Goal: Task Accomplishment & Management: Manage account settings

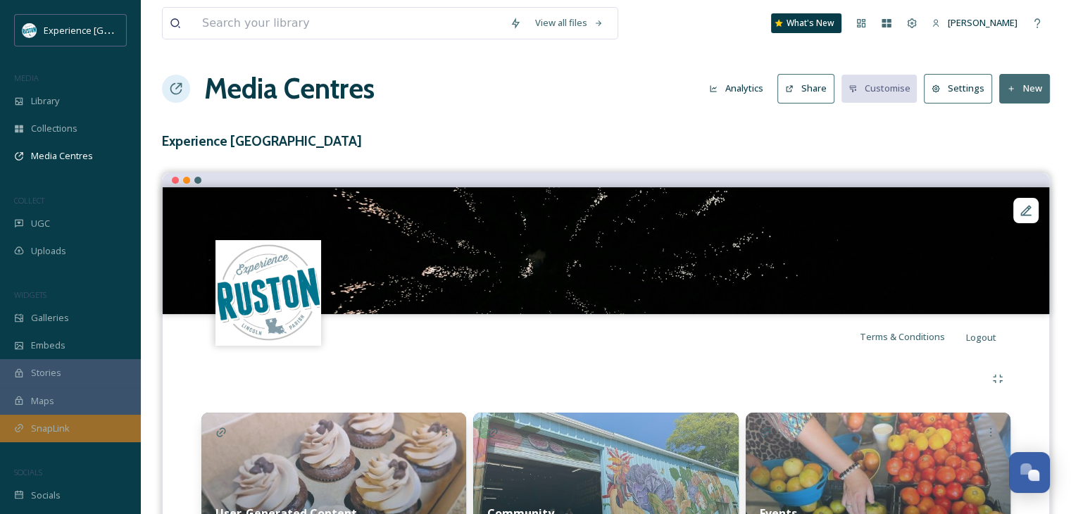
click at [73, 429] on div "SnapLink" at bounding box center [70, 428] width 141 height 27
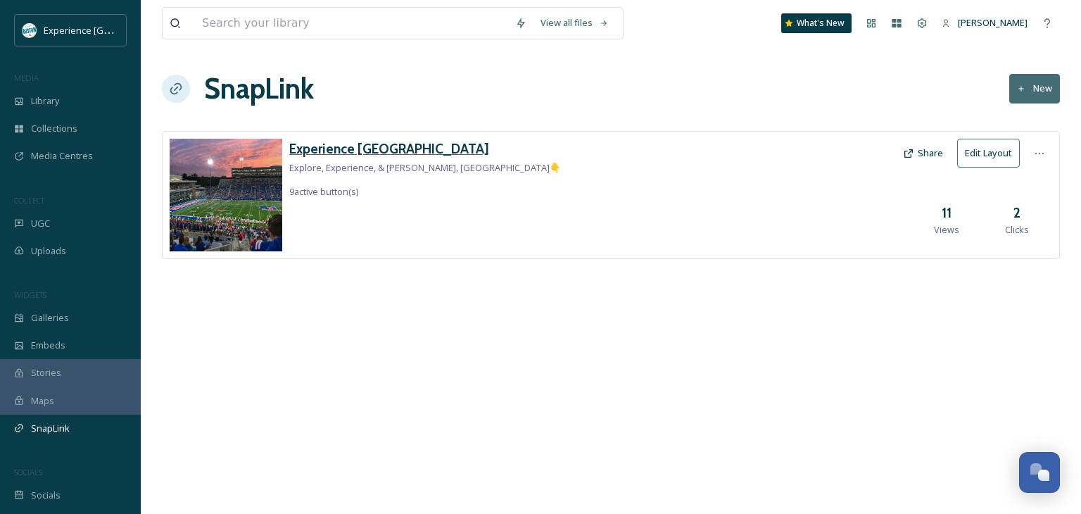
click at [360, 142] on h3 "Experience [GEOGRAPHIC_DATA]" at bounding box center [425, 149] width 272 height 20
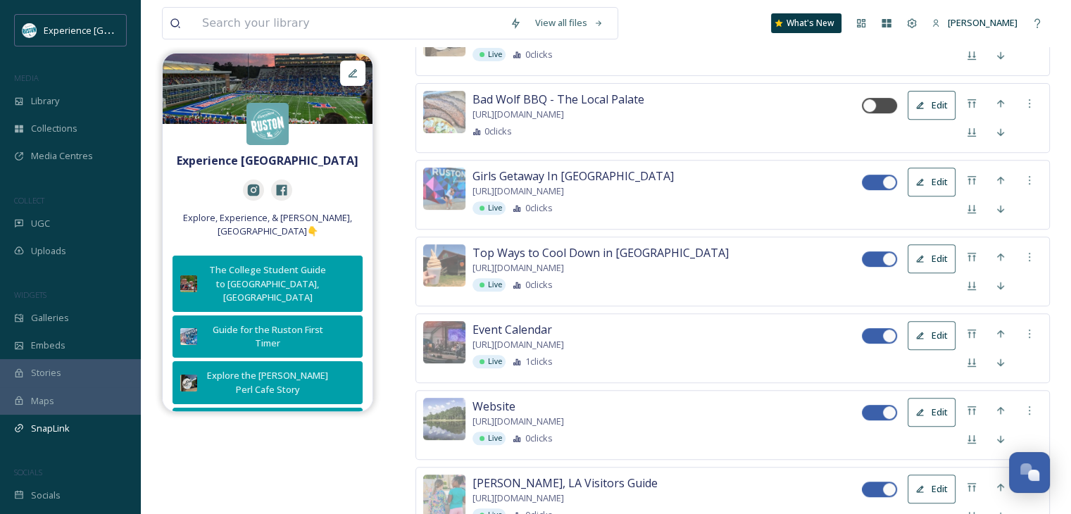
scroll to position [486, 0]
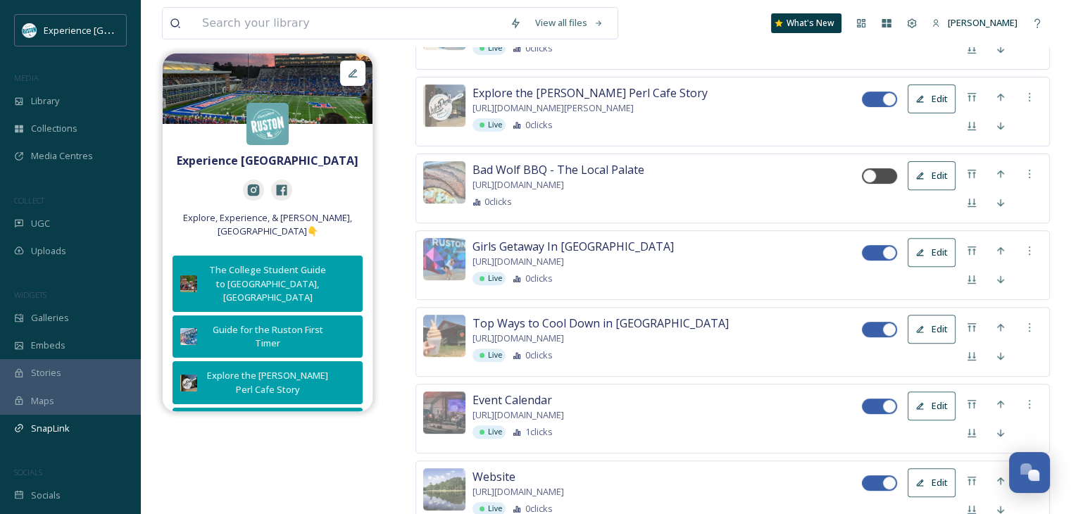
click at [948, 174] on button "Edit" at bounding box center [931, 175] width 48 height 29
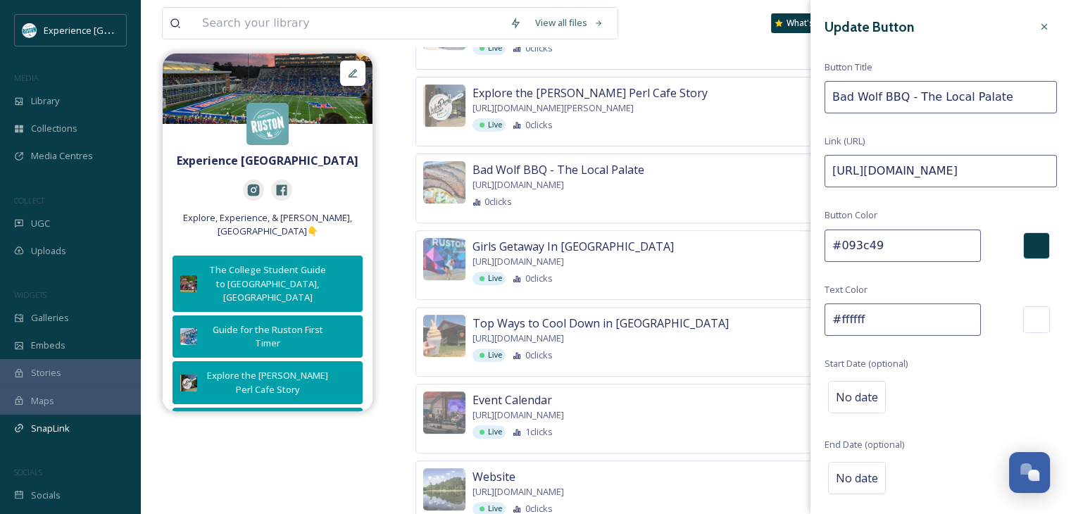
click at [871, 161] on input "[URL][DOMAIN_NAME]" at bounding box center [940, 171] width 232 height 32
paste input "[DOMAIN_NAME][URL]"
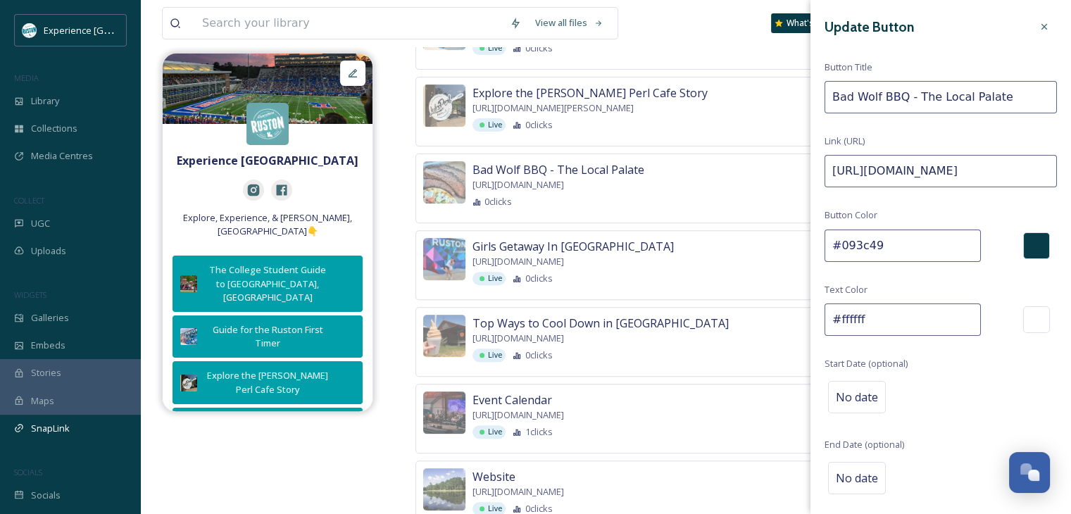
scroll to position [0, 84]
type input "[URL][DOMAIN_NAME]"
click at [964, 88] on input "Bad Wolf BBQ - The Local Palate" at bounding box center [940, 97] width 232 height 32
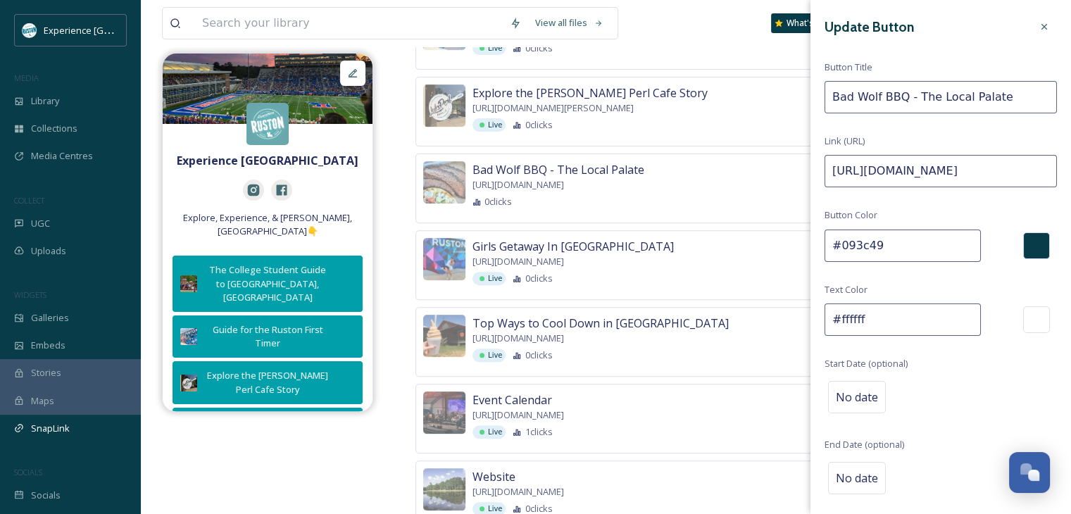
click at [964, 89] on input "Bad Wolf BBQ - The Local Palate" at bounding box center [940, 97] width 232 height 32
type input "Loyal Blue Weekends"
click at [869, 319] on input "#ffffff" at bounding box center [902, 319] width 156 height 32
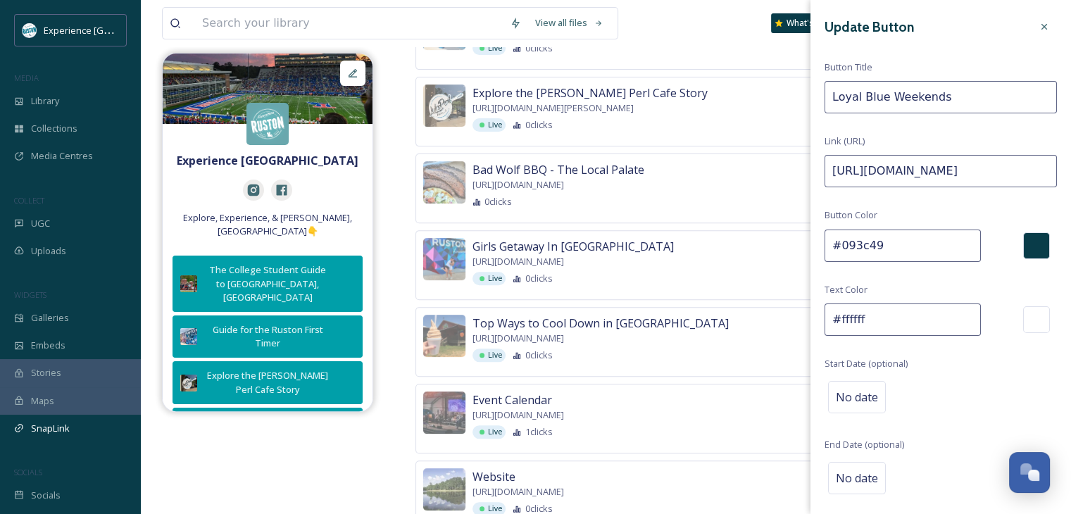
click at [869, 319] on input "#ffffff" at bounding box center [902, 319] width 156 height 32
paste input "dcf3f4"
type input "#dcf3f4"
click at [868, 246] on input "#093c49" at bounding box center [902, 246] width 156 height 32
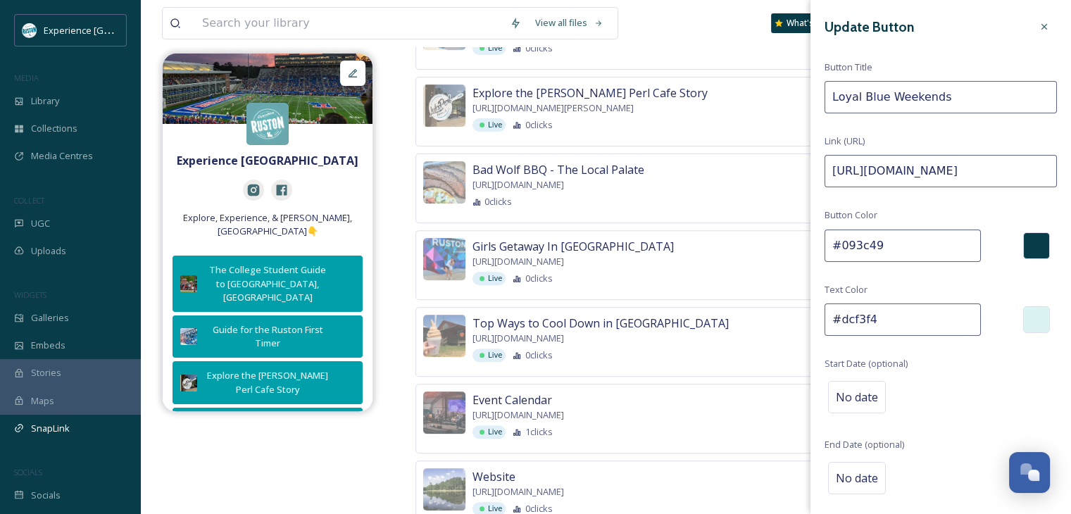
click at [868, 246] on input "#093c49" at bounding box center [902, 246] width 156 height 32
paste input "09fa"
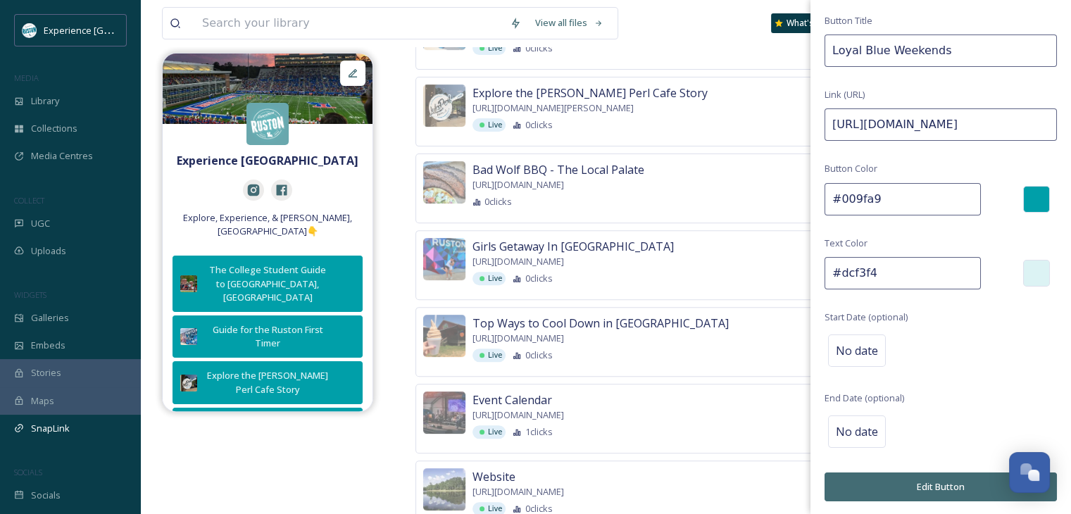
type input "#009fa9"
click at [926, 476] on button "Edit Button" at bounding box center [940, 486] width 232 height 29
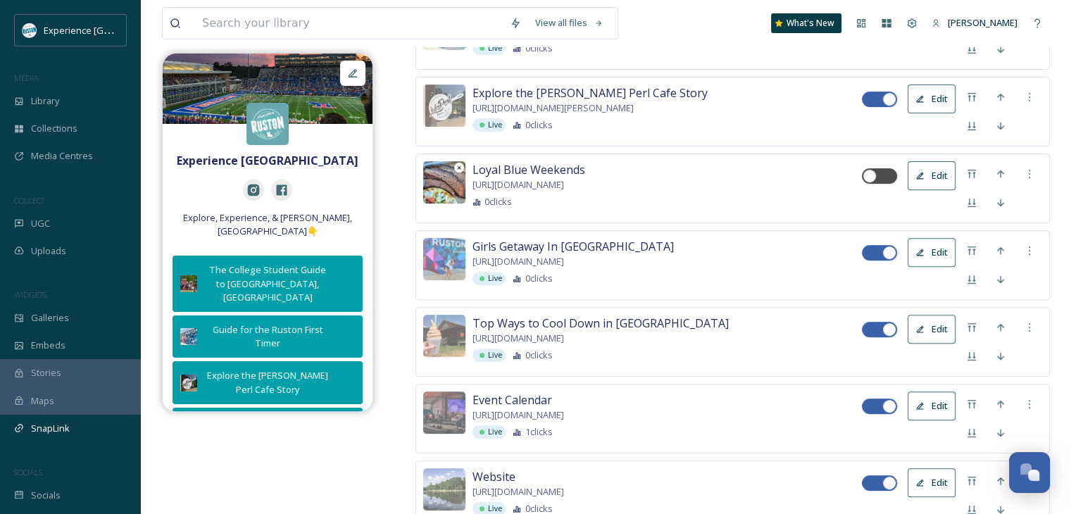
click at [455, 164] on icon at bounding box center [458, 167] width 7 height 7
click at [444, 178] on icon at bounding box center [444, 182] width 11 height 11
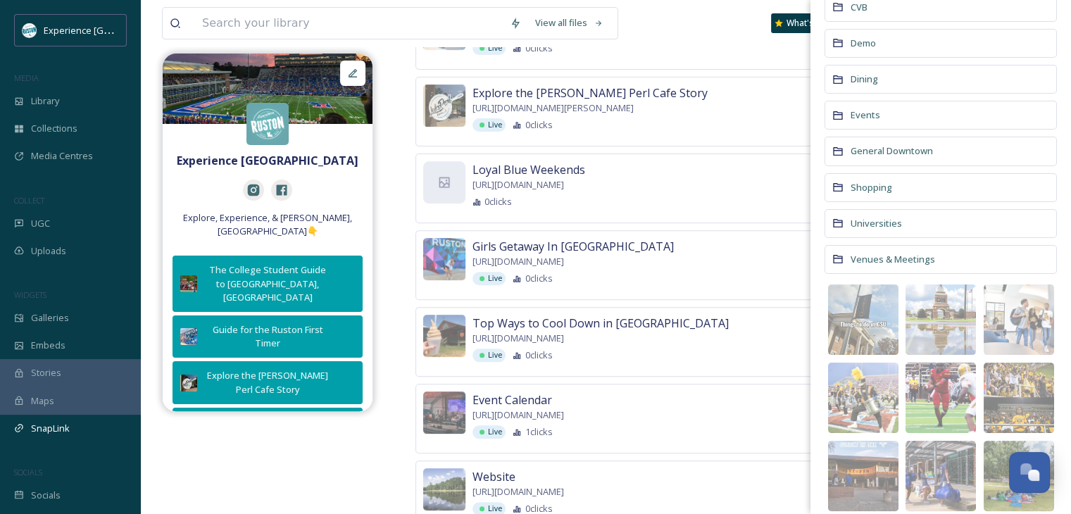
scroll to position [131, 0]
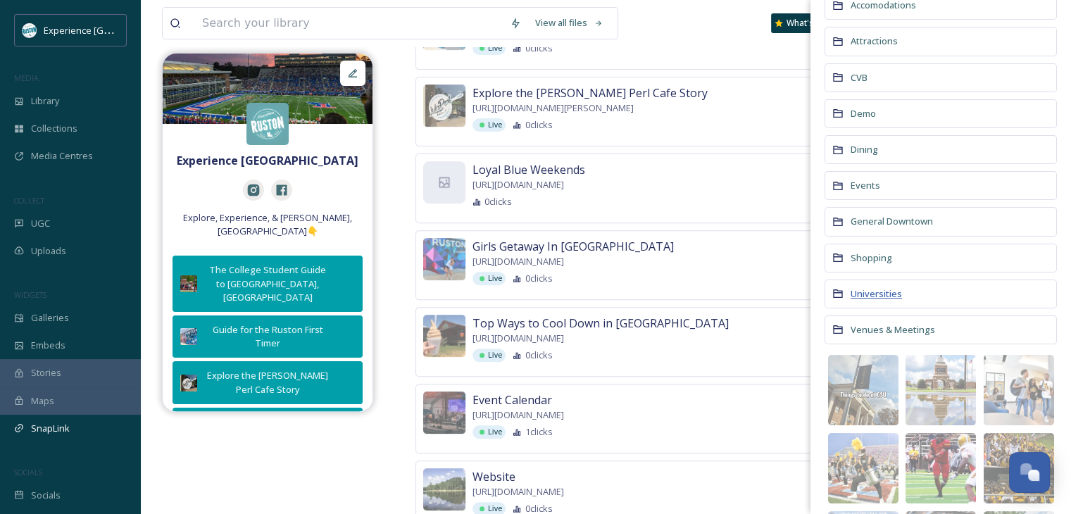
click at [869, 294] on span "Universities" at bounding box center [875, 293] width 51 height 13
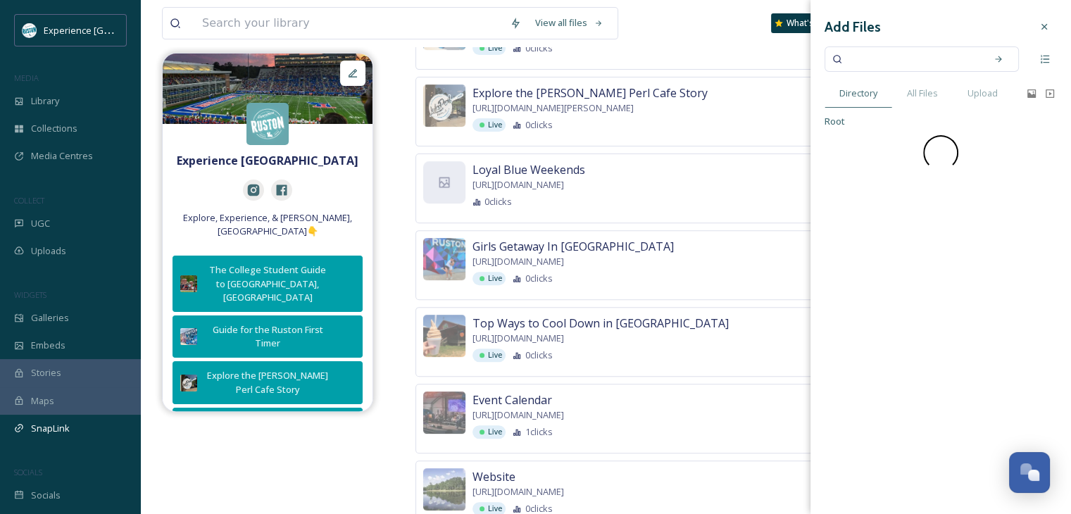
scroll to position [0, 0]
click at [862, 187] on span "LA Tech" at bounding box center [867, 186] width 34 height 13
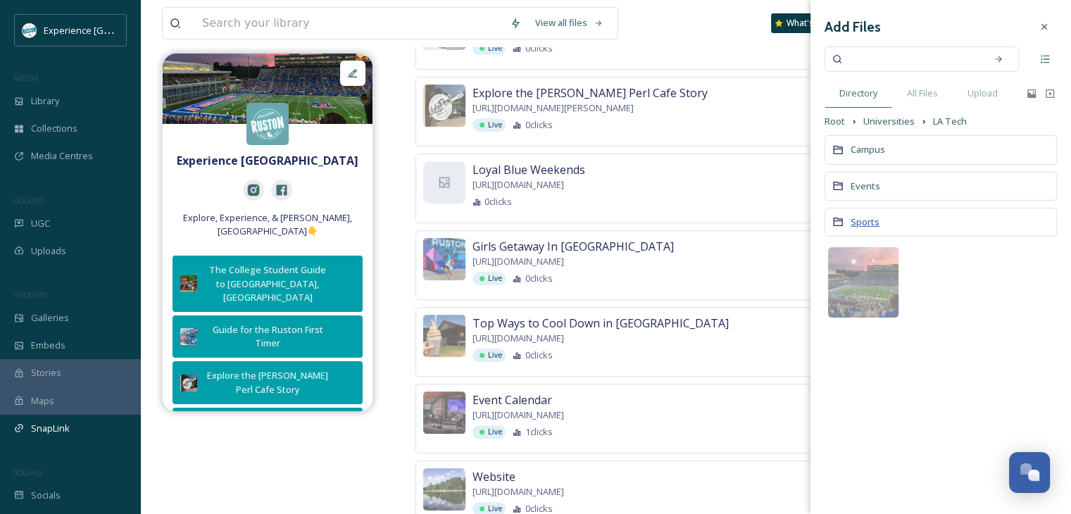
click at [866, 223] on span "Sports" at bounding box center [864, 221] width 29 height 13
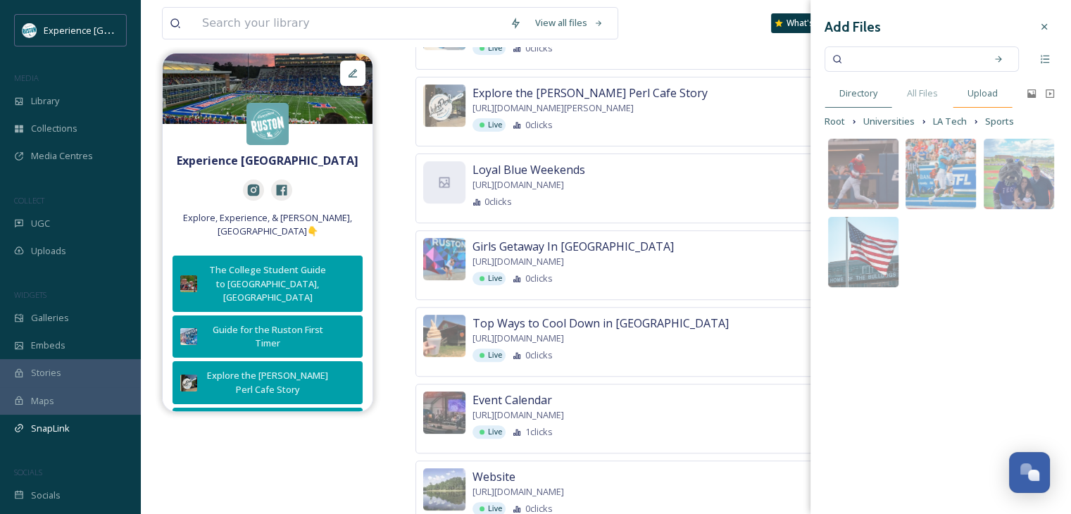
click at [979, 96] on span "Upload" at bounding box center [982, 93] width 30 height 13
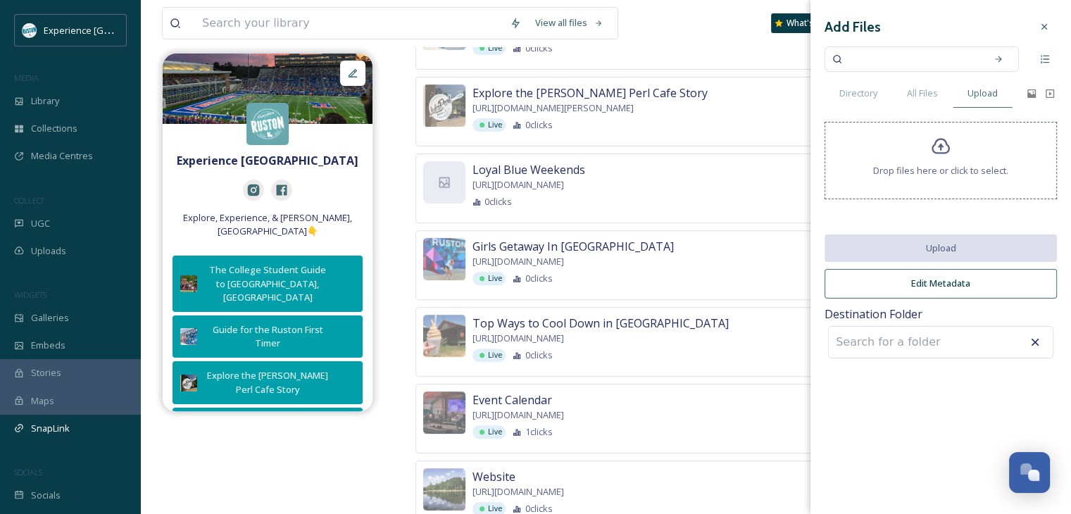
click at [935, 159] on div "Drop files here or click to select." at bounding box center [940, 160] width 232 height 77
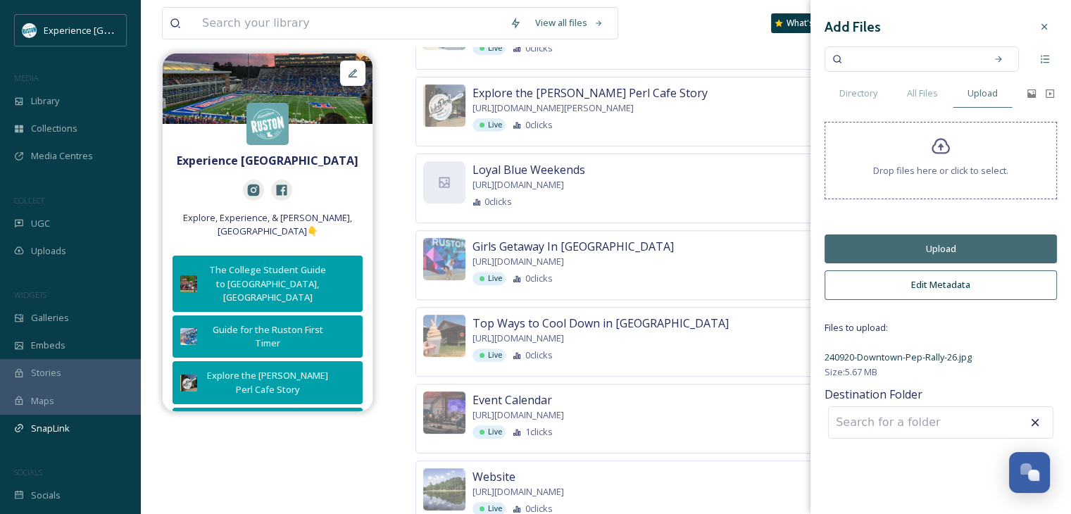
click at [888, 241] on button "Upload" at bounding box center [940, 248] width 232 height 29
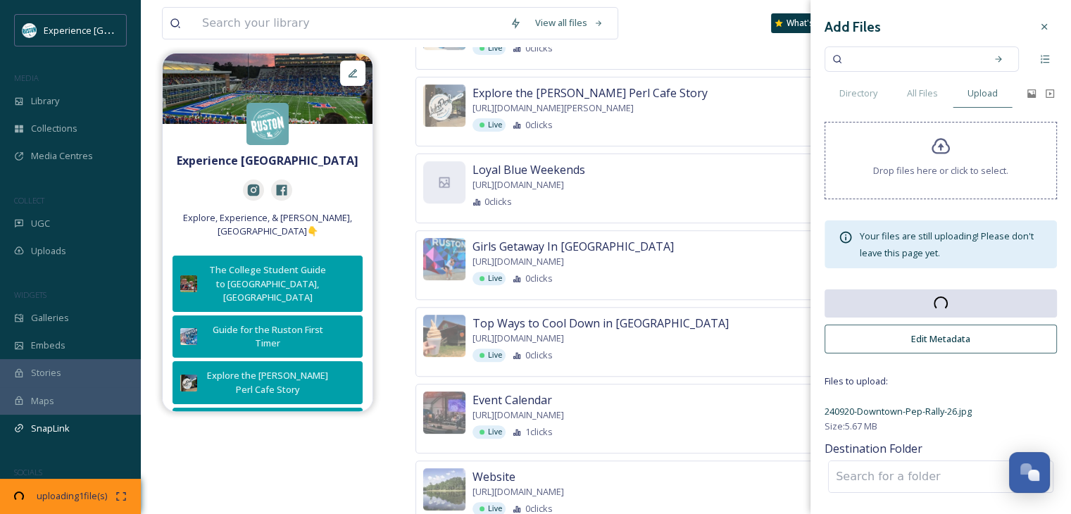
click at [932, 154] on icon at bounding box center [941, 147] width 20 height 20
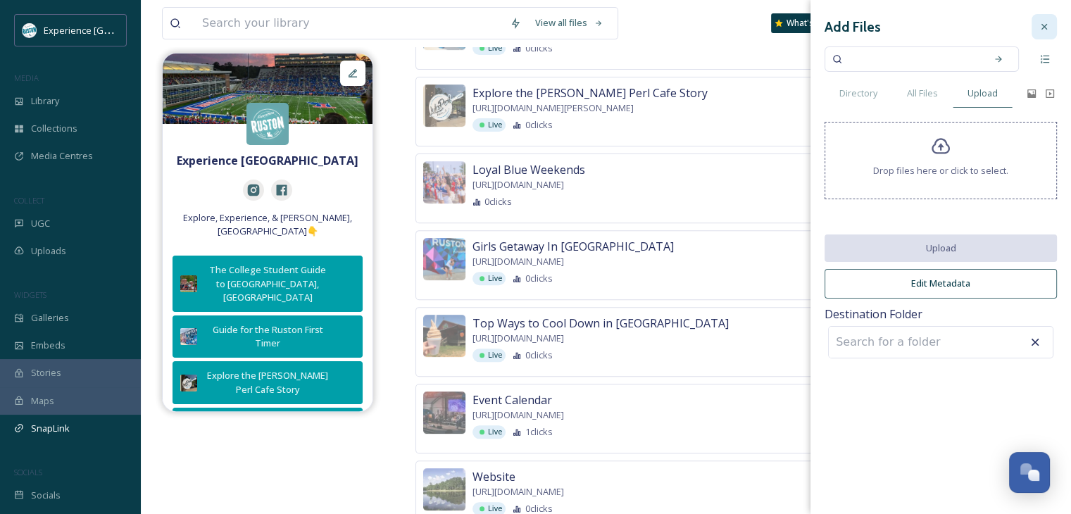
click at [1045, 25] on icon at bounding box center [1044, 27] width 6 height 6
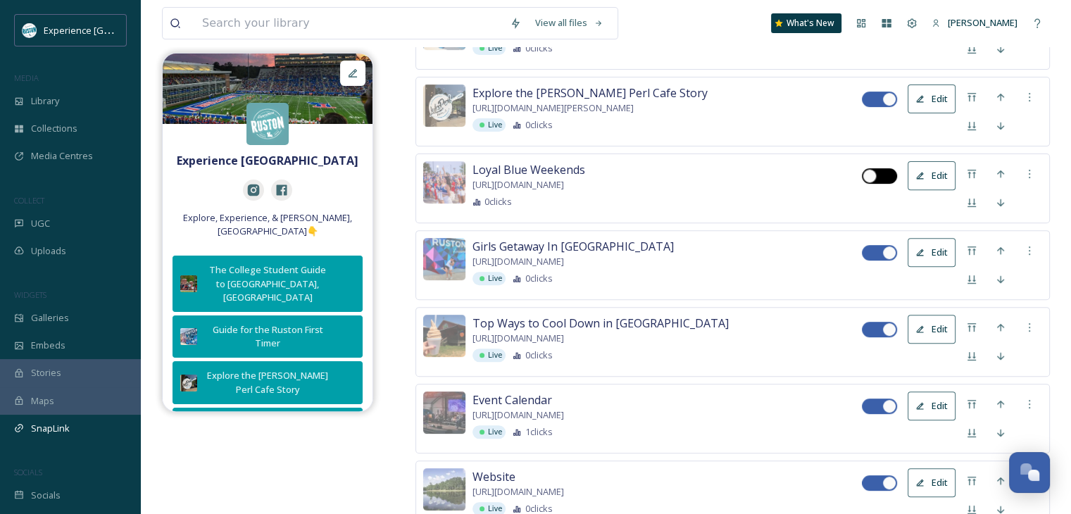
click at [876, 169] on div at bounding box center [869, 176] width 14 height 14
checkbox input "true"
click at [997, 172] on icon at bounding box center [1000, 173] width 11 height 11
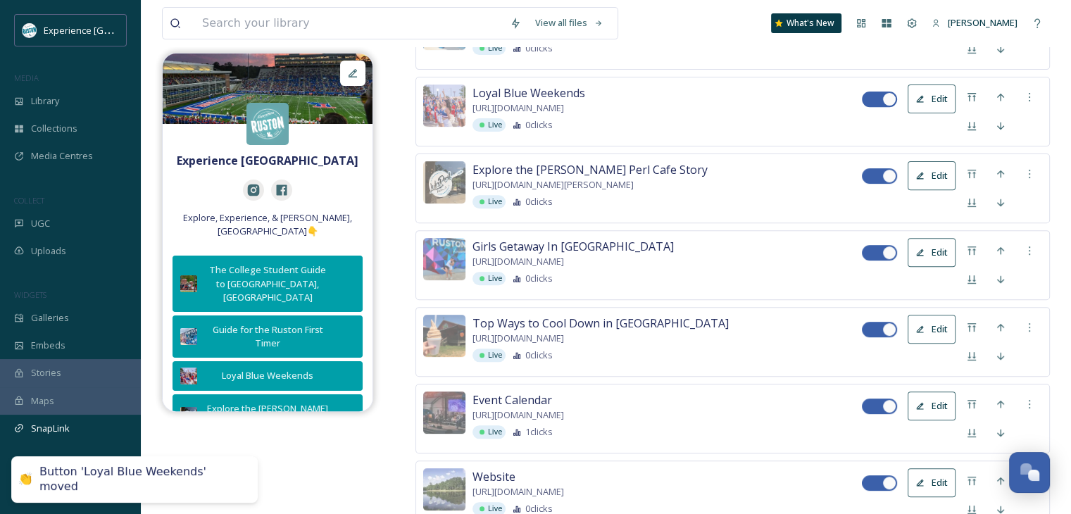
scroll to position [415, 0]
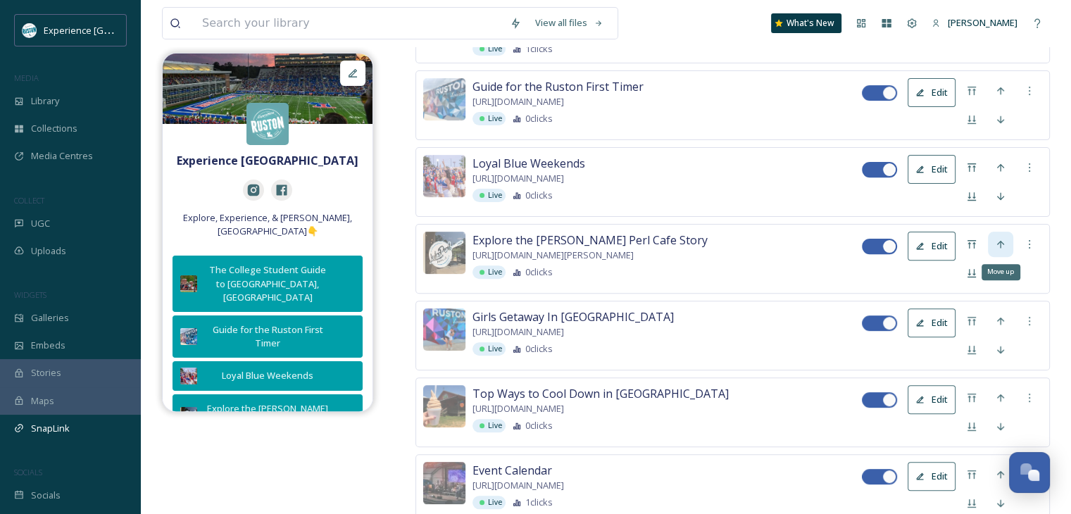
click at [1000, 241] on icon at bounding box center [1000, 245] width 7 height 8
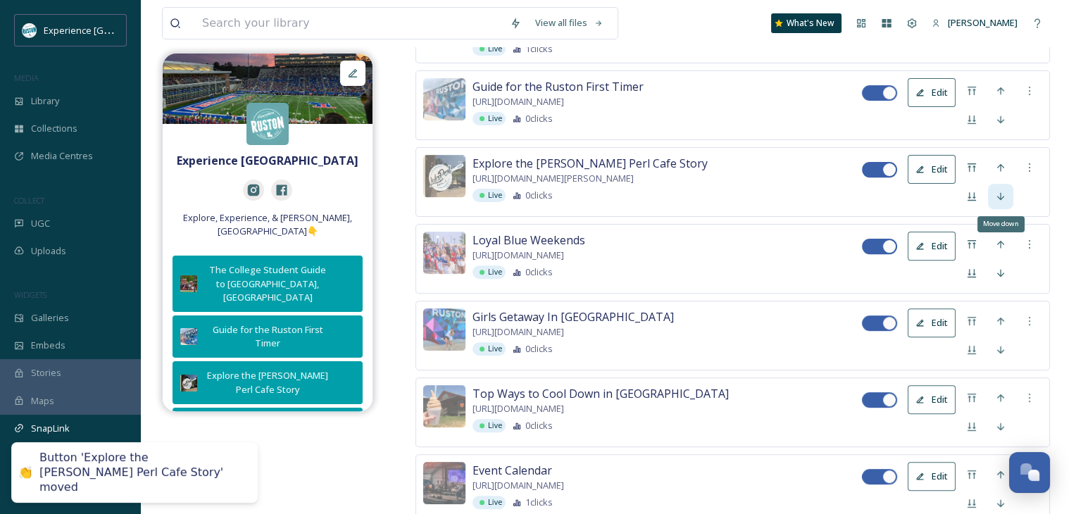
click at [1000, 191] on icon at bounding box center [1000, 196] width 11 height 11
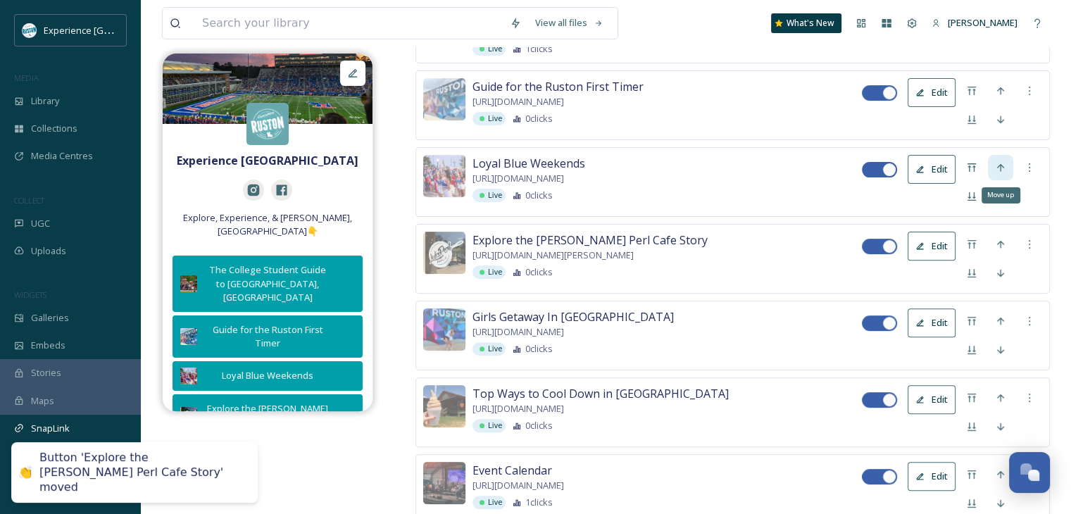
click at [997, 162] on icon at bounding box center [1000, 167] width 11 height 11
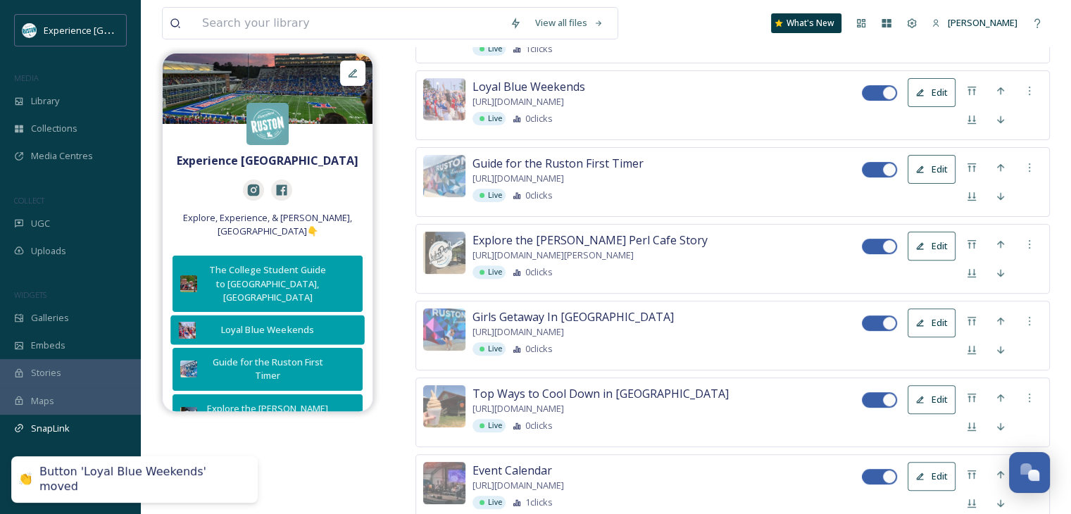
scroll to position [141, 0]
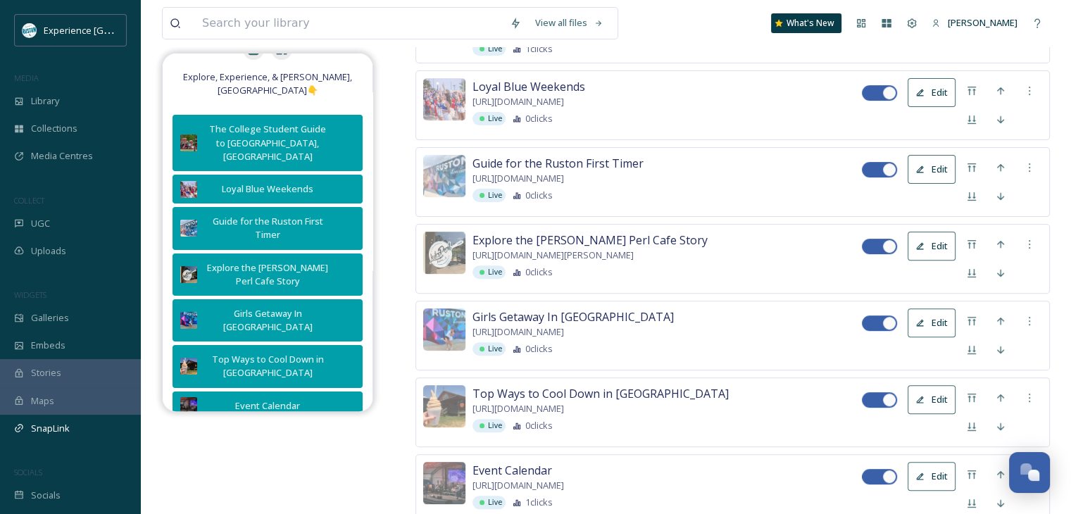
click at [876, 320] on div at bounding box center [872, 323] width 10 height 7
checkbox input "false"
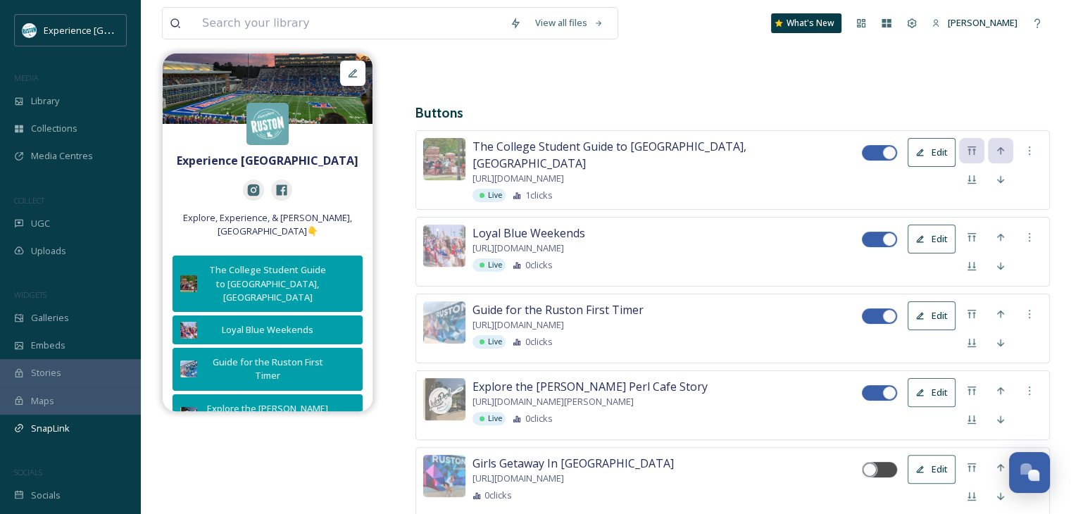
scroll to position [282, 0]
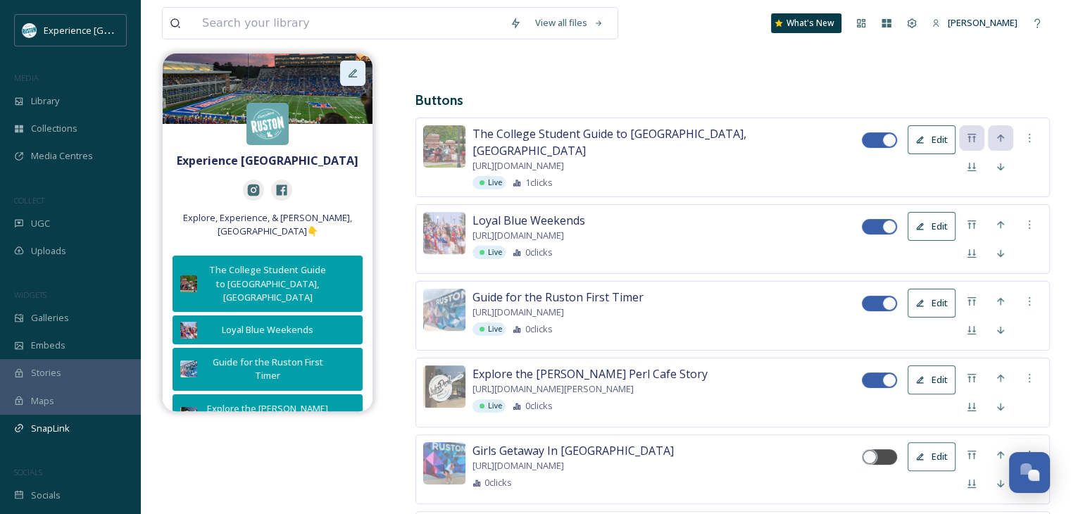
click at [350, 70] on icon at bounding box center [352, 73] width 11 height 11
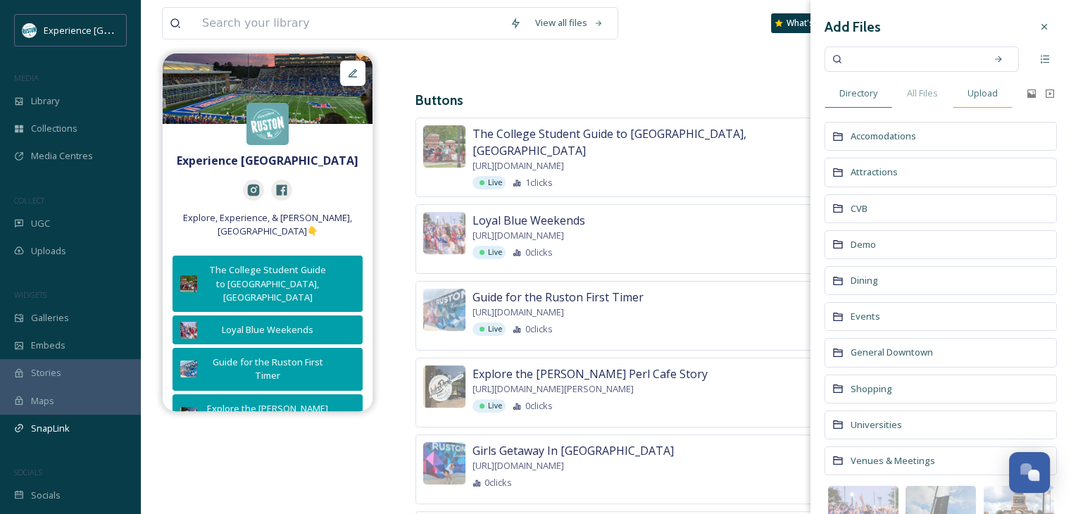
click at [983, 101] on div "Upload" at bounding box center [983, 93] width 60 height 29
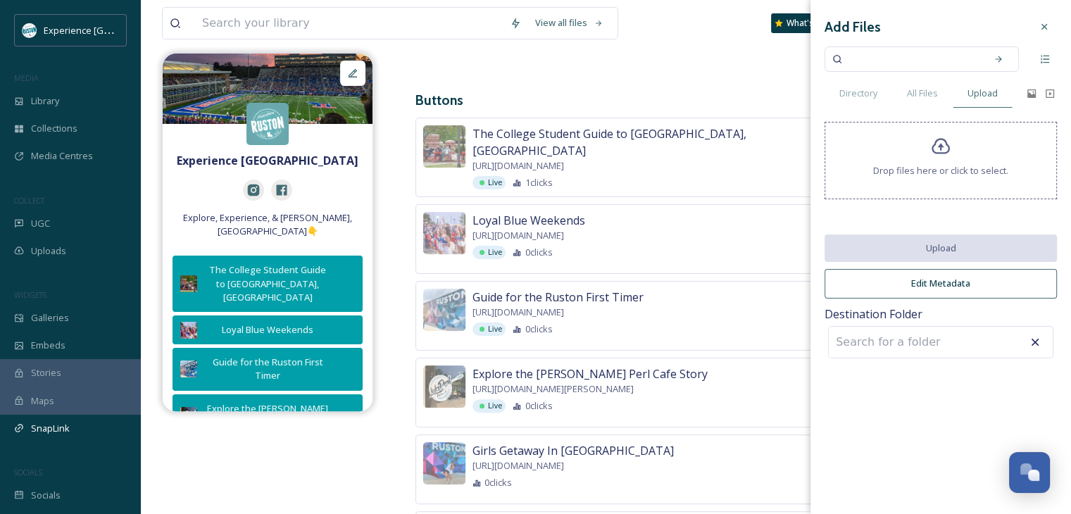
click at [937, 161] on div "Drop files here or click to select." at bounding box center [940, 160] width 232 height 77
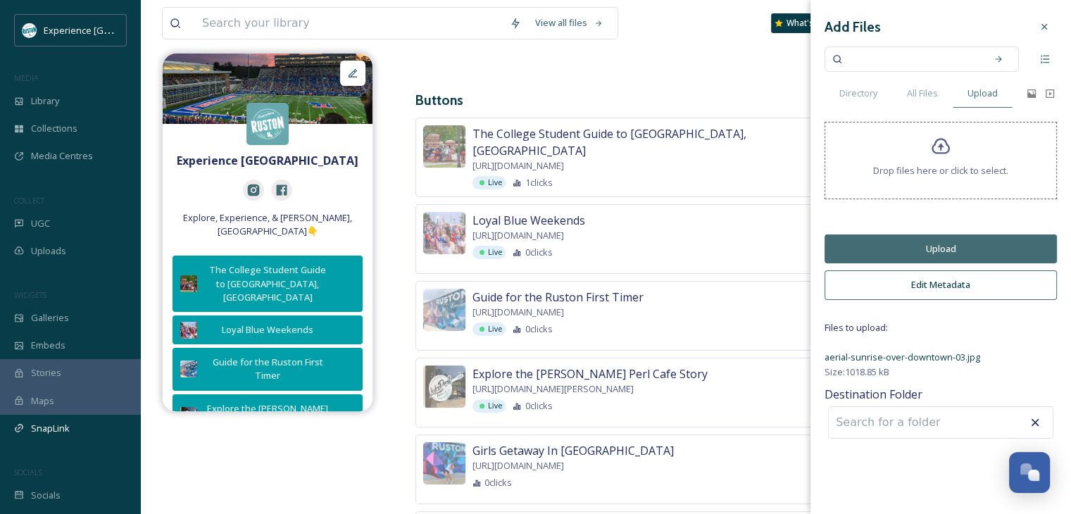
click at [905, 420] on input at bounding box center [906, 422] width 155 height 31
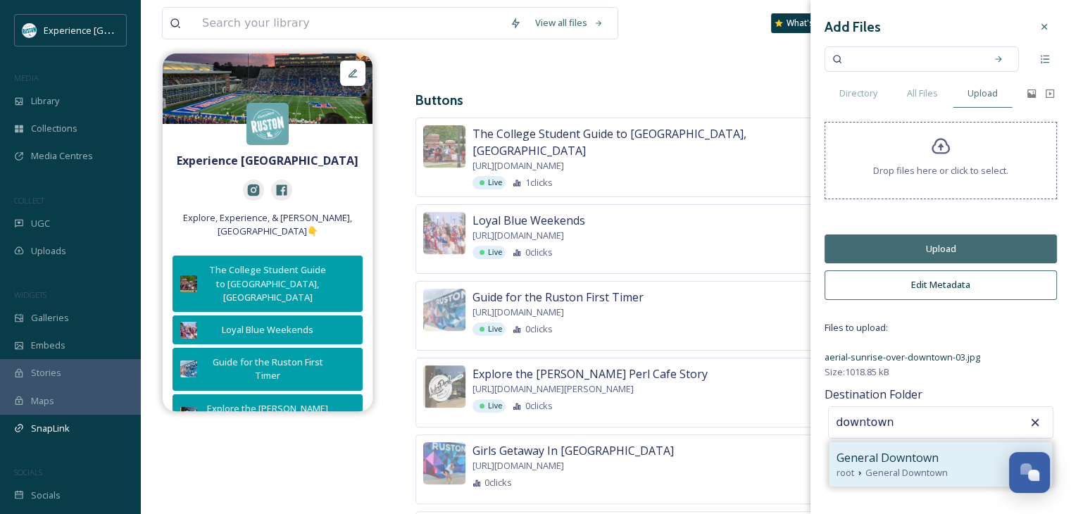
click at [914, 455] on span "General Downtown" at bounding box center [887, 457] width 102 height 17
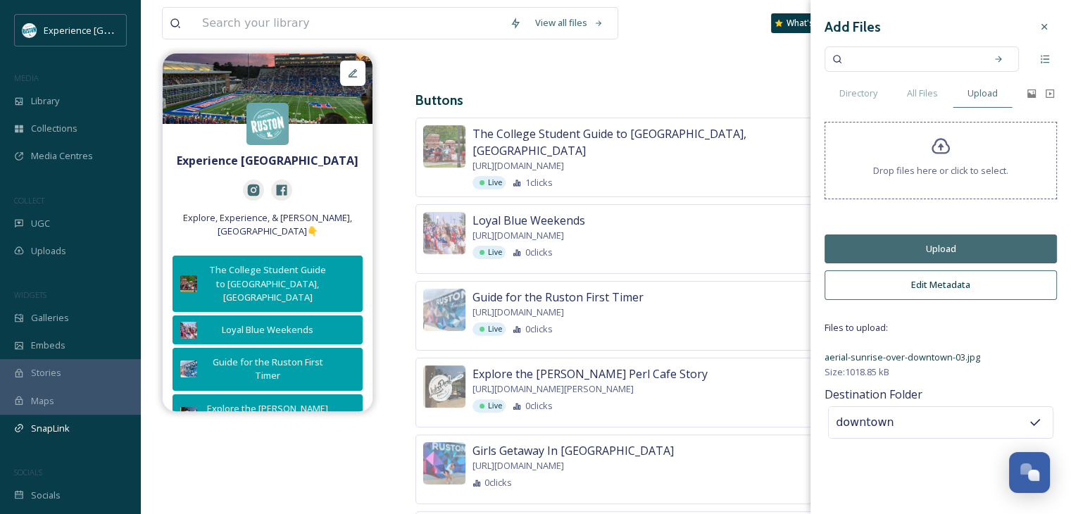
type input "General Downtown"
click at [944, 249] on button "Upload" at bounding box center [940, 248] width 232 height 29
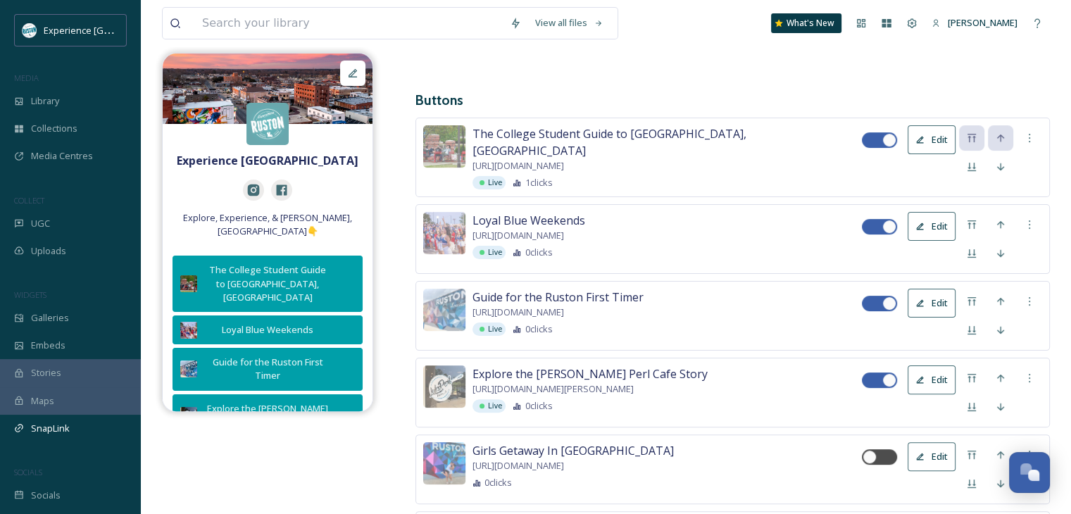
click at [592, 82] on div "Buttons Layout Social Feed Social Links Instagram [URL][DOMAIN_NAME] Facebook […" at bounding box center [732, 389] width 634 height 1081
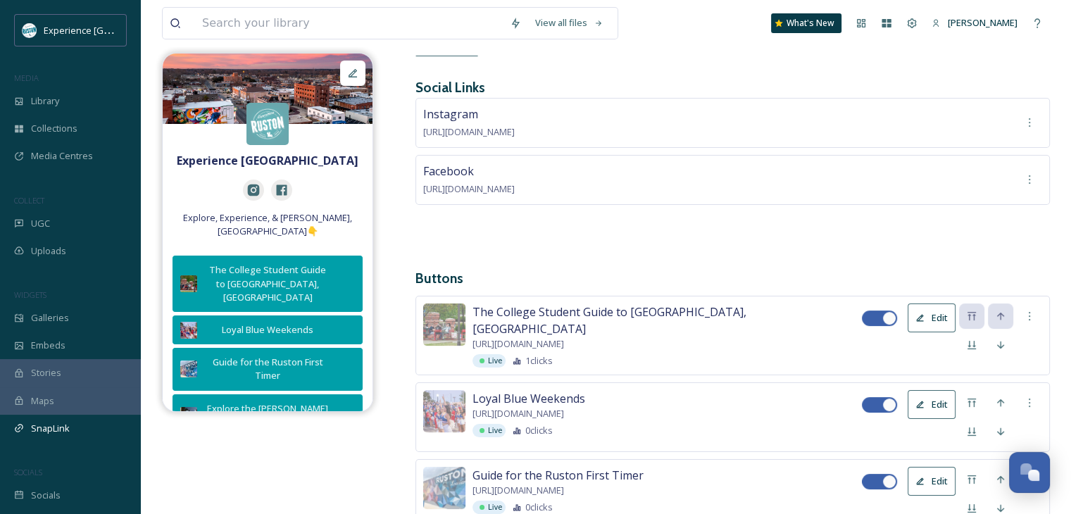
scroll to position [141, 0]
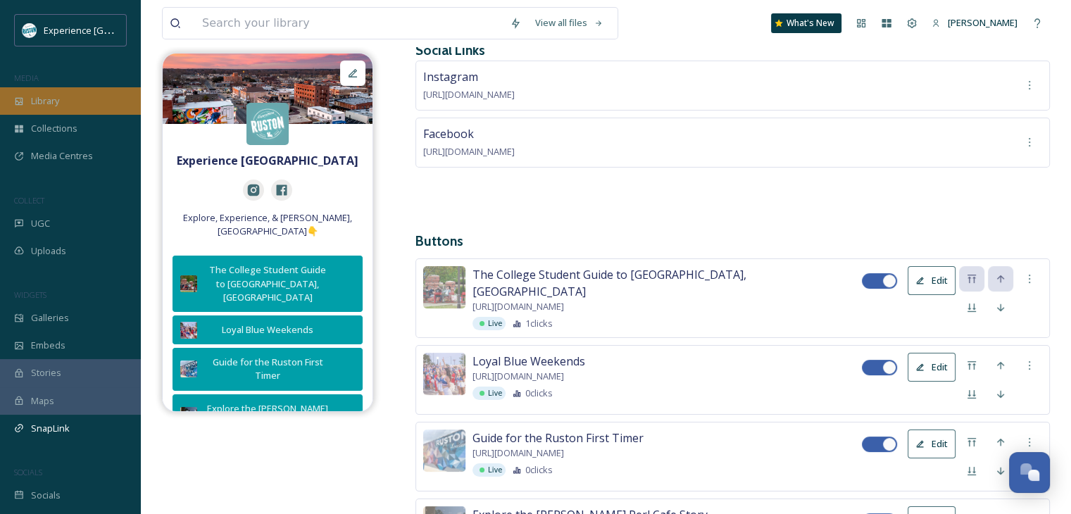
click at [54, 105] on span "Library" at bounding box center [45, 100] width 28 height 13
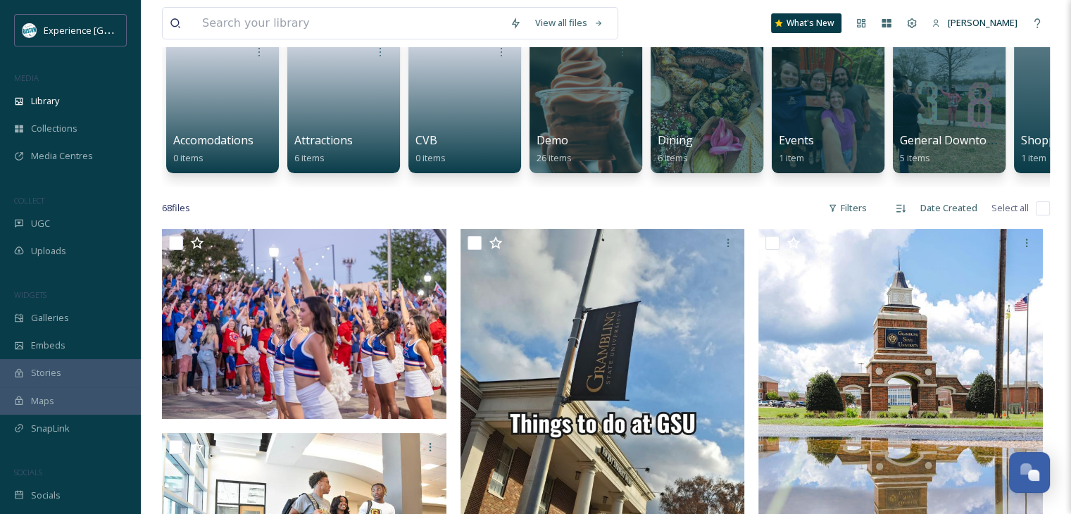
scroll to position [141, 0]
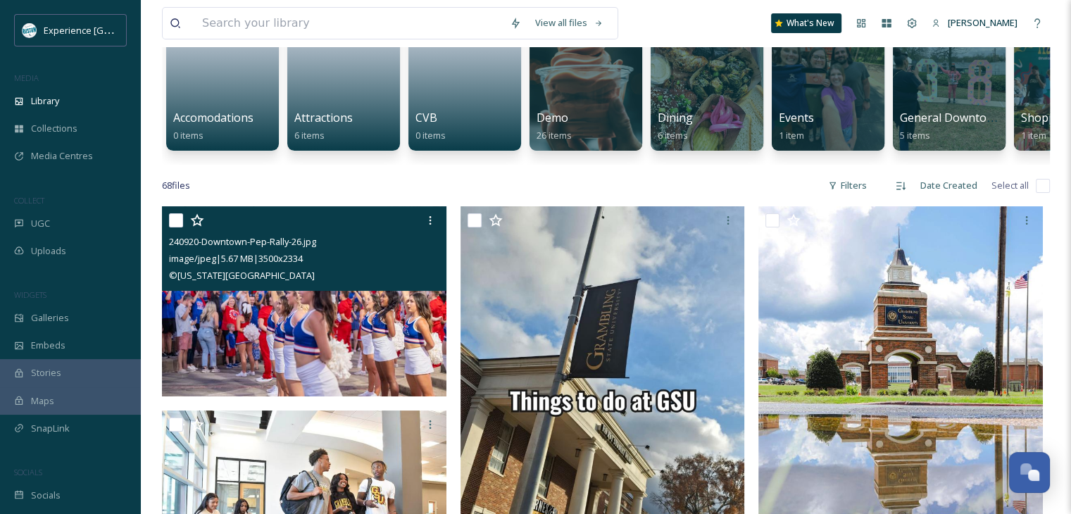
click at [175, 227] on input "checkbox" at bounding box center [176, 220] width 14 height 14
checkbox input "true"
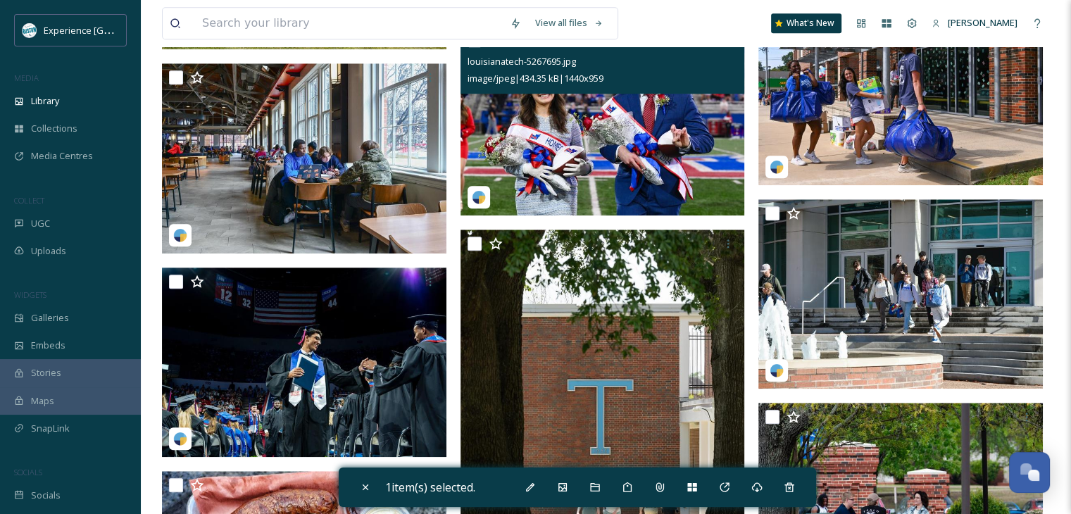
scroll to position [1267, 0]
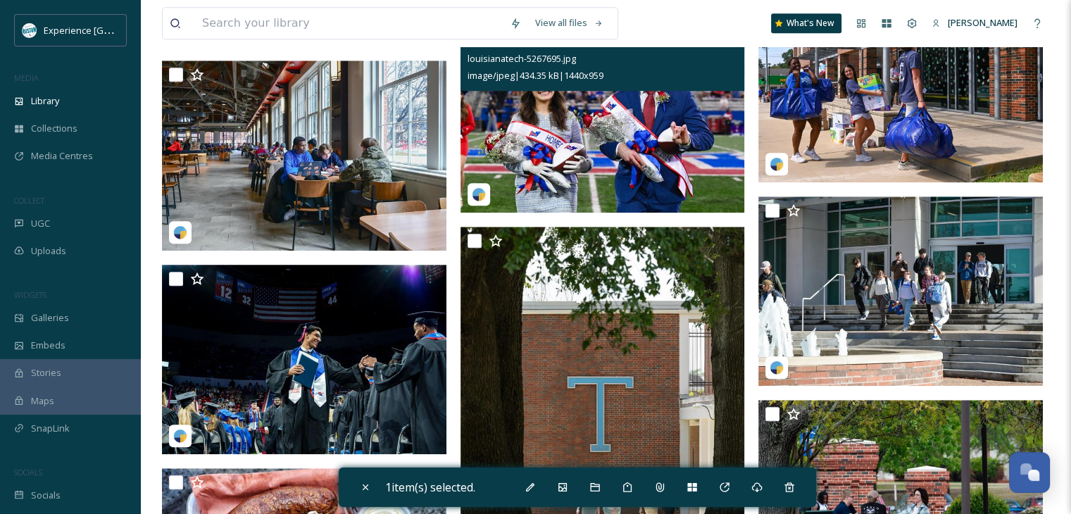
click at [476, 44] on input "checkbox" at bounding box center [474, 37] width 14 height 14
checkbox input "true"
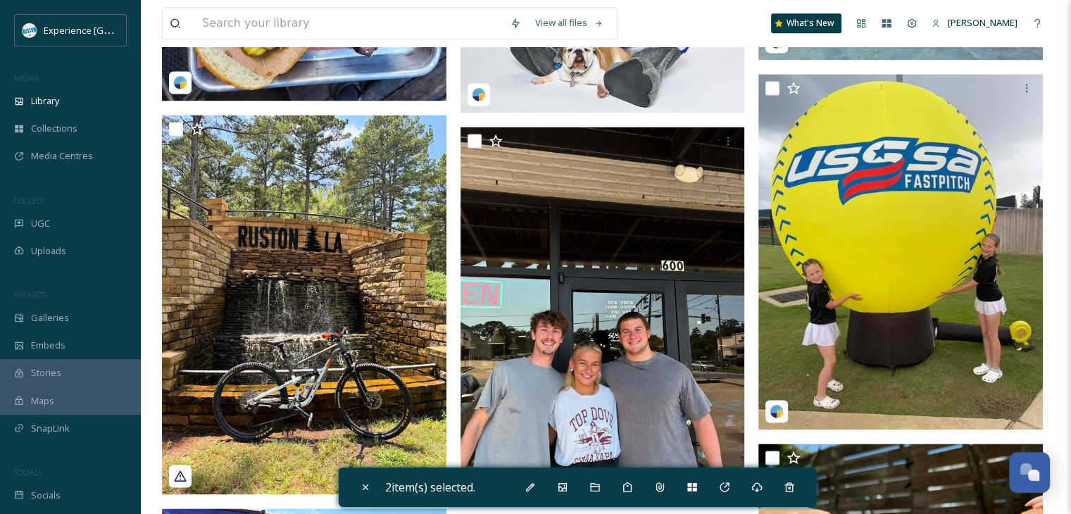
scroll to position [1760, 0]
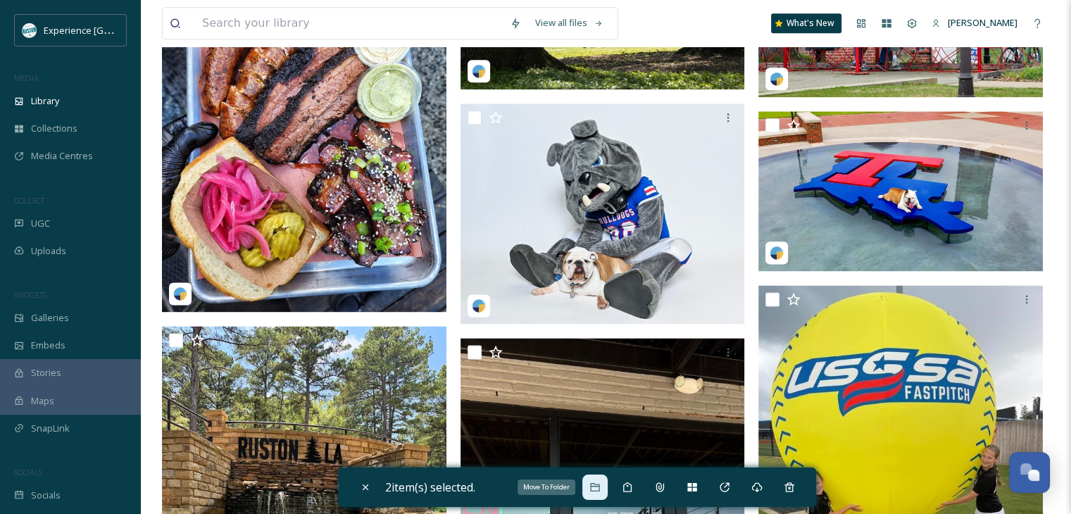
click at [595, 492] on icon at bounding box center [594, 487] width 11 height 11
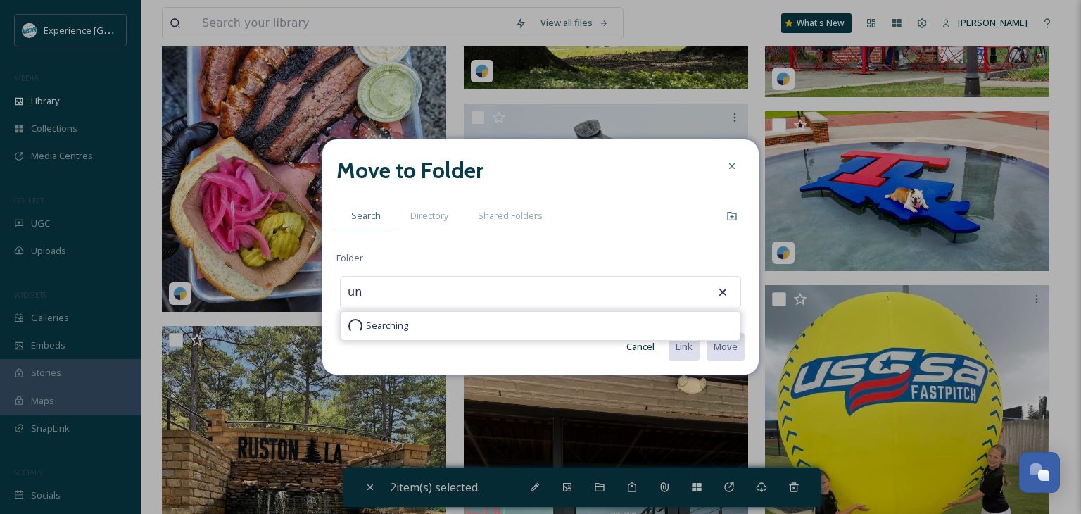
type input "u"
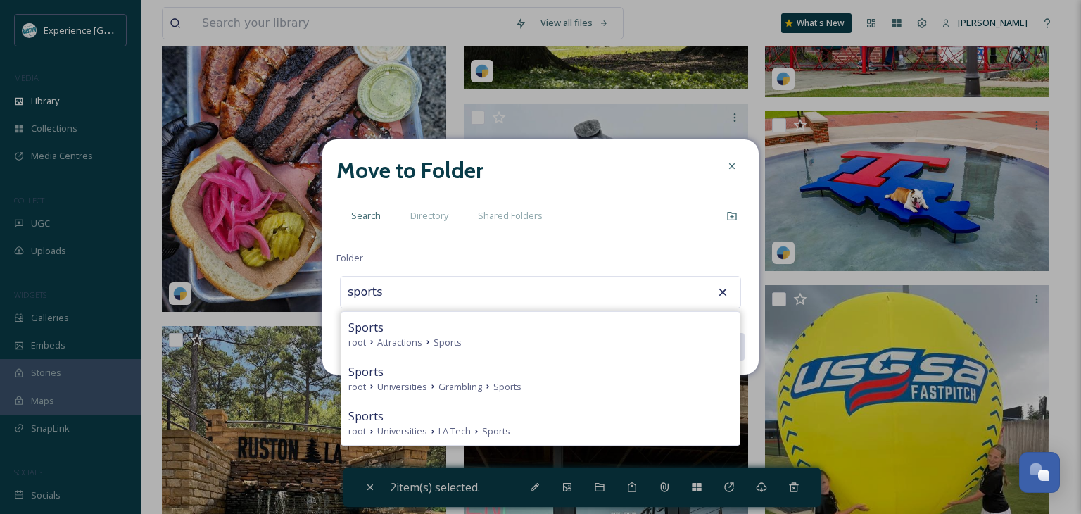
click at [459, 422] on div "Sports" at bounding box center [540, 416] width 384 height 17
type input "Sports"
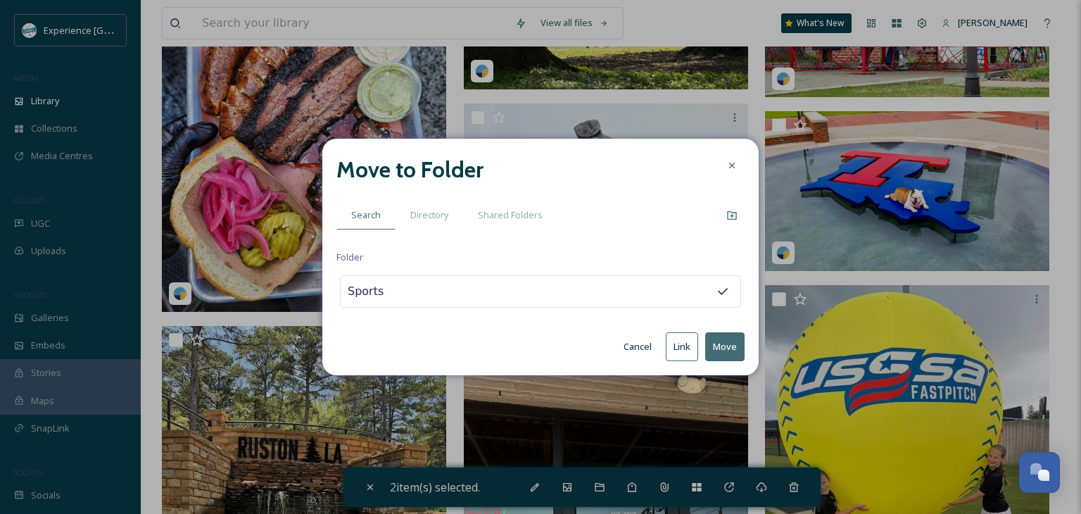
click at [716, 348] on button "Move" at bounding box center [724, 346] width 39 height 29
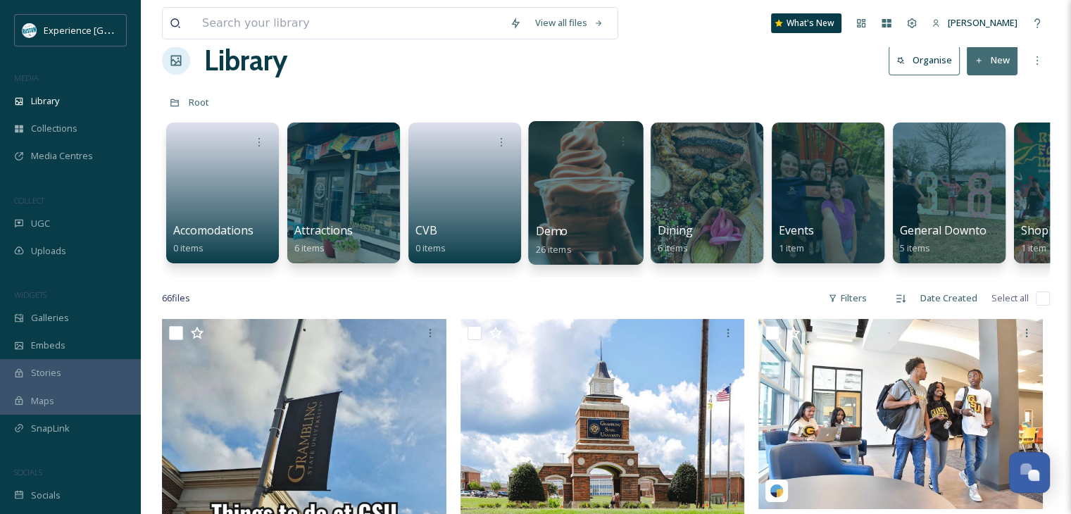
scroll to position [0, 0]
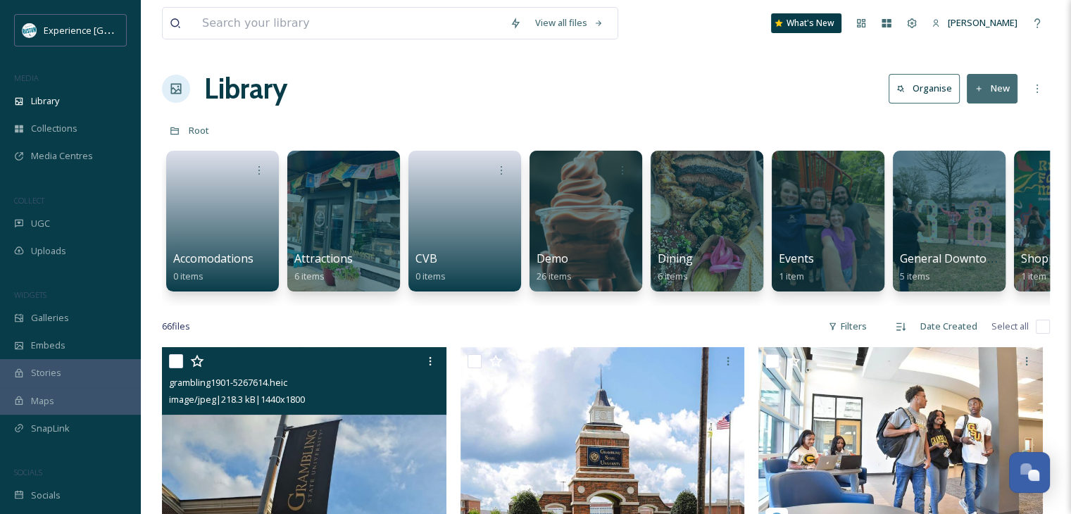
click at [180, 368] on input "checkbox" at bounding box center [176, 361] width 14 height 14
checkbox input "true"
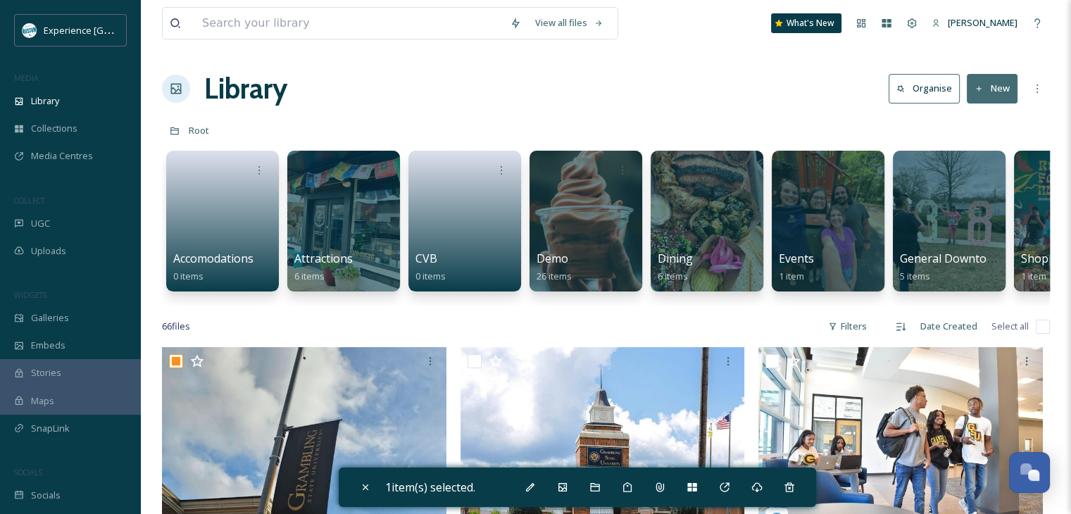
scroll to position [211, 0]
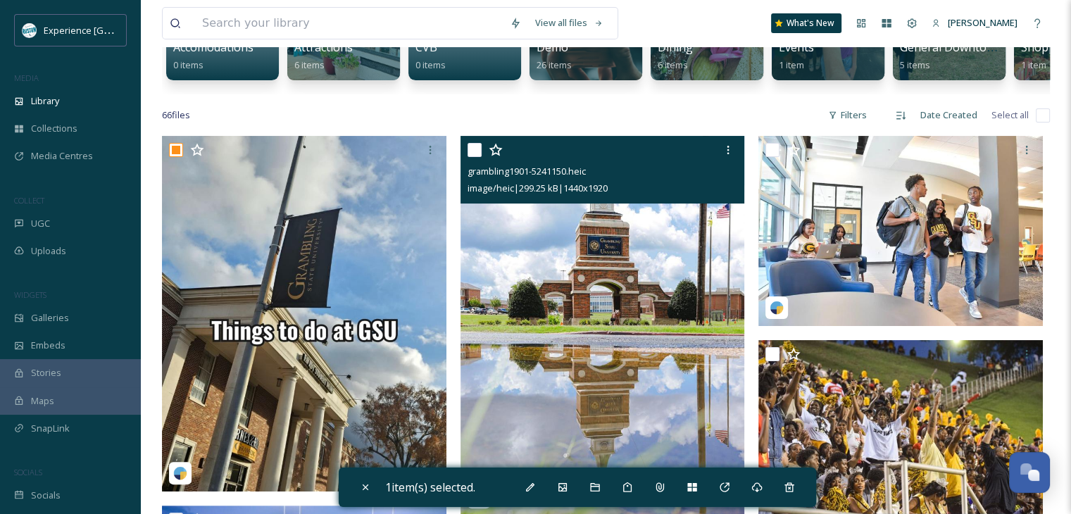
click at [474, 157] on input "checkbox" at bounding box center [474, 150] width 14 height 14
checkbox input "true"
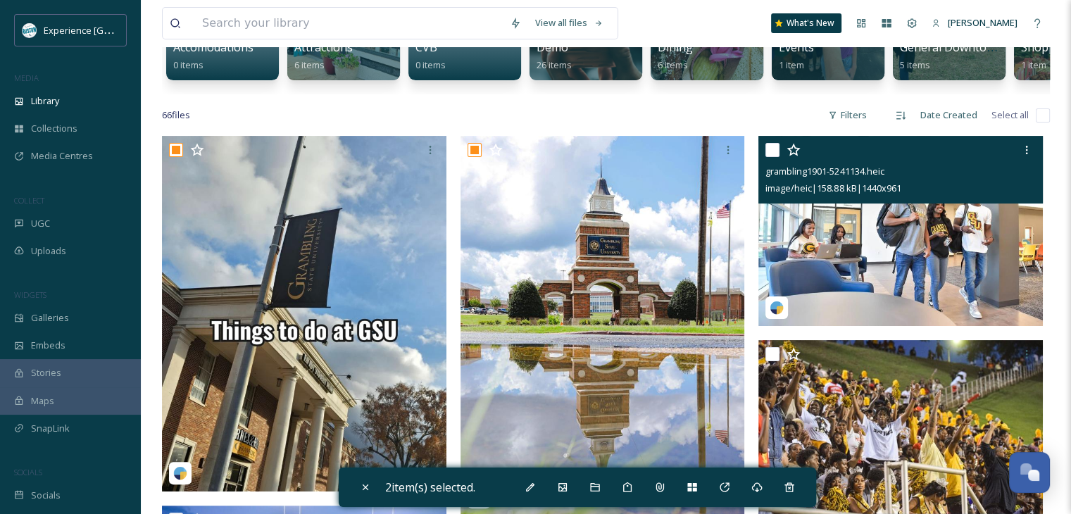
click at [770, 157] on input "checkbox" at bounding box center [772, 150] width 14 height 14
checkbox input "true"
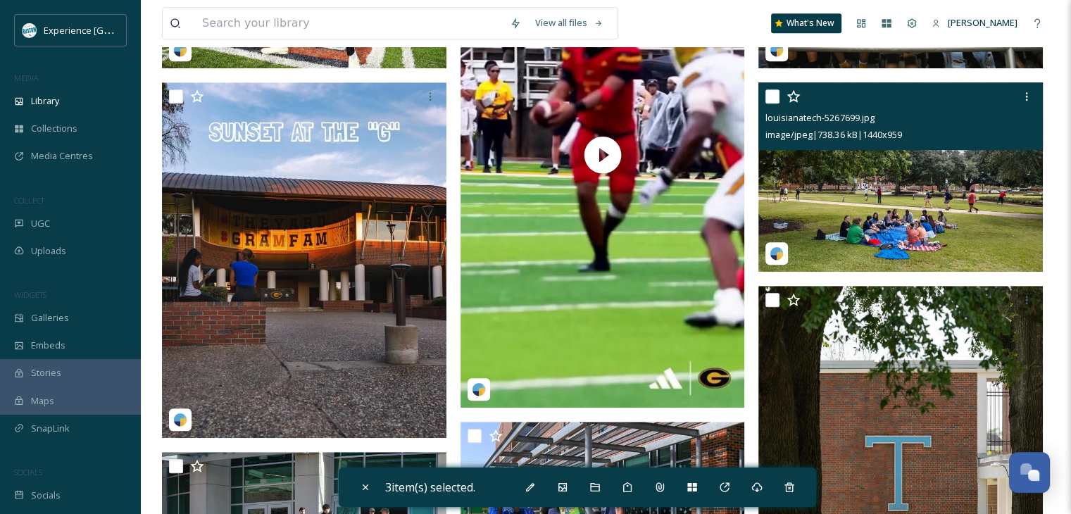
scroll to position [845, 0]
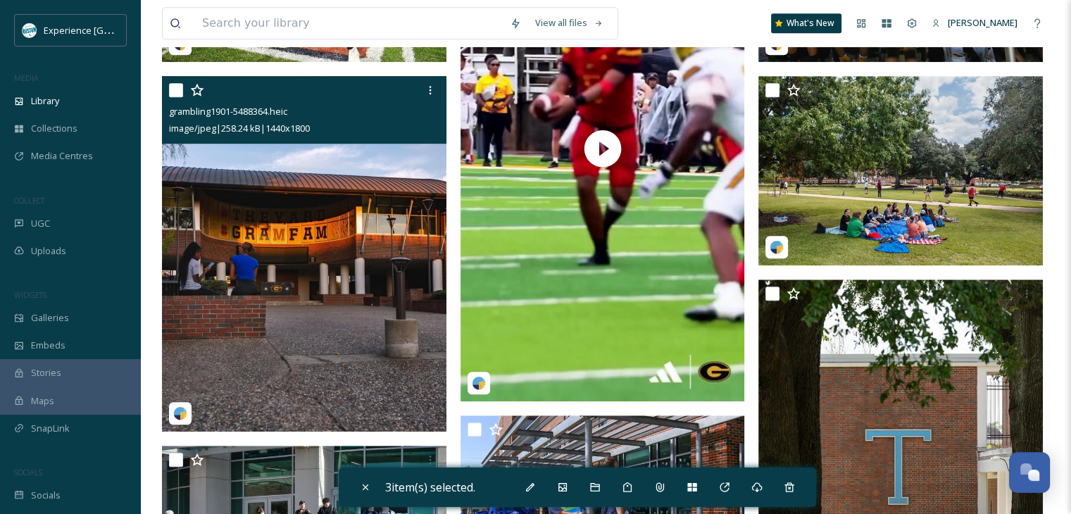
click at [172, 97] on input "checkbox" at bounding box center [176, 90] width 14 height 14
checkbox input "true"
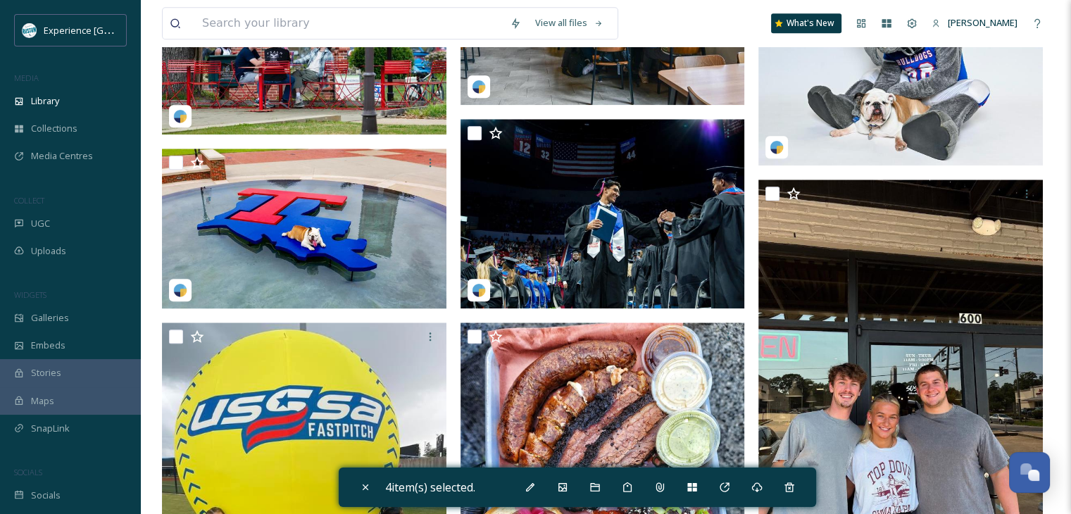
scroll to position [1690, 0]
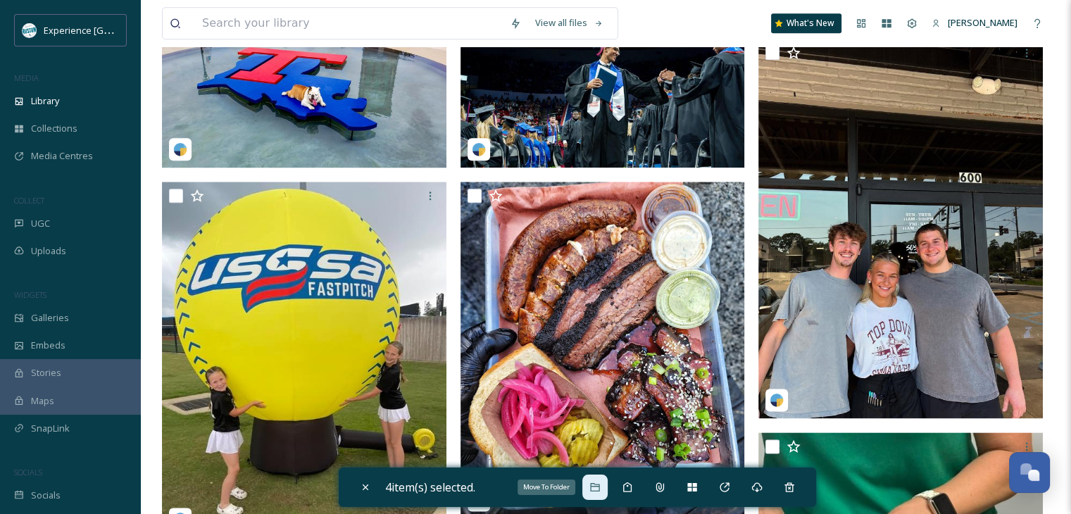
click at [594, 488] on icon at bounding box center [594, 487] width 9 height 8
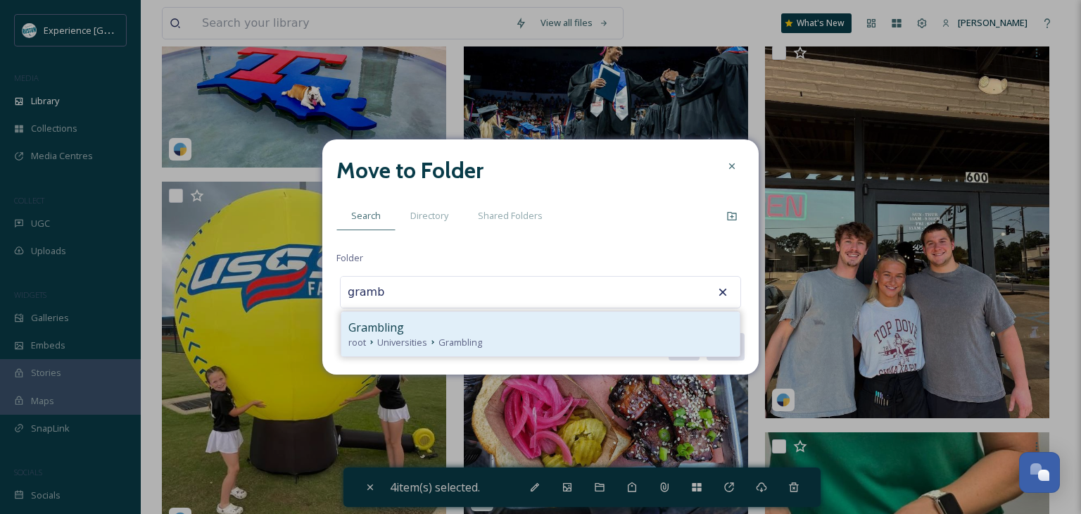
click at [505, 327] on div "Grambling" at bounding box center [540, 327] width 384 height 17
type input "Grambling"
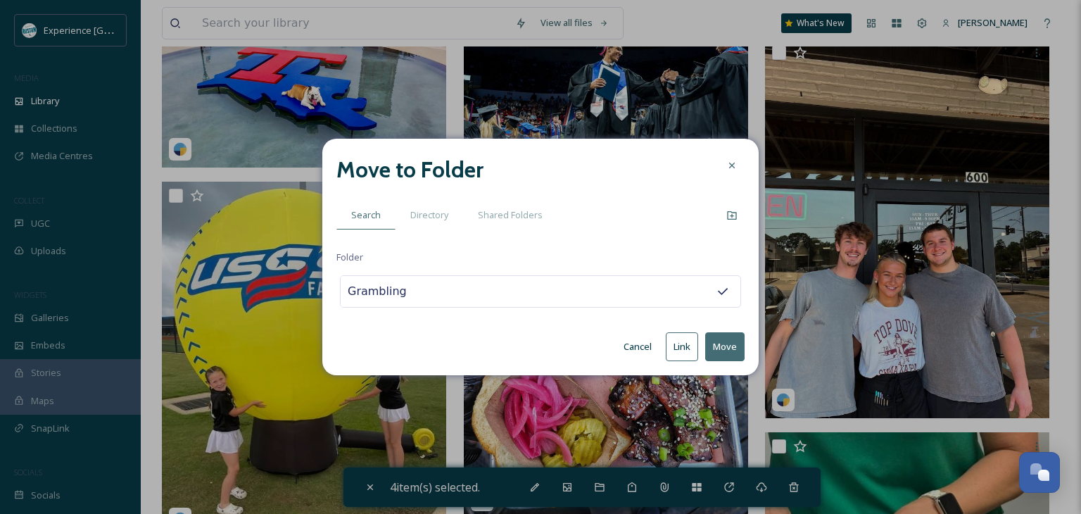
click at [717, 341] on button "Move" at bounding box center [724, 346] width 39 height 29
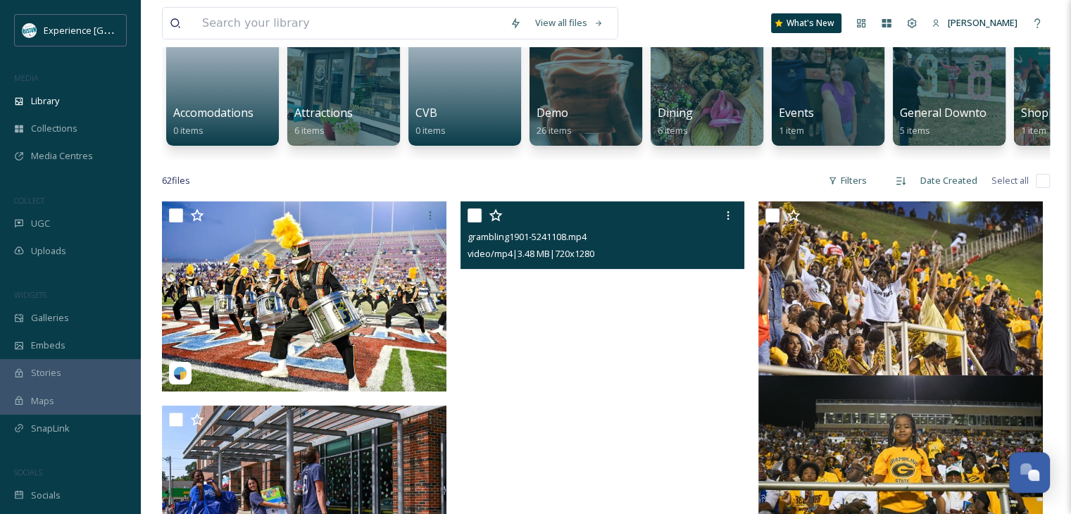
scroll to position [282, 0]
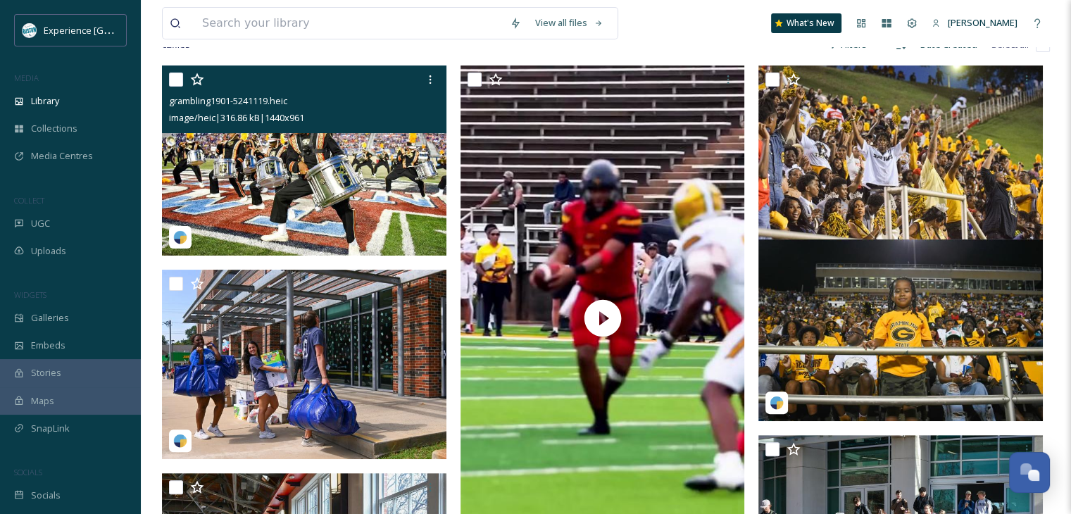
click at [176, 87] on input "checkbox" at bounding box center [176, 80] width 14 height 14
checkbox input "true"
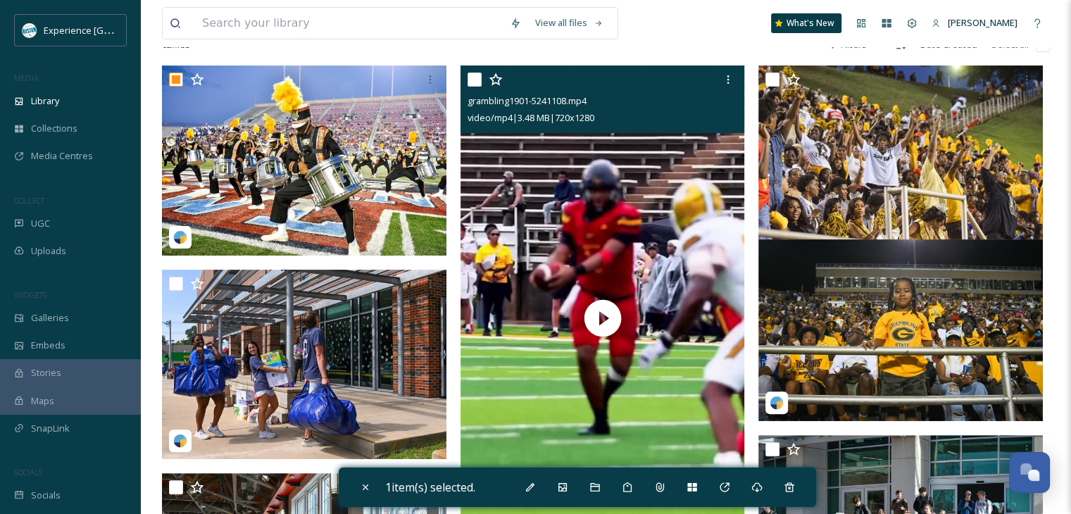
click at [469, 87] on input "checkbox" at bounding box center [474, 80] width 14 height 14
checkbox input "true"
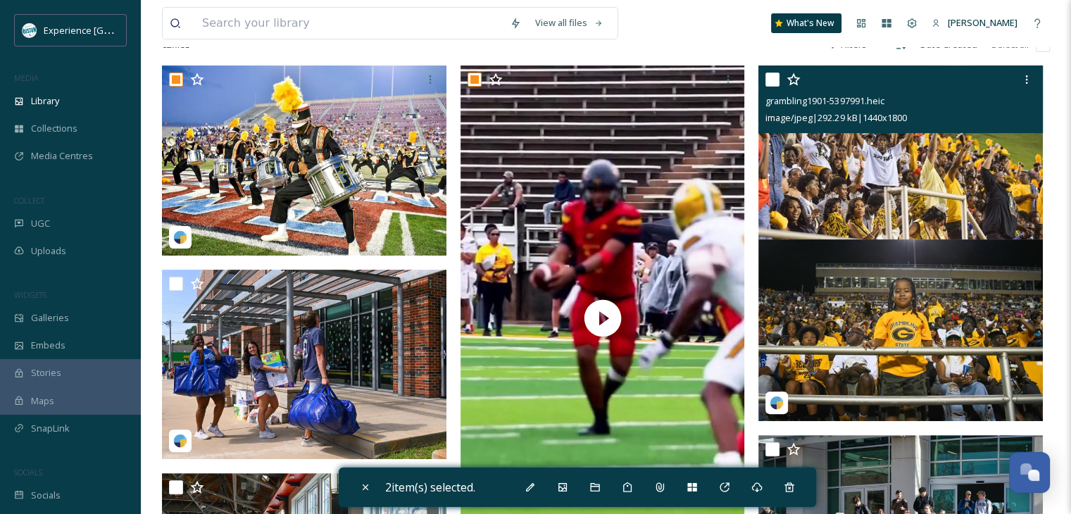
click at [774, 86] on input "checkbox" at bounding box center [772, 80] width 14 height 14
checkbox input "true"
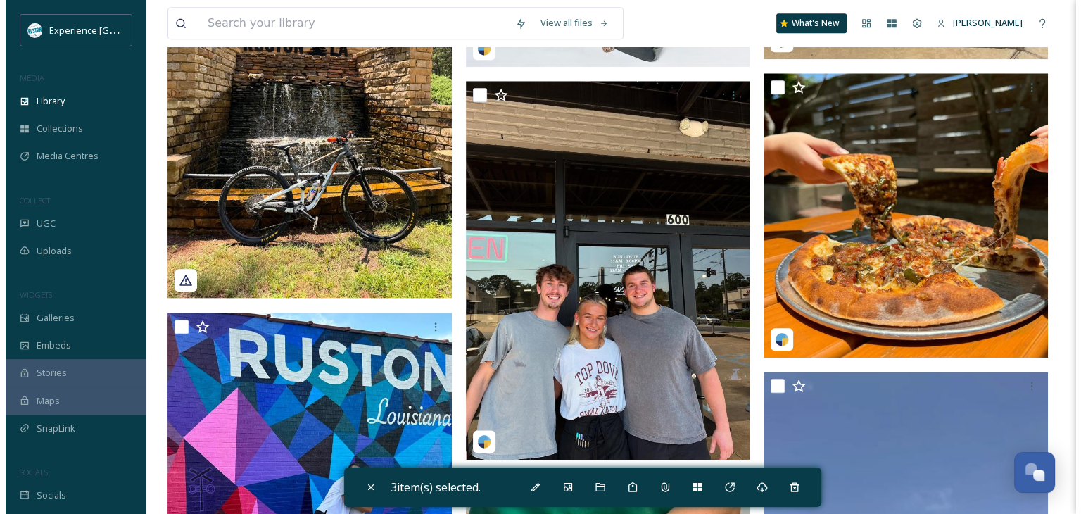
scroll to position [1690, 0]
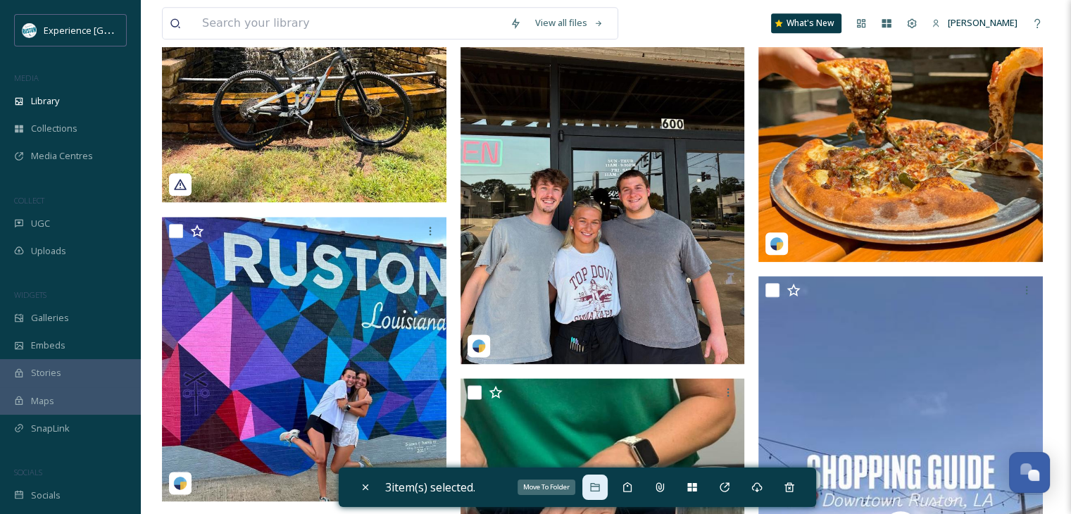
click at [595, 486] on icon at bounding box center [594, 487] width 11 height 11
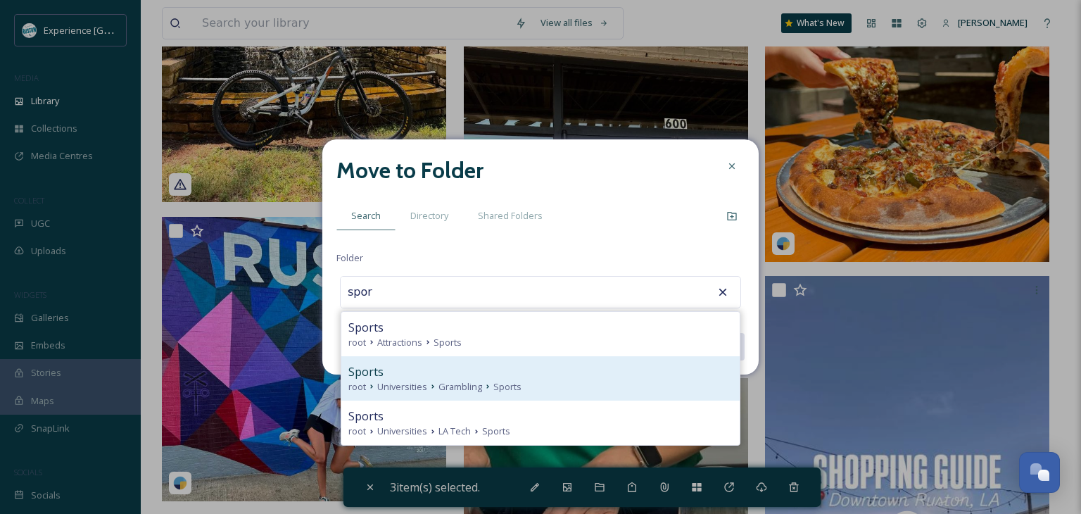
click at [484, 384] on icon at bounding box center [487, 386] width 11 height 11
type input "Sports"
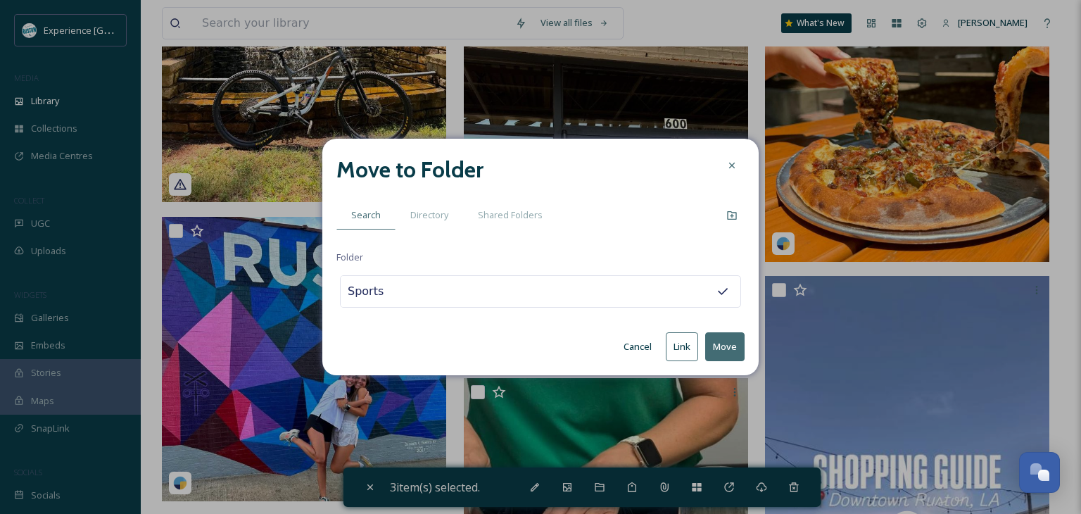
click at [712, 341] on button "Move" at bounding box center [724, 346] width 39 height 29
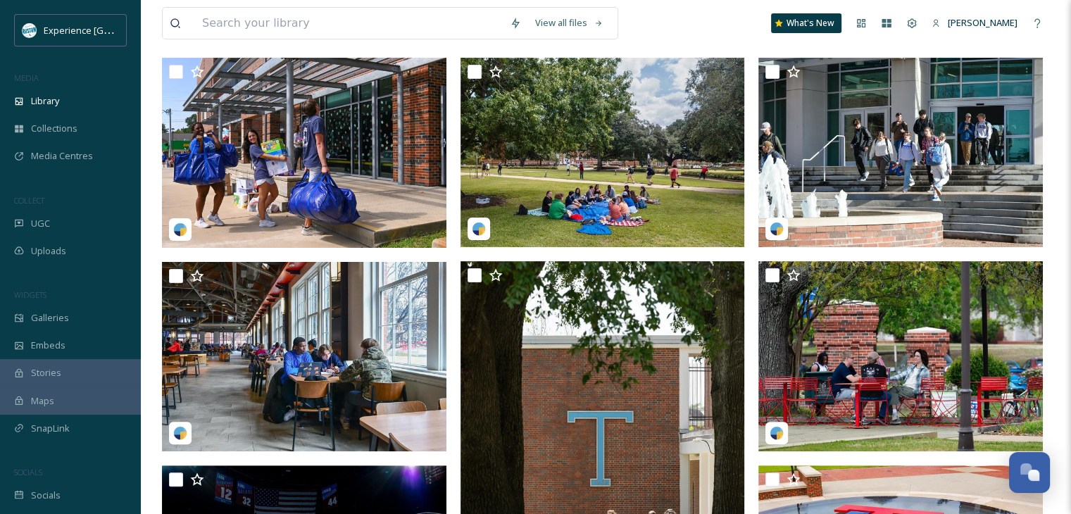
scroll to position [211, 0]
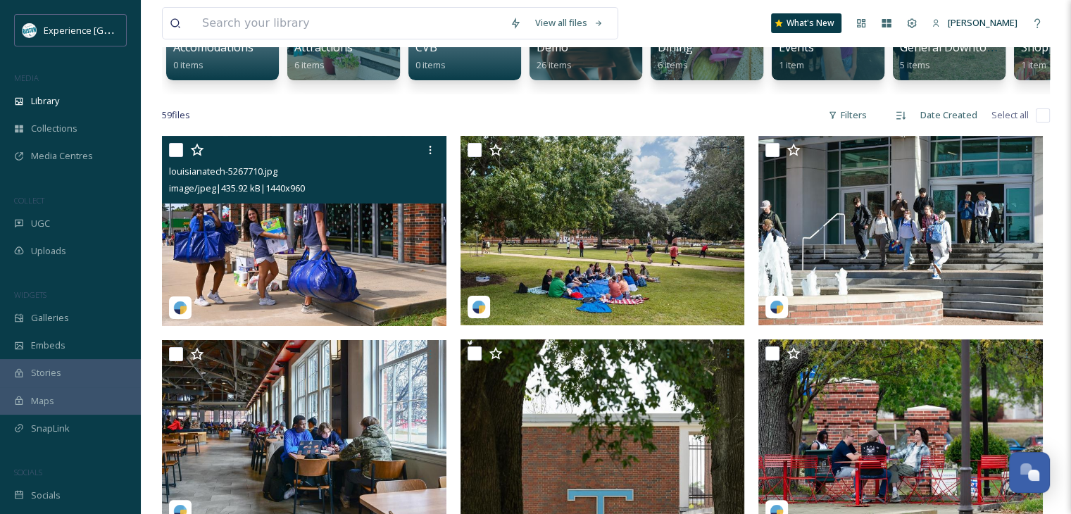
click at [177, 157] on input "checkbox" at bounding box center [176, 150] width 14 height 14
checkbox input "true"
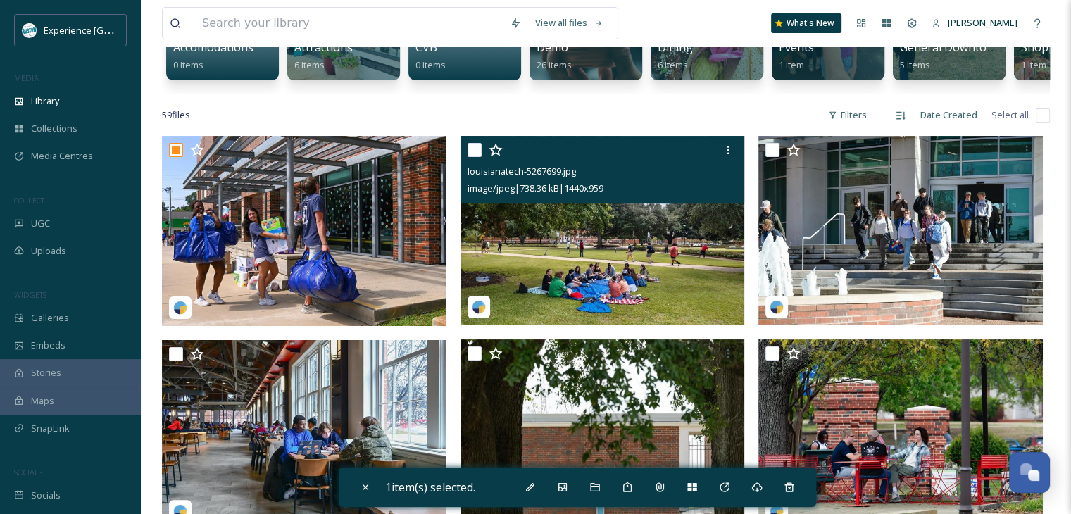
click at [466, 163] on div "louisianatech-5267699.jpg image/jpeg | 738.36 kB | 1440 x 959" at bounding box center [602, 170] width 284 height 68
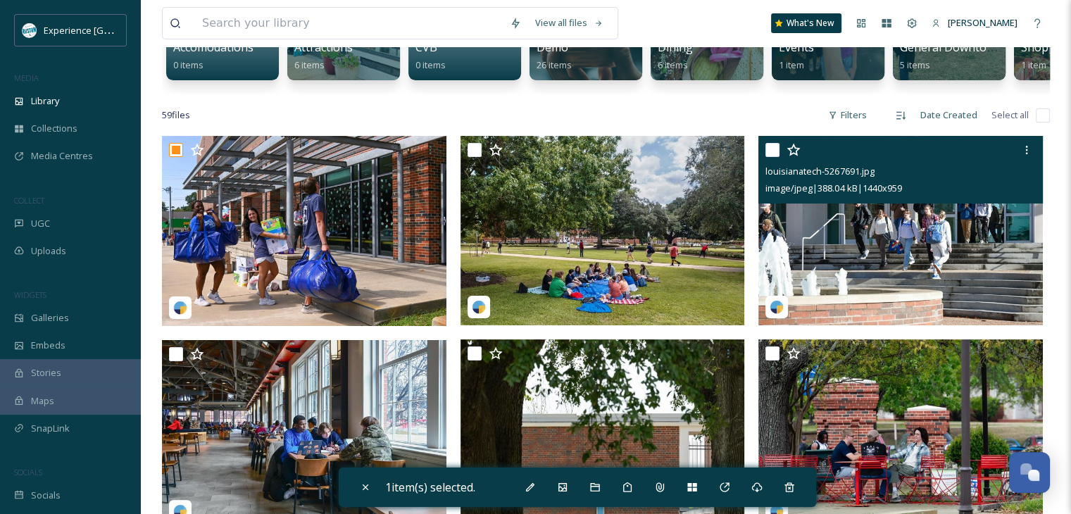
click at [769, 157] on input "checkbox" at bounding box center [772, 150] width 14 height 14
checkbox input "true"
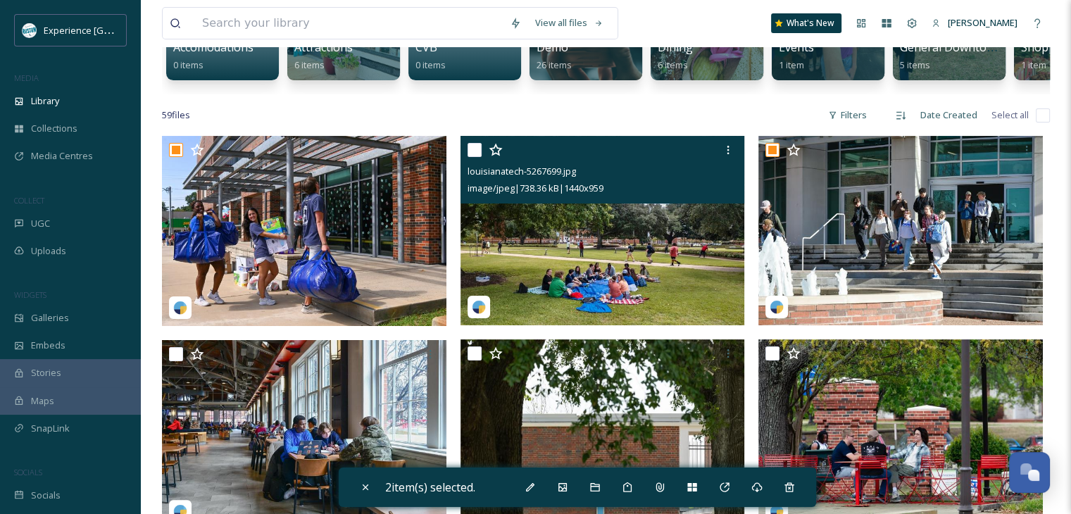
click at [470, 156] on input "checkbox" at bounding box center [474, 150] width 14 height 14
checkbox input "true"
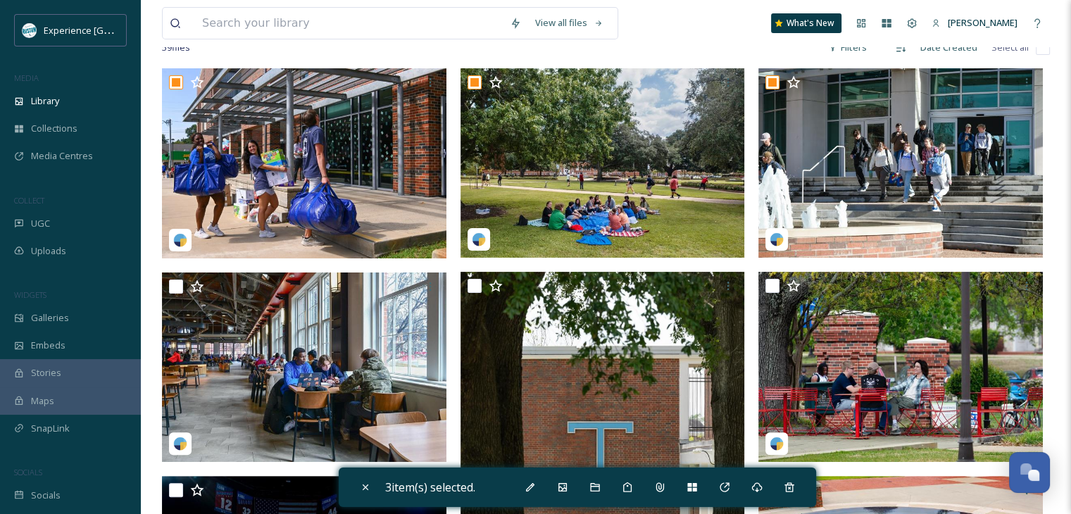
scroll to position [352, 0]
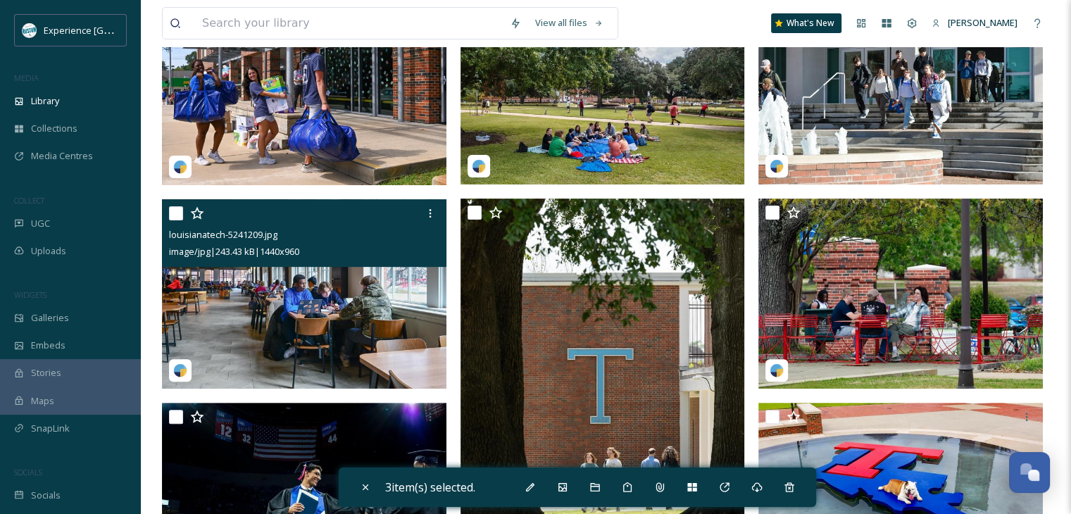
click at [172, 220] on input "checkbox" at bounding box center [176, 213] width 14 height 14
checkbox input "true"
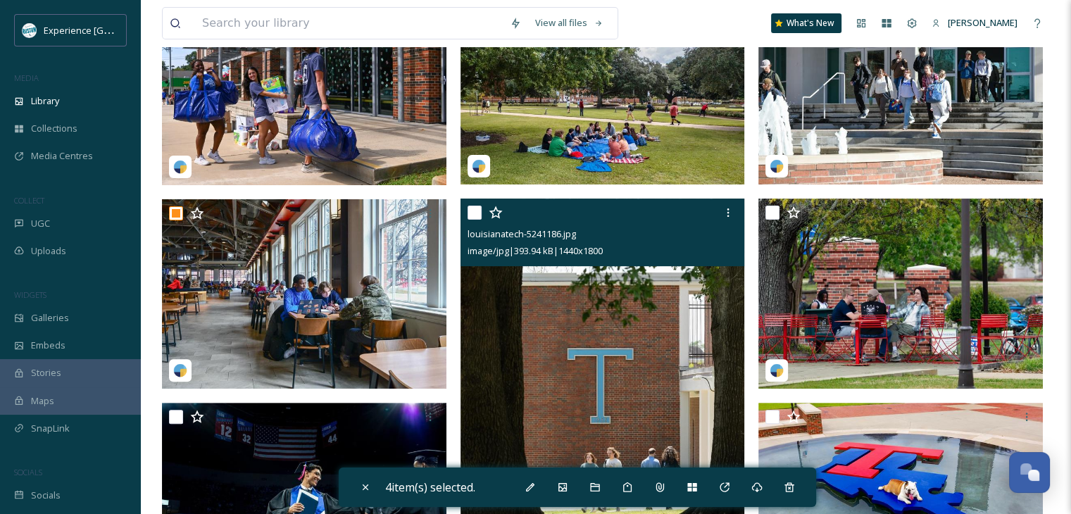
click at [473, 220] on input "checkbox" at bounding box center [474, 213] width 14 height 14
checkbox input "true"
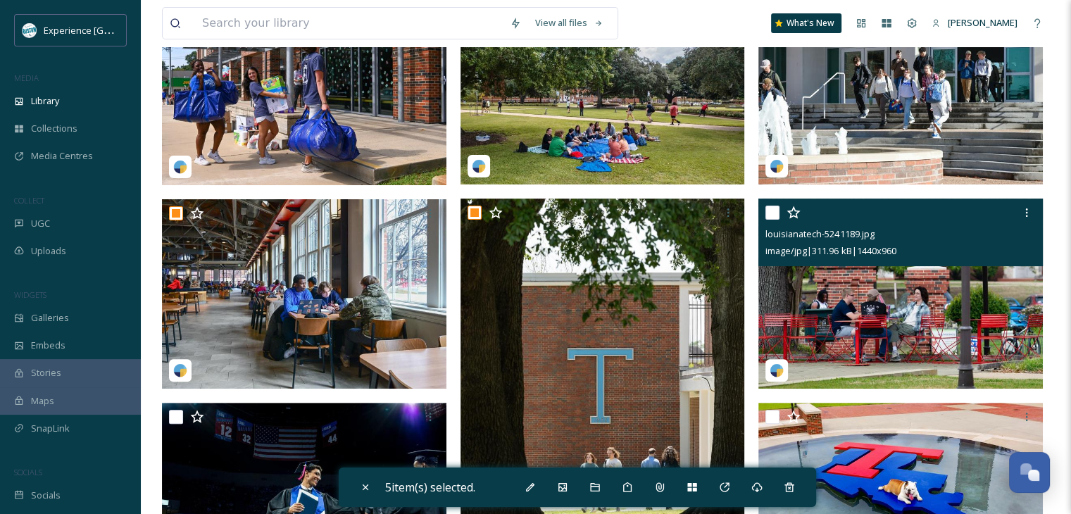
click at [774, 220] on input "checkbox" at bounding box center [772, 213] width 14 height 14
checkbox input "true"
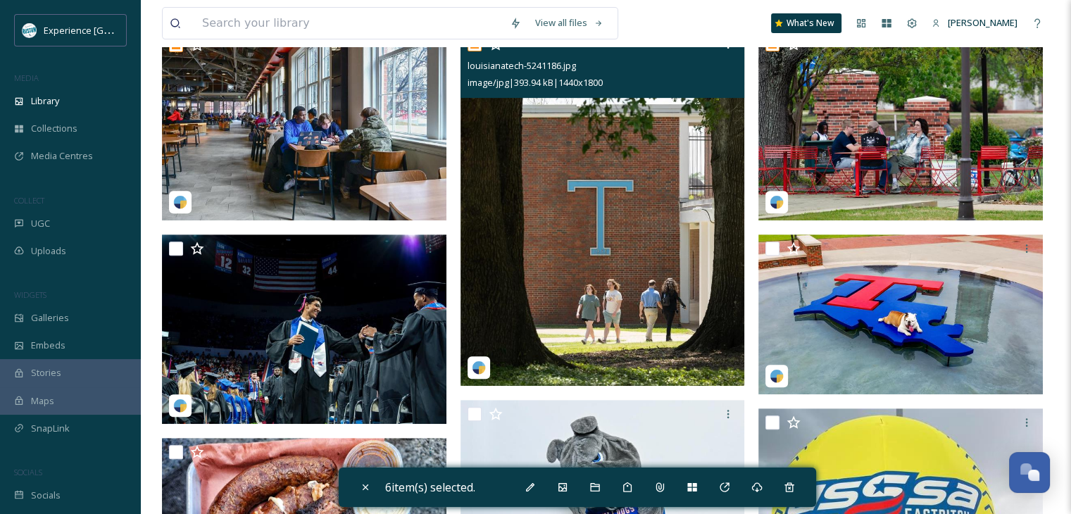
scroll to position [634, 0]
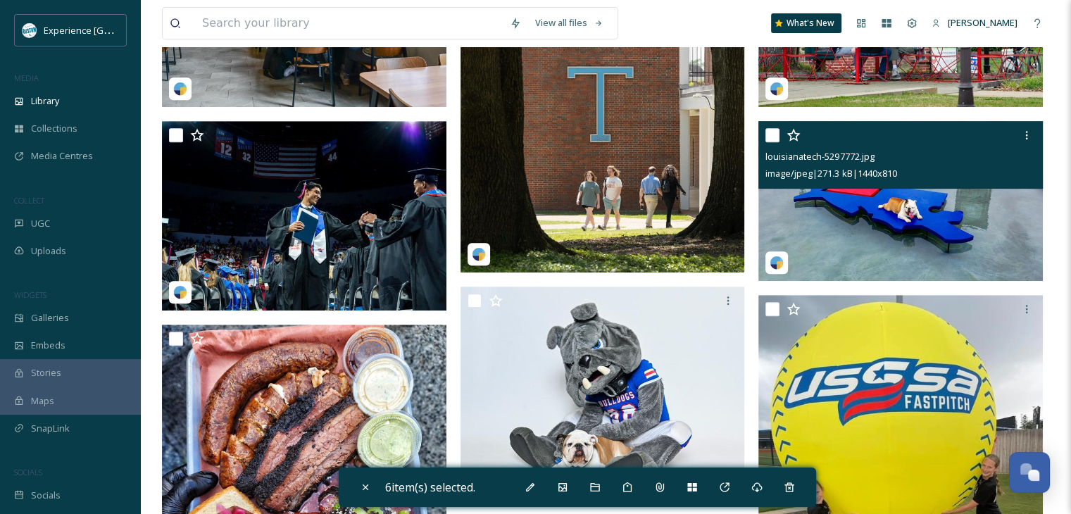
click at [774, 142] on input "checkbox" at bounding box center [772, 135] width 14 height 14
checkbox input "true"
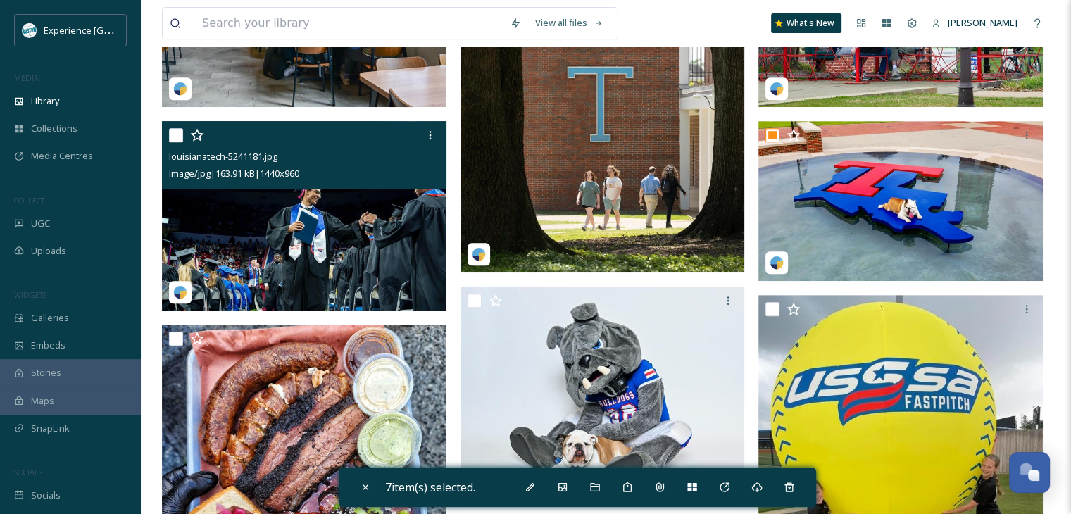
click at [169, 142] on input "checkbox" at bounding box center [176, 135] width 14 height 14
checkbox input "true"
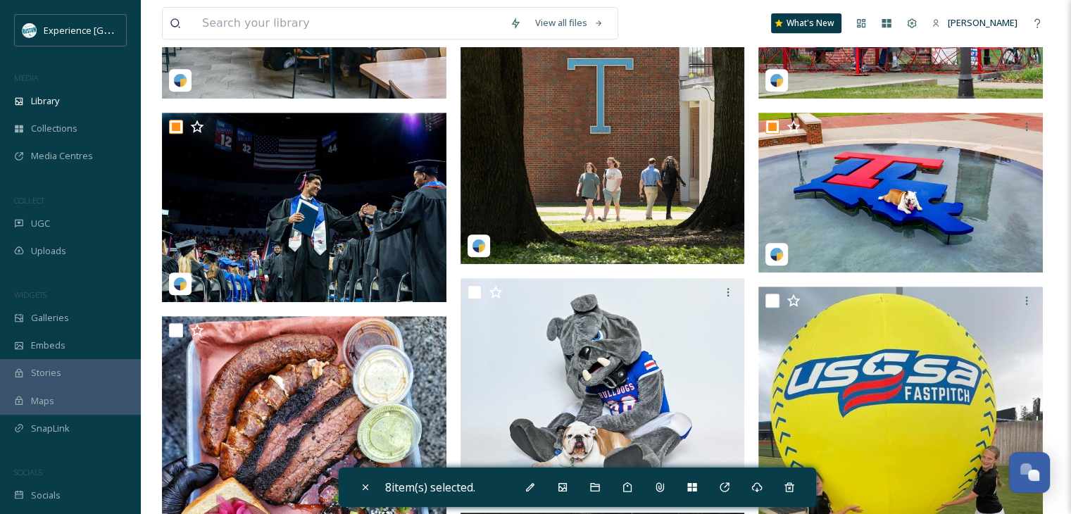
scroll to position [704, 0]
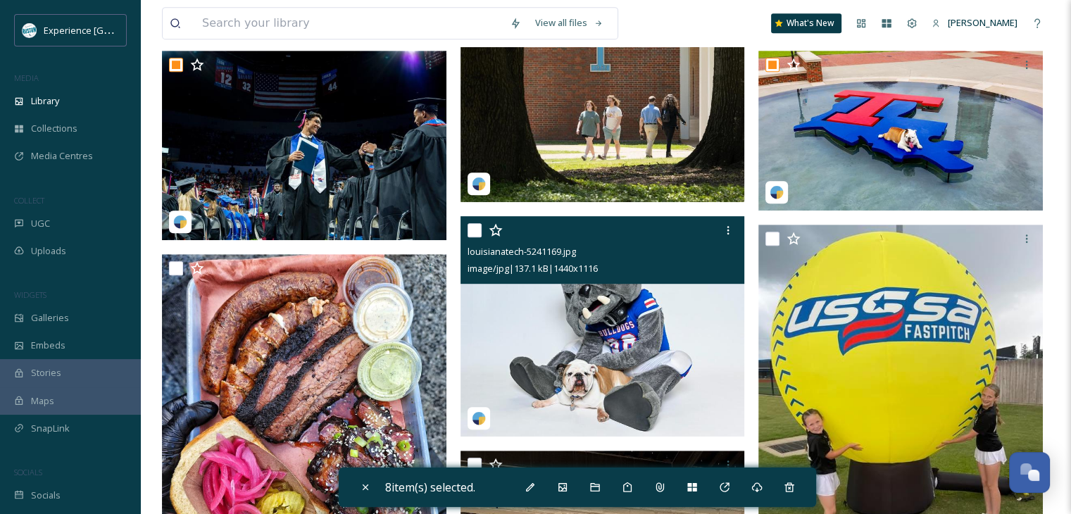
click at [472, 237] on input "checkbox" at bounding box center [474, 230] width 14 height 14
checkbox input "true"
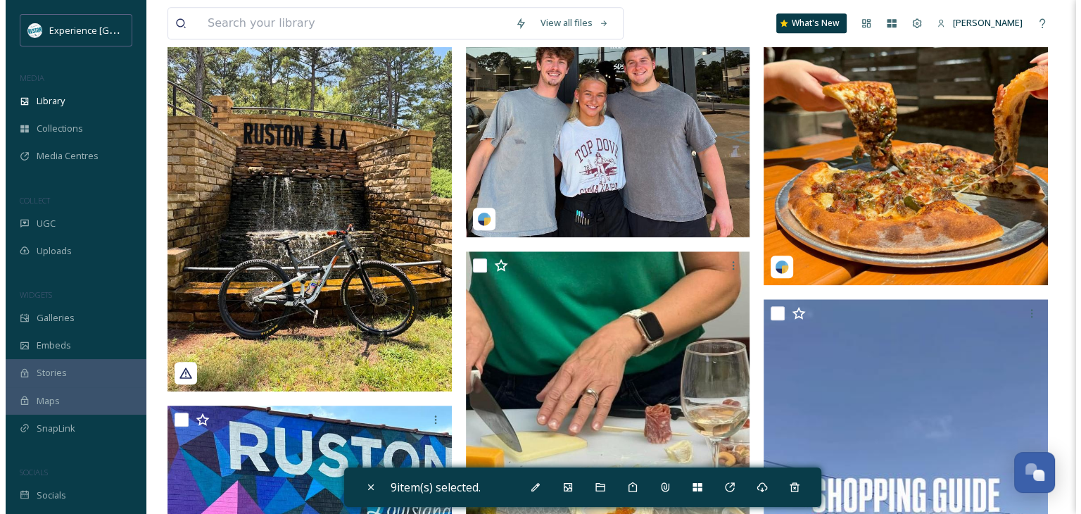
scroll to position [1408, 0]
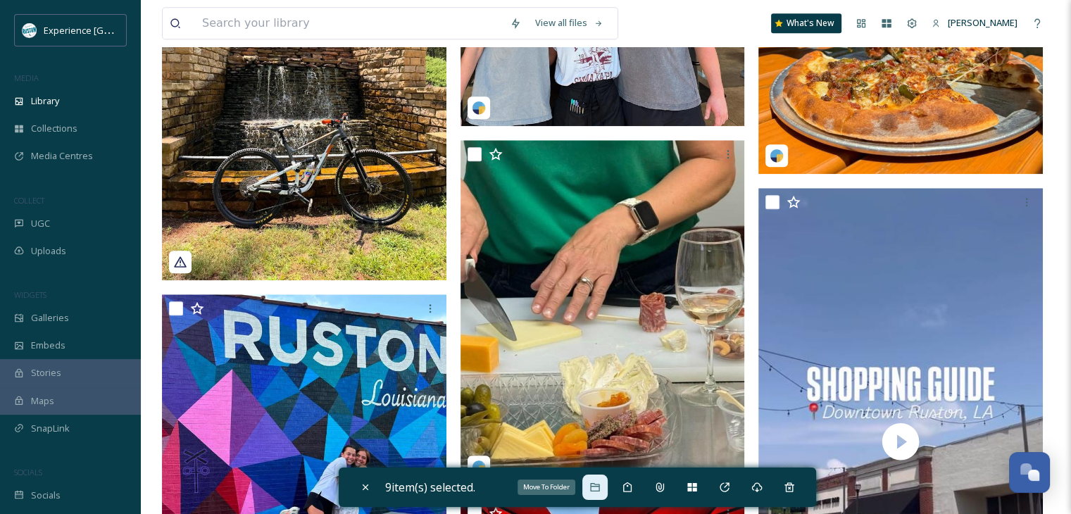
click at [594, 484] on icon at bounding box center [594, 487] width 9 height 8
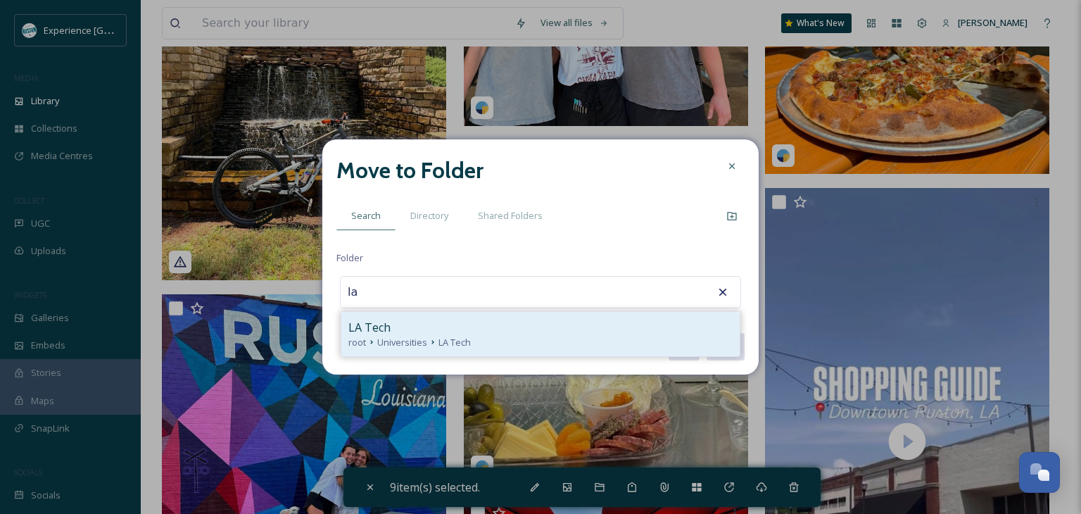
click at [436, 324] on div "LA Tech" at bounding box center [540, 327] width 384 height 17
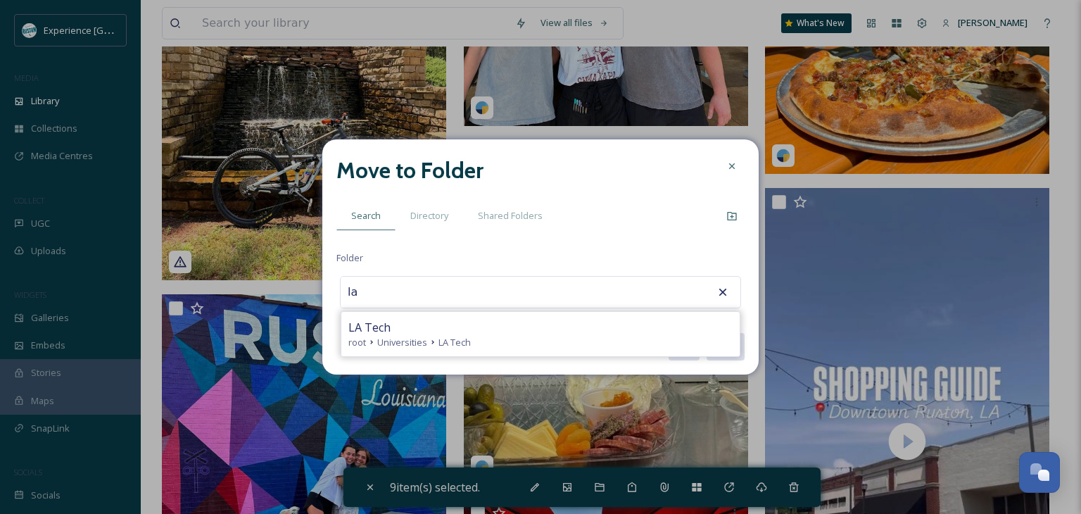
type input "LA Tech"
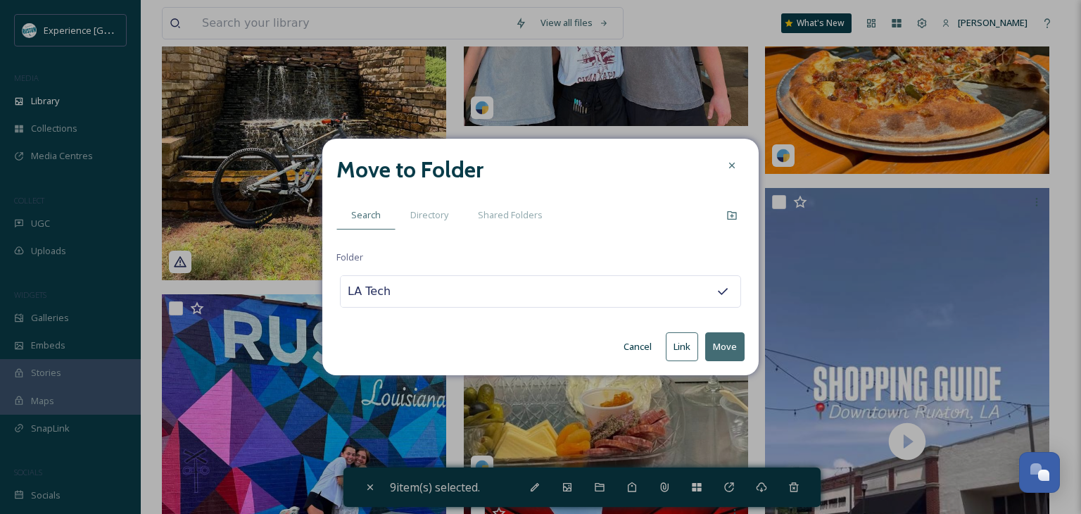
click at [715, 346] on button "Move" at bounding box center [724, 346] width 39 height 29
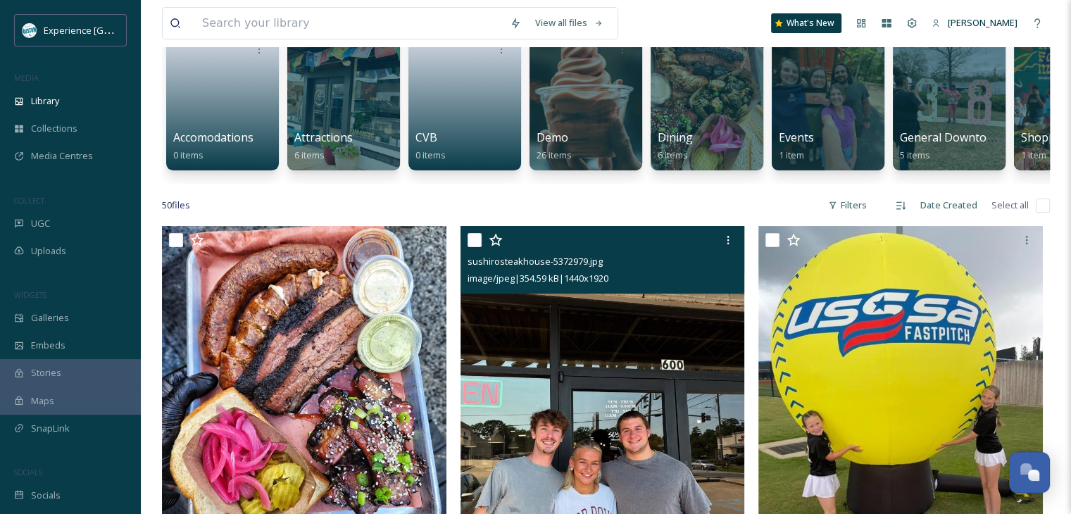
scroll to position [234, 0]
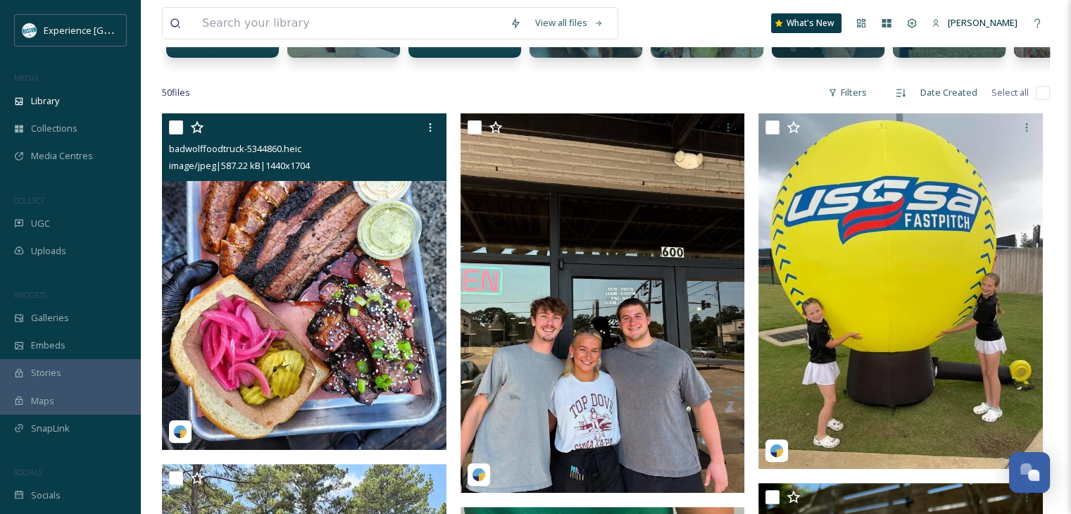
click at [174, 134] on input "checkbox" at bounding box center [176, 127] width 14 height 14
checkbox input "true"
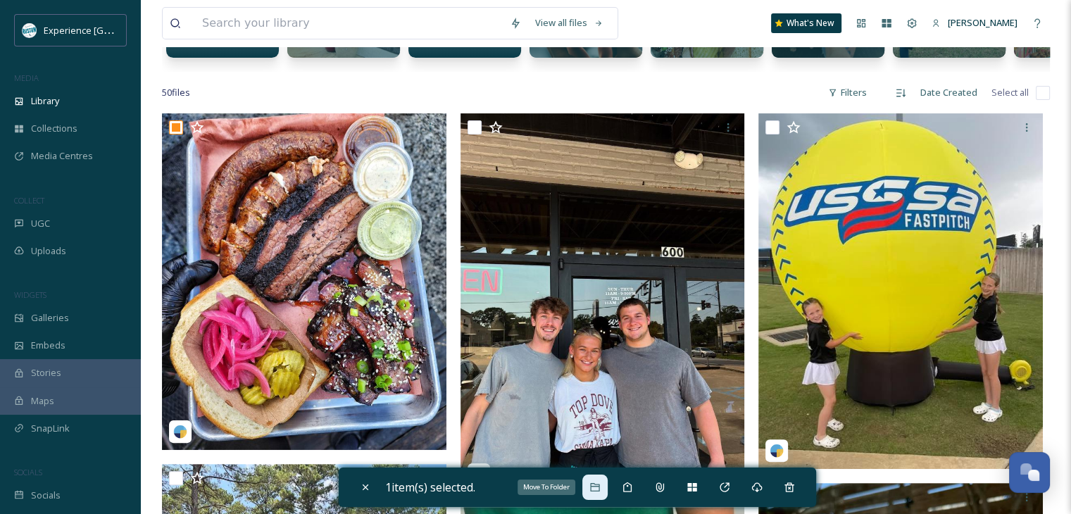
click at [599, 494] on div "Move To Folder" at bounding box center [594, 487] width 25 height 25
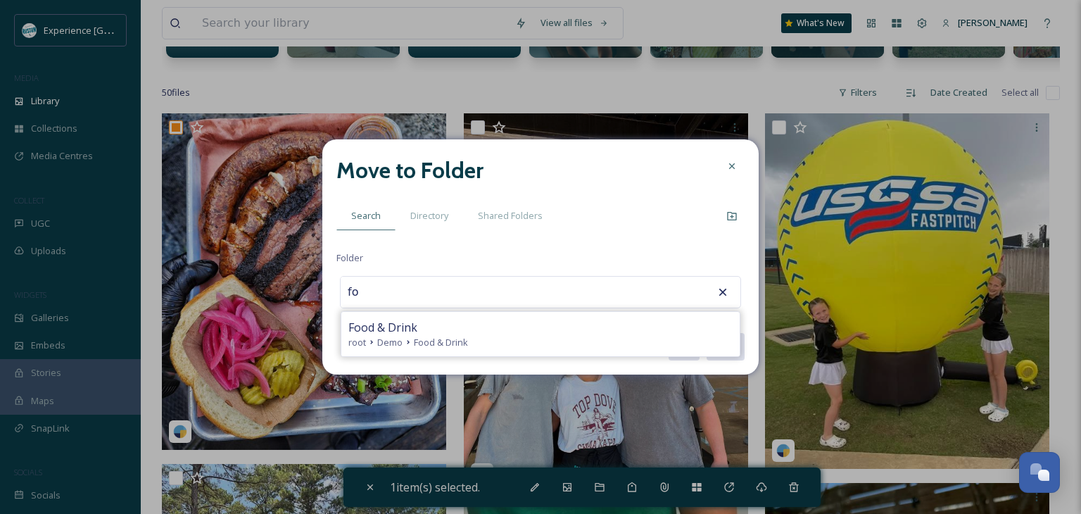
type input "f"
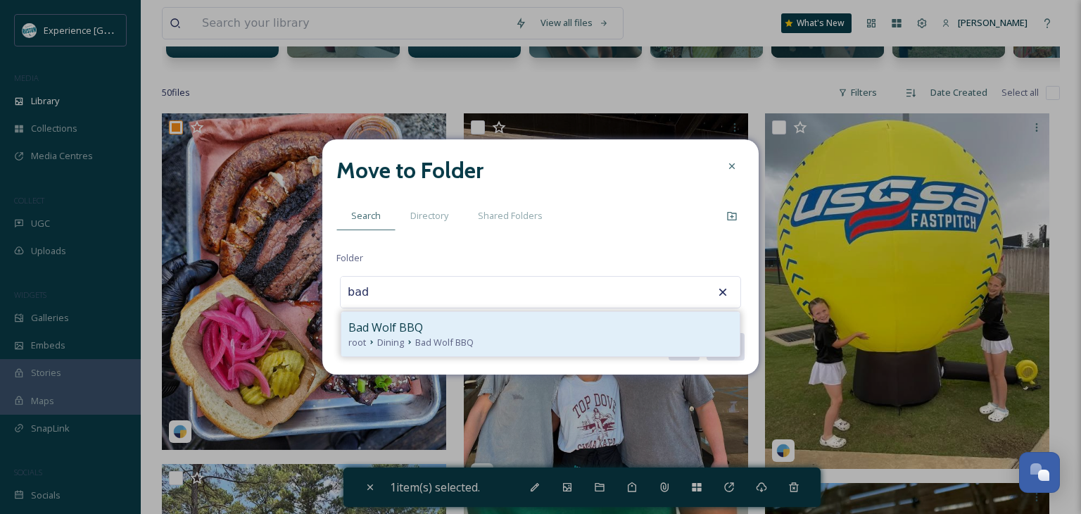
click at [484, 327] on div "Bad Wolf BBQ" at bounding box center [540, 327] width 384 height 17
type input "Bad Wolf BBQ"
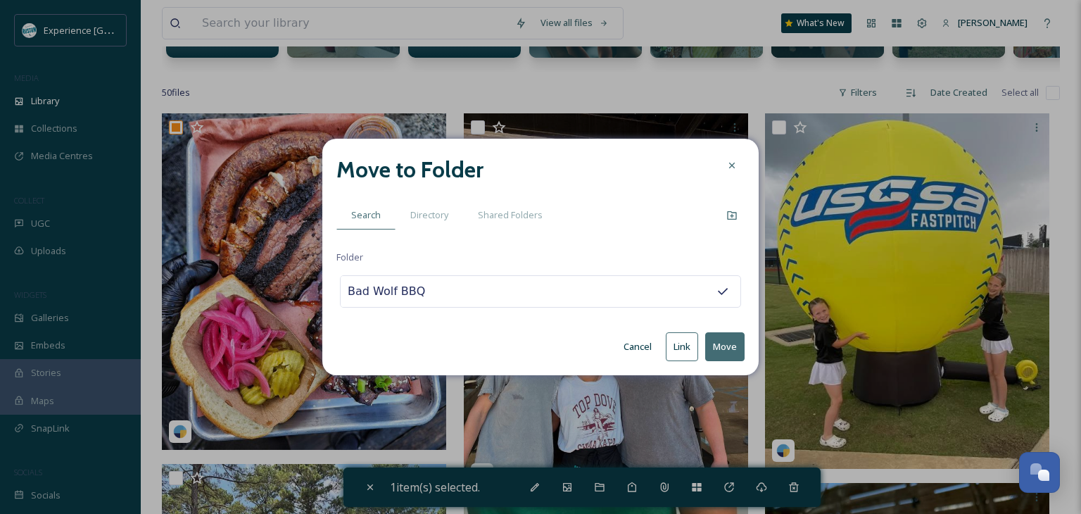
click at [720, 344] on button "Move" at bounding box center [724, 346] width 39 height 29
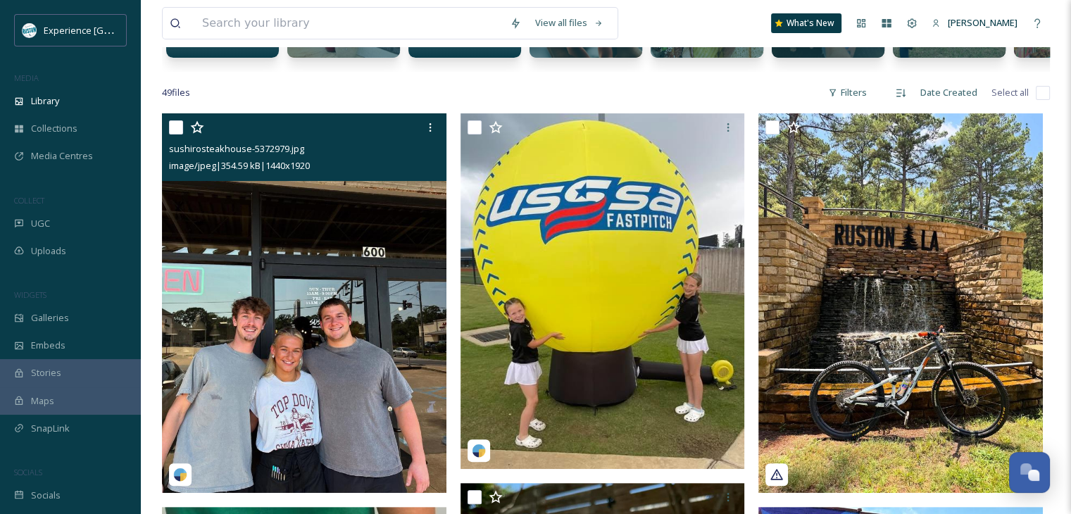
click at [172, 134] on input "checkbox" at bounding box center [176, 127] width 14 height 14
checkbox input "true"
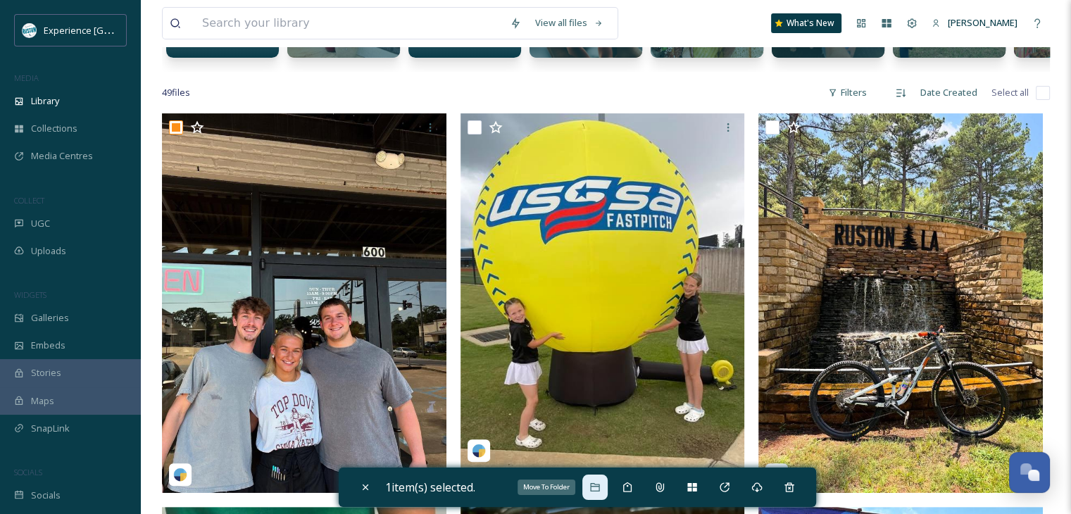
click at [598, 485] on icon at bounding box center [594, 487] width 9 height 8
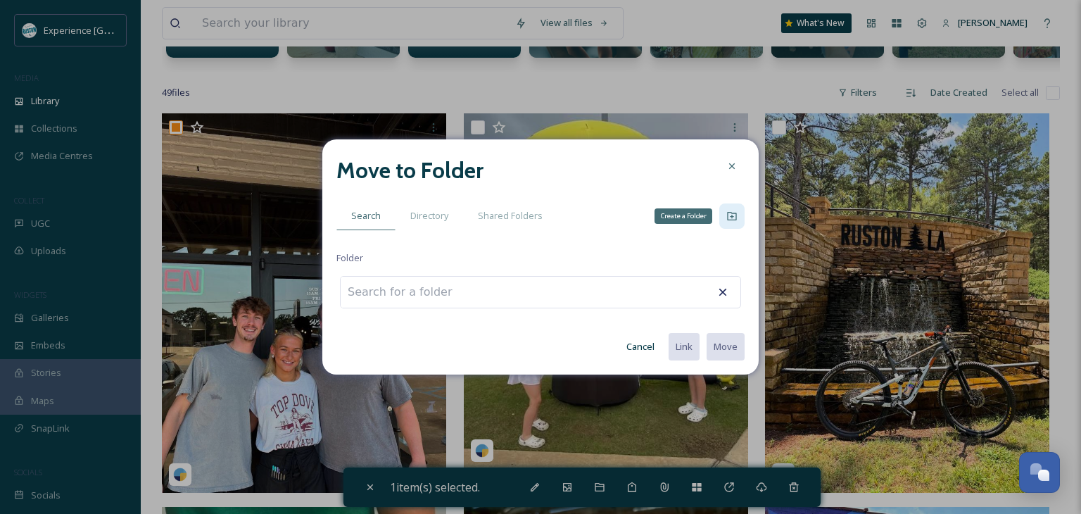
click at [738, 213] on div "Create a Folder" at bounding box center [731, 215] width 25 height 25
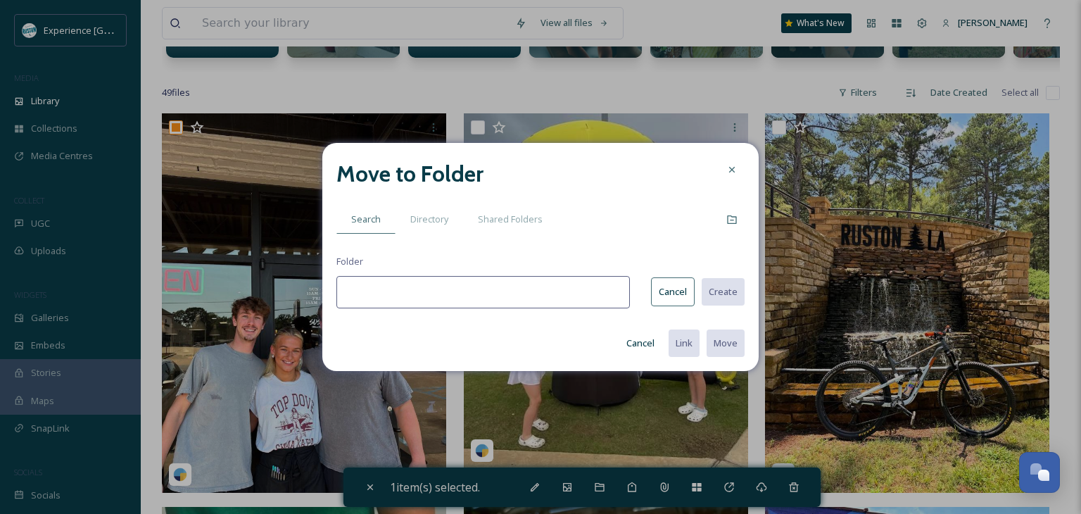
click at [512, 287] on input at bounding box center [484, 292] width 294 height 32
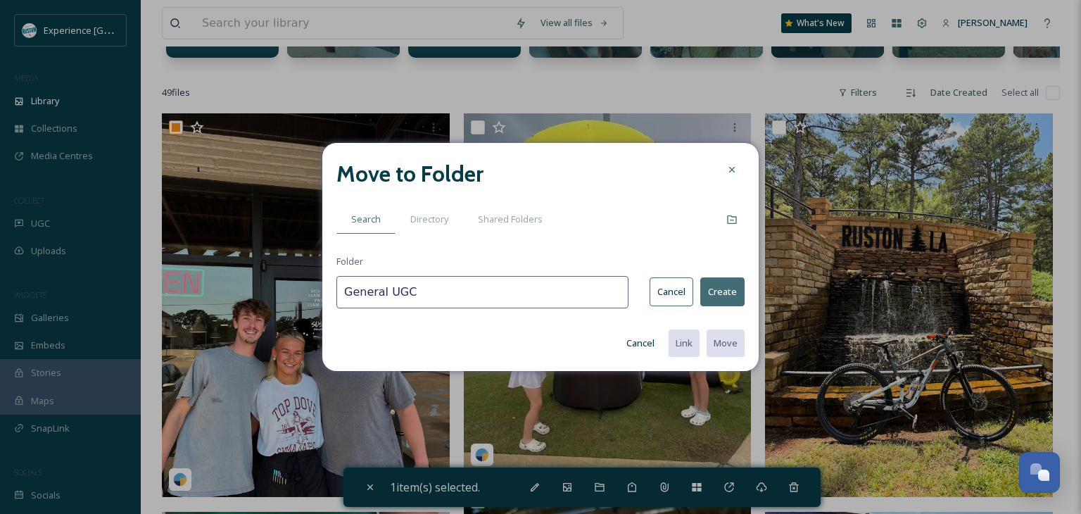
type input "General UGC"
click at [722, 294] on button "Create" at bounding box center [722, 291] width 44 height 29
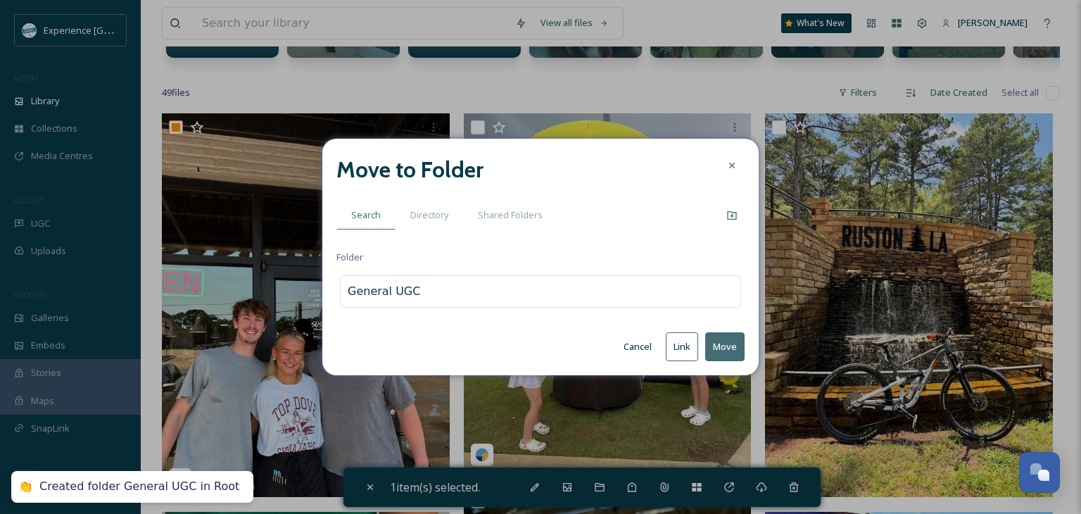
click at [726, 341] on button "Move" at bounding box center [724, 346] width 39 height 29
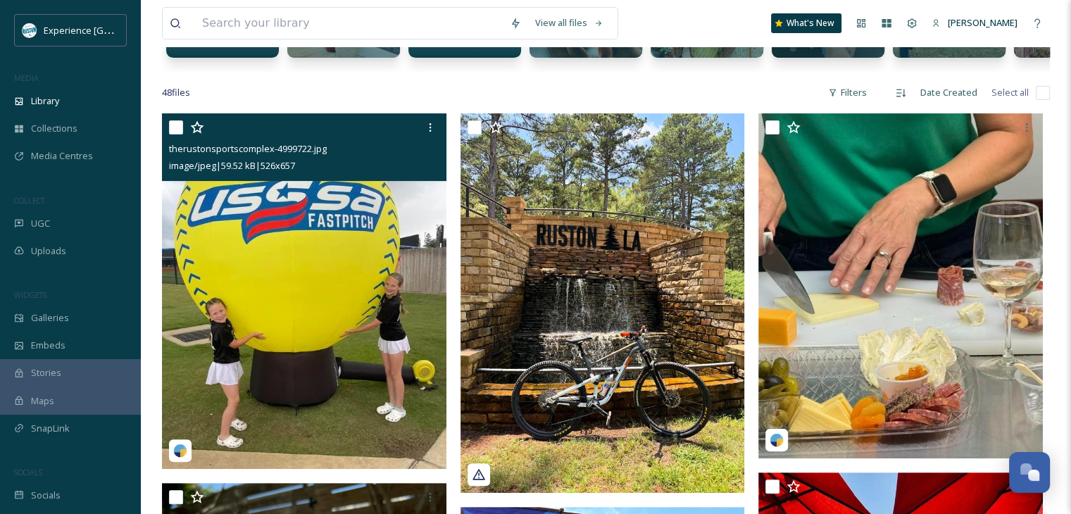
click at [172, 134] on input "checkbox" at bounding box center [176, 127] width 14 height 14
checkbox input "true"
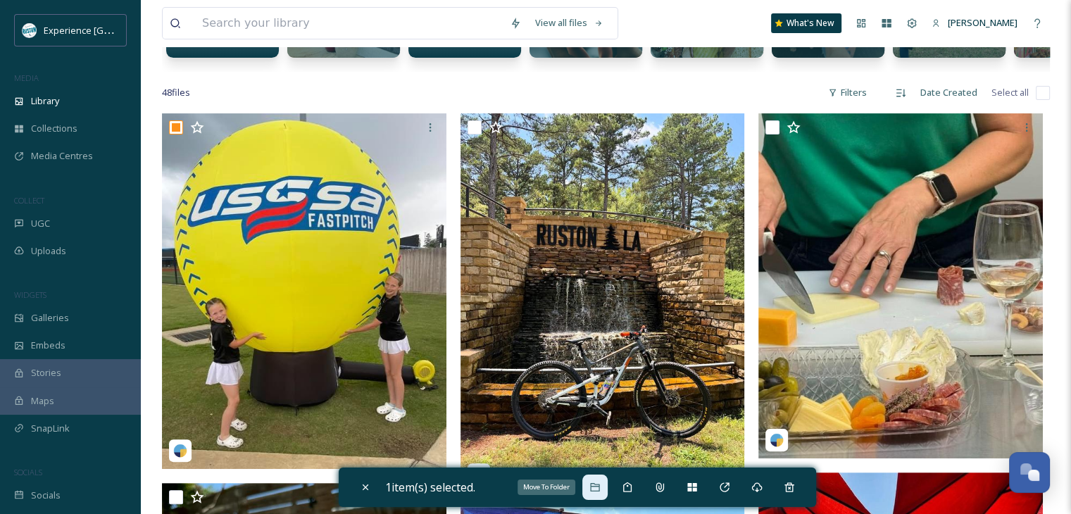
click at [600, 479] on div "Move To Folder" at bounding box center [594, 487] width 25 height 25
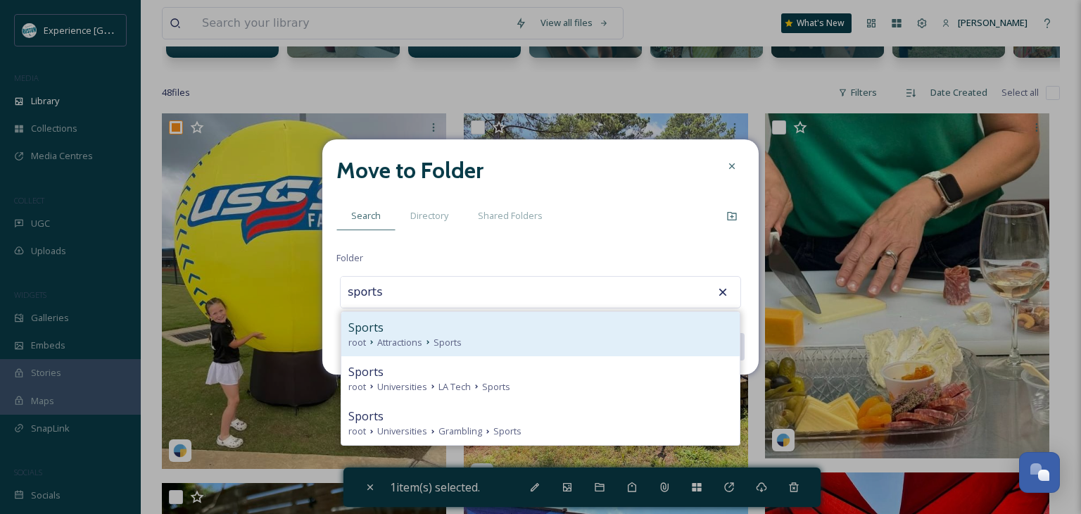
click at [468, 323] on div "Sports" at bounding box center [540, 327] width 384 height 17
type input "Sports"
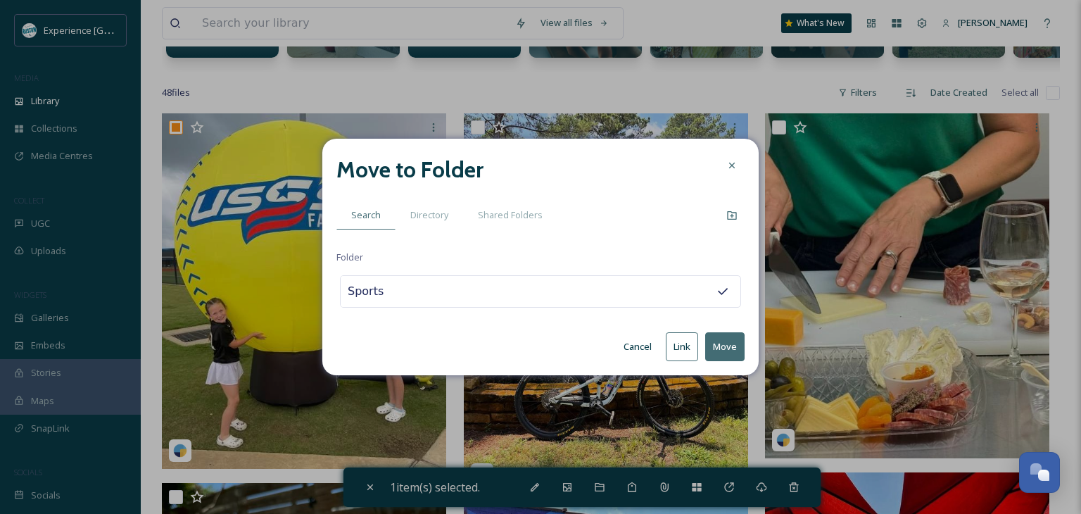
click at [718, 340] on button "Move" at bounding box center [724, 346] width 39 height 29
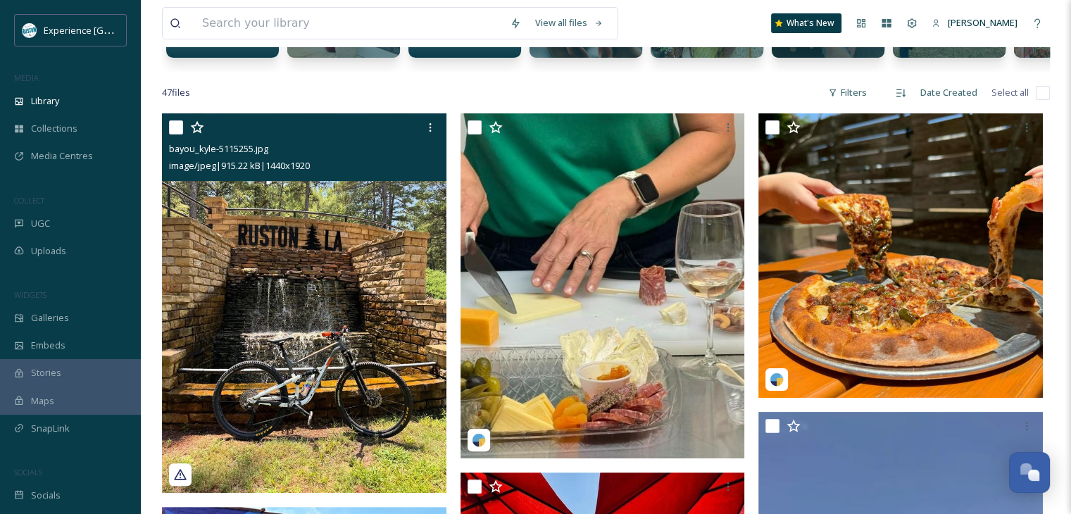
click at [169, 134] on input "checkbox" at bounding box center [176, 127] width 14 height 14
checkbox input "true"
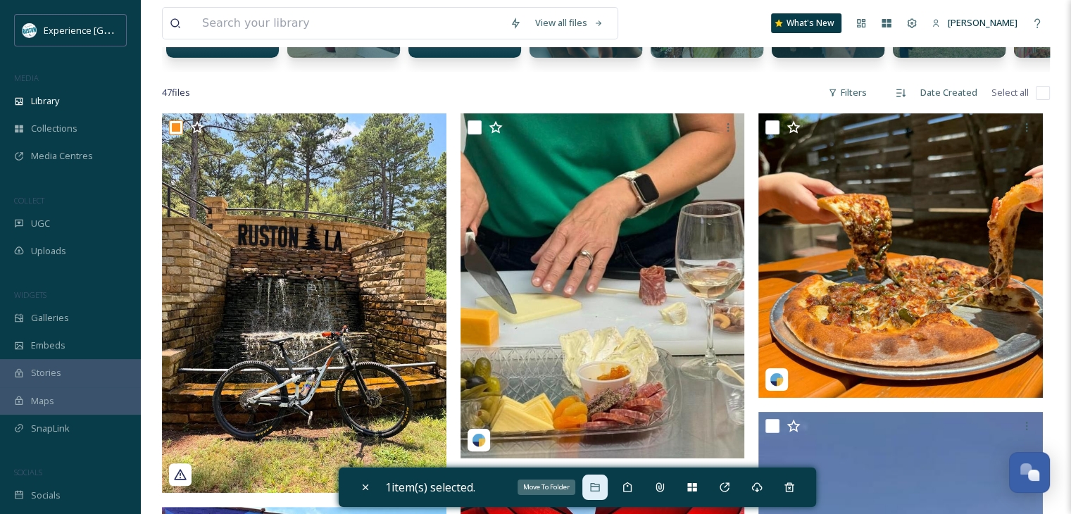
click at [599, 485] on icon at bounding box center [594, 487] width 9 height 8
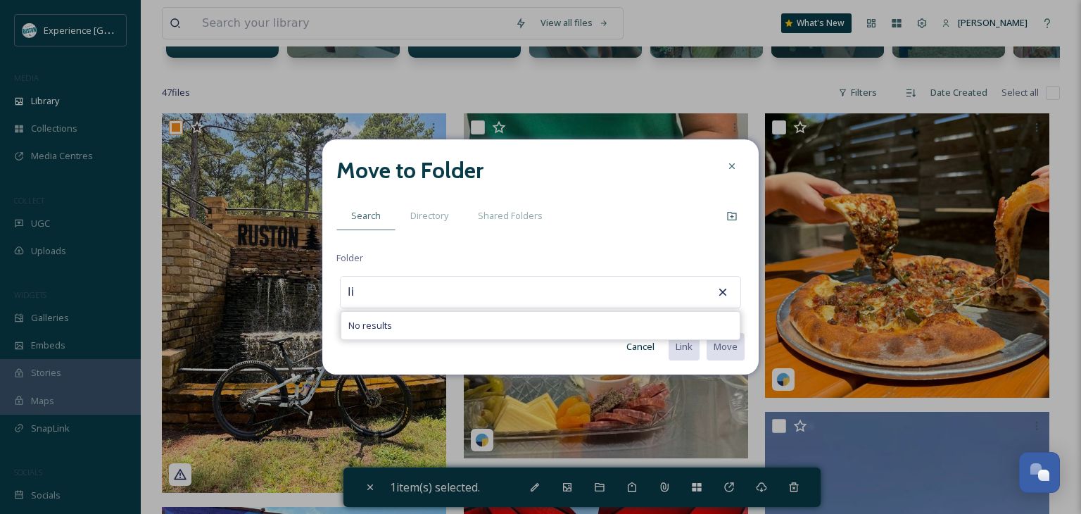
type input "l"
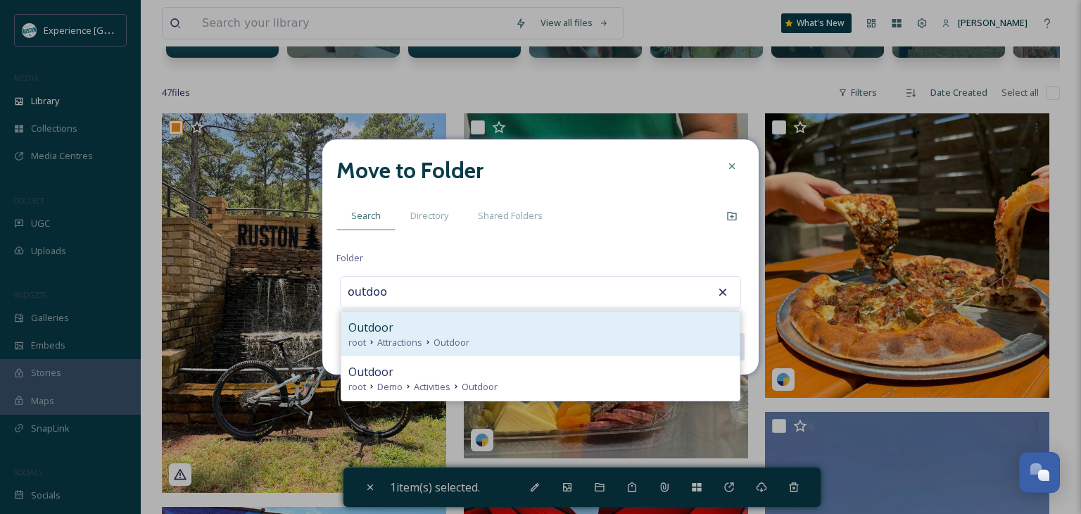
click at [470, 333] on div "Outdoor" at bounding box center [540, 327] width 384 height 17
type input "Outdoor"
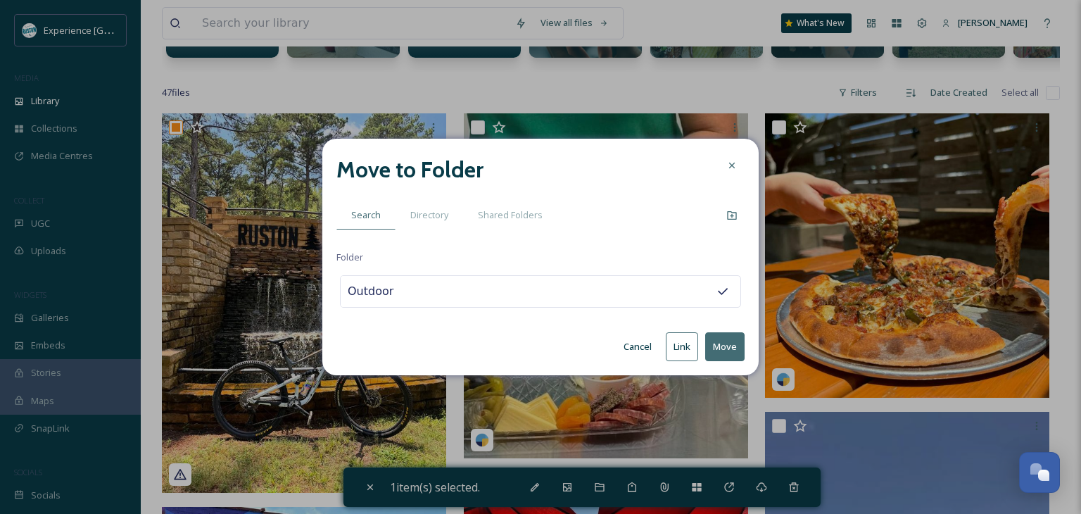
click at [721, 339] on button "Move" at bounding box center [724, 346] width 39 height 29
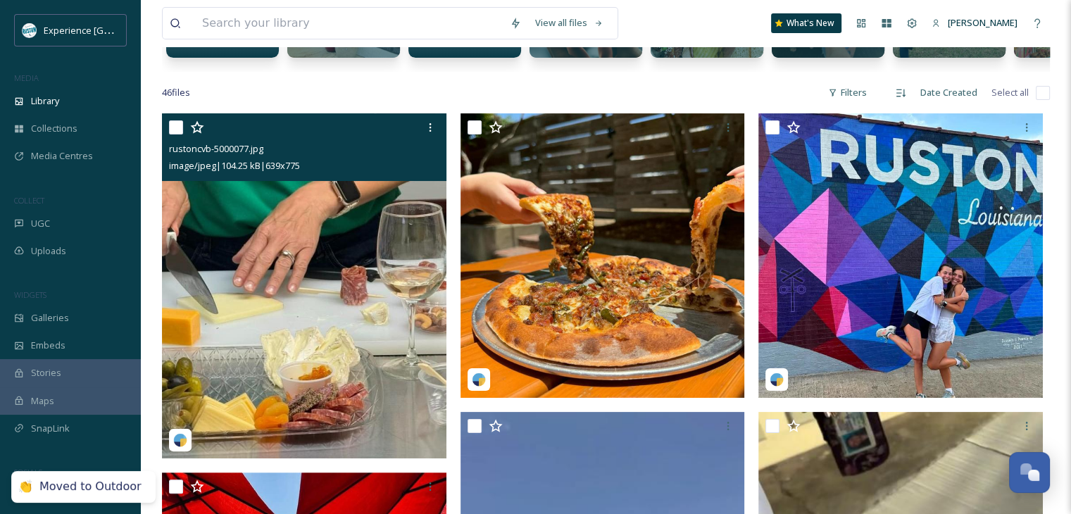
click at [175, 134] on input "checkbox" at bounding box center [176, 127] width 14 height 14
checkbox input "true"
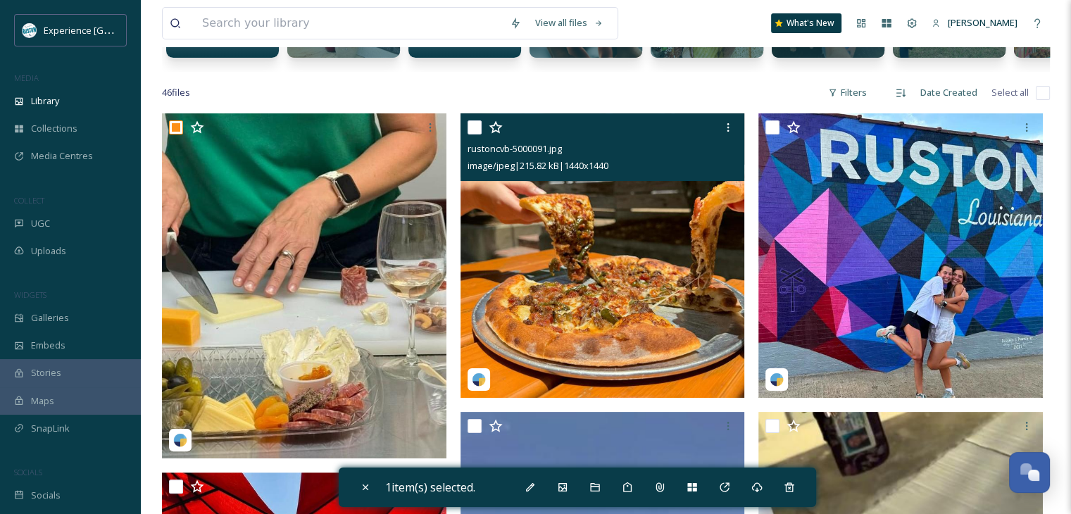
click at [475, 134] on input "checkbox" at bounding box center [474, 127] width 14 height 14
checkbox input "true"
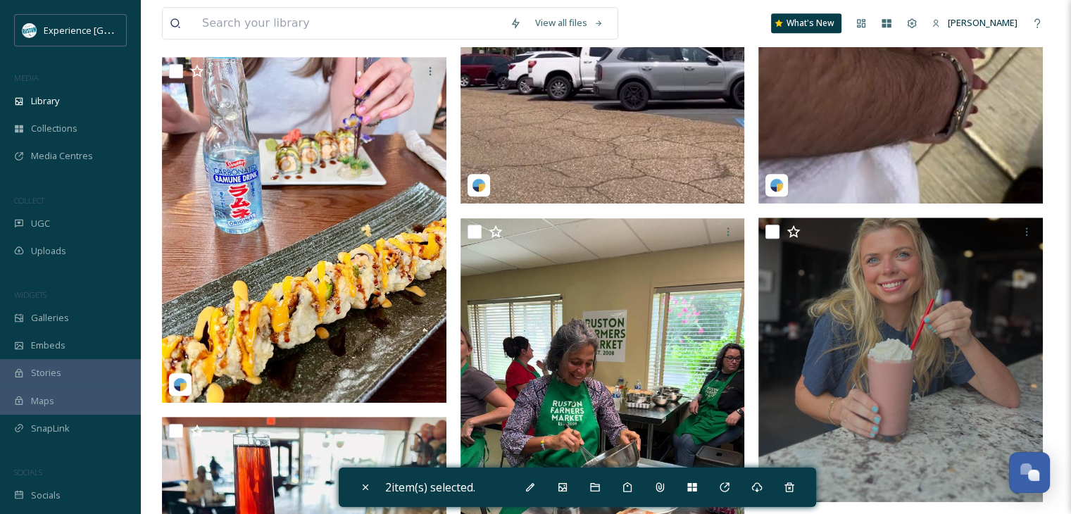
scroll to position [867, 0]
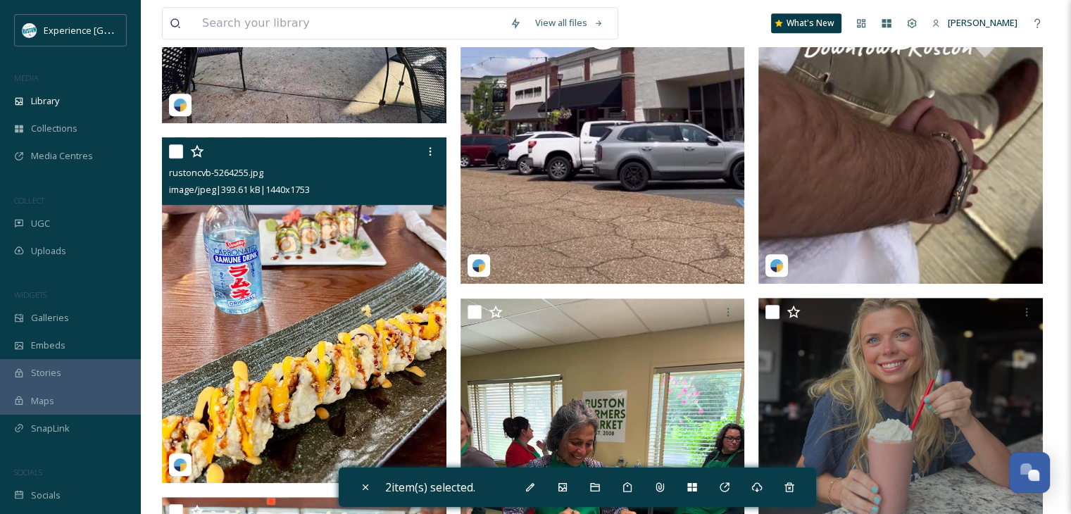
click at [173, 158] on input "checkbox" at bounding box center [176, 151] width 14 height 14
checkbox input "true"
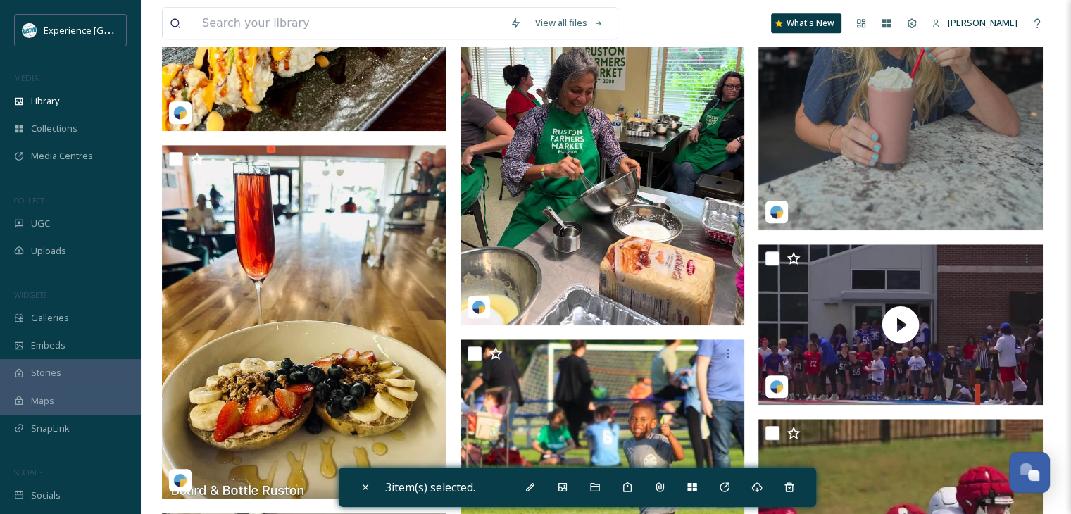
scroll to position [1290, 0]
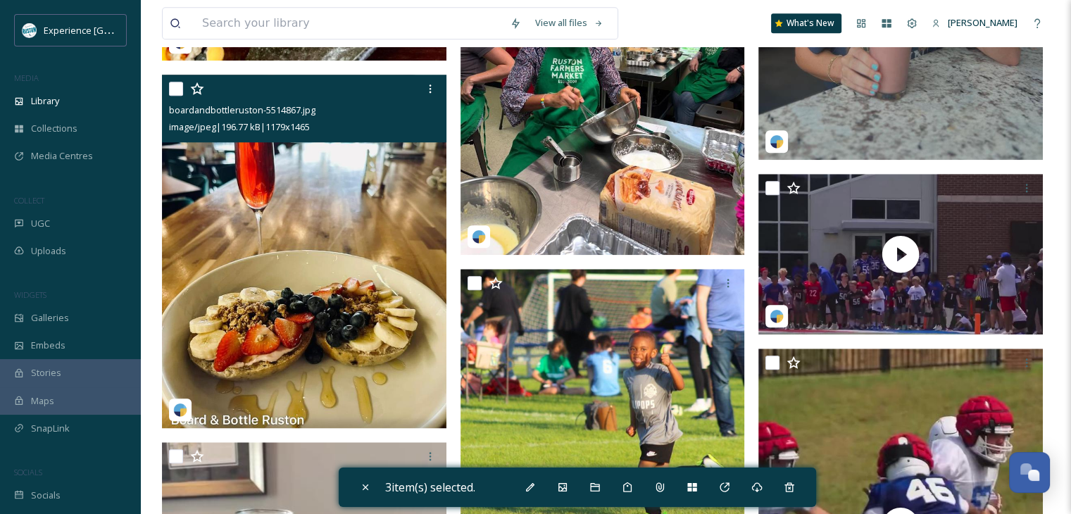
click at [171, 96] on input "checkbox" at bounding box center [176, 89] width 14 height 14
checkbox input "true"
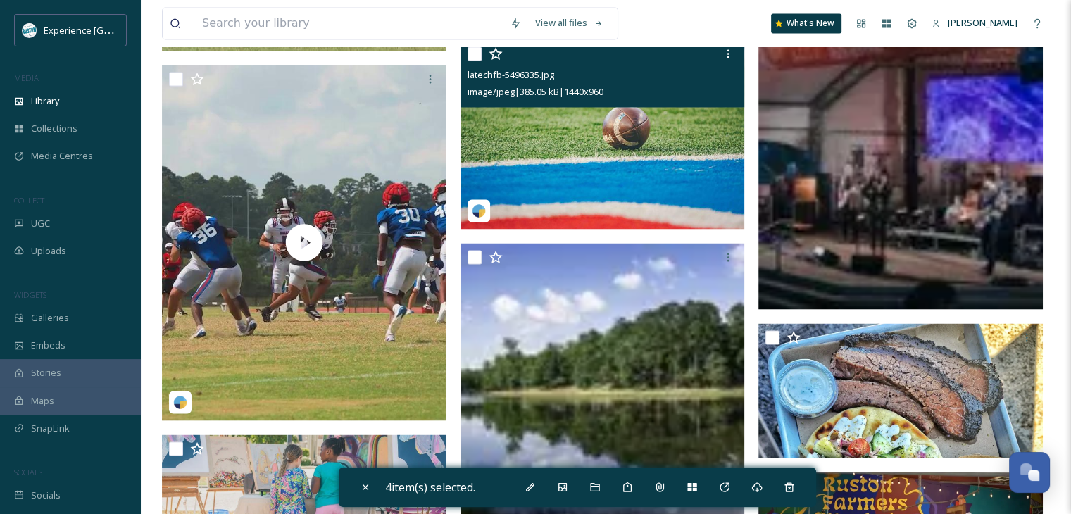
scroll to position [2768, 0]
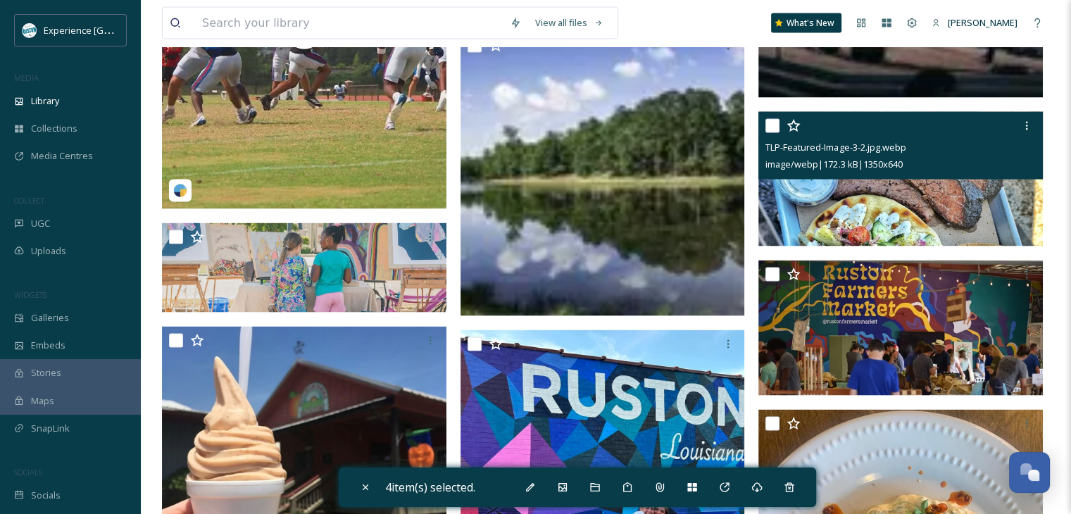
click at [771, 131] on input "checkbox" at bounding box center [772, 126] width 14 height 14
checkbox input "true"
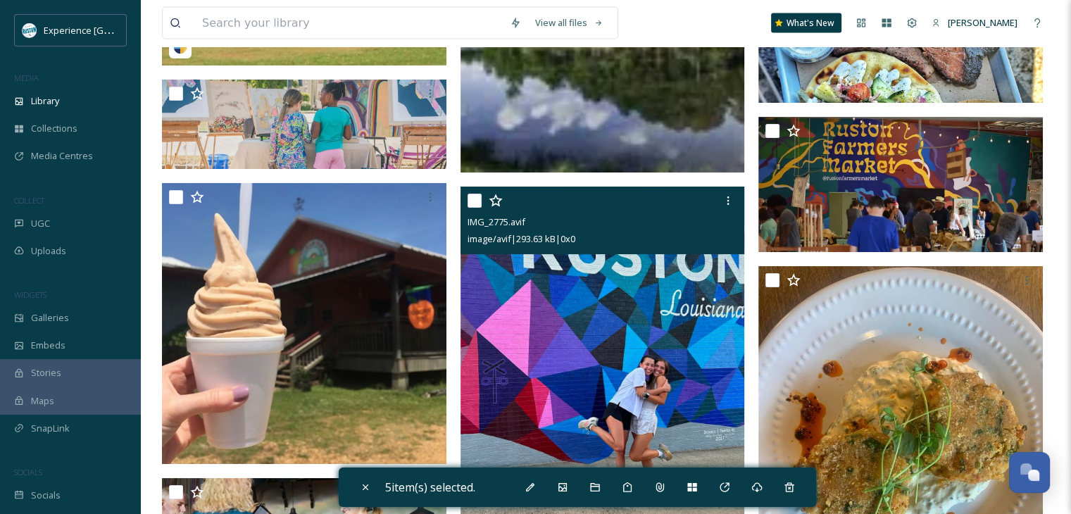
scroll to position [2979, 0]
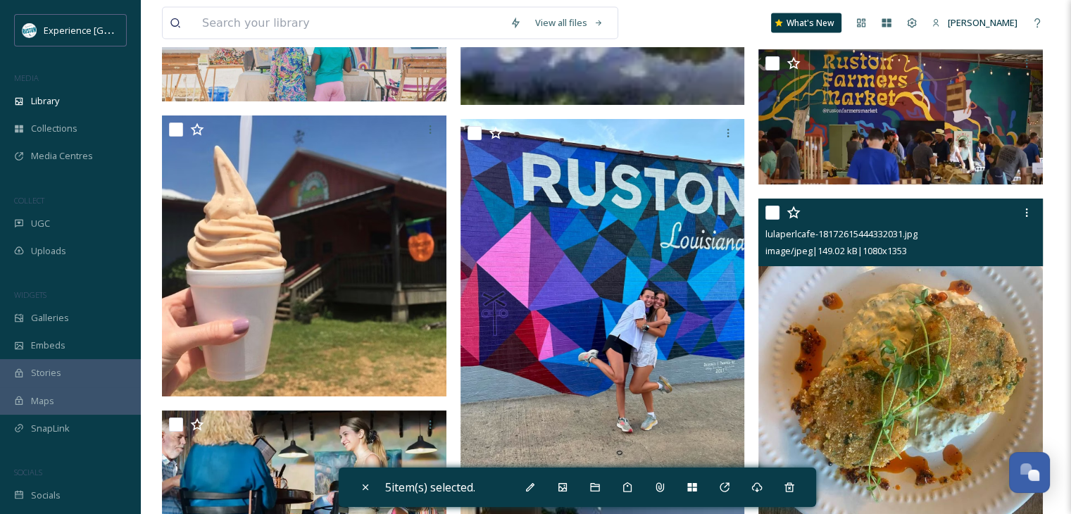
click at [772, 220] on input "checkbox" at bounding box center [772, 213] width 14 height 14
checkbox input "true"
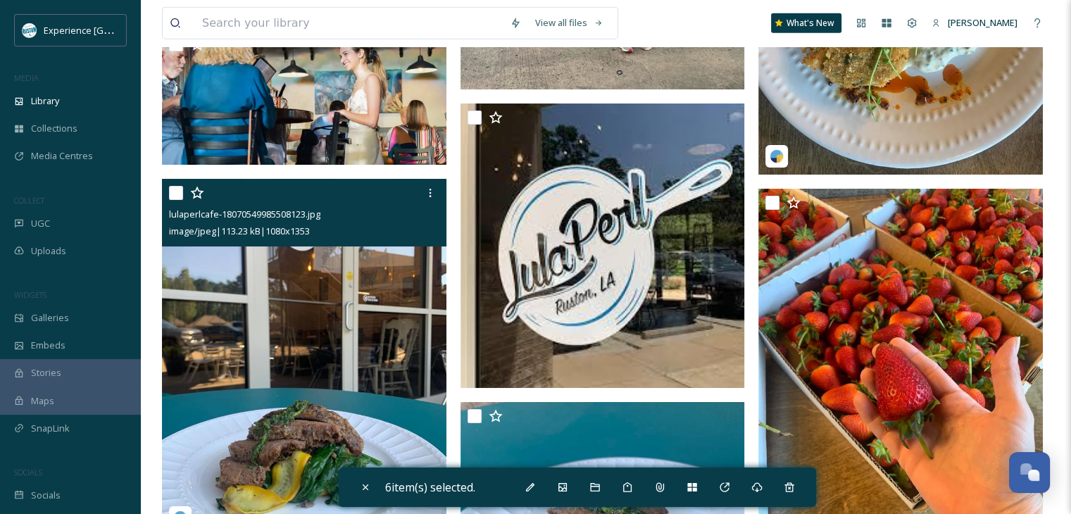
scroll to position [3402, 0]
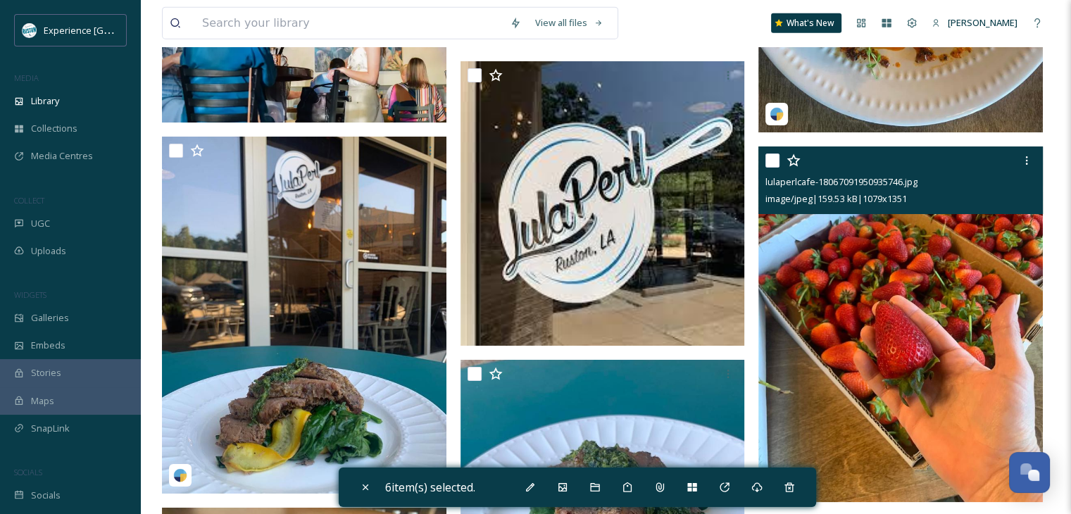
click at [771, 168] on input "checkbox" at bounding box center [772, 160] width 14 height 14
checkbox input "true"
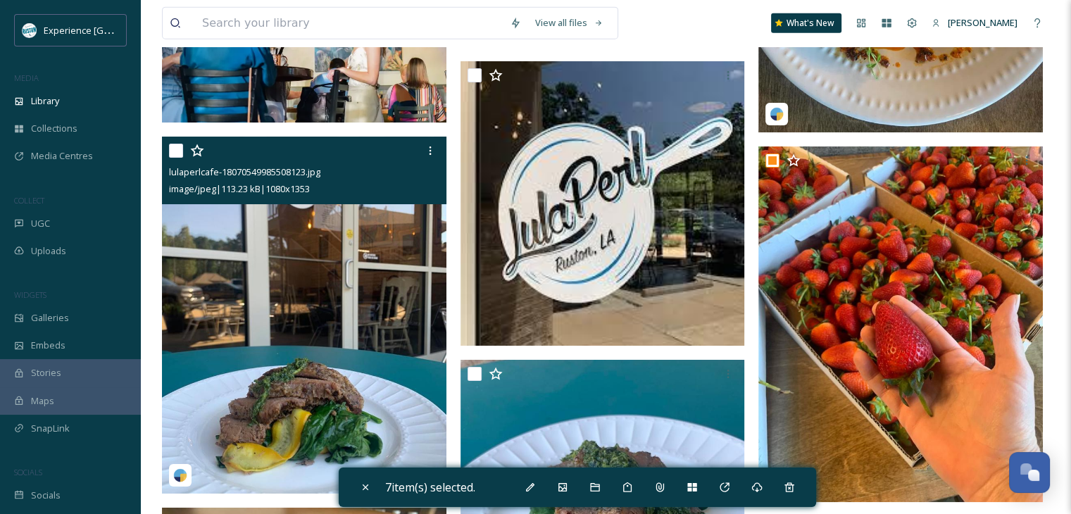
click at [177, 158] on input "checkbox" at bounding box center [176, 151] width 14 height 14
checkbox input "true"
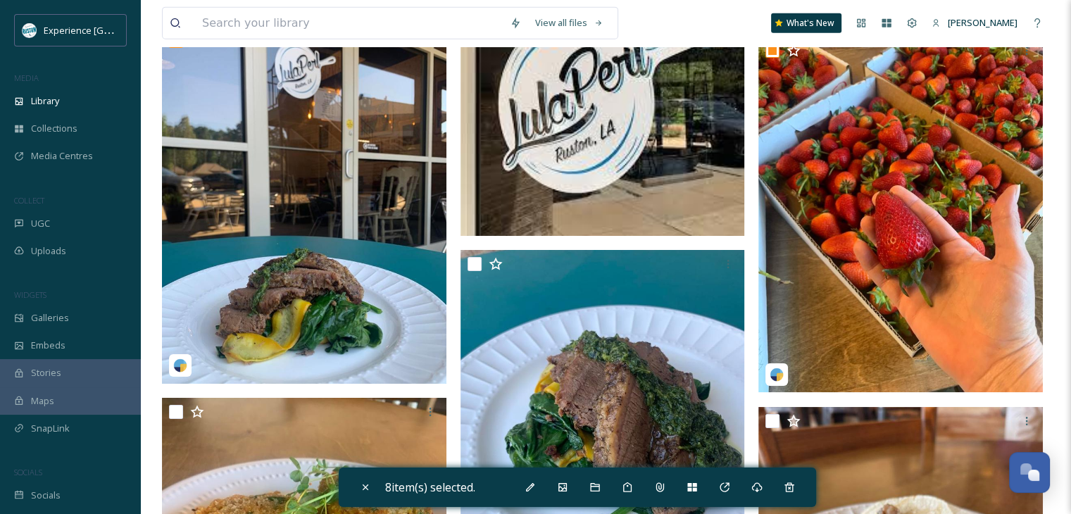
scroll to position [3613, 0]
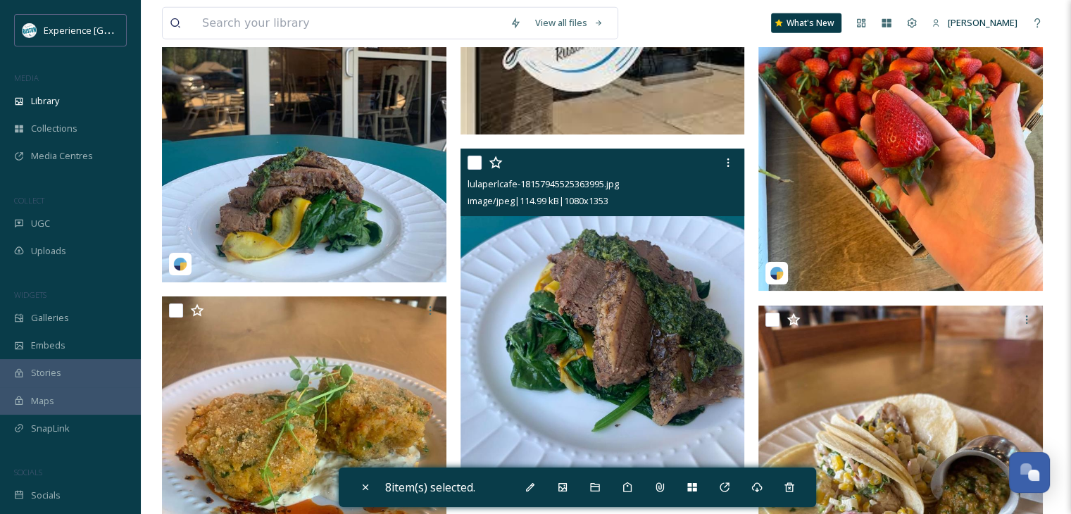
click at [473, 170] on input "checkbox" at bounding box center [474, 163] width 14 height 14
checkbox input "true"
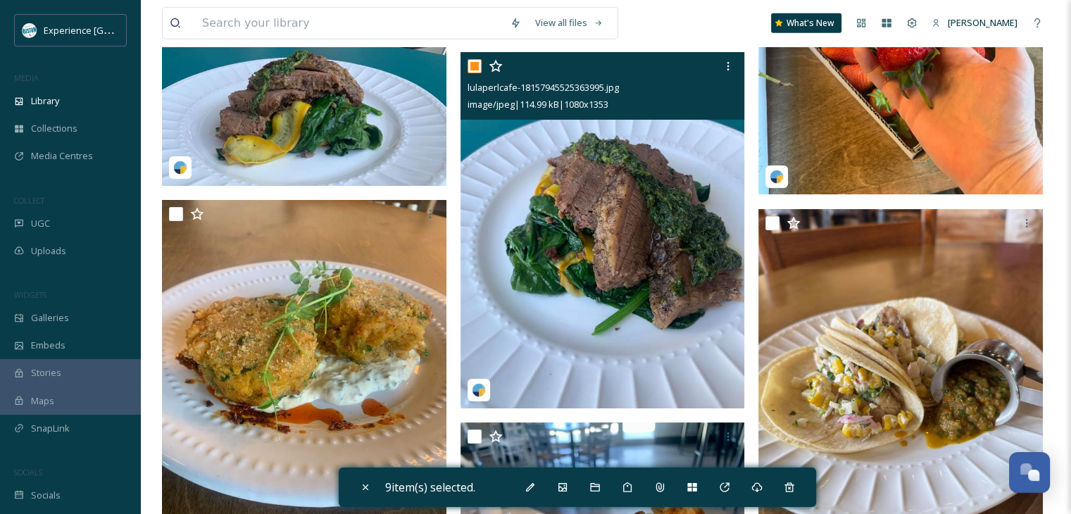
scroll to position [3824, 0]
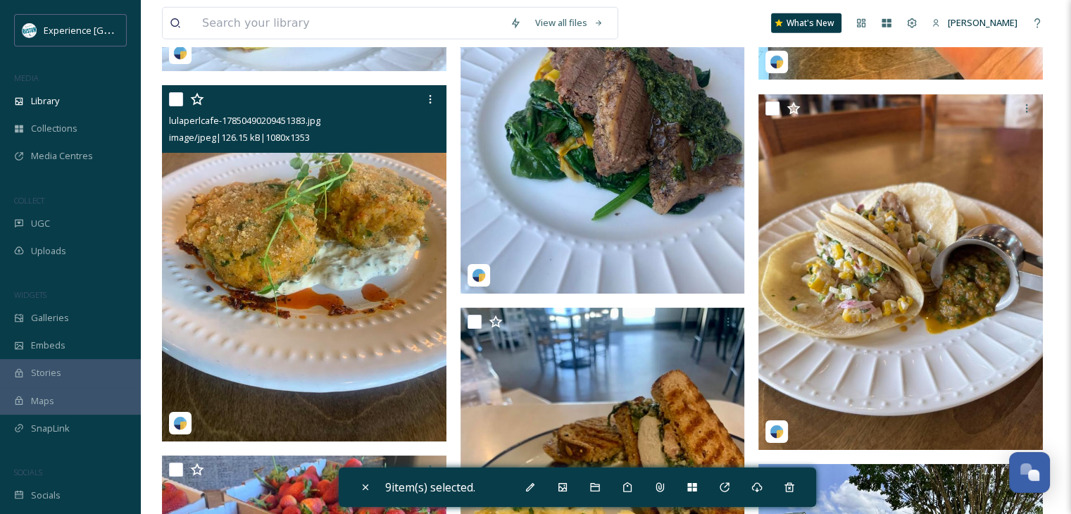
click at [171, 106] on input "checkbox" at bounding box center [176, 99] width 14 height 14
checkbox input "true"
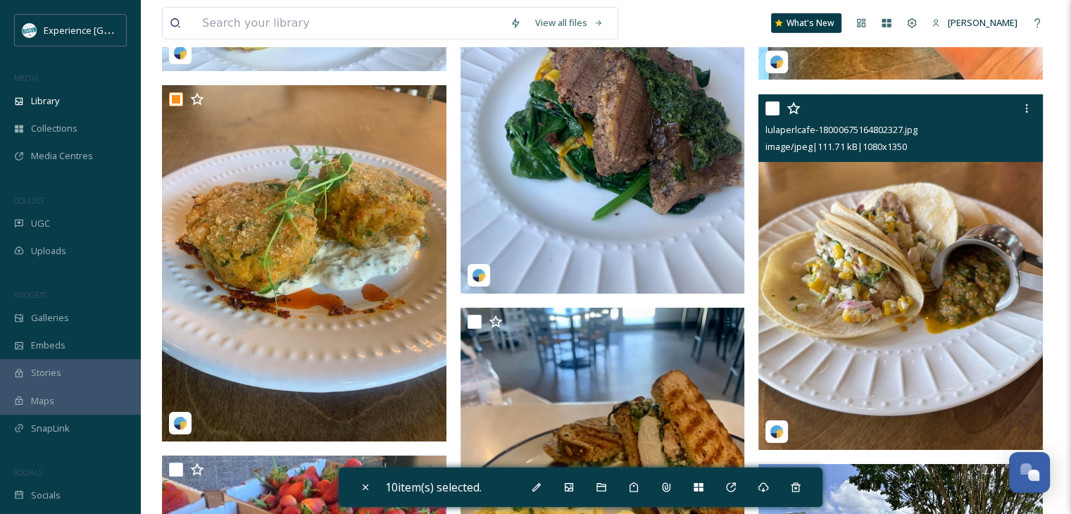
click at [766, 115] on input "checkbox" at bounding box center [772, 108] width 14 height 14
checkbox input "true"
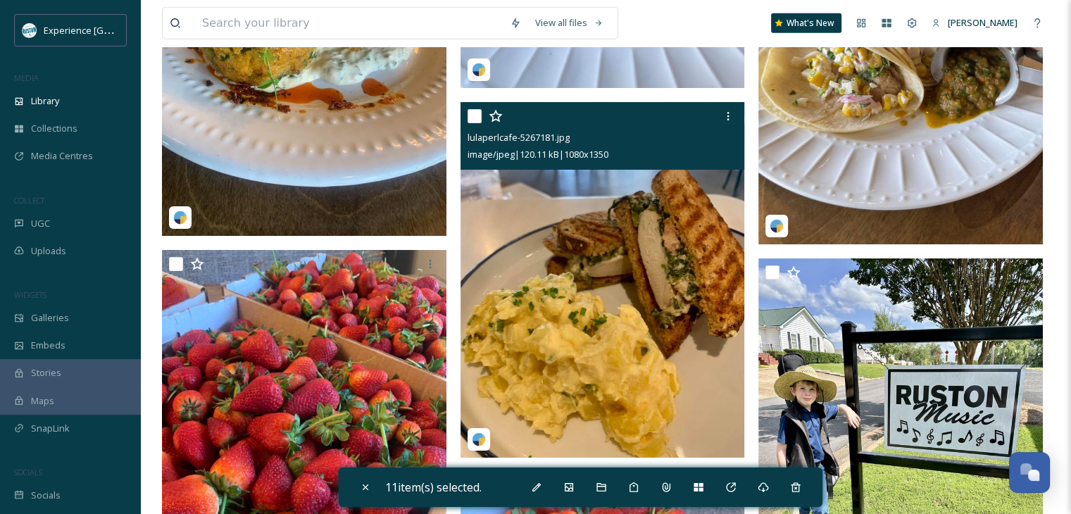
scroll to position [4035, 0]
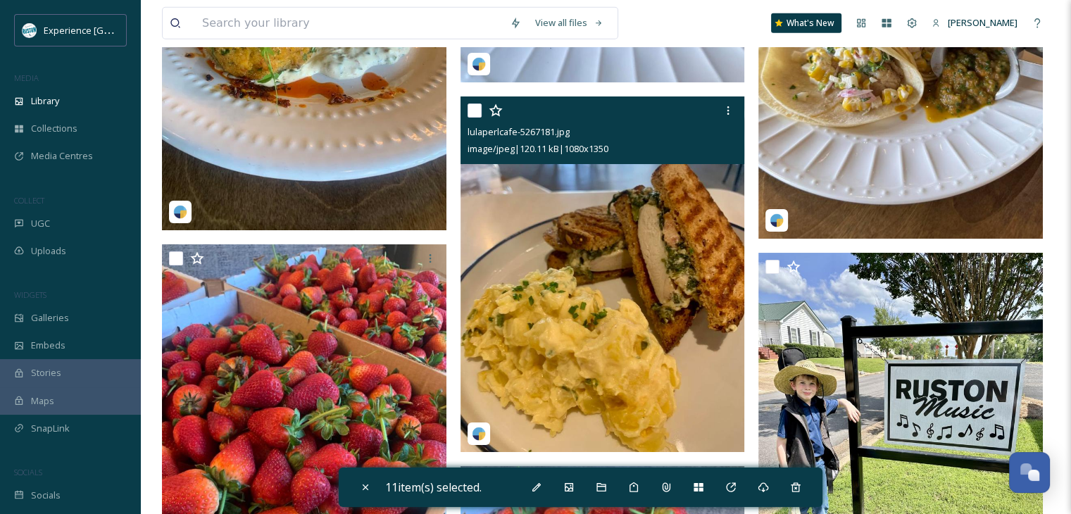
click at [472, 118] on input "checkbox" at bounding box center [474, 110] width 14 height 14
checkbox input "true"
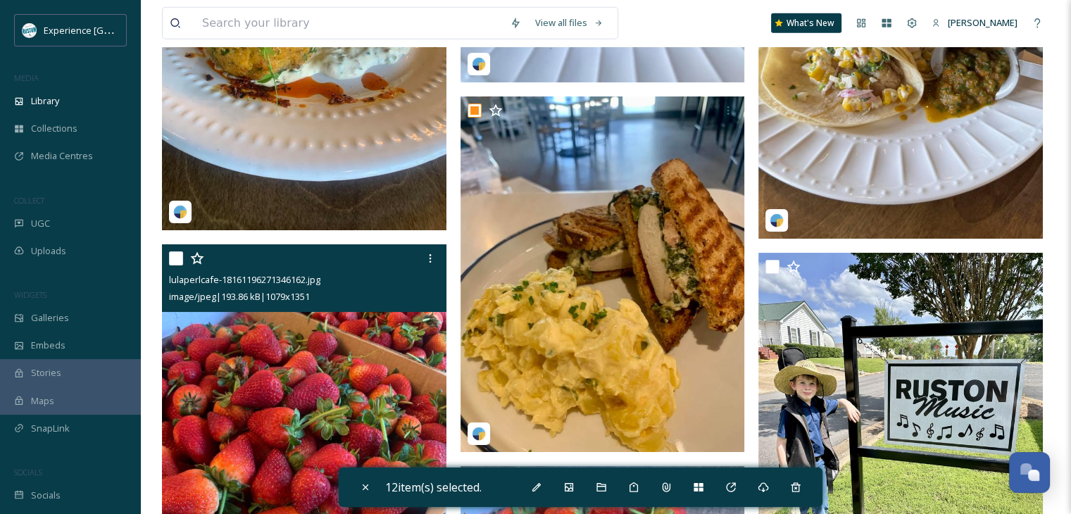
click at [168, 271] on div "lulaperlcafe-18161196271346162.jpg image/jpeg | 193.86 kB | 1079 x 1351" at bounding box center [304, 278] width 284 height 68
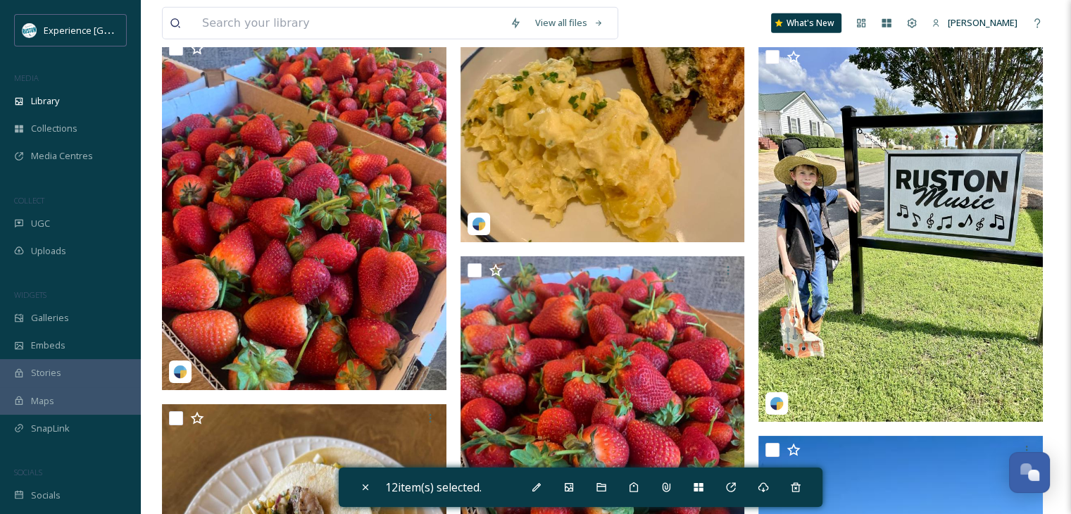
scroll to position [4247, 0]
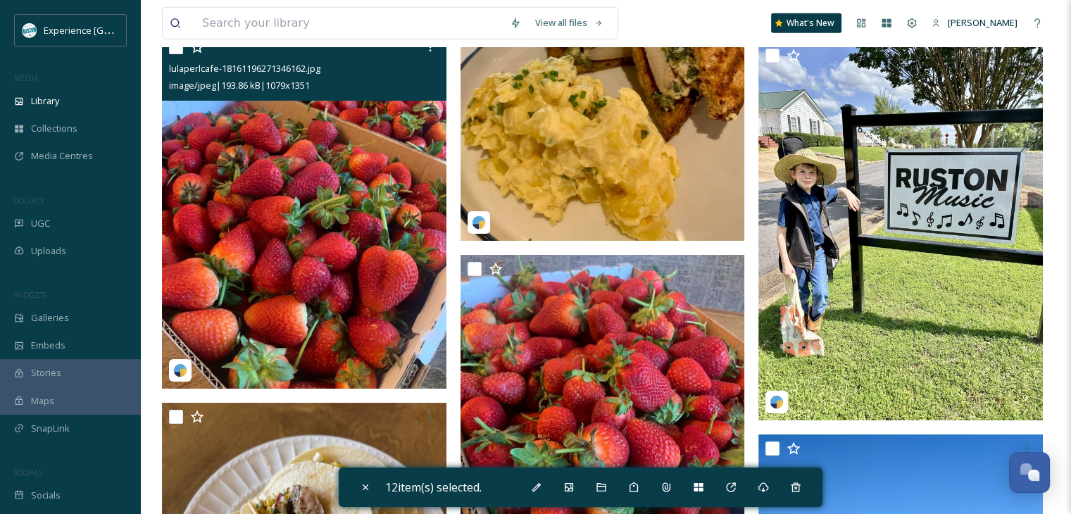
click at [172, 54] on input "checkbox" at bounding box center [176, 47] width 14 height 14
checkbox input "true"
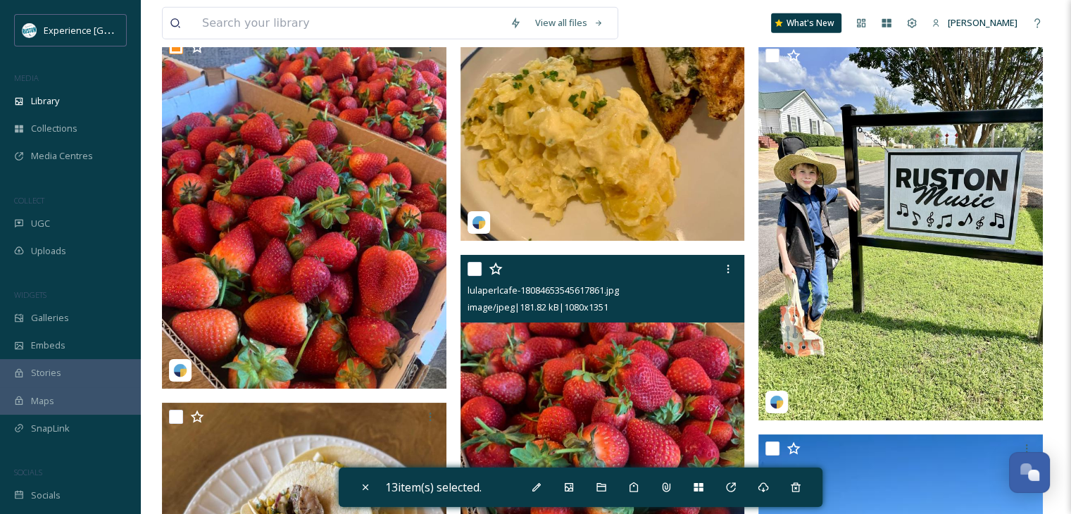
drag, startPoint x: 475, startPoint y: 276, endPoint x: 486, endPoint y: 273, distance: 10.9
click at [476, 276] on input "checkbox" at bounding box center [474, 269] width 14 height 14
checkbox input "true"
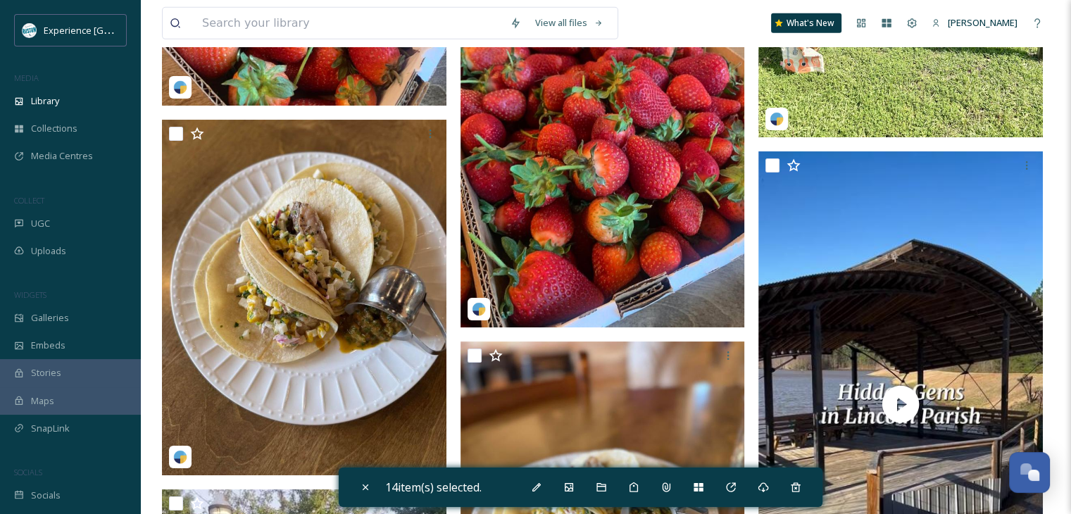
scroll to position [4599, 0]
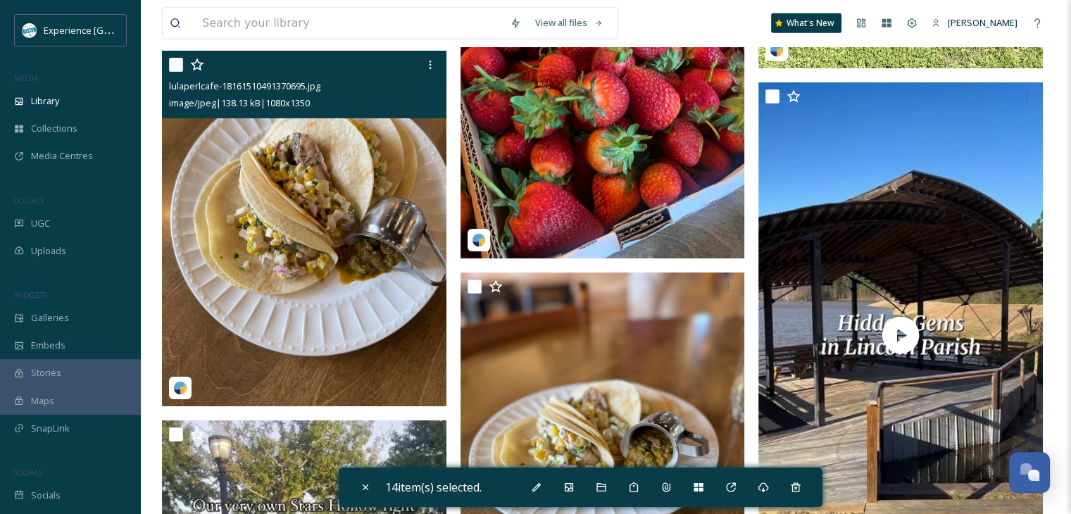
click at [170, 72] on input "checkbox" at bounding box center [176, 65] width 14 height 14
checkbox input "true"
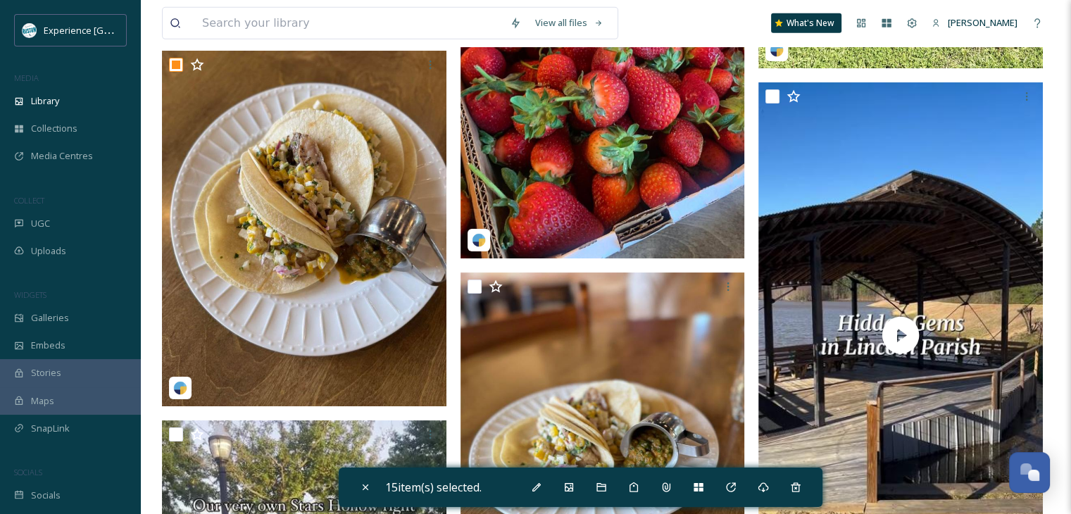
scroll to position [4810, 0]
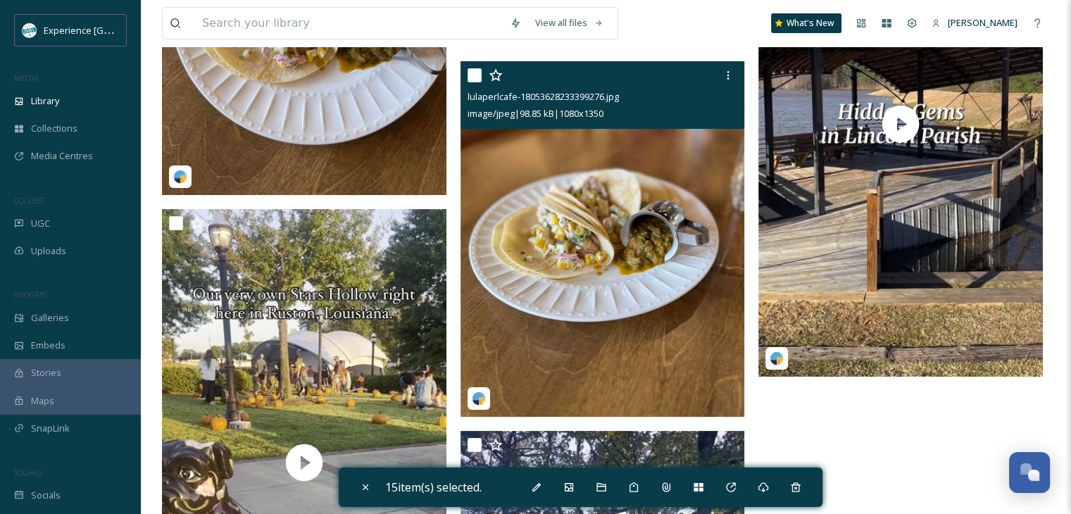
click at [472, 81] on input "checkbox" at bounding box center [474, 75] width 14 height 14
checkbox input "true"
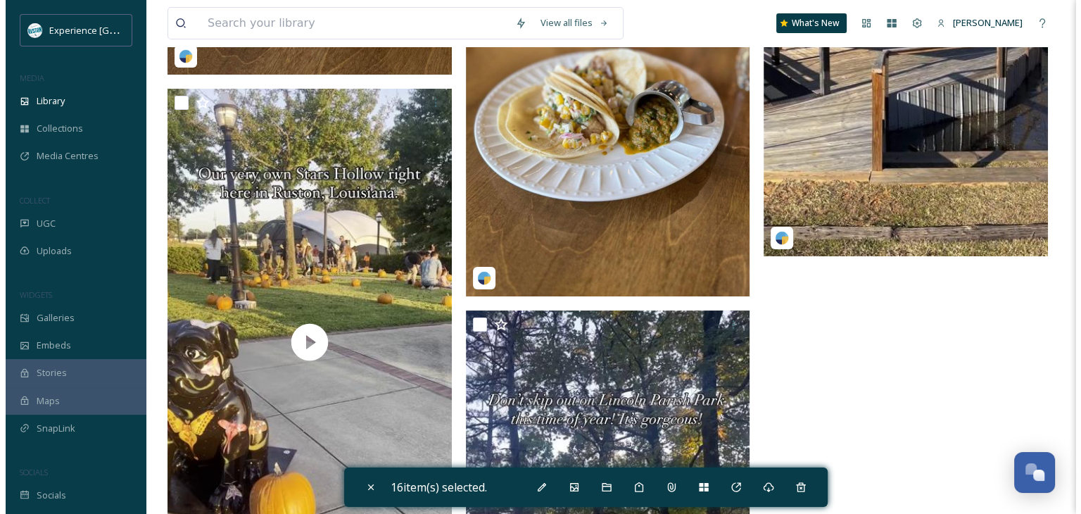
scroll to position [5091, 0]
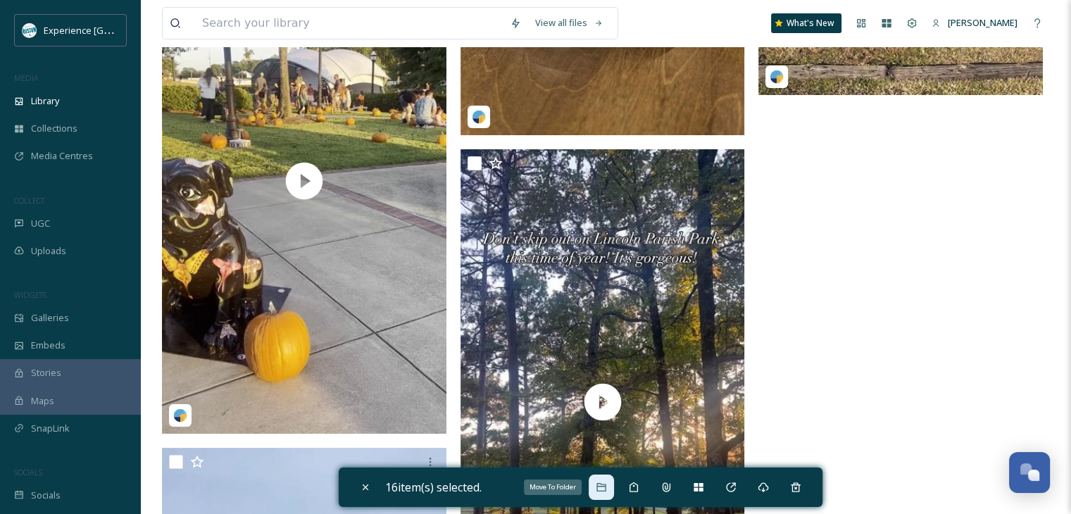
click at [607, 487] on icon at bounding box center [601, 487] width 11 height 11
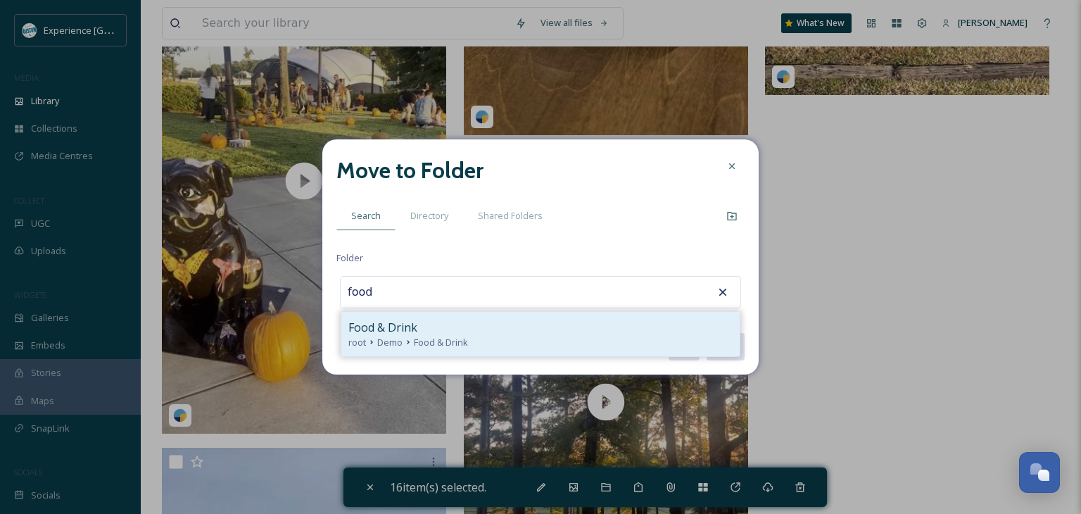
click at [517, 325] on div "Food & Drink" at bounding box center [540, 327] width 384 height 17
type input "Food & Drink"
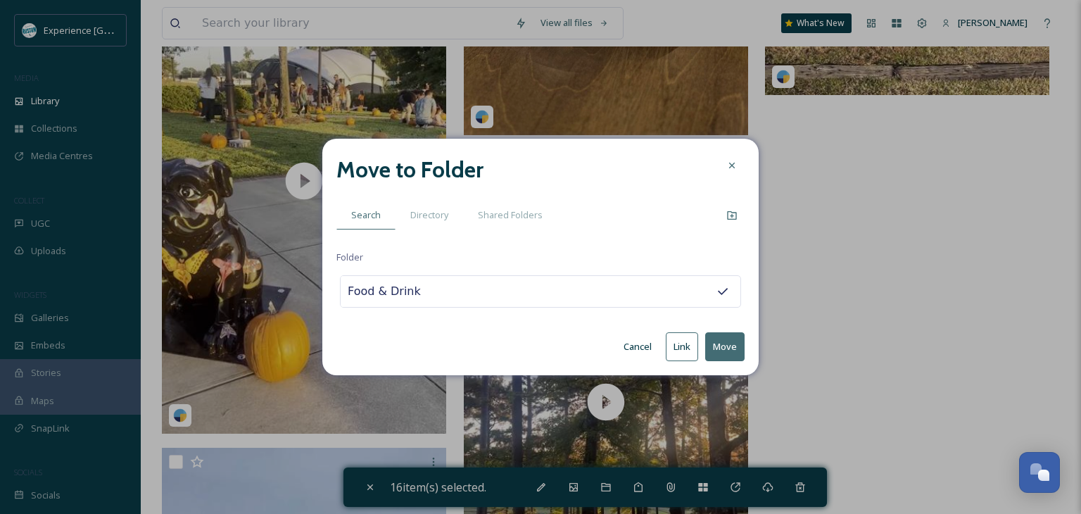
click at [719, 351] on button "Move" at bounding box center [724, 346] width 39 height 29
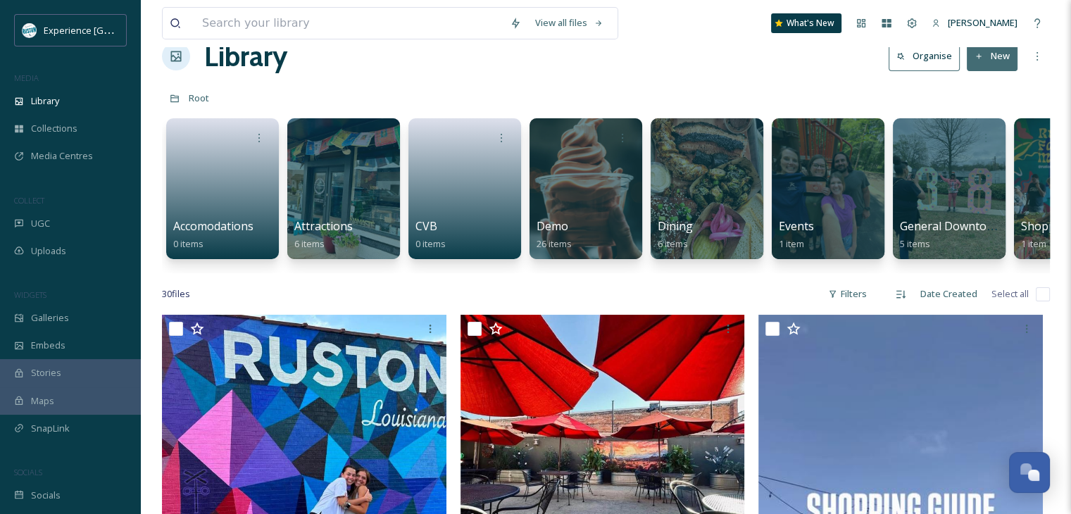
scroll to position [0, 0]
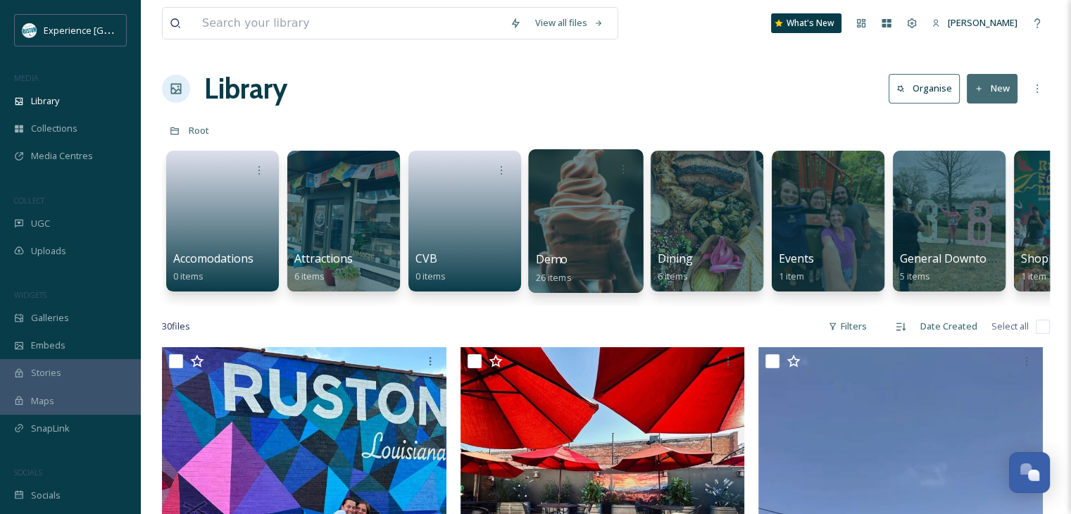
click at [563, 264] on span "Demo" at bounding box center [552, 258] width 32 height 15
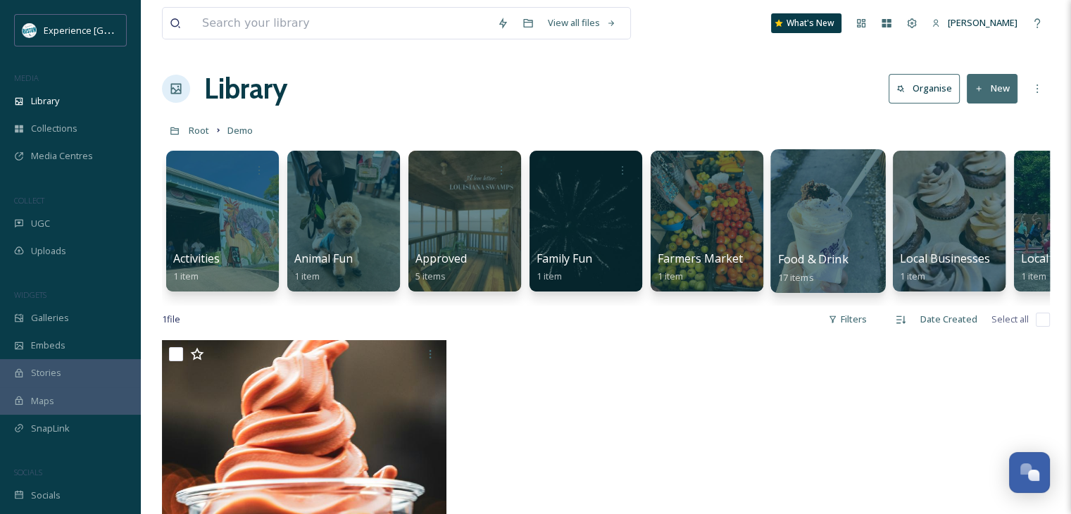
click at [837, 237] on div at bounding box center [827, 221] width 115 height 144
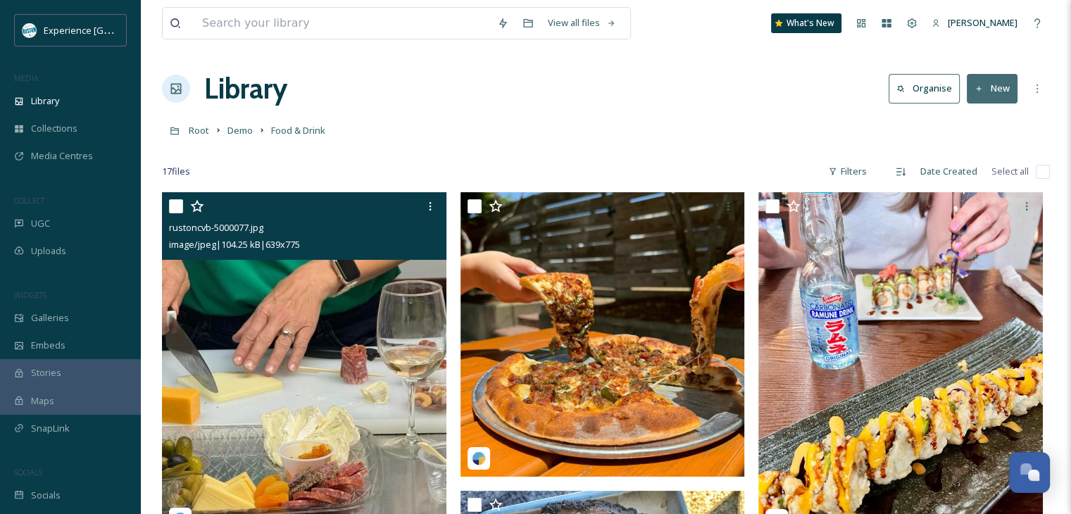
click at [167, 206] on div "rustoncvb-5000077.jpg image/jpeg | 104.25 kB | 639 x 775" at bounding box center [304, 226] width 284 height 68
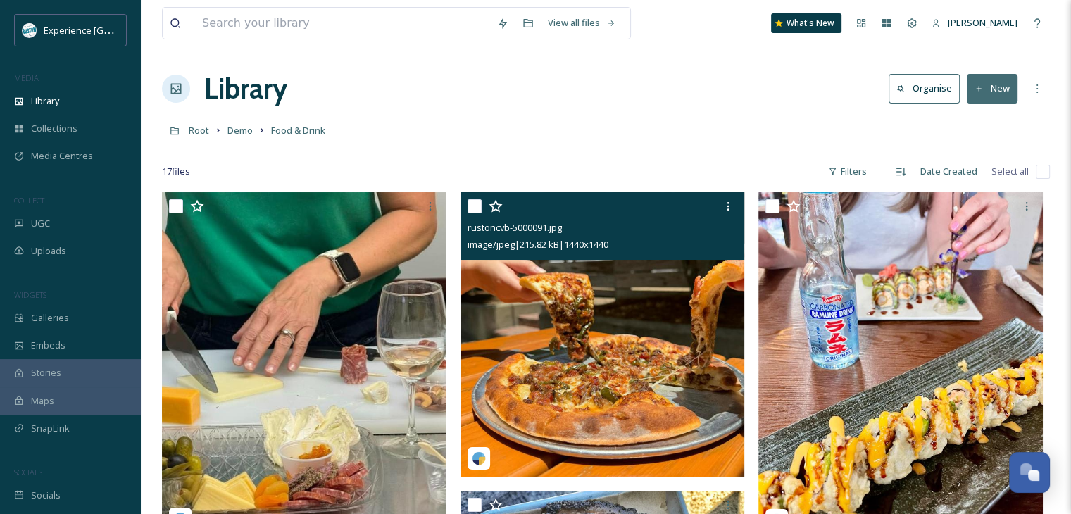
click at [470, 203] on input "checkbox" at bounding box center [474, 206] width 14 height 14
checkbox input "true"
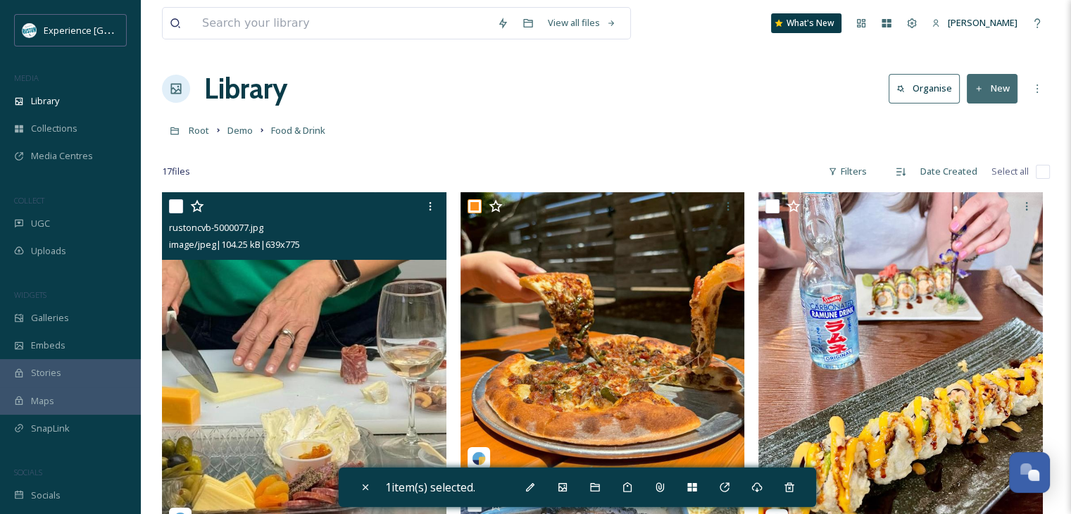
click at [172, 206] on input "checkbox" at bounding box center [176, 206] width 14 height 14
checkbox input "true"
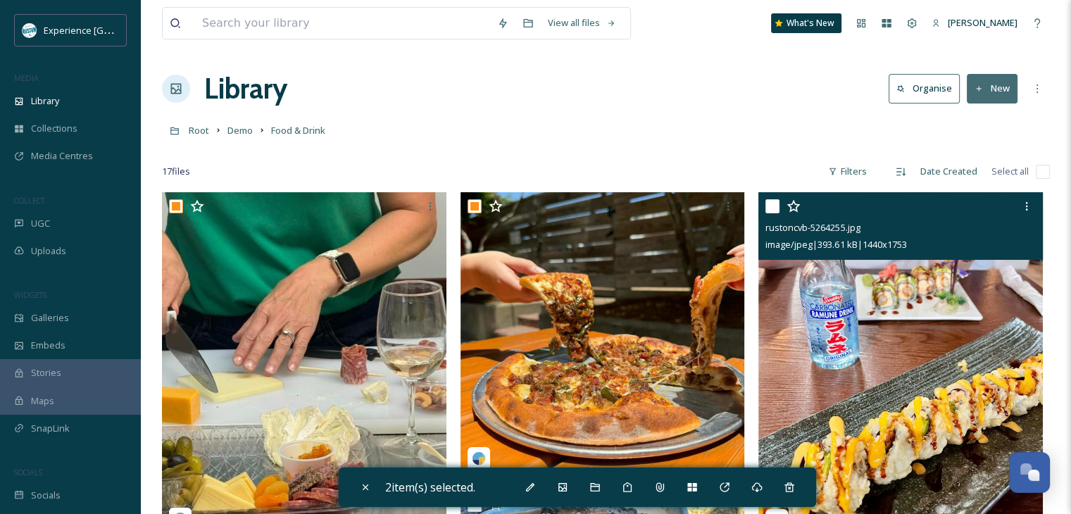
click at [774, 209] on input "checkbox" at bounding box center [772, 206] width 14 height 14
checkbox input "true"
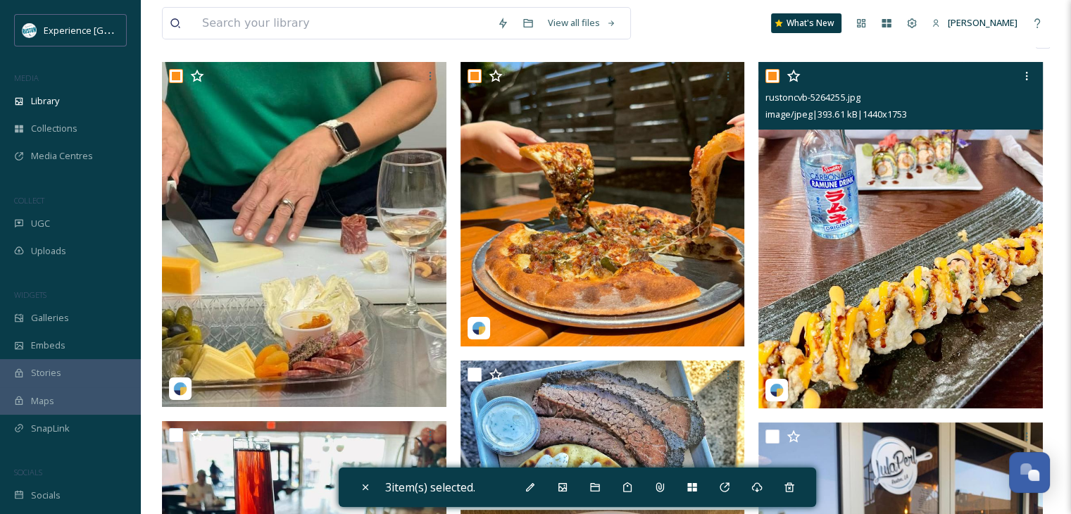
scroll to position [282, 0]
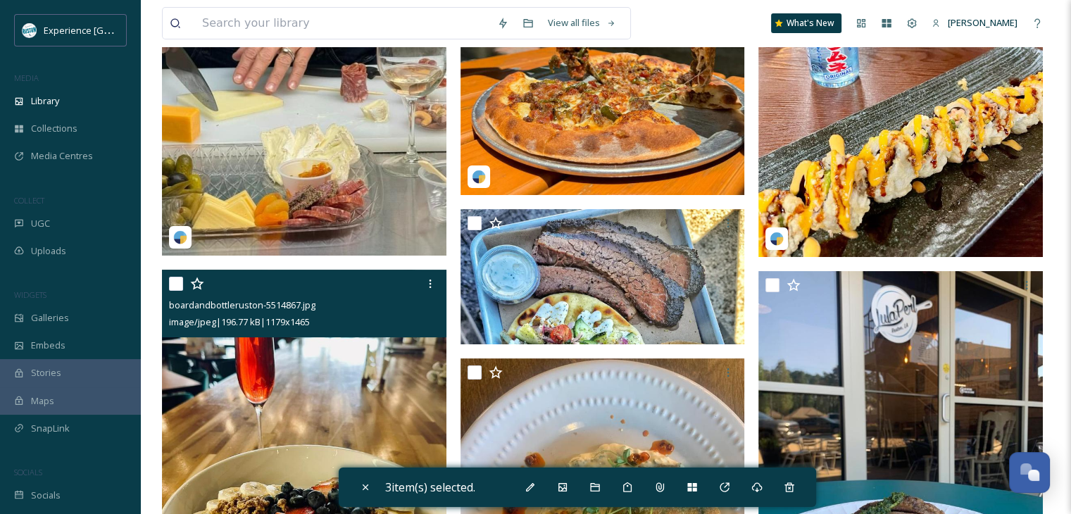
click at [168, 284] on div "boardandbottleruston-5514867.jpg image/jpeg | 196.77 kB | 1179 x 1465" at bounding box center [304, 304] width 284 height 68
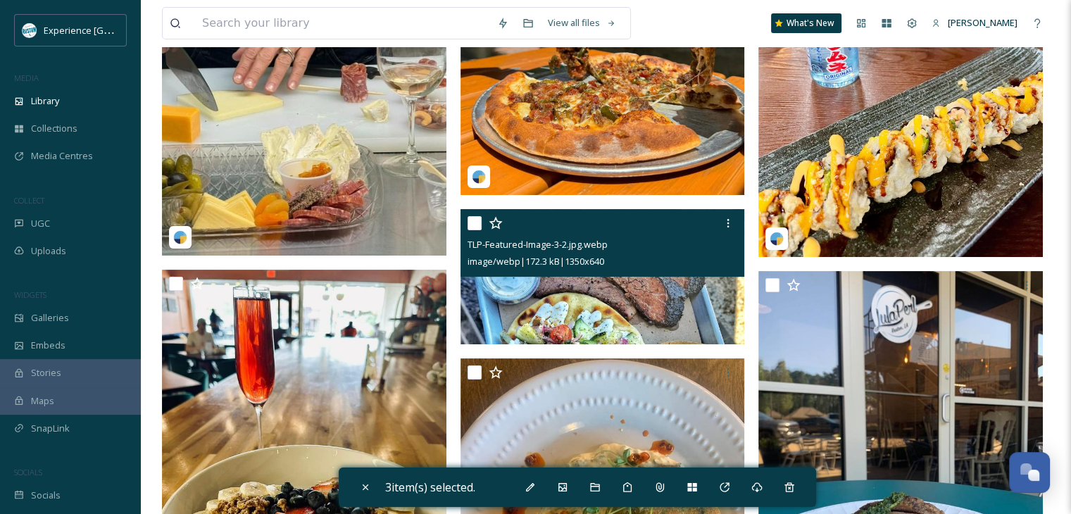
click at [471, 225] on input "checkbox" at bounding box center [474, 223] width 14 height 14
checkbox input "true"
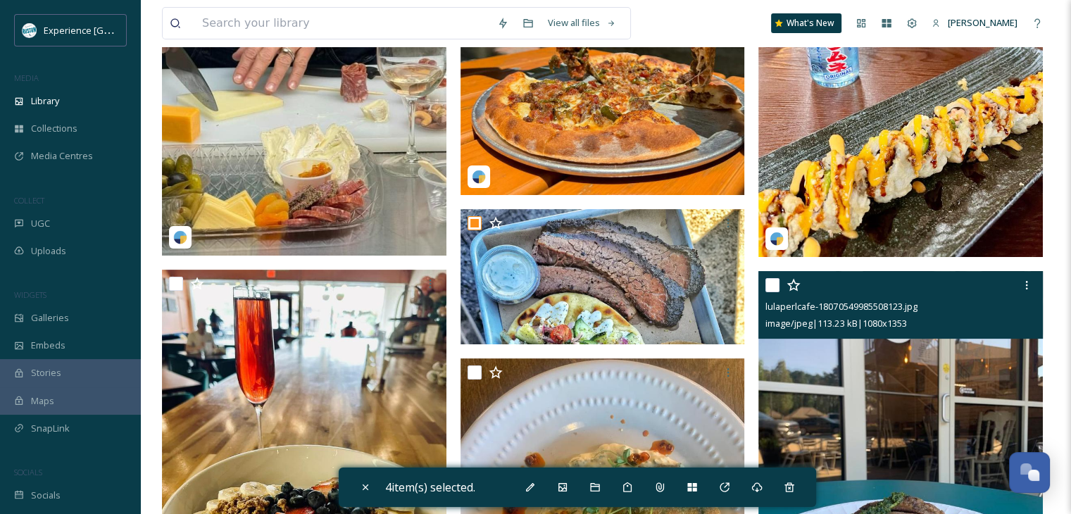
click at [774, 282] on input "checkbox" at bounding box center [772, 285] width 14 height 14
checkbox input "true"
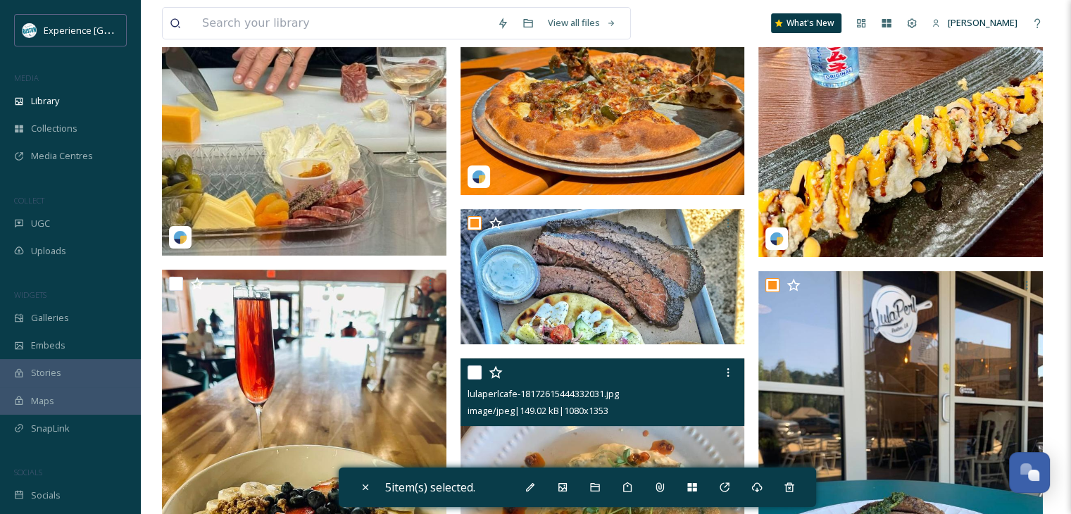
click at [475, 371] on input "checkbox" at bounding box center [474, 372] width 14 height 14
checkbox input "true"
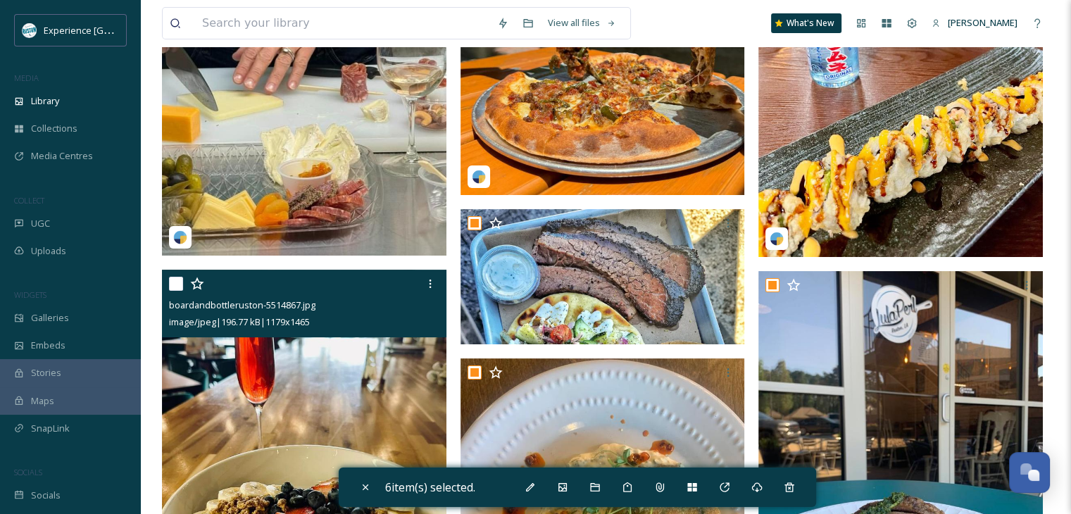
click at [173, 283] on input "checkbox" at bounding box center [176, 284] width 14 height 14
checkbox input "true"
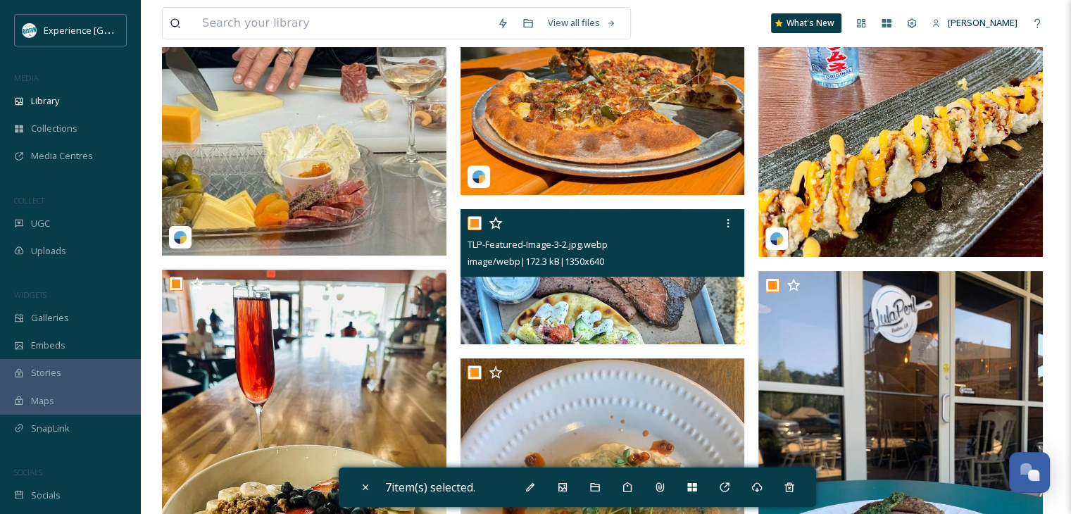
scroll to position [634, 0]
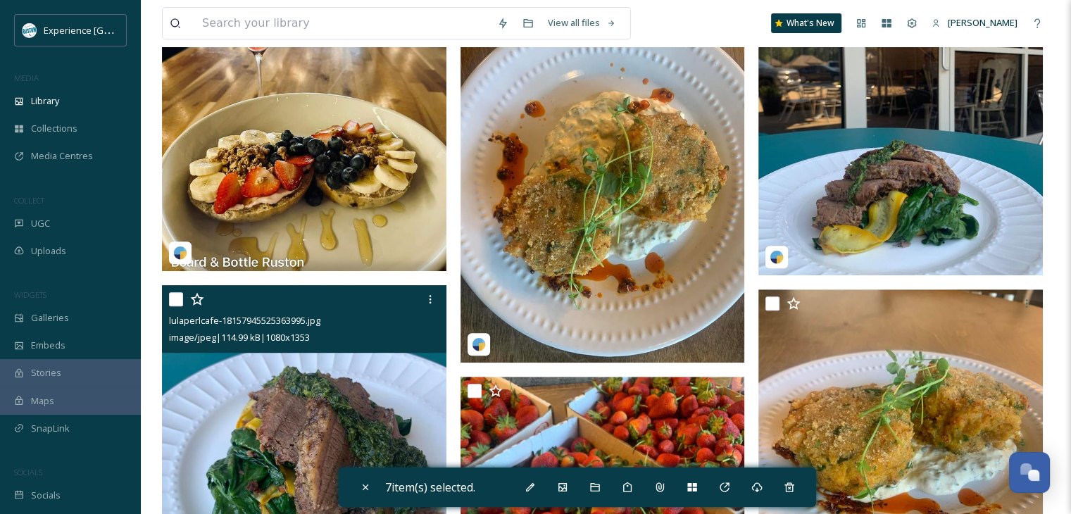
drag, startPoint x: 177, startPoint y: 299, endPoint x: 184, endPoint y: 299, distance: 7.7
click at [177, 299] on input "checkbox" at bounding box center [176, 299] width 14 height 14
checkbox input "true"
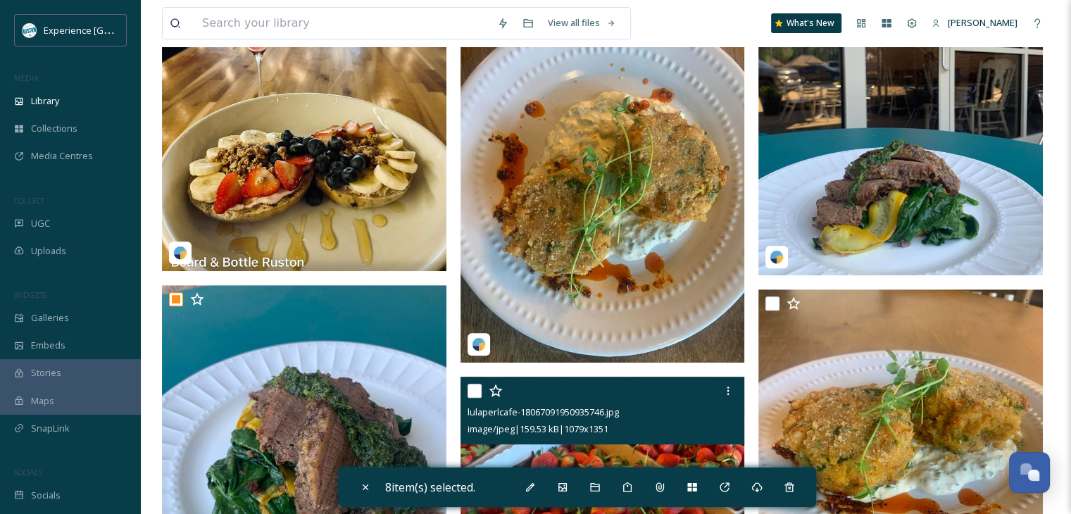
click at [465, 389] on div "lulaperlcafe-18067091950935746.jpg image/jpeg | 159.53 kB | 1079 x 1351" at bounding box center [602, 411] width 284 height 68
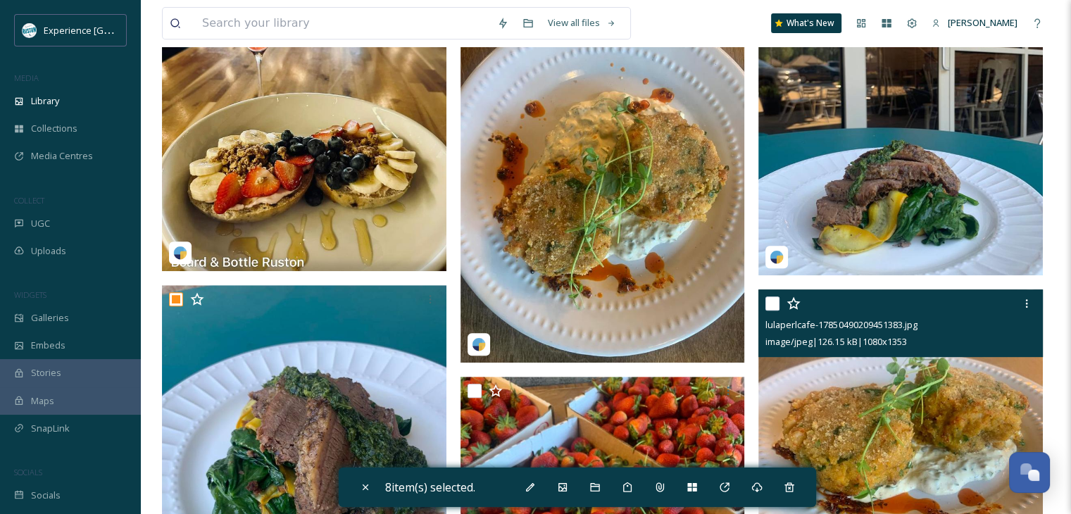
click at [769, 301] on input "checkbox" at bounding box center [772, 303] width 14 height 14
checkbox input "true"
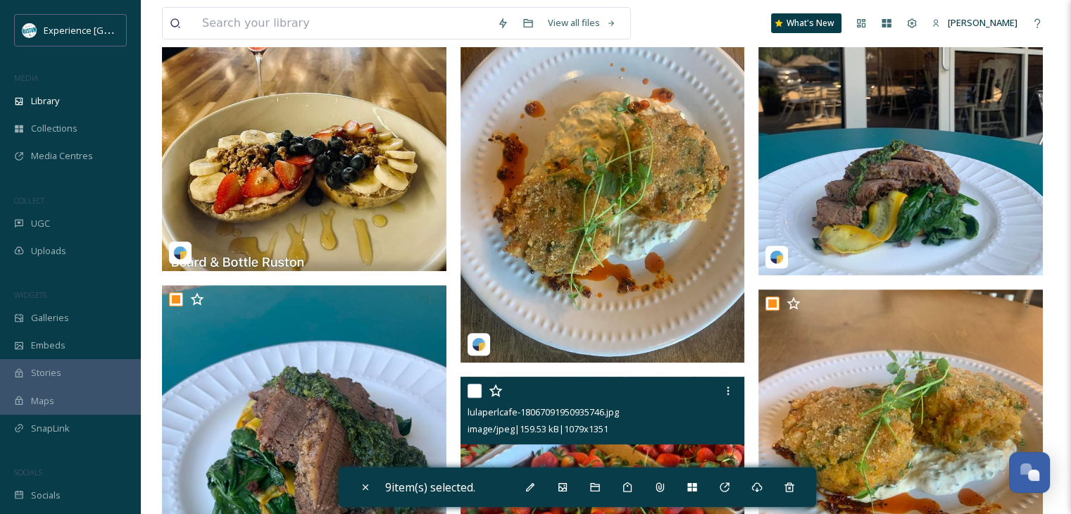
click at [471, 392] on input "checkbox" at bounding box center [474, 391] width 14 height 14
checkbox input "true"
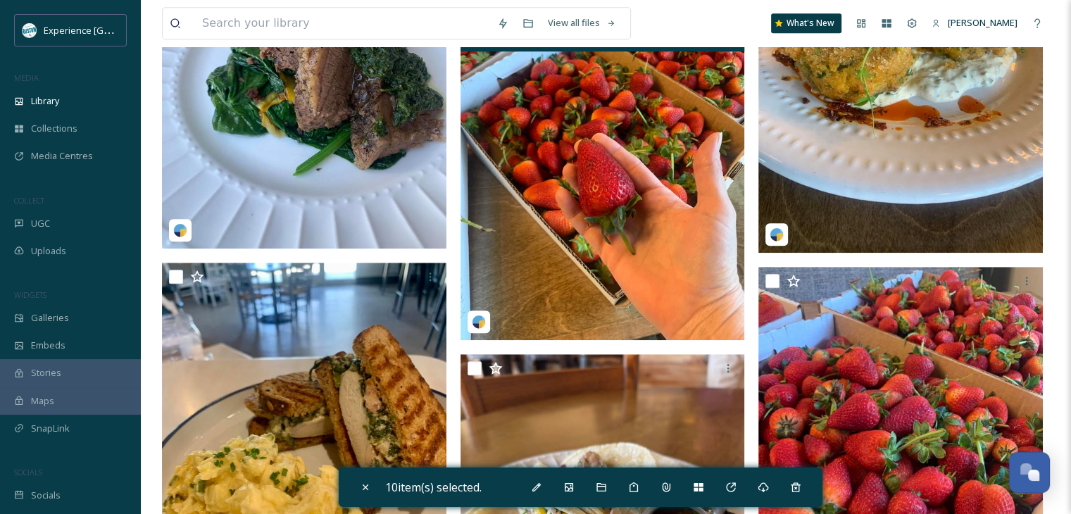
scroll to position [1126, 0]
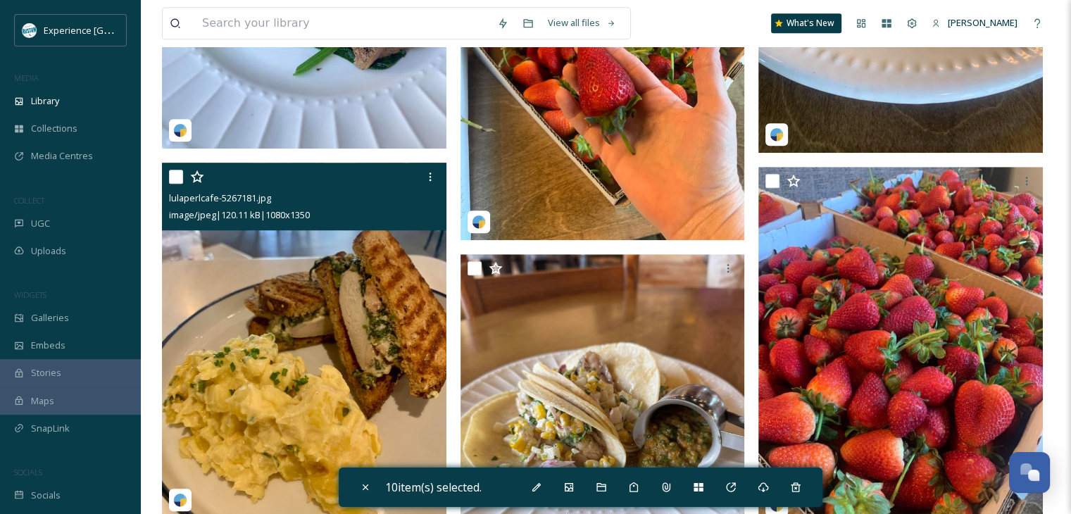
drag, startPoint x: 176, startPoint y: 170, endPoint x: 251, endPoint y: 203, distance: 81.6
click at [177, 170] on input "checkbox" at bounding box center [176, 177] width 14 height 14
checkbox input "true"
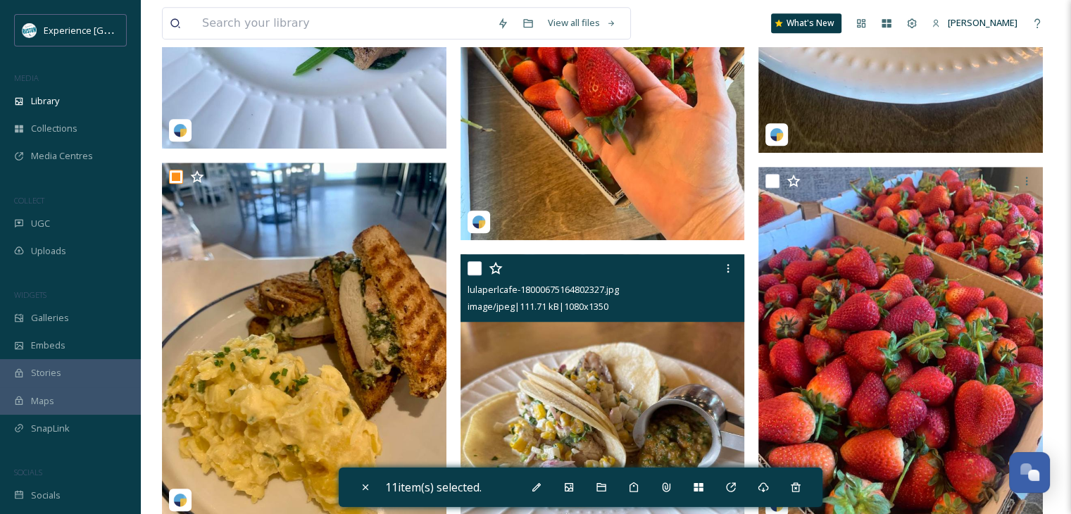
click at [470, 264] on input "checkbox" at bounding box center [474, 268] width 14 height 14
checkbox input "true"
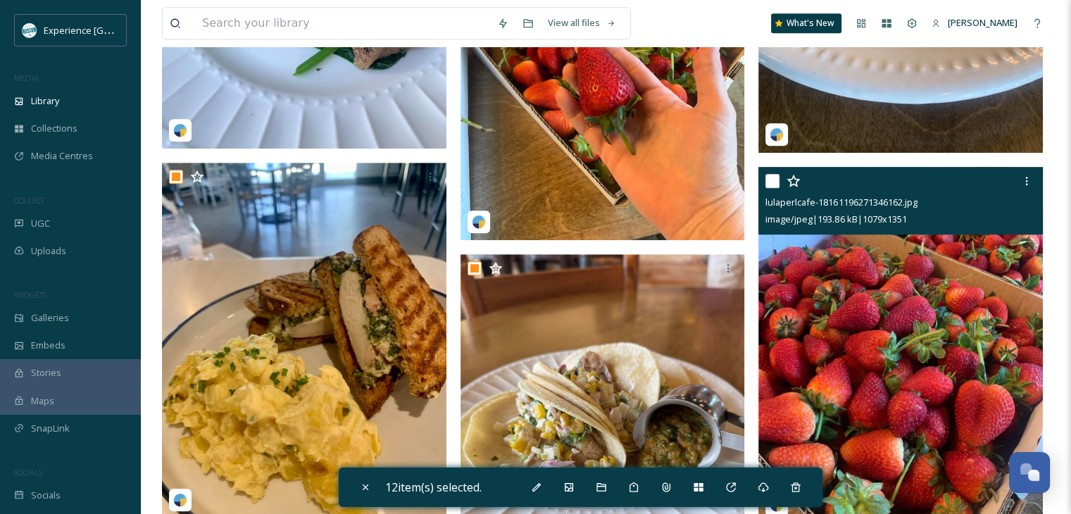
click at [770, 184] on input "checkbox" at bounding box center [772, 181] width 14 height 14
checkbox input "true"
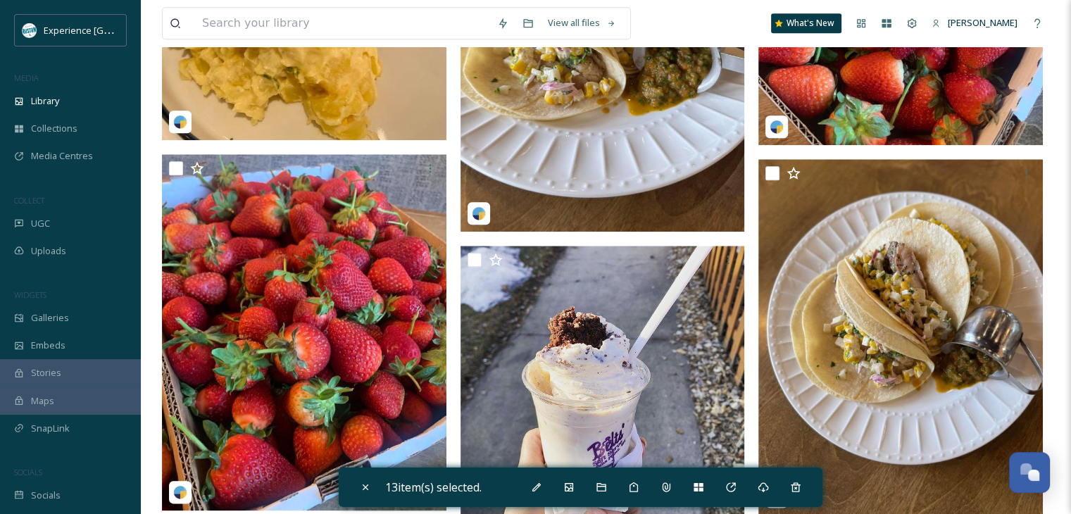
scroll to position [1619, 0]
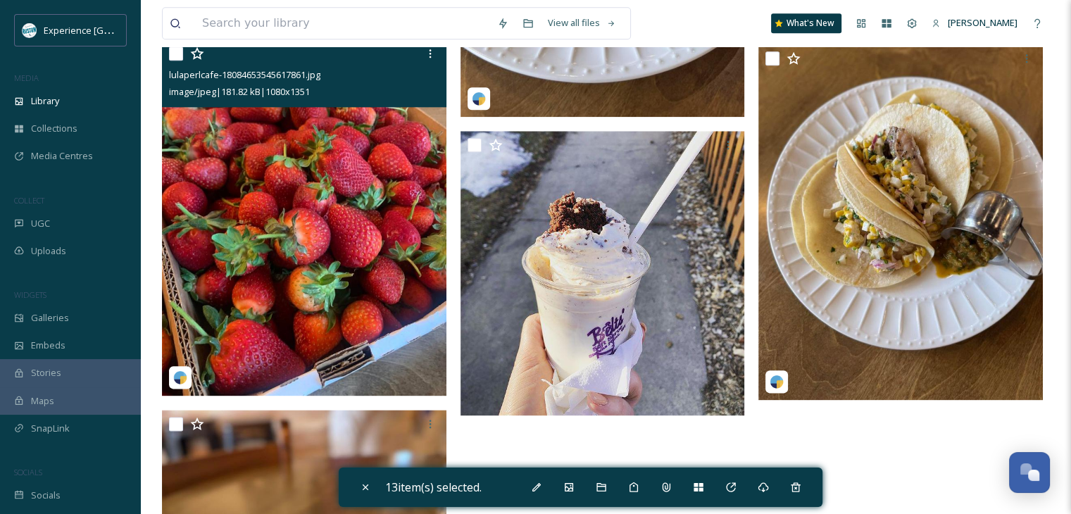
click at [177, 49] on input "checkbox" at bounding box center [176, 53] width 14 height 14
checkbox input "true"
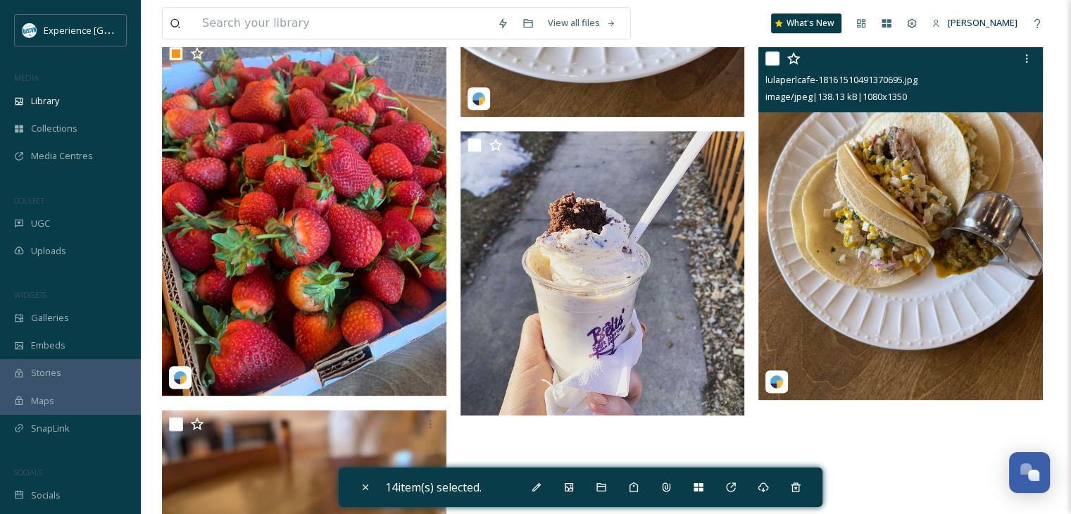
click at [775, 58] on input "checkbox" at bounding box center [772, 58] width 14 height 14
checkbox input "true"
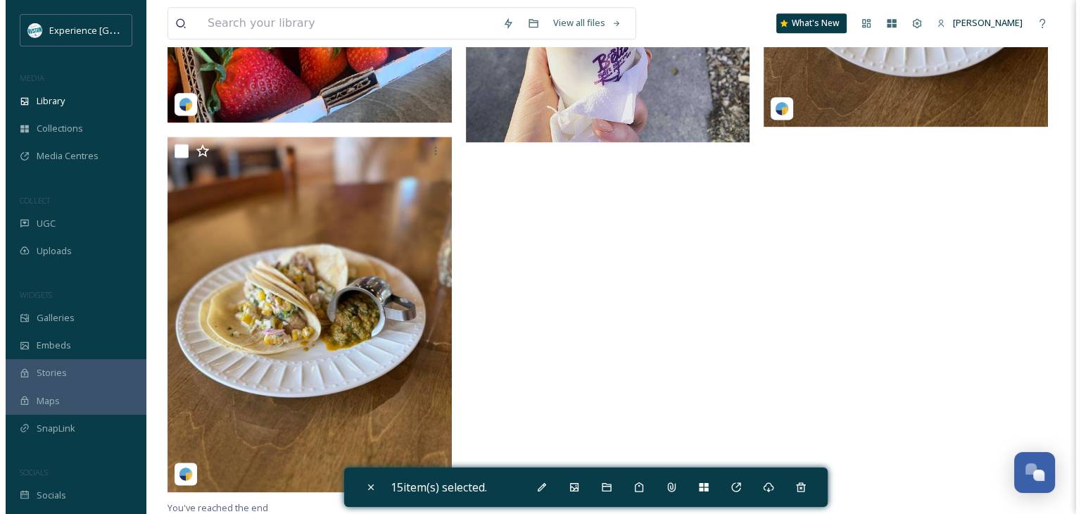
scroll to position [1894, 0]
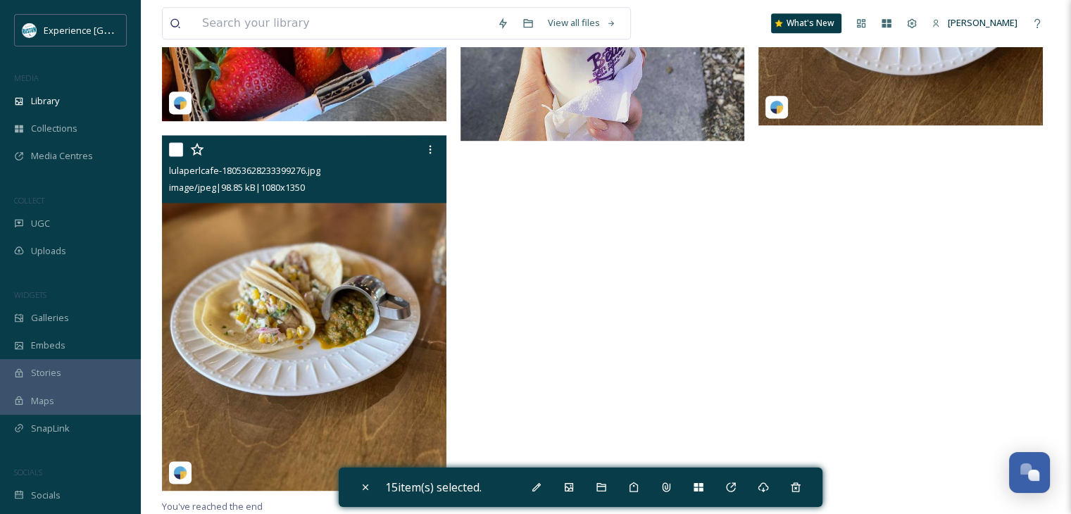
click at [176, 152] on input "checkbox" at bounding box center [176, 149] width 14 height 14
checkbox input "true"
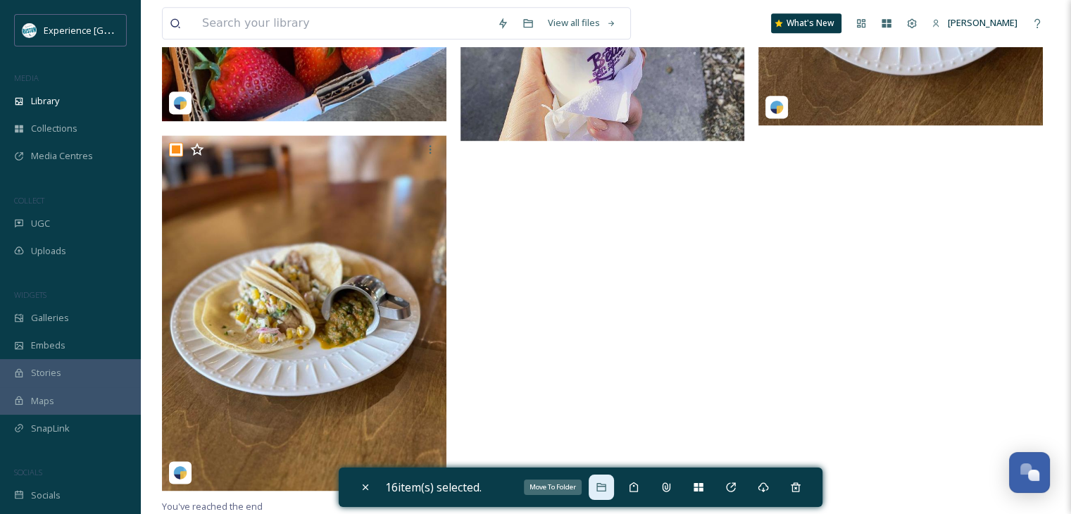
click at [596, 482] on div "Move To Folder" at bounding box center [601, 487] width 25 height 25
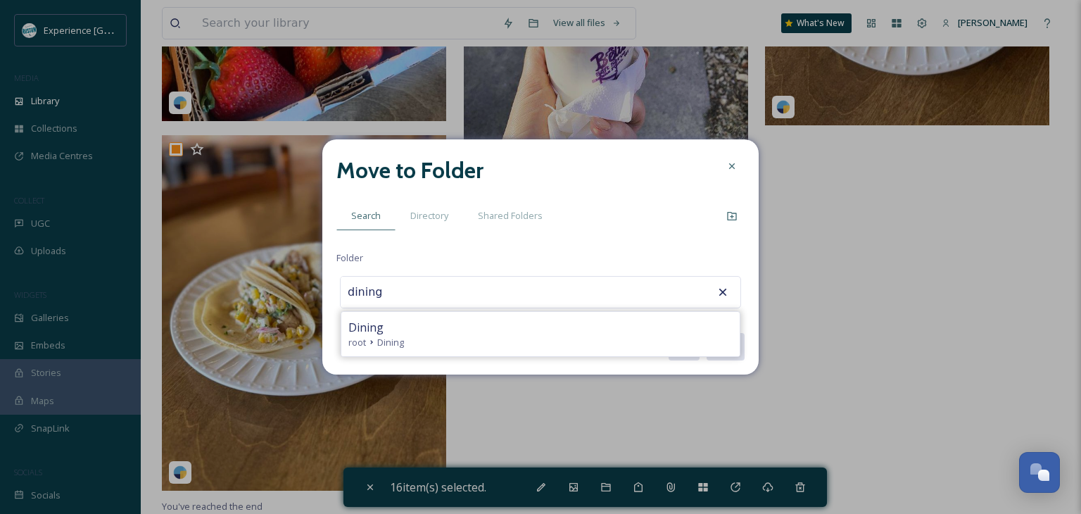
drag, startPoint x: 503, startPoint y: 332, endPoint x: 517, endPoint y: 327, distance: 14.0
click at [504, 332] on div "Dining" at bounding box center [540, 327] width 384 height 17
type input "Dining"
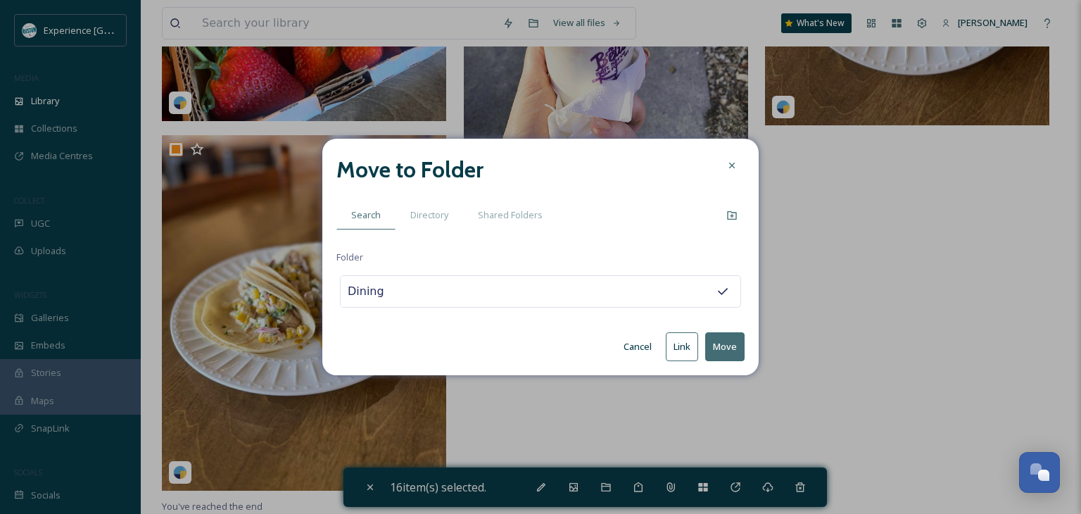
click at [720, 345] on button "Move" at bounding box center [724, 346] width 39 height 29
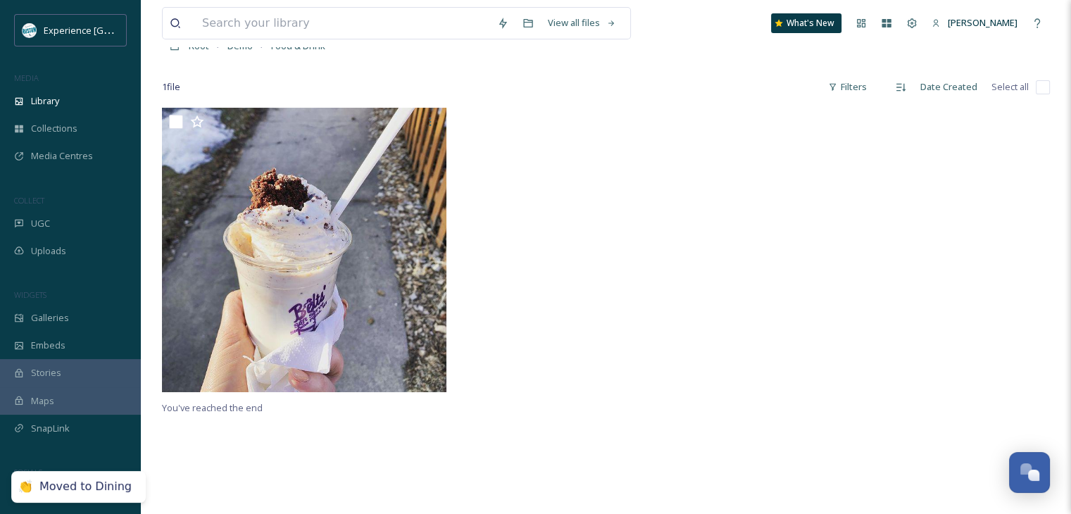
scroll to position [0, 0]
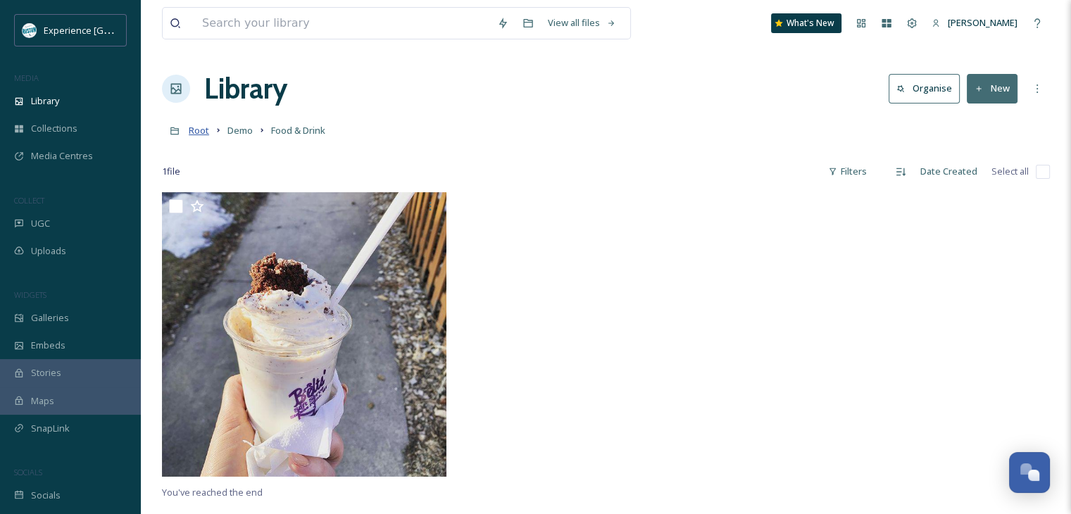
click at [205, 132] on span "Root" at bounding box center [199, 130] width 20 height 13
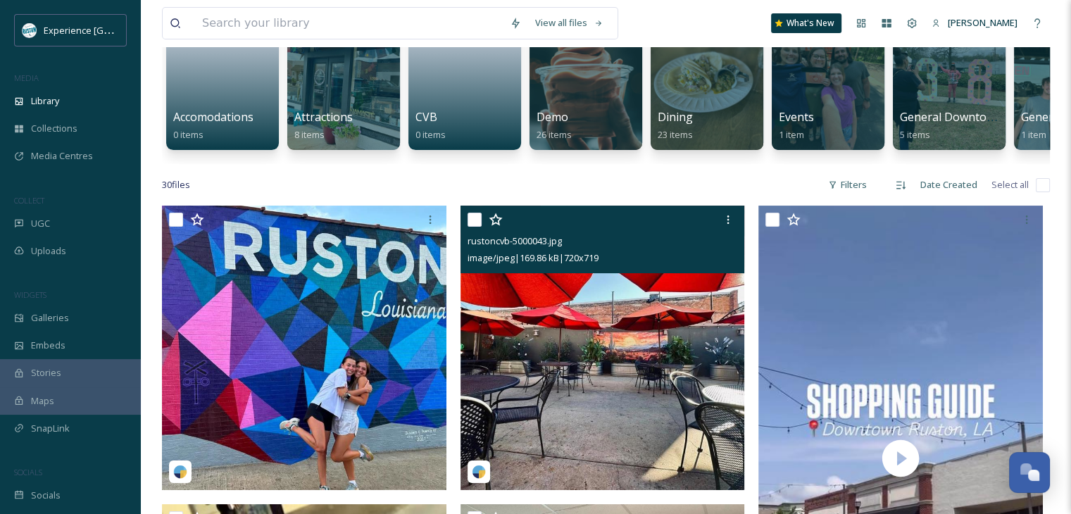
scroll to position [282, 0]
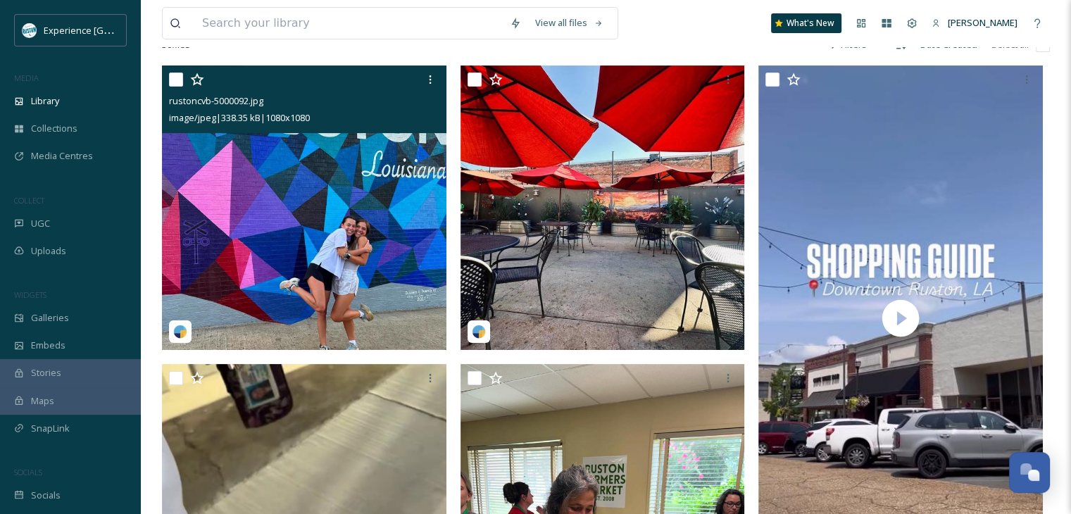
click at [176, 87] on input "checkbox" at bounding box center [176, 80] width 14 height 14
checkbox input "true"
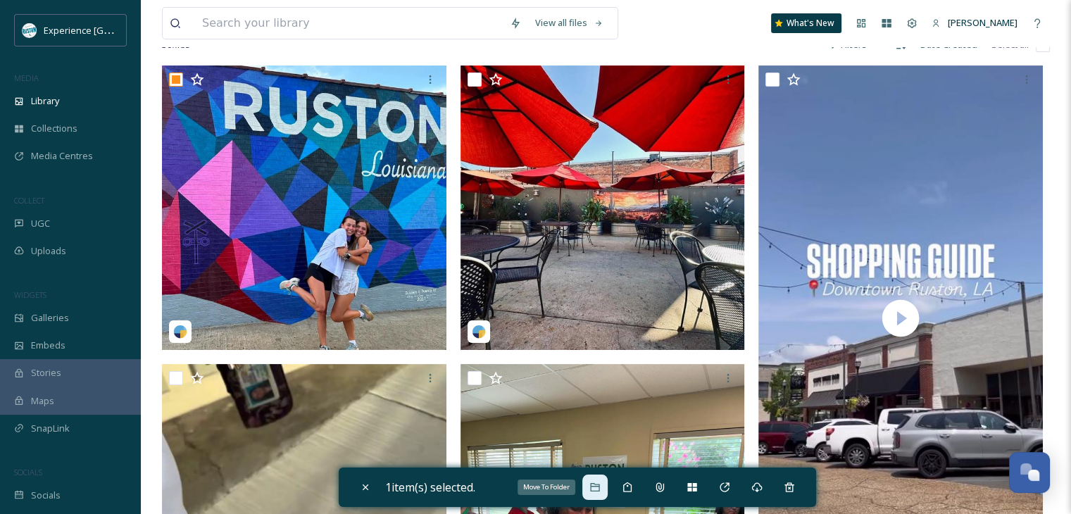
click at [591, 492] on div "Move To Folder" at bounding box center [594, 487] width 25 height 25
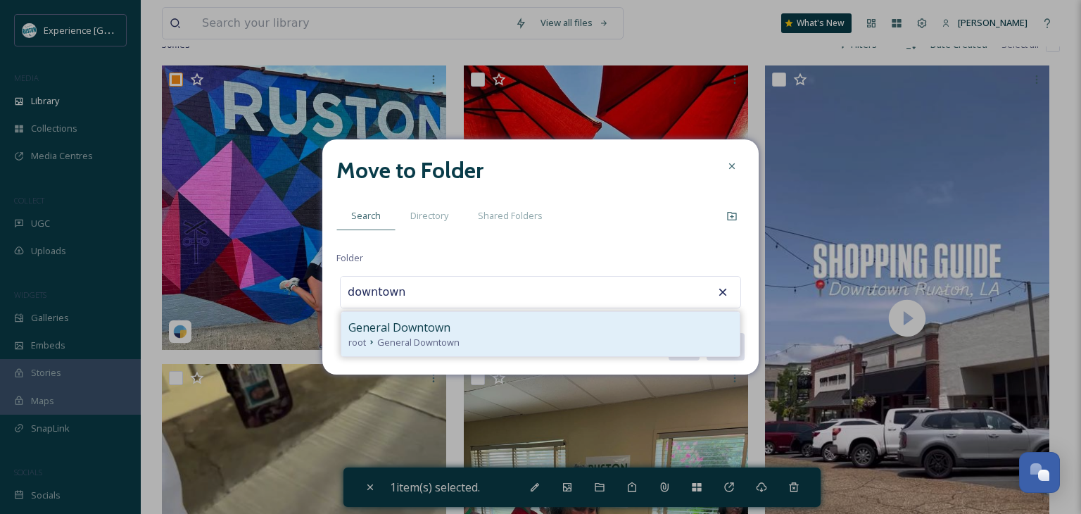
click at [553, 322] on div "General Downtown" at bounding box center [540, 327] width 384 height 17
type input "General Downtown"
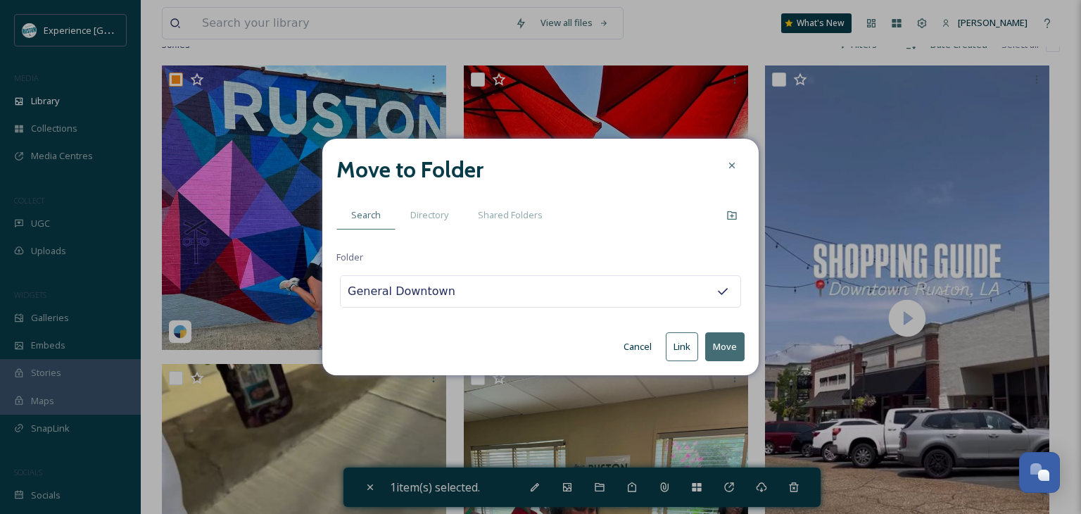
click at [712, 350] on button "Move" at bounding box center [724, 346] width 39 height 29
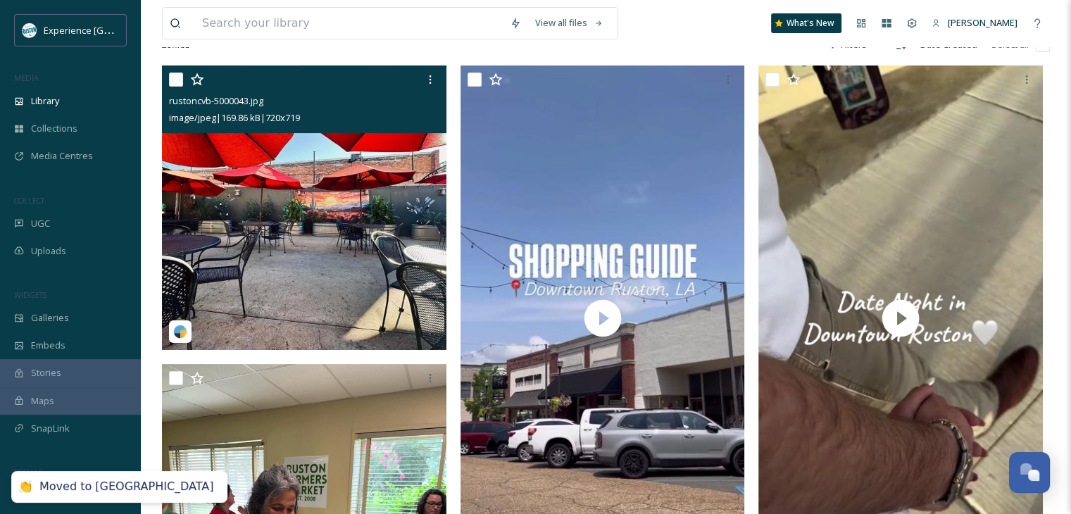
click at [172, 87] on input "checkbox" at bounding box center [176, 80] width 14 height 14
checkbox input "true"
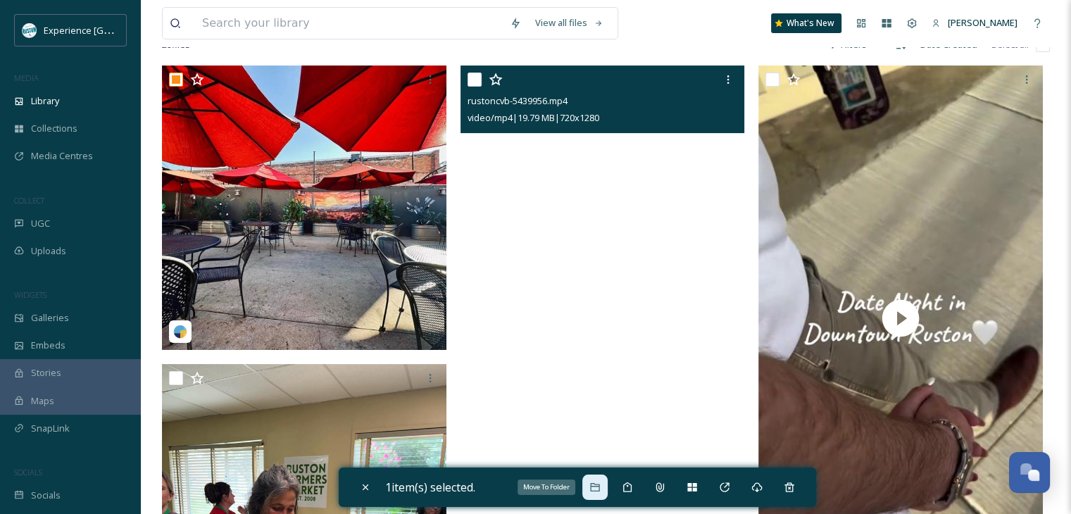
click at [594, 488] on icon at bounding box center [594, 487] width 9 height 8
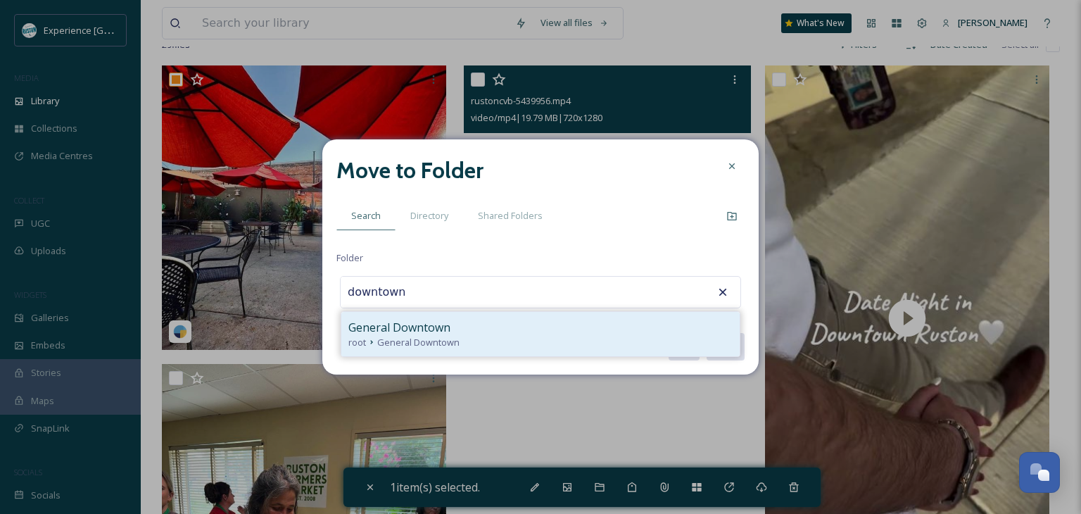
click at [456, 328] on div "General Downtown" at bounding box center [540, 327] width 384 height 17
type input "General Downtown"
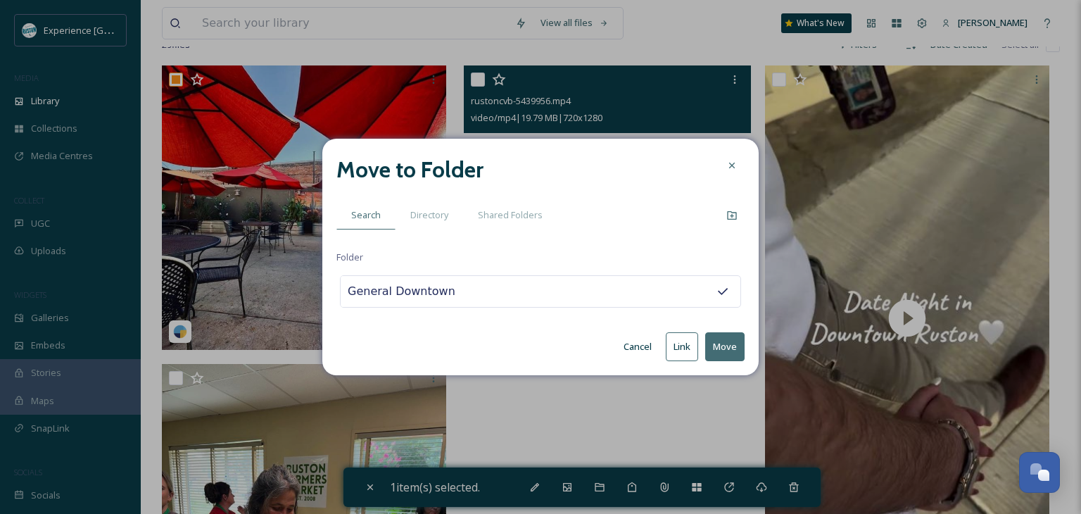
click at [719, 346] on button "Move" at bounding box center [724, 346] width 39 height 29
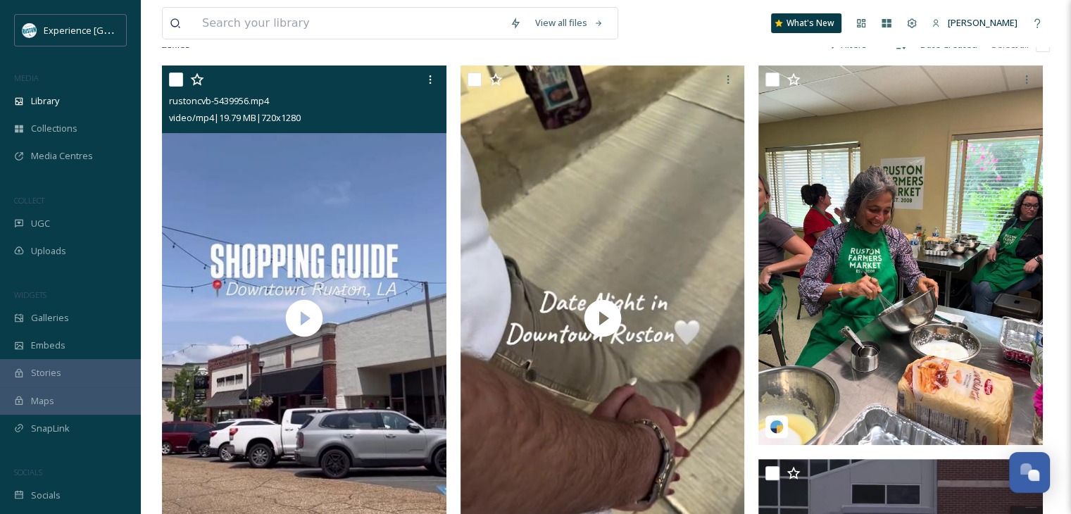
click at [169, 87] on input "checkbox" at bounding box center [176, 80] width 14 height 14
checkbox input "true"
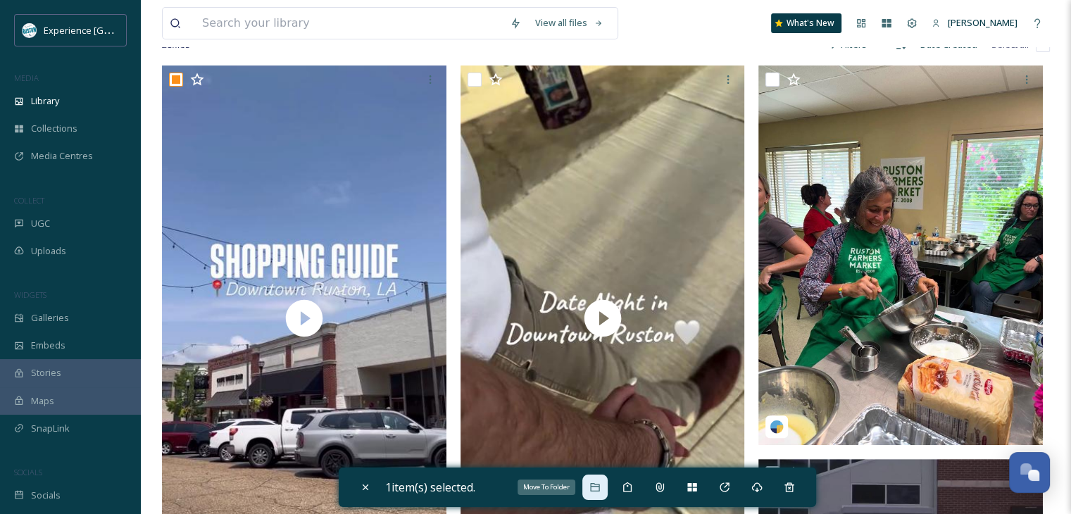
click at [601, 485] on icon at bounding box center [594, 487] width 11 height 11
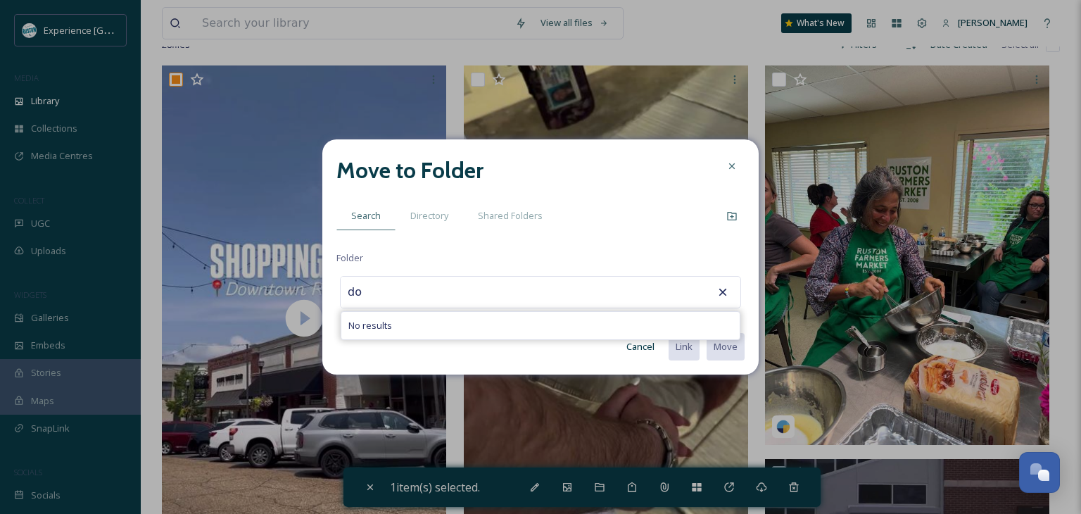
type input "d"
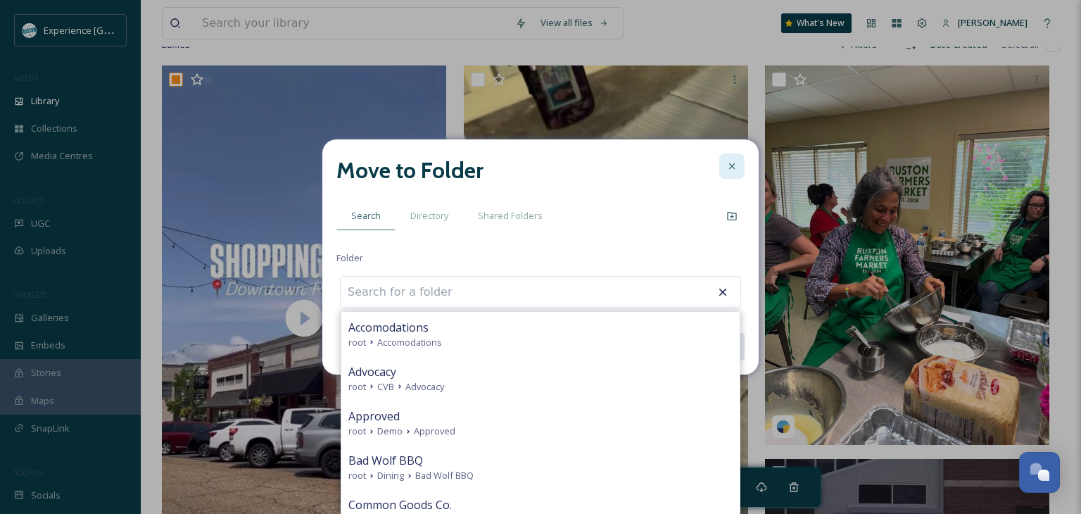
click at [736, 158] on div at bounding box center [731, 165] width 25 height 25
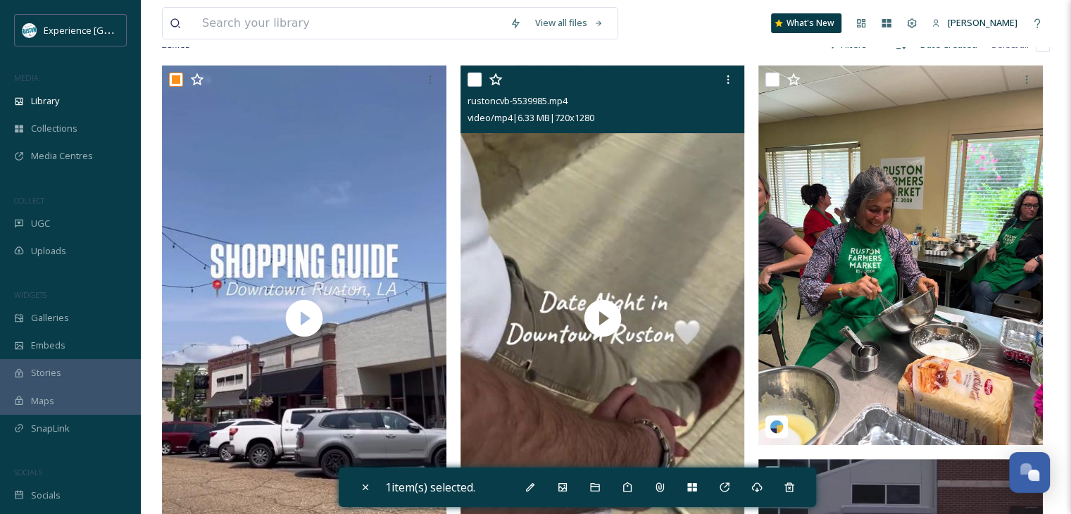
click at [473, 87] on input "checkbox" at bounding box center [474, 80] width 14 height 14
checkbox input "true"
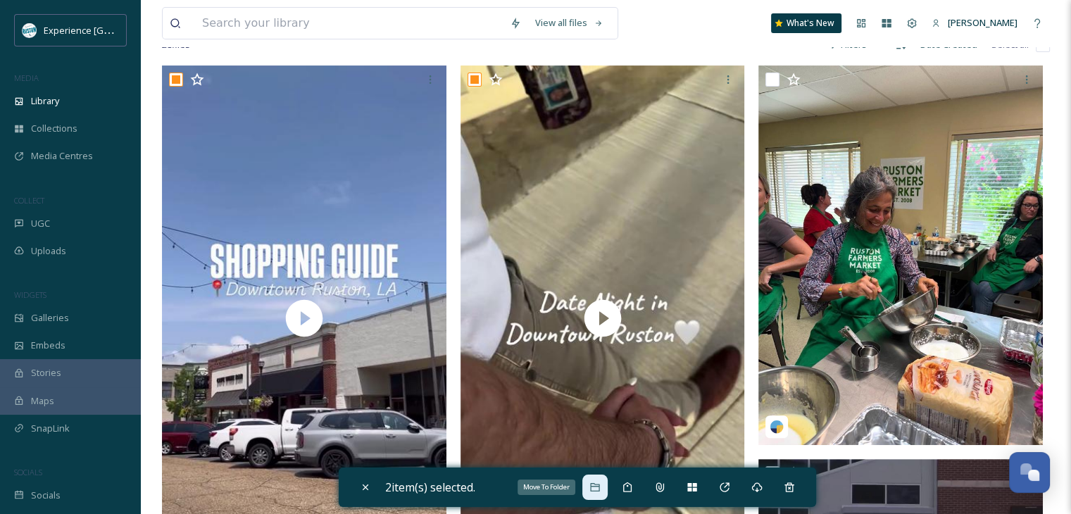
click at [601, 488] on icon at bounding box center [594, 487] width 11 height 11
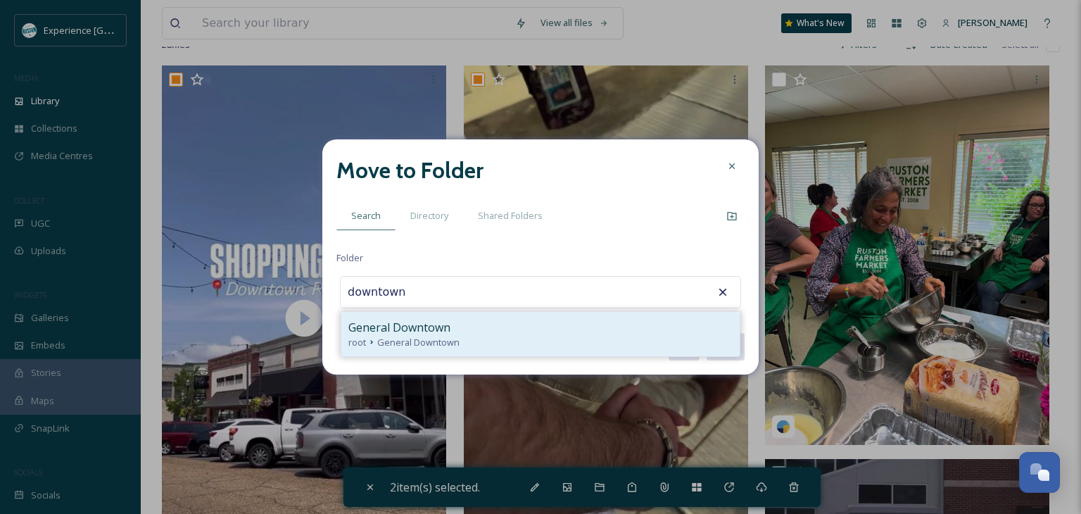
click at [482, 336] on div "root General Downtown" at bounding box center [540, 342] width 384 height 13
type input "General Downtown"
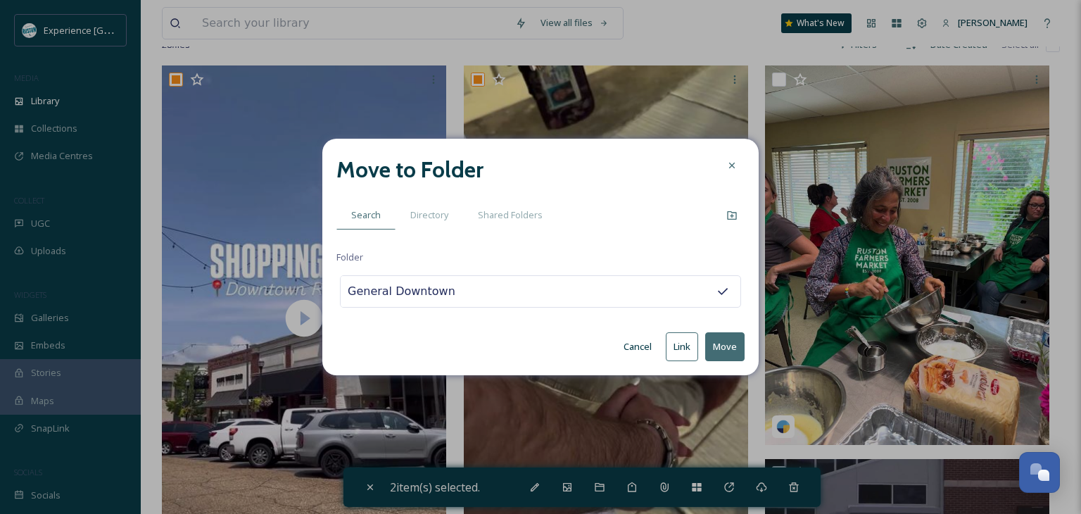
click at [722, 345] on button "Move" at bounding box center [724, 346] width 39 height 29
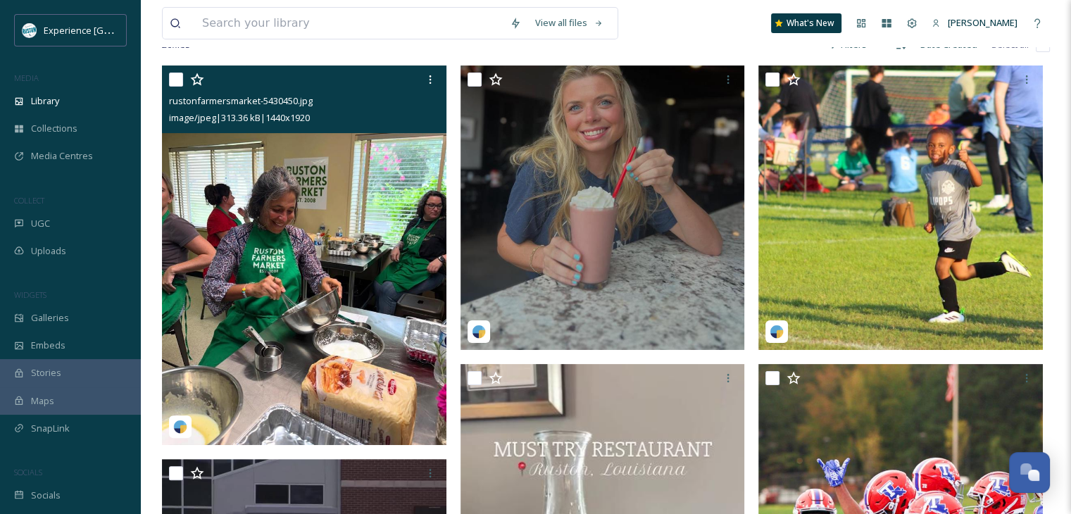
click at [175, 87] on input "checkbox" at bounding box center [176, 80] width 14 height 14
checkbox input "true"
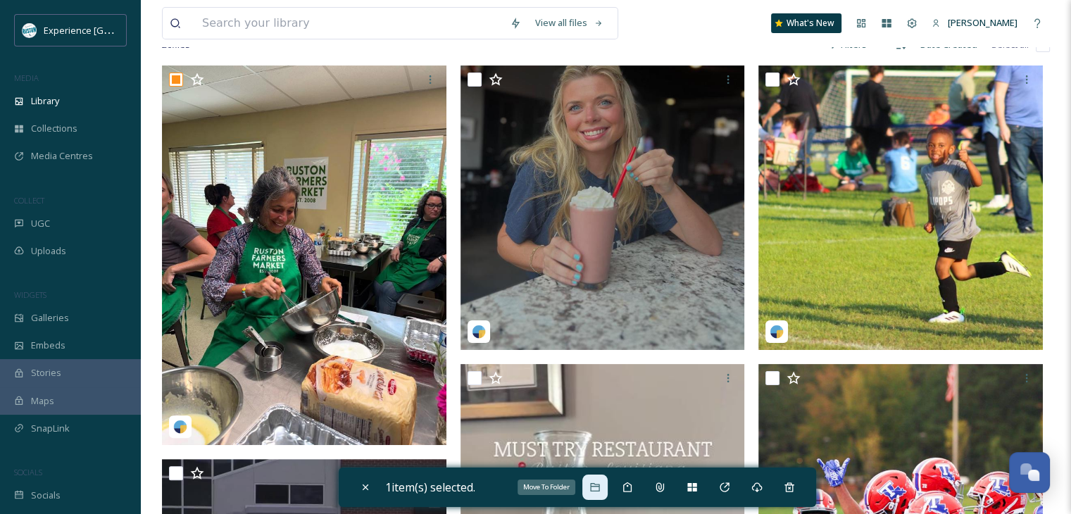
click at [599, 489] on icon at bounding box center [594, 487] width 11 height 11
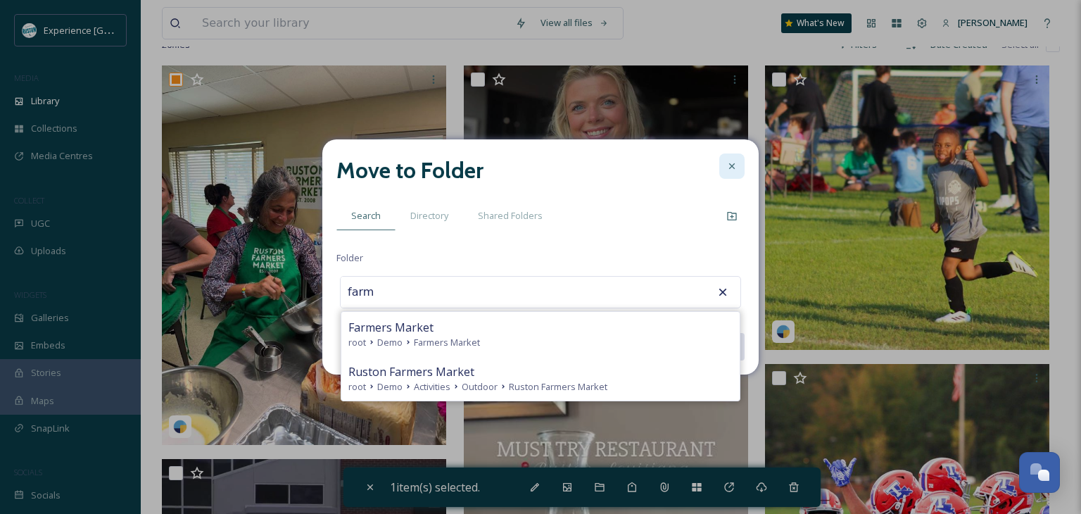
type input "farm"
click at [731, 167] on icon at bounding box center [732, 166] width 11 height 11
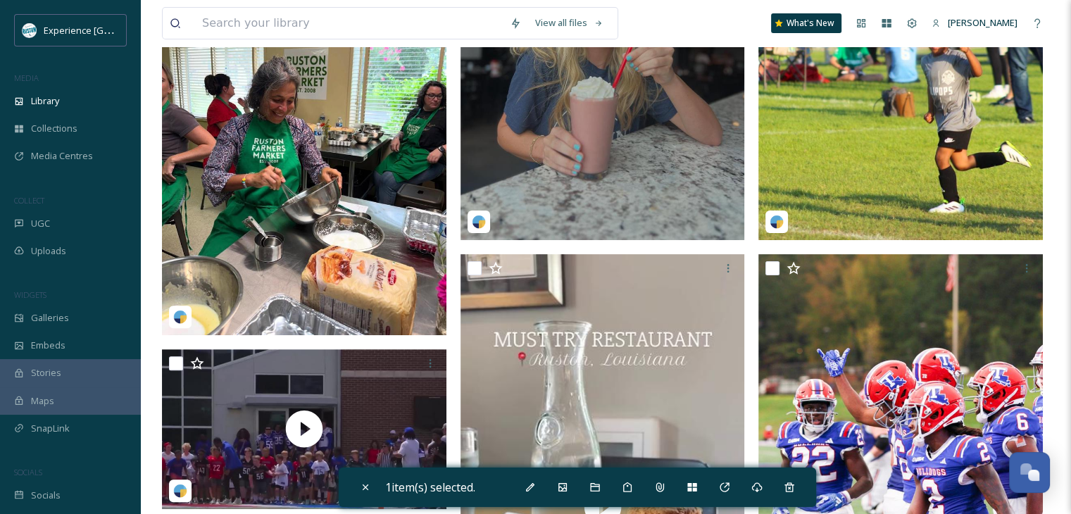
scroll to position [211, 0]
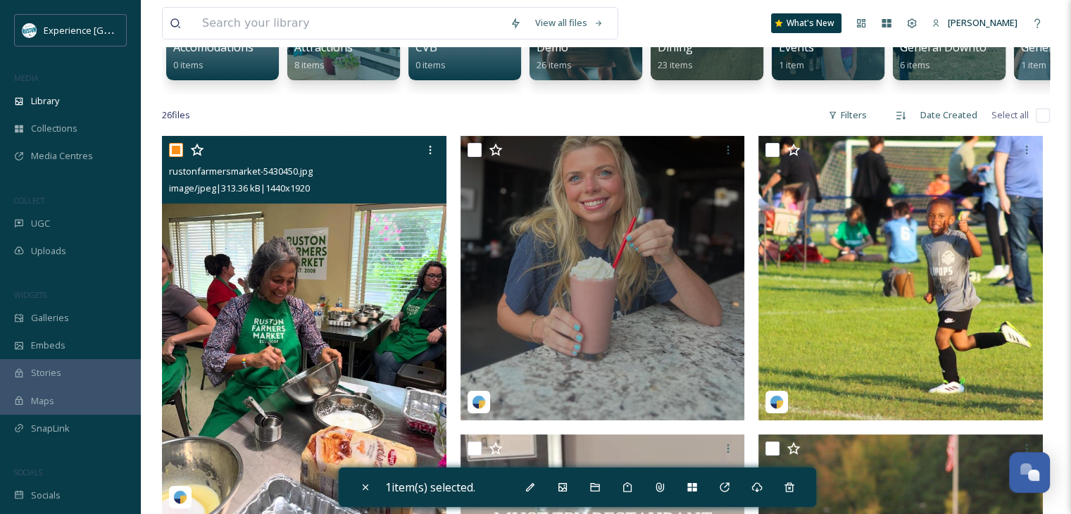
click at [168, 160] on div "rustonfarmersmarket-5430450.jpg image/jpeg | 313.36 kB | 1440 x 1920" at bounding box center [304, 170] width 284 height 68
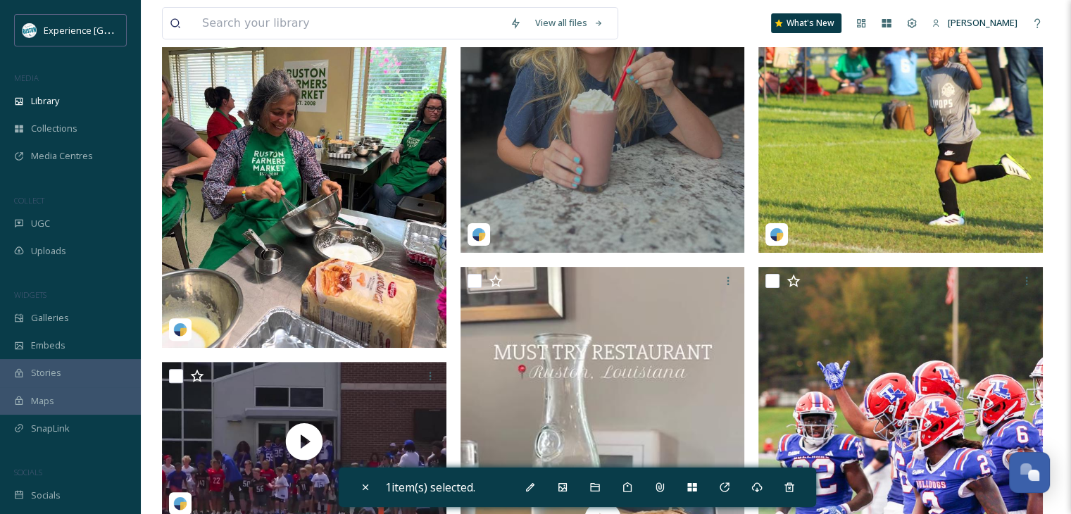
scroll to position [282, 0]
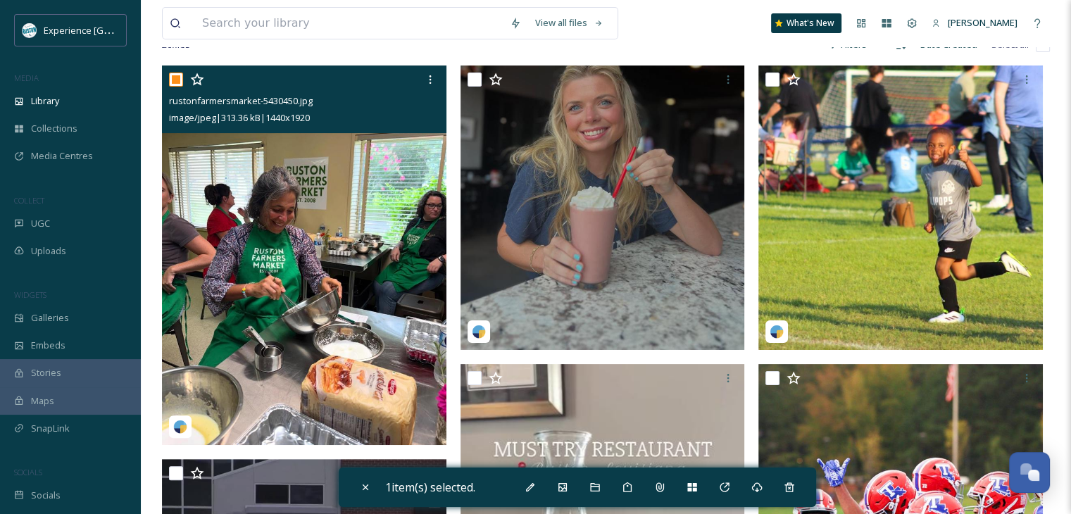
click at [175, 87] on input "checkbox" at bounding box center [176, 80] width 14 height 14
checkbox input "false"
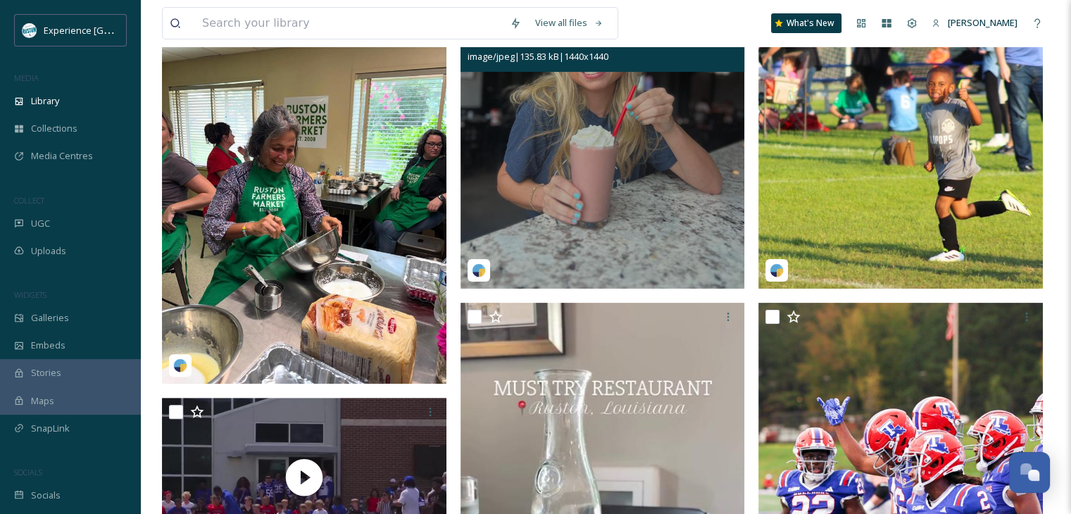
scroll to position [563, 0]
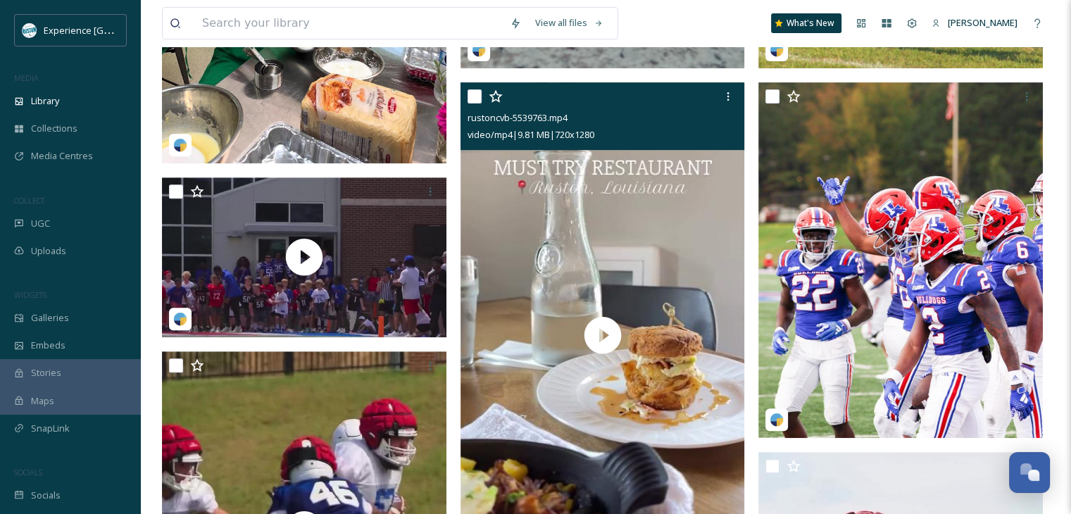
click at [473, 103] on input "checkbox" at bounding box center [474, 96] width 14 height 14
checkbox input "true"
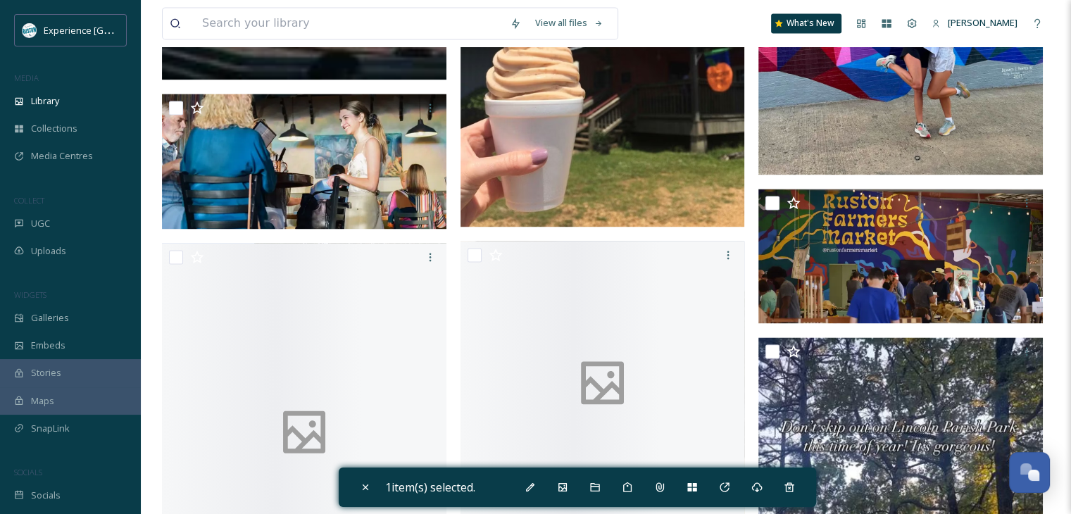
scroll to position [2042, 0]
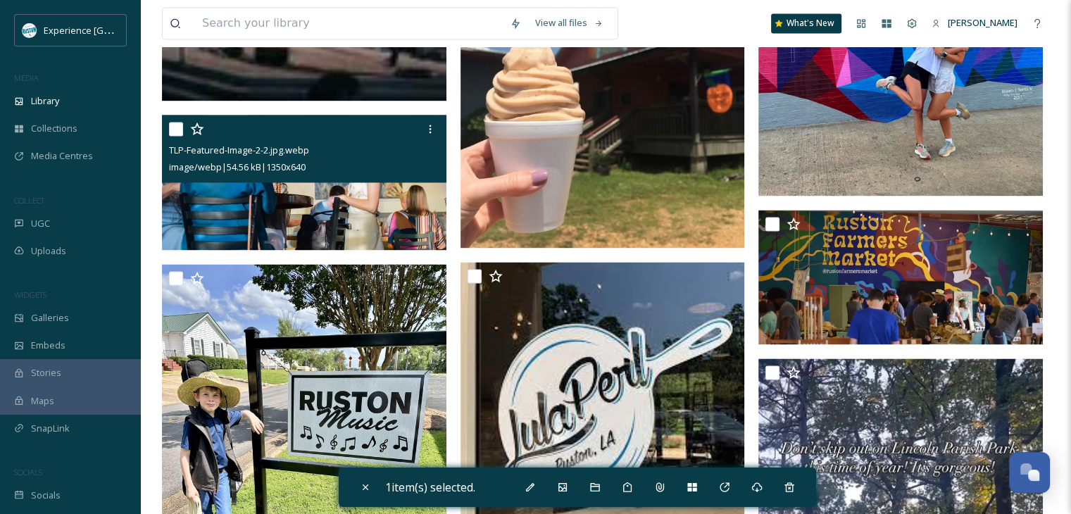
click at [170, 136] on input "checkbox" at bounding box center [176, 129] width 14 height 14
checkbox input "true"
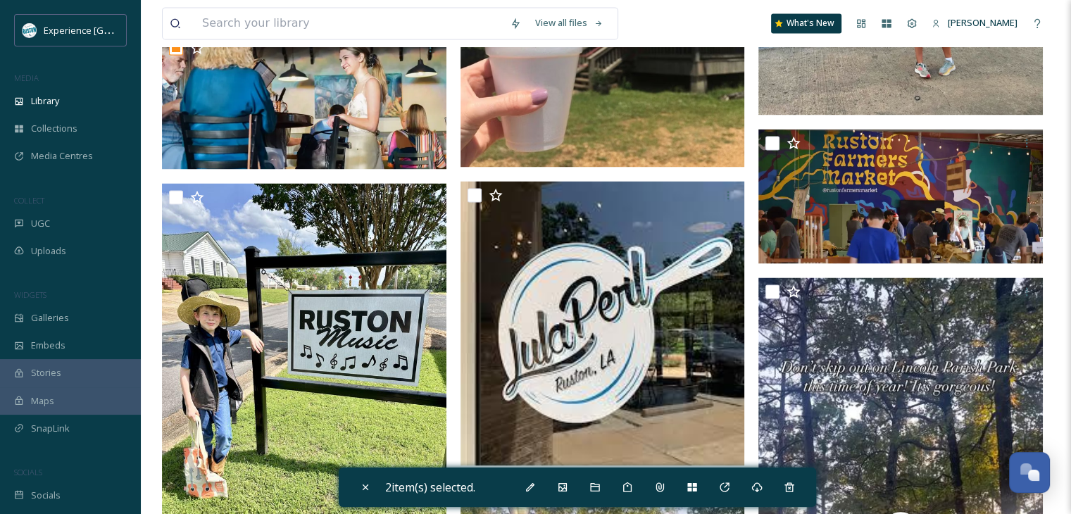
scroll to position [2182, 0]
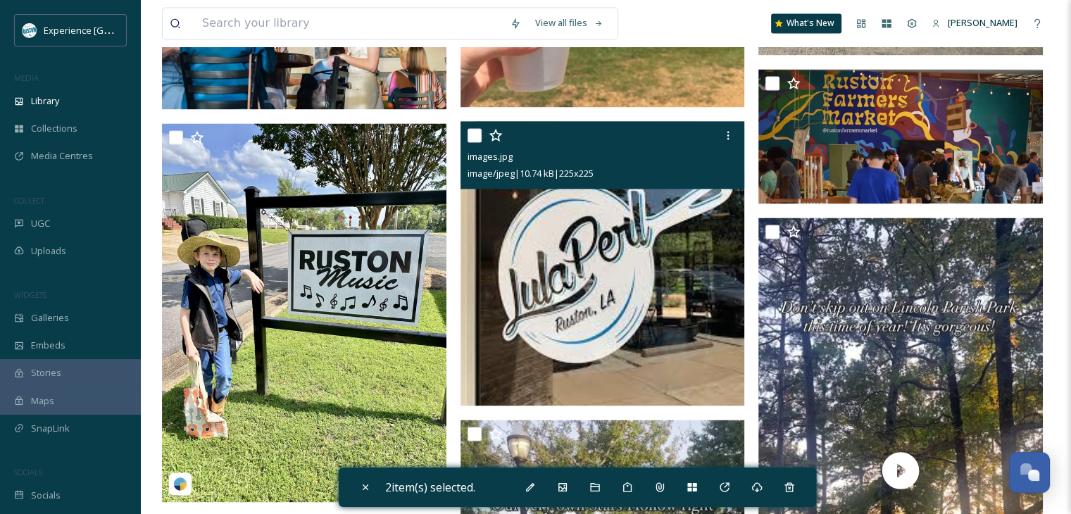
click at [473, 142] on input "checkbox" at bounding box center [474, 135] width 14 height 14
checkbox input "true"
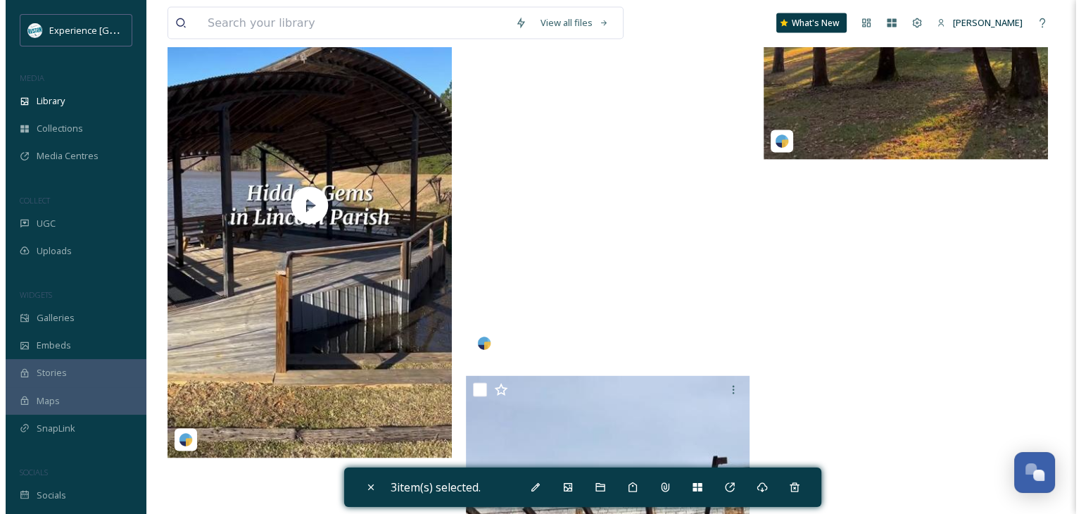
scroll to position [3027, 0]
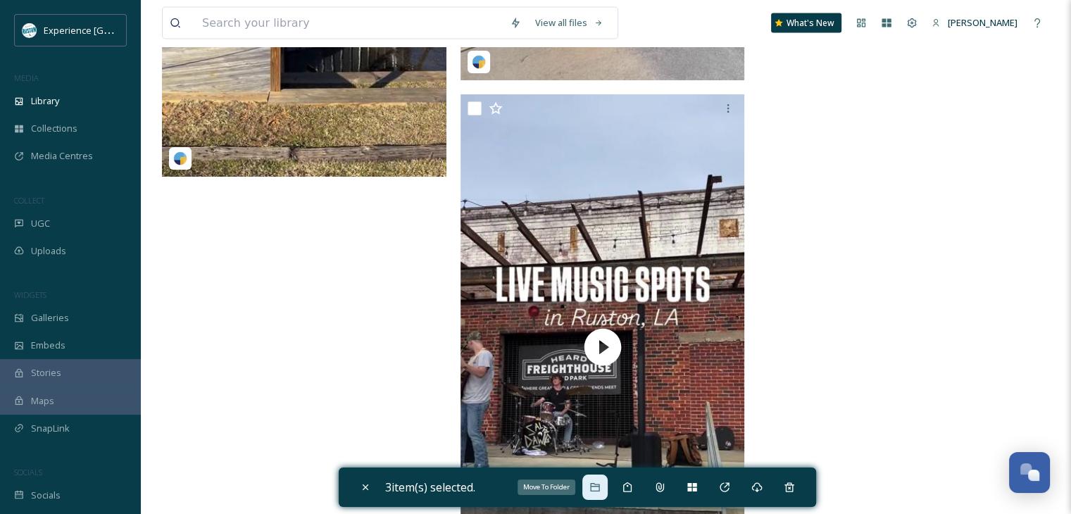
click at [589, 486] on div "Move To Folder" at bounding box center [594, 487] width 25 height 25
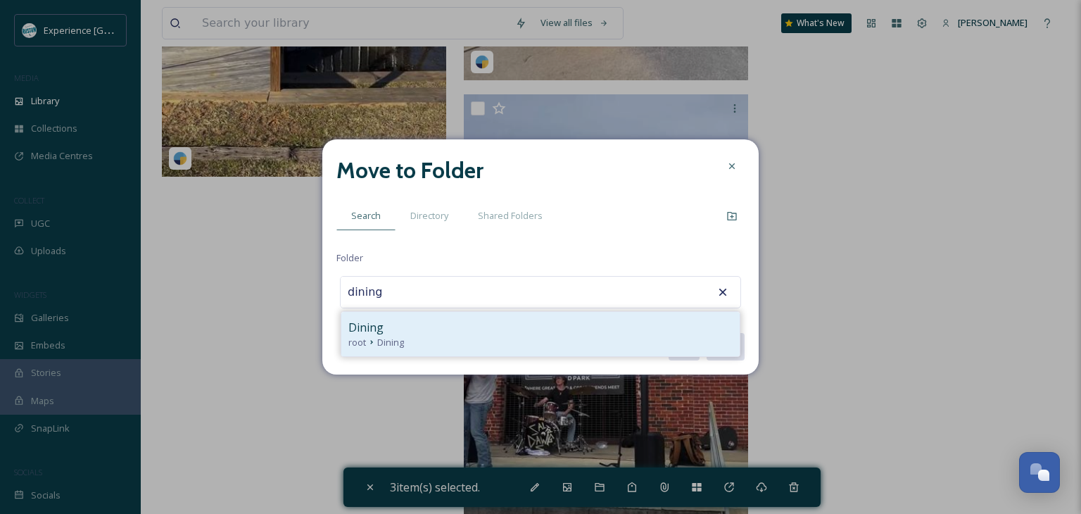
click at [529, 333] on div "Dining" at bounding box center [540, 327] width 384 height 17
type input "Dining"
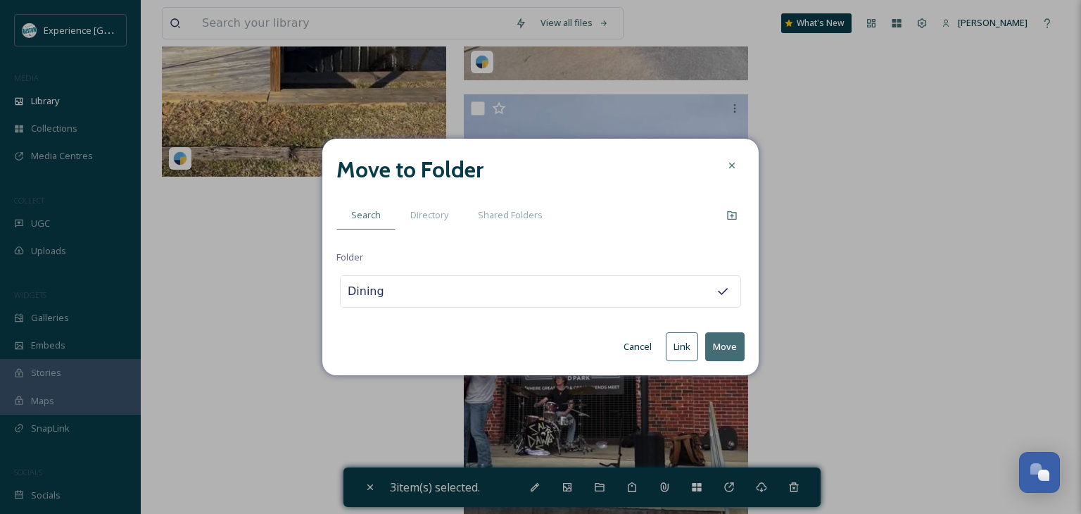
click at [725, 346] on button "Move" at bounding box center [724, 346] width 39 height 29
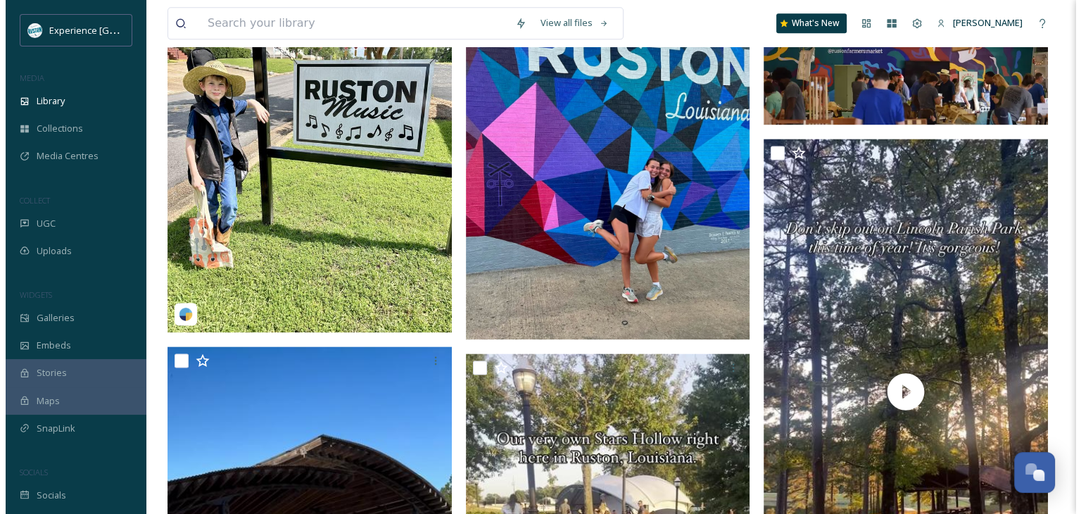
scroll to position [1687, 0]
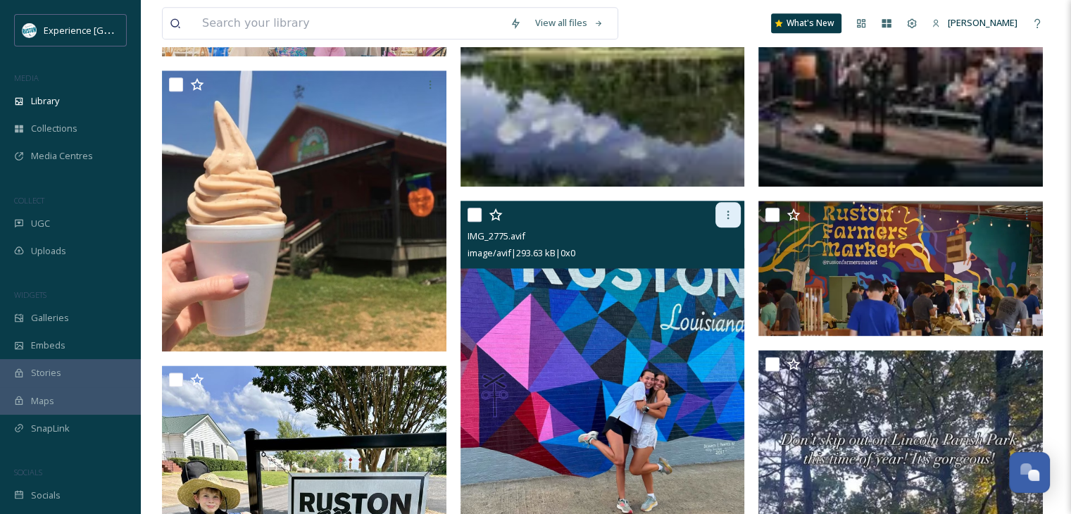
click at [722, 220] on icon at bounding box center [727, 214] width 11 height 11
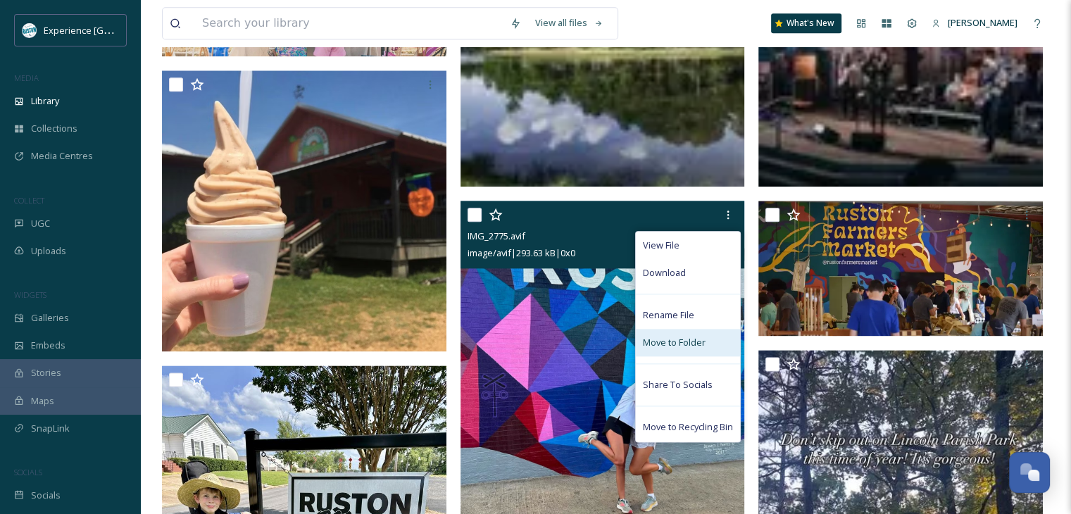
click at [692, 349] on span "Move to Folder" at bounding box center [674, 342] width 63 height 13
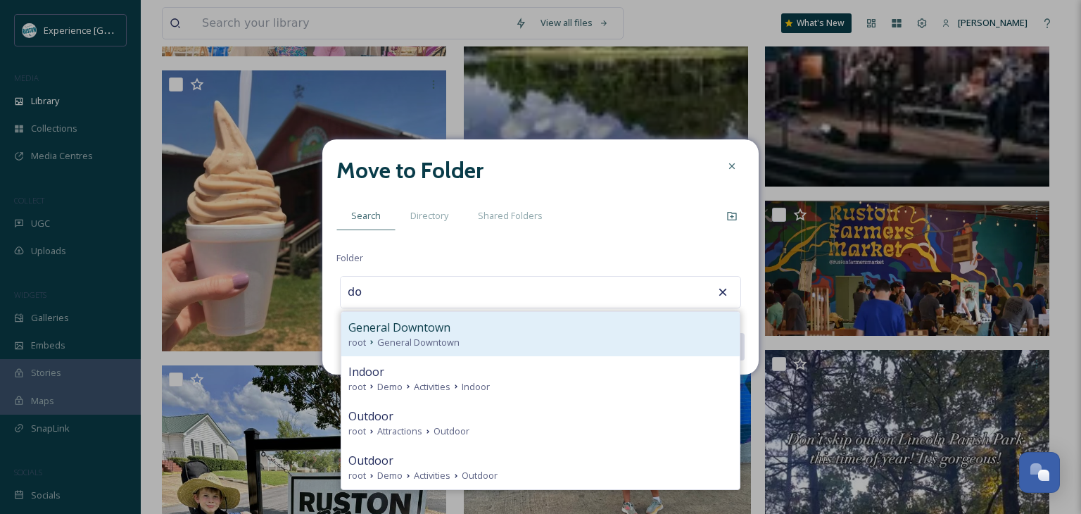
click at [548, 322] on div "General Downtown" at bounding box center [540, 327] width 384 height 17
type input "General Downtown"
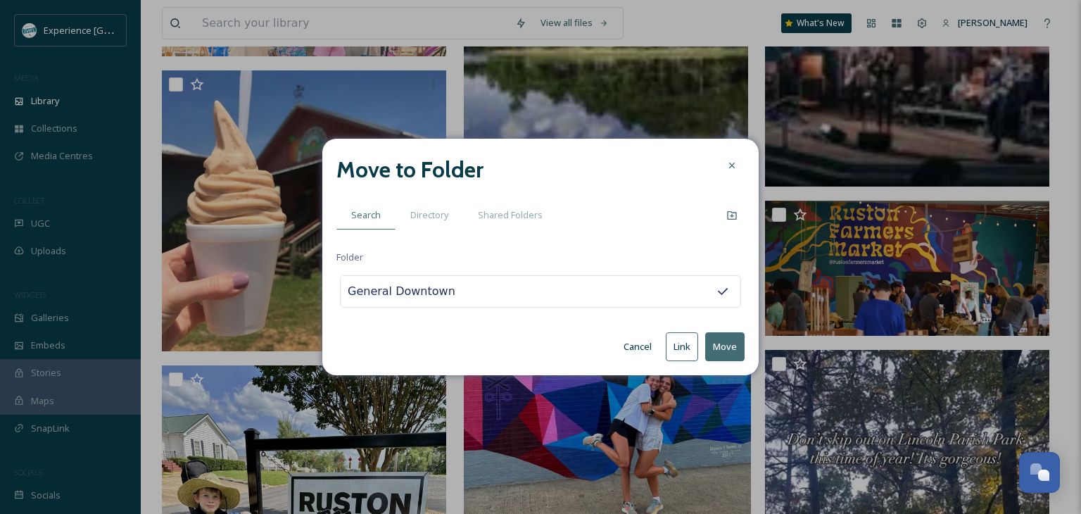
click at [719, 351] on button "Move" at bounding box center [724, 346] width 39 height 29
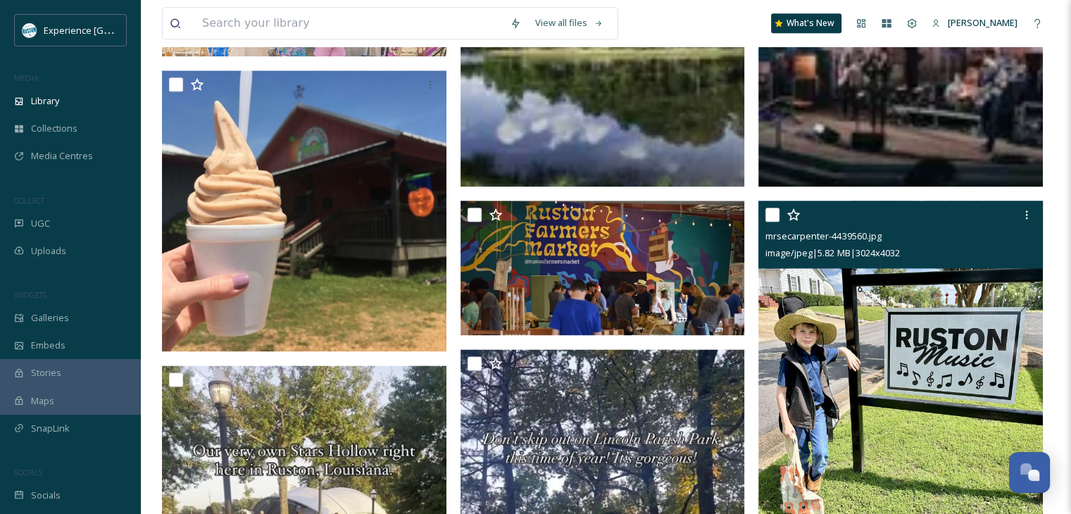
click at [769, 222] on input "checkbox" at bounding box center [772, 215] width 14 height 14
checkbox input "true"
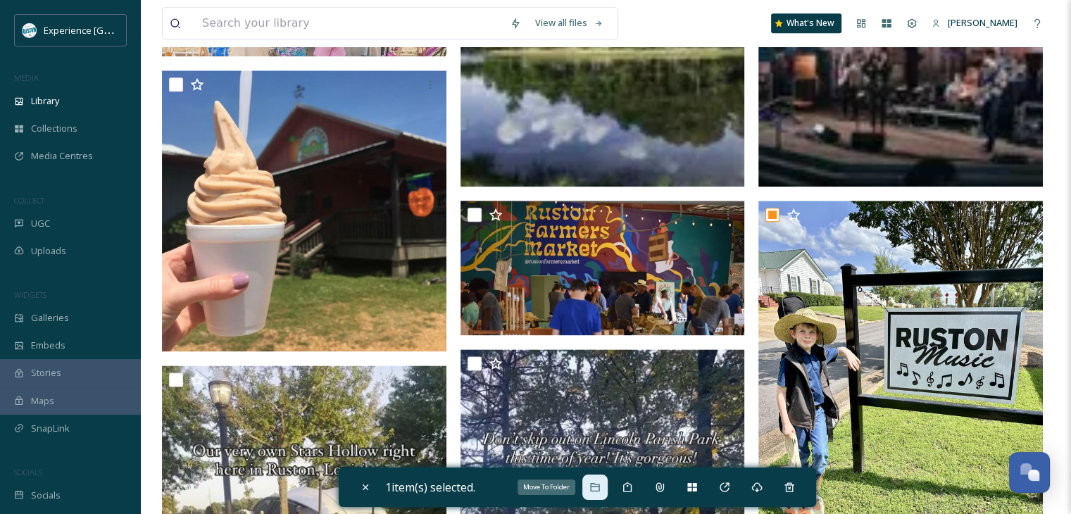
click at [601, 487] on icon at bounding box center [594, 487] width 11 height 11
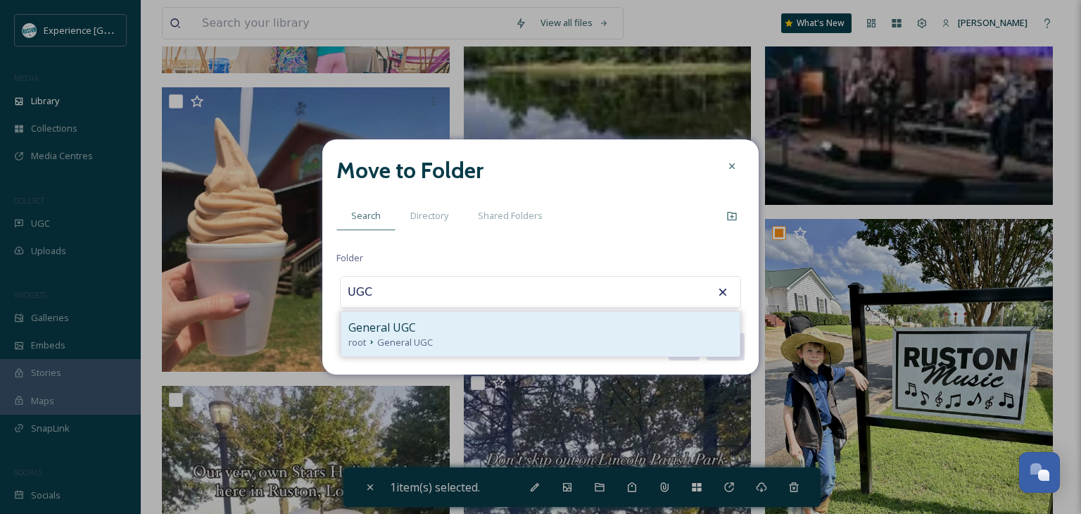
click at [515, 330] on div "General UGC" at bounding box center [540, 327] width 384 height 17
type input "General UGC"
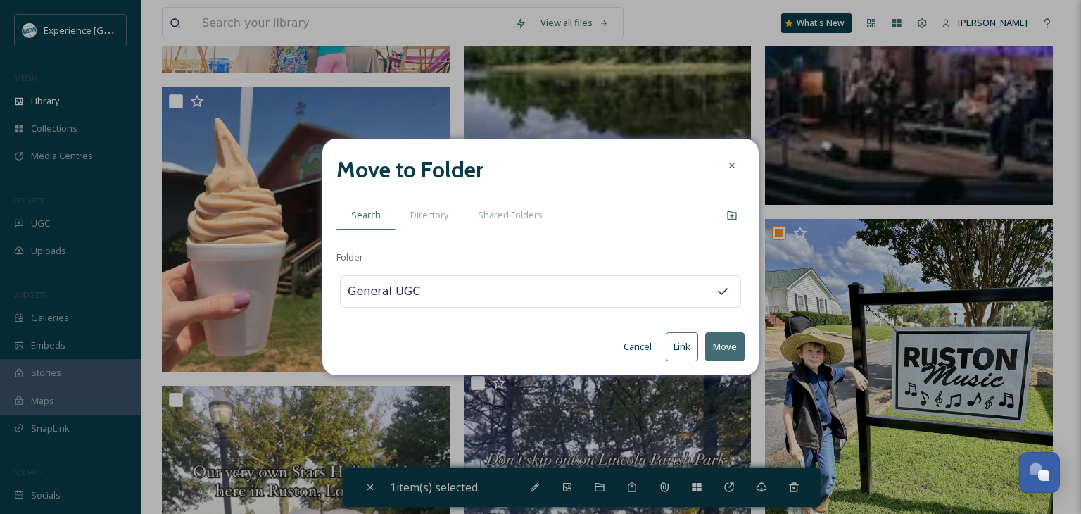
click at [732, 346] on button "Move" at bounding box center [724, 346] width 39 height 29
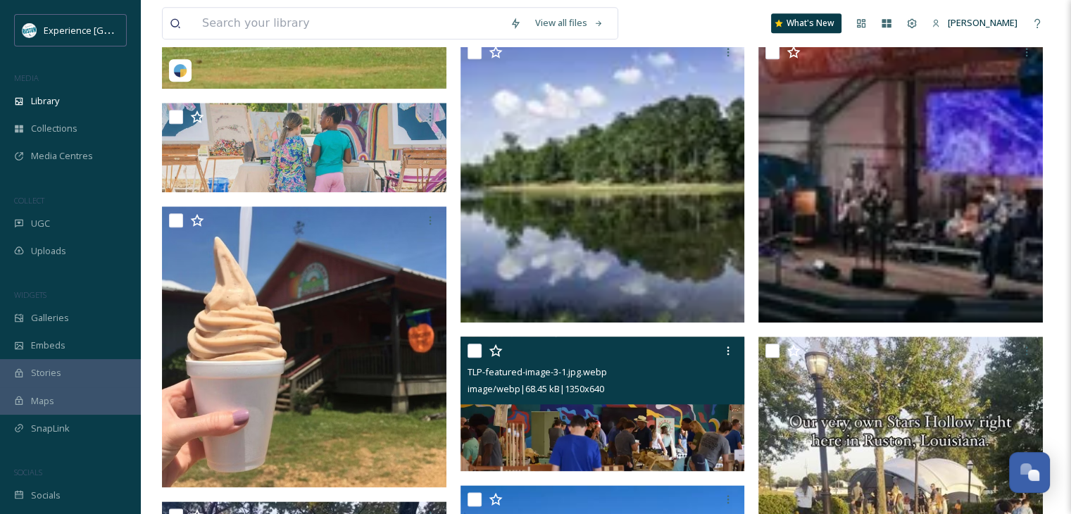
scroll to position [1466, 0]
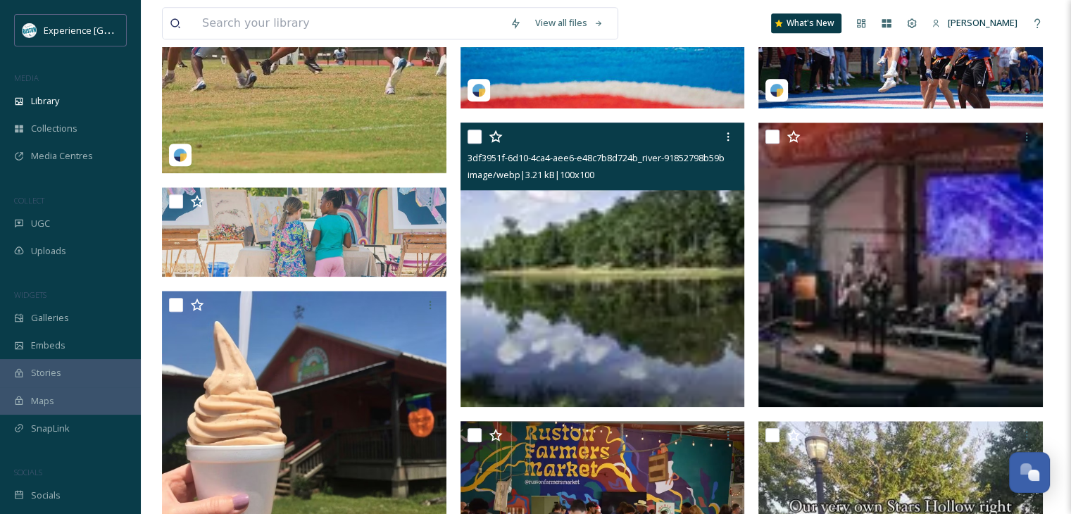
click at [470, 144] on input "checkbox" at bounding box center [474, 137] width 14 height 14
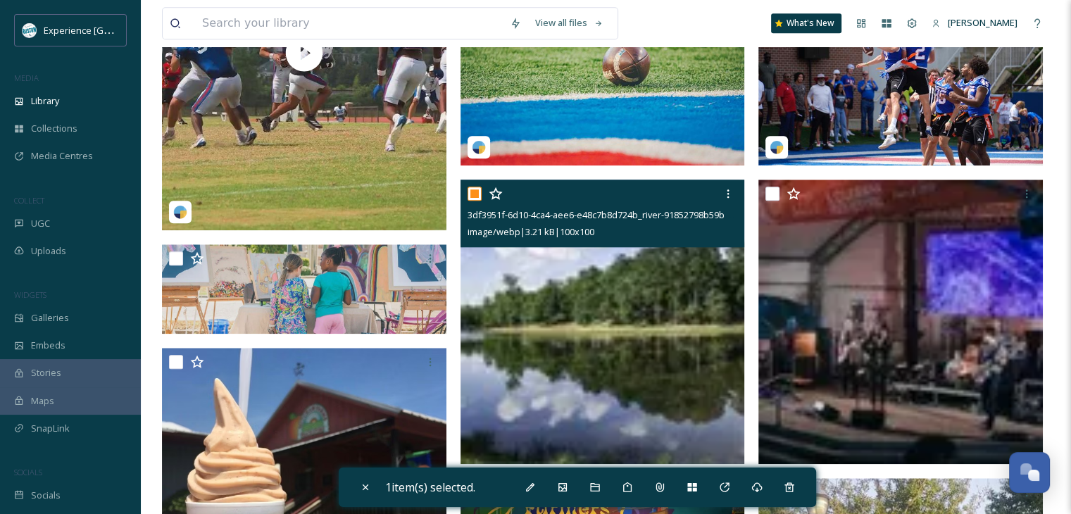
scroll to position [1326, 0]
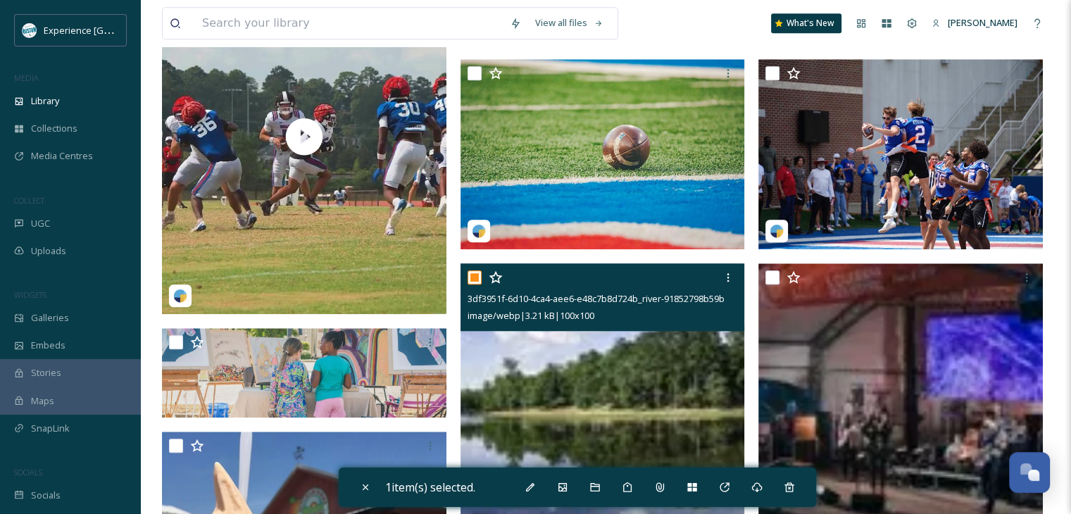
click at [475, 284] on input "checkbox" at bounding box center [474, 277] width 14 height 14
checkbox input "false"
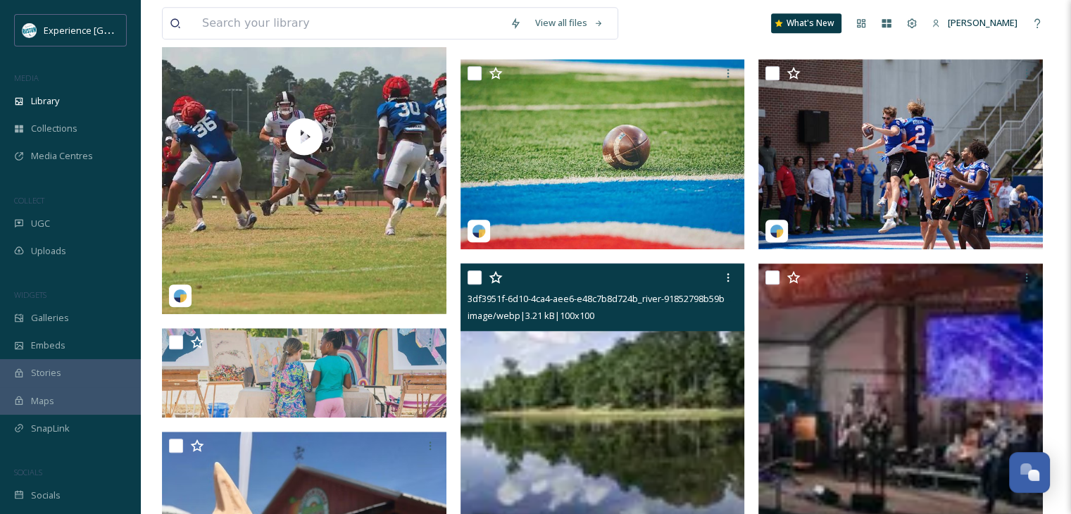
scroll to position [1185, 0]
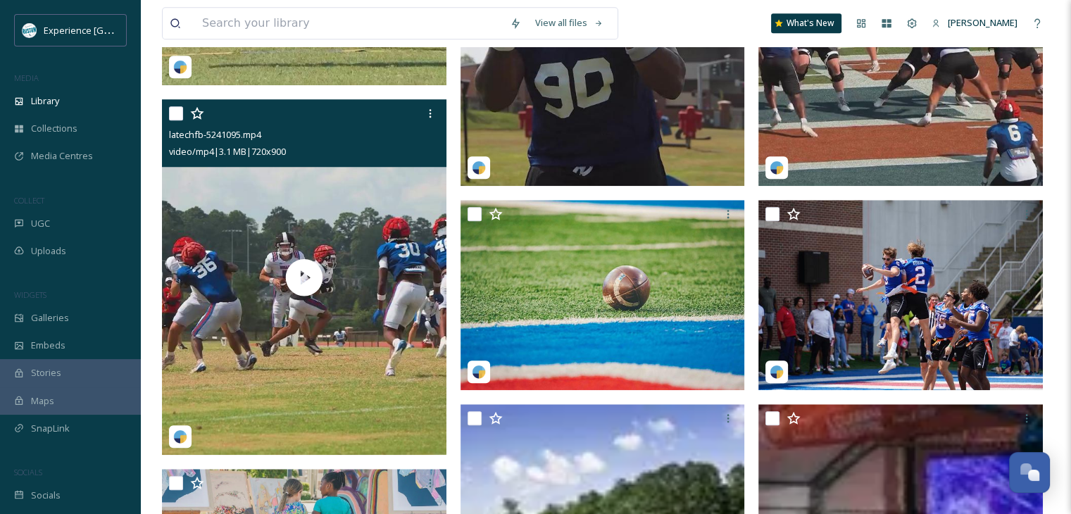
click at [170, 119] on input "checkbox" at bounding box center [176, 113] width 14 height 14
checkbox input "true"
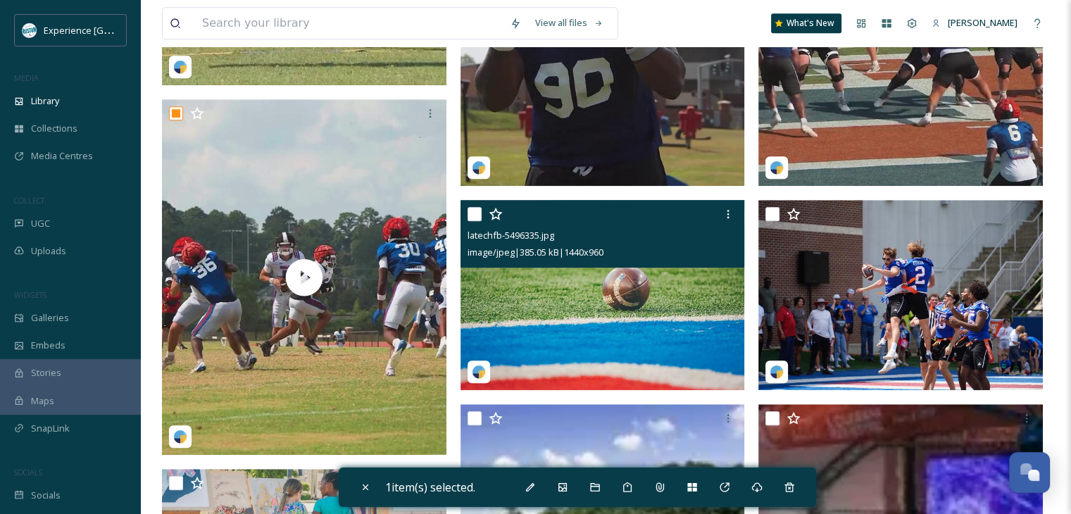
click at [474, 221] on input "checkbox" at bounding box center [474, 214] width 14 height 14
checkbox input "true"
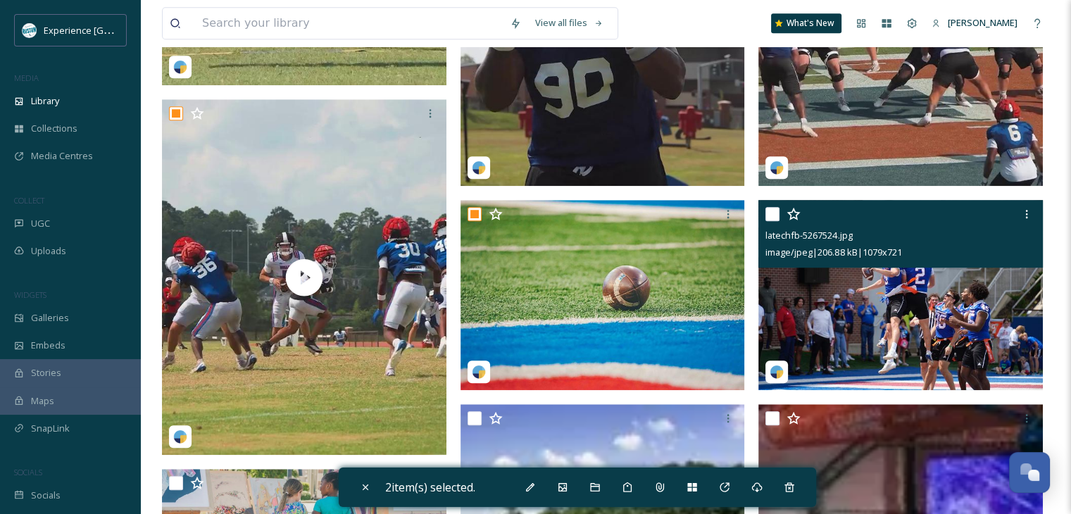
click at [769, 221] on input "checkbox" at bounding box center [772, 214] width 14 height 14
checkbox input "true"
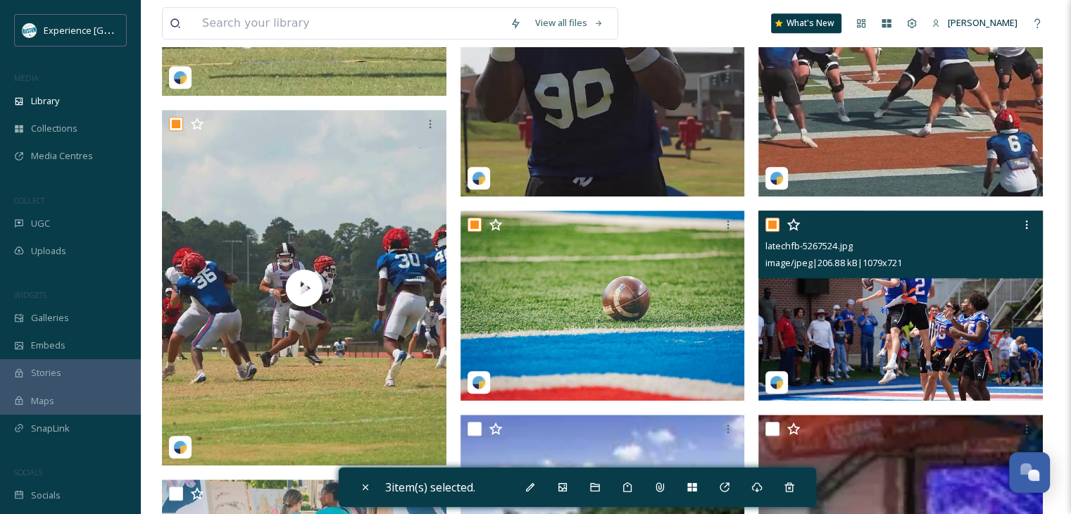
scroll to position [974, 0]
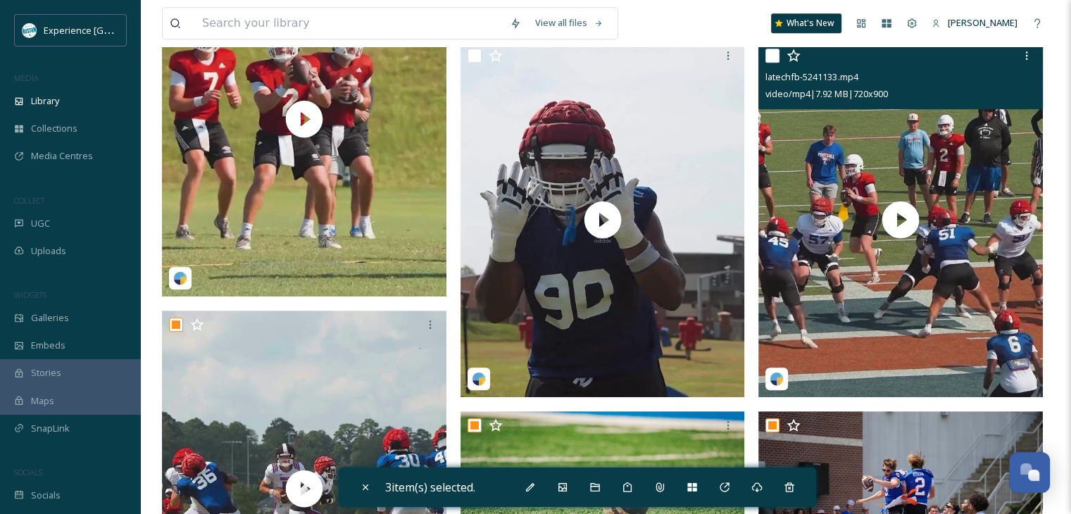
click at [770, 68] on div at bounding box center [902, 55] width 274 height 25
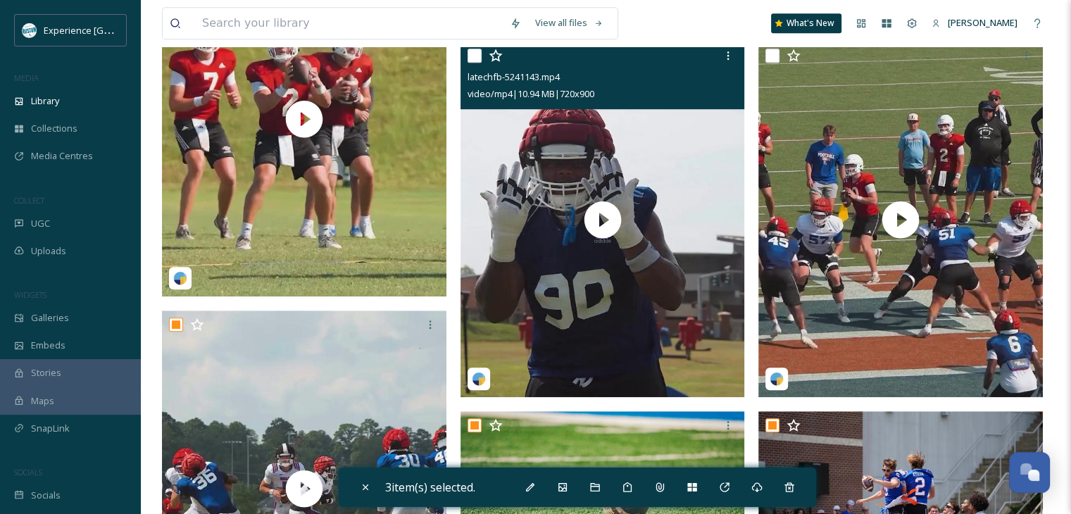
click at [467, 63] on input "checkbox" at bounding box center [474, 56] width 14 height 14
checkbox input "true"
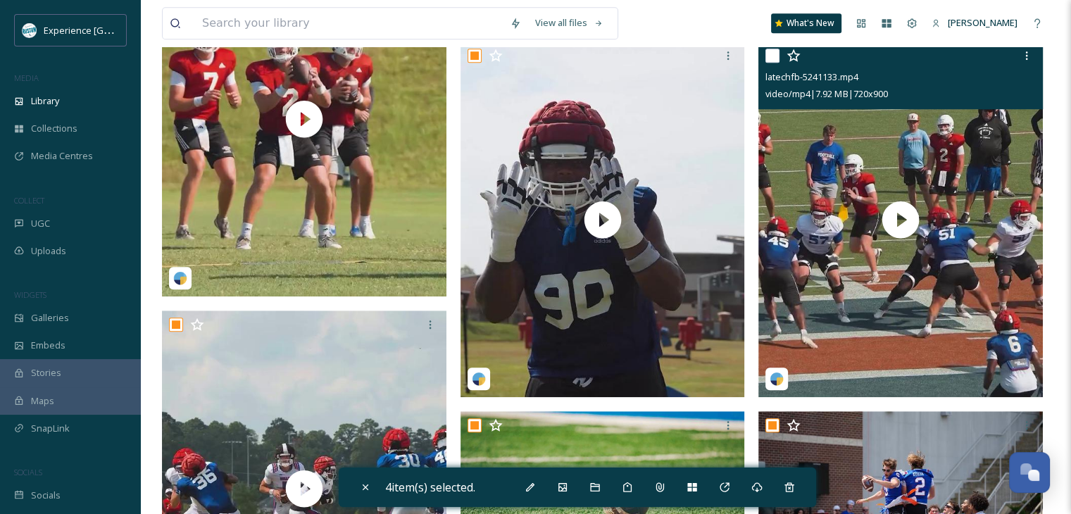
click at [774, 63] on input "checkbox" at bounding box center [772, 56] width 14 height 14
checkbox input "true"
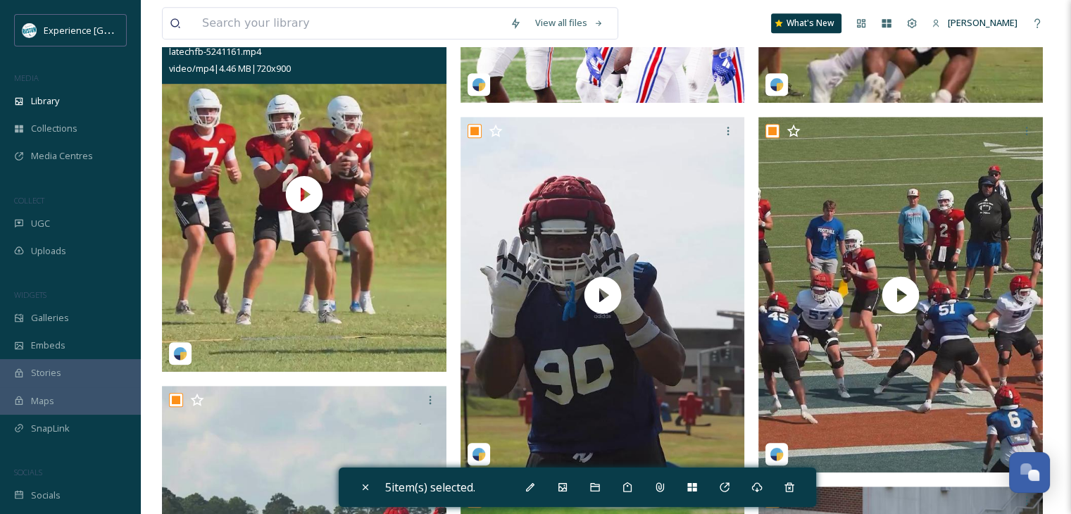
scroll to position [833, 0]
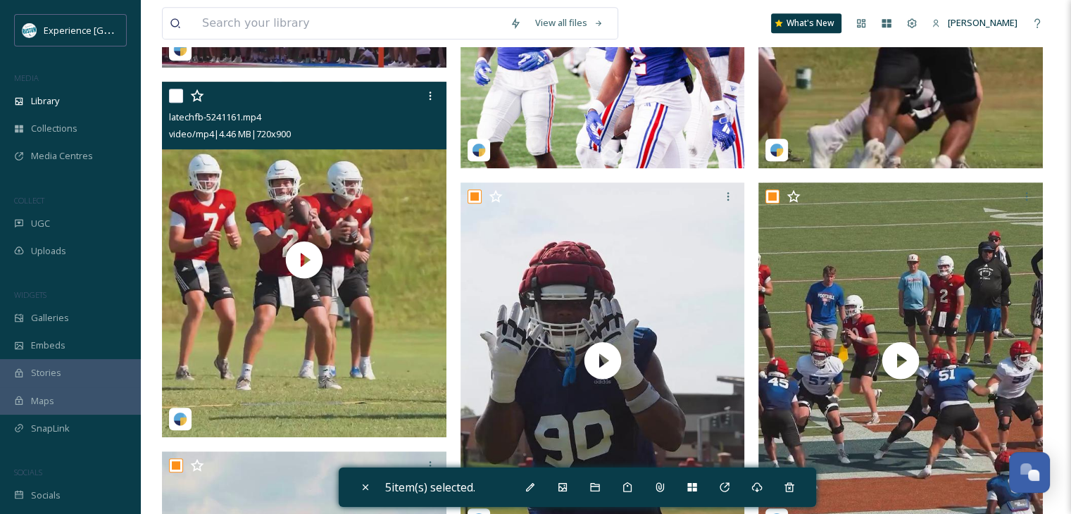
click at [172, 103] on input "checkbox" at bounding box center [176, 96] width 14 height 14
checkbox input "true"
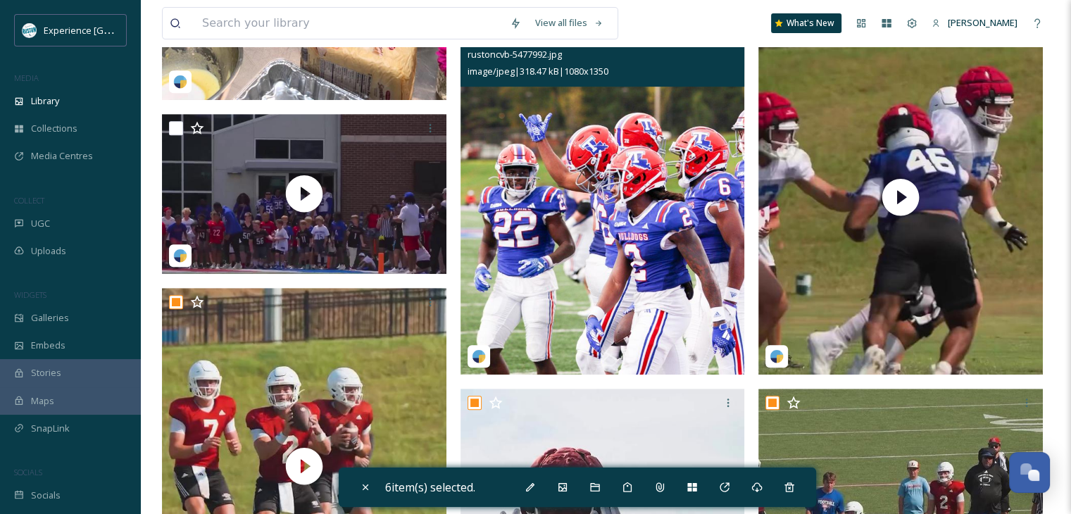
scroll to position [622, 0]
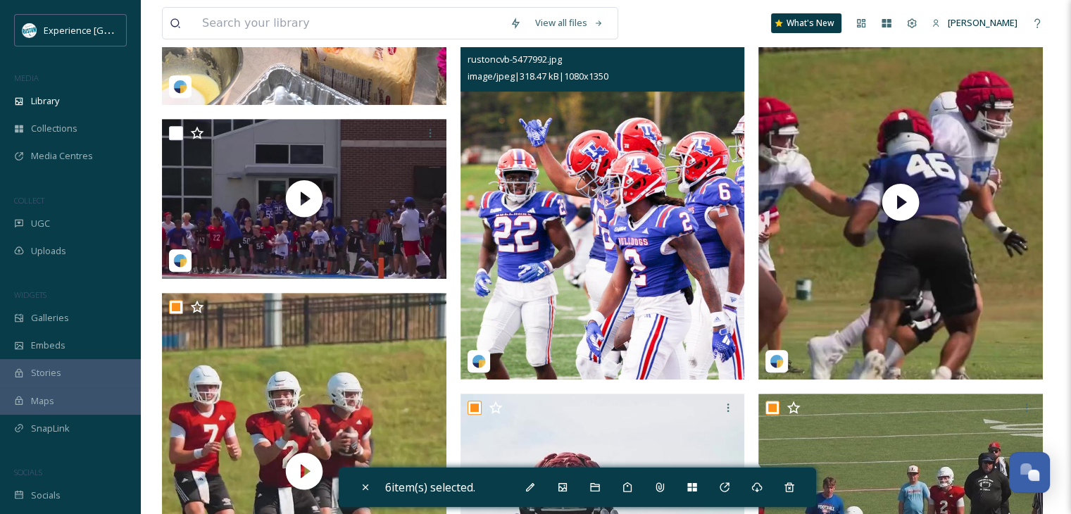
click at [475, 45] on input "checkbox" at bounding box center [474, 38] width 14 height 14
checkbox input "true"
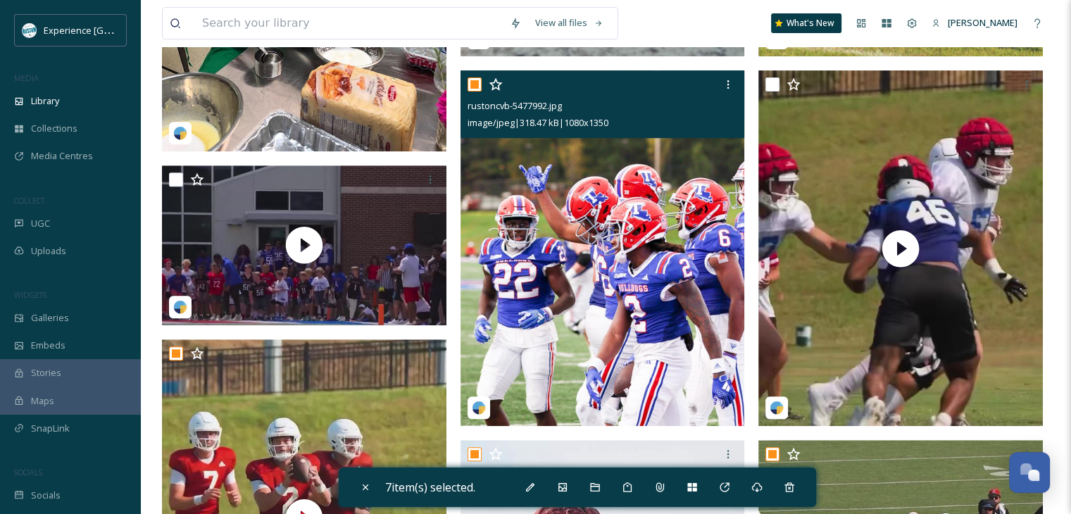
scroll to position [551, 0]
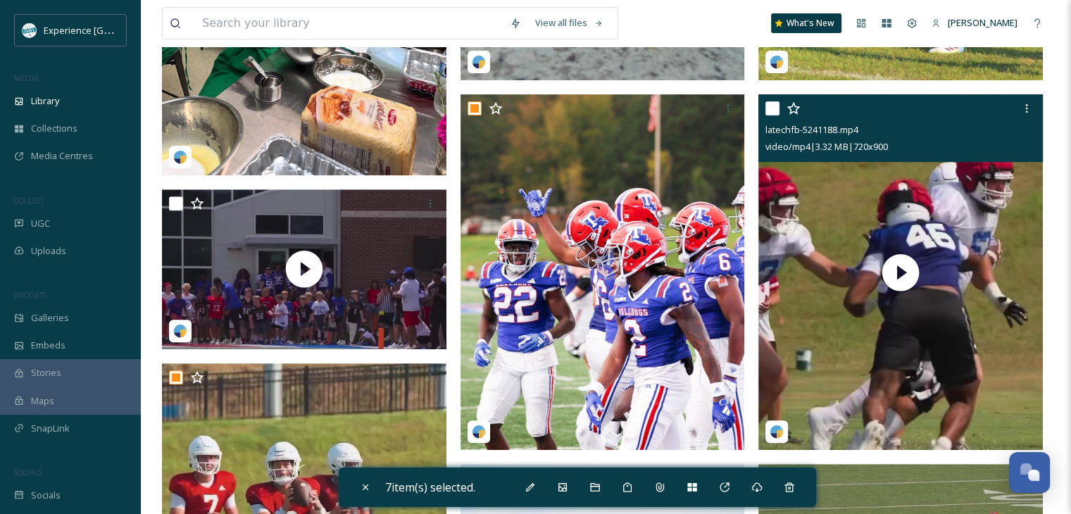
click at [770, 115] on input "checkbox" at bounding box center [772, 108] width 14 height 14
checkbox input "true"
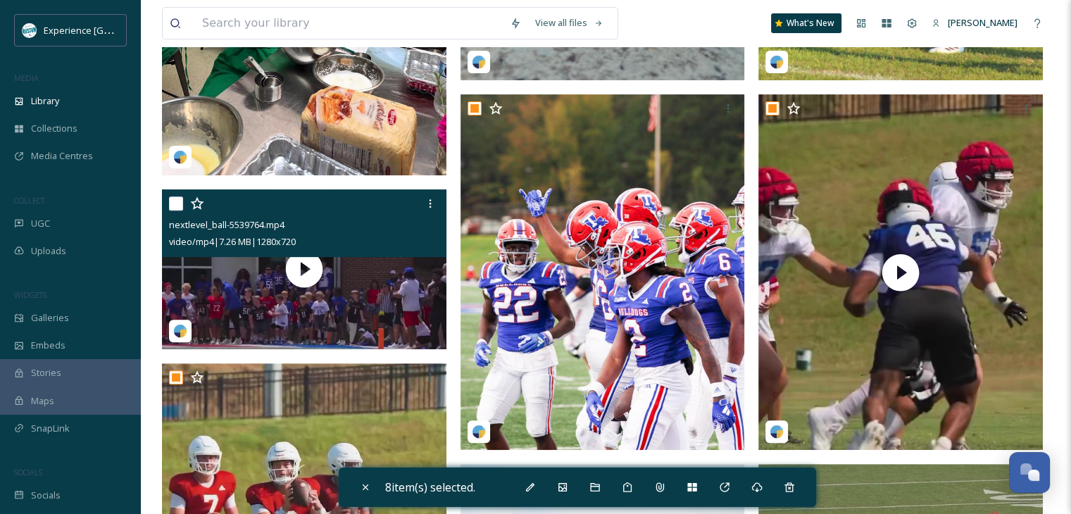
click at [177, 210] on input "checkbox" at bounding box center [176, 203] width 14 height 14
checkbox input "true"
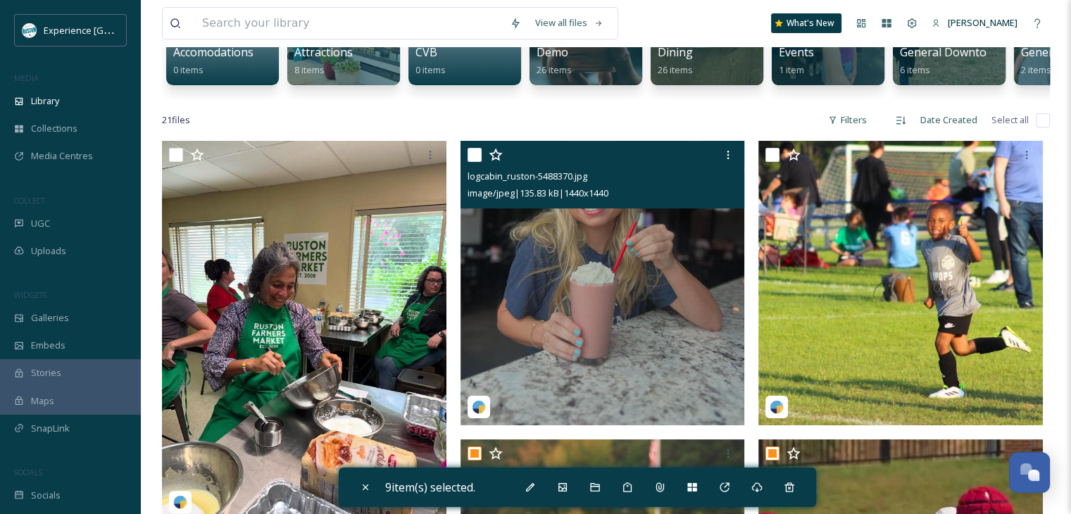
scroll to position [199, 0]
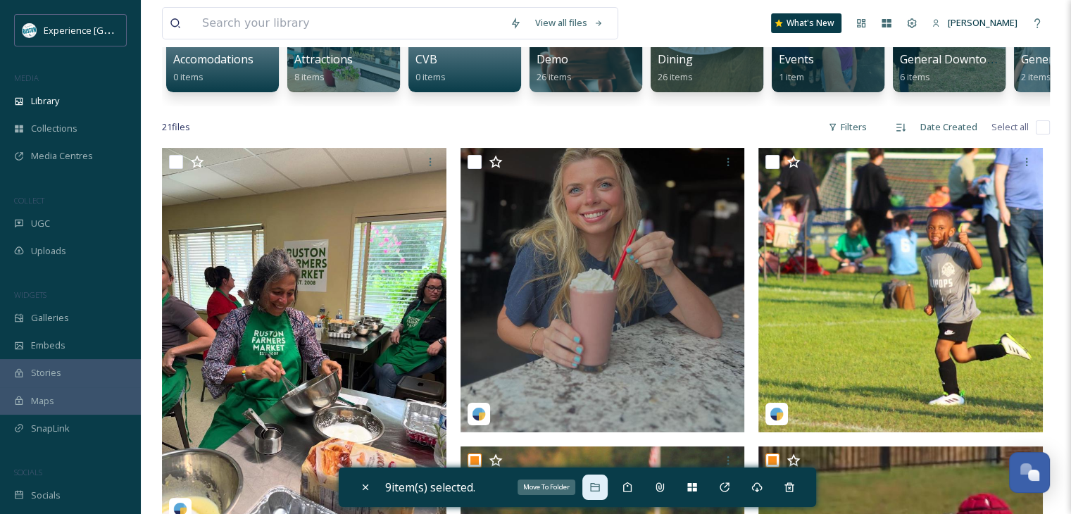
click at [597, 494] on div "Move To Folder" at bounding box center [594, 487] width 25 height 25
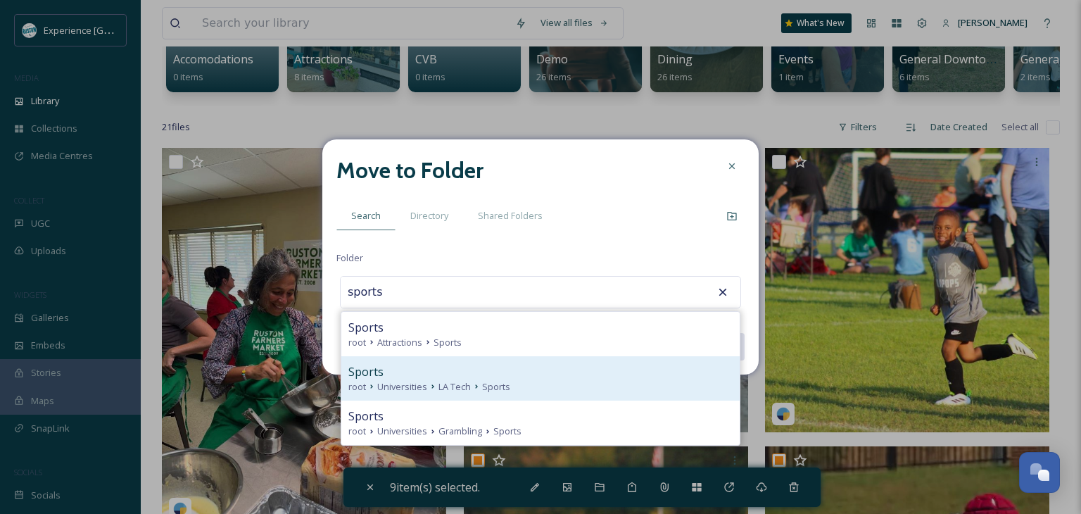
click at [498, 387] on span "Sports" at bounding box center [496, 386] width 28 height 13
type input "Sports"
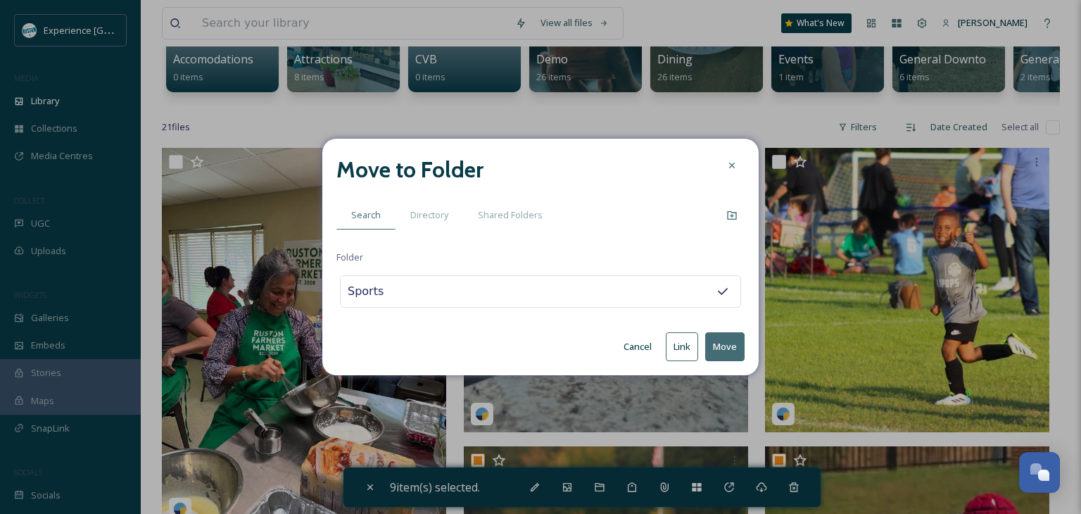
click at [717, 346] on button "Move" at bounding box center [724, 346] width 39 height 29
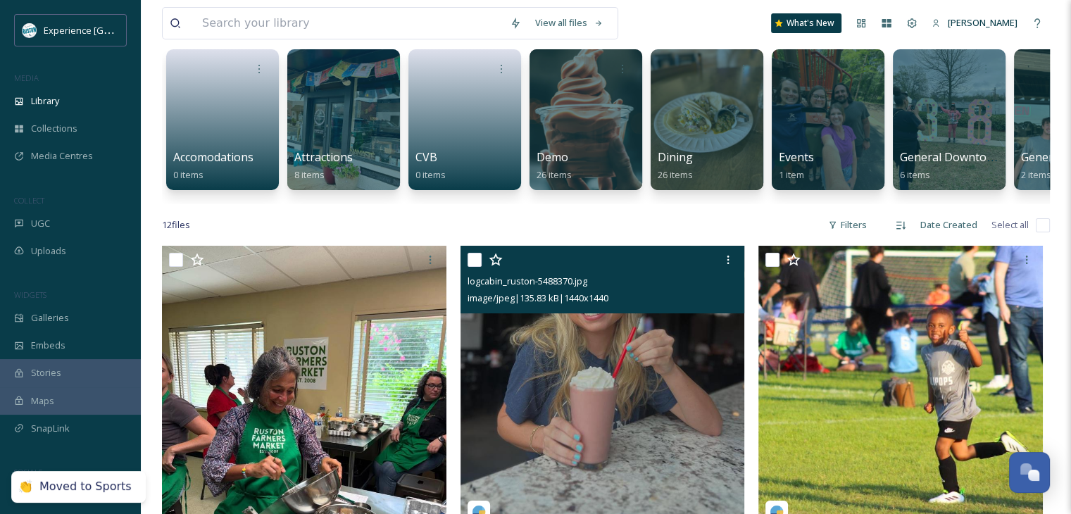
scroll to position [0, 0]
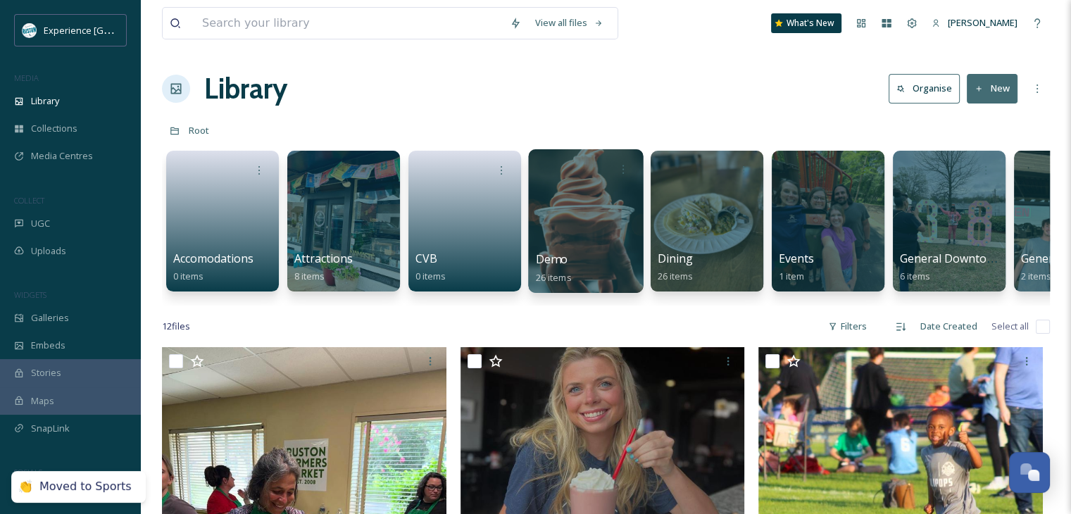
click at [603, 223] on div at bounding box center [585, 221] width 115 height 144
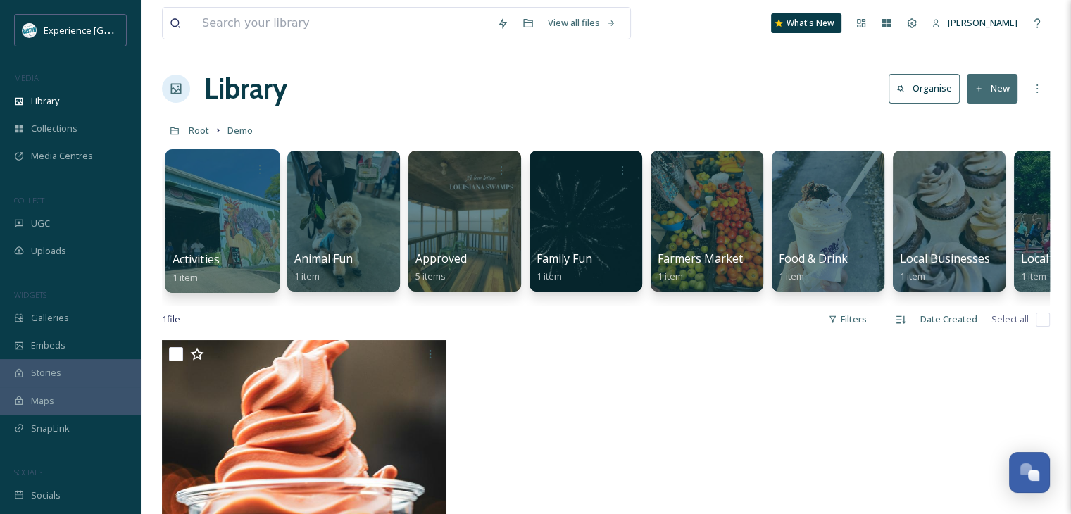
click at [234, 254] on div "Activities 1 item" at bounding box center [222, 268] width 101 height 35
click at [204, 127] on span "Root" at bounding box center [199, 130] width 20 height 13
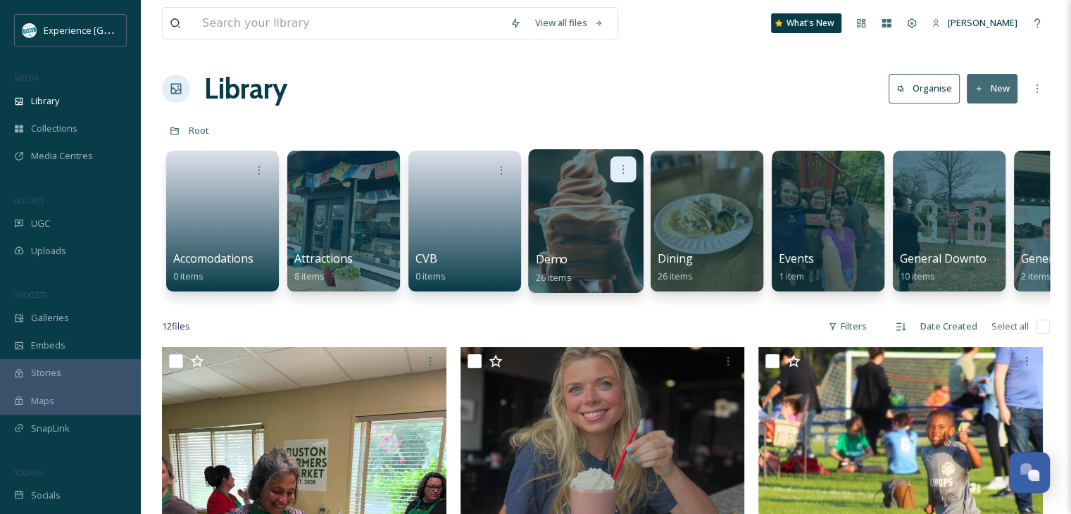
click at [624, 175] on icon at bounding box center [622, 168] width 11 height 11
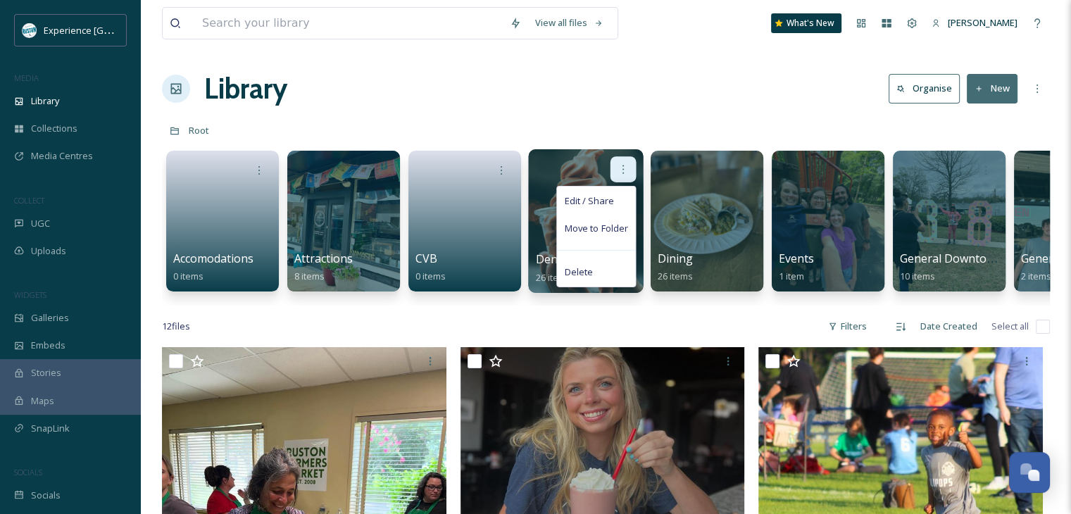
click at [624, 175] on icon at bounding box center [622, 168] width 11 height 11
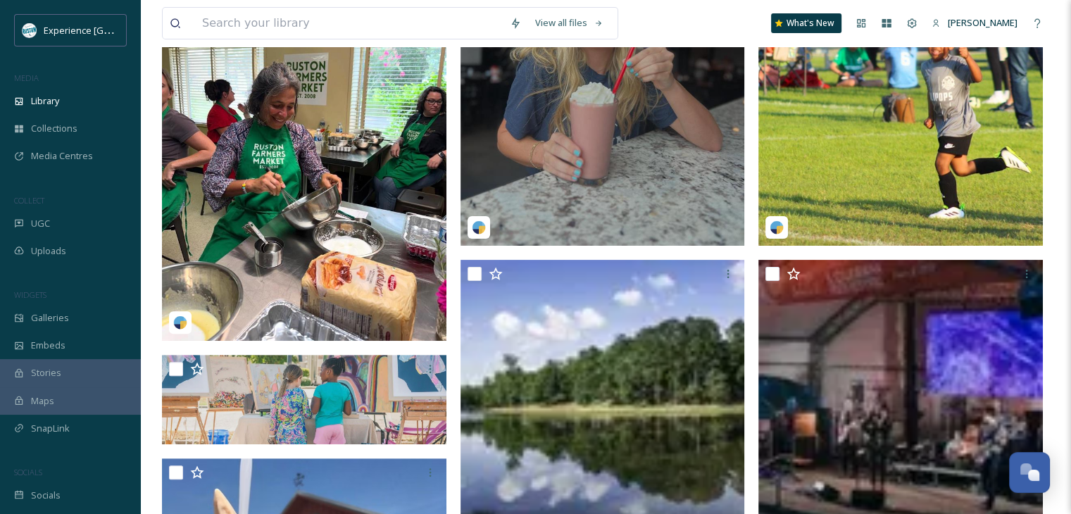
scroll to position [293, 0]
